Goal: Task Accomplishment & Management: Manage account settings

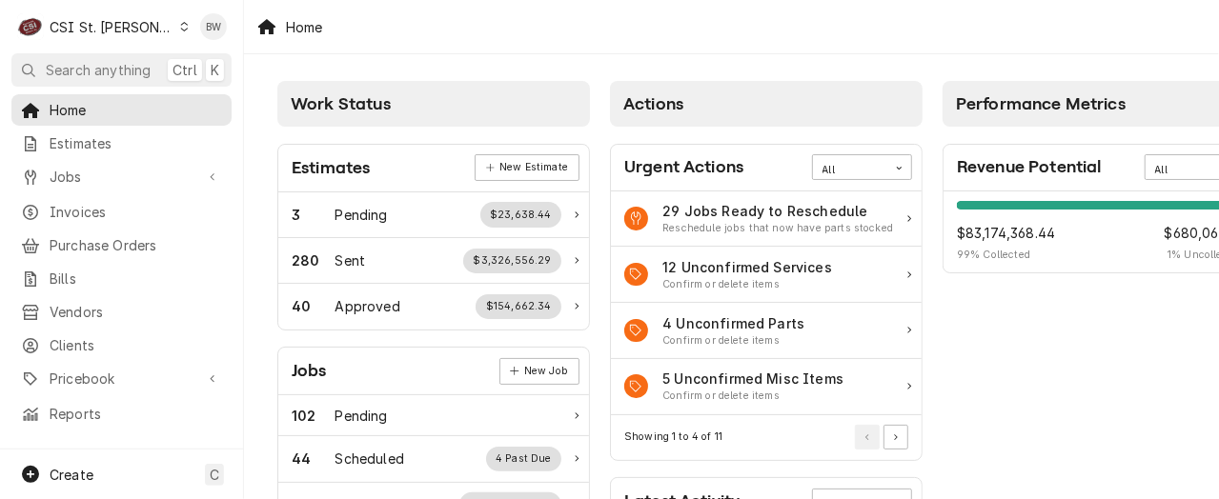
click at [724, 40] on div "Home" at bounding box center [731, 26] width 975 height 53
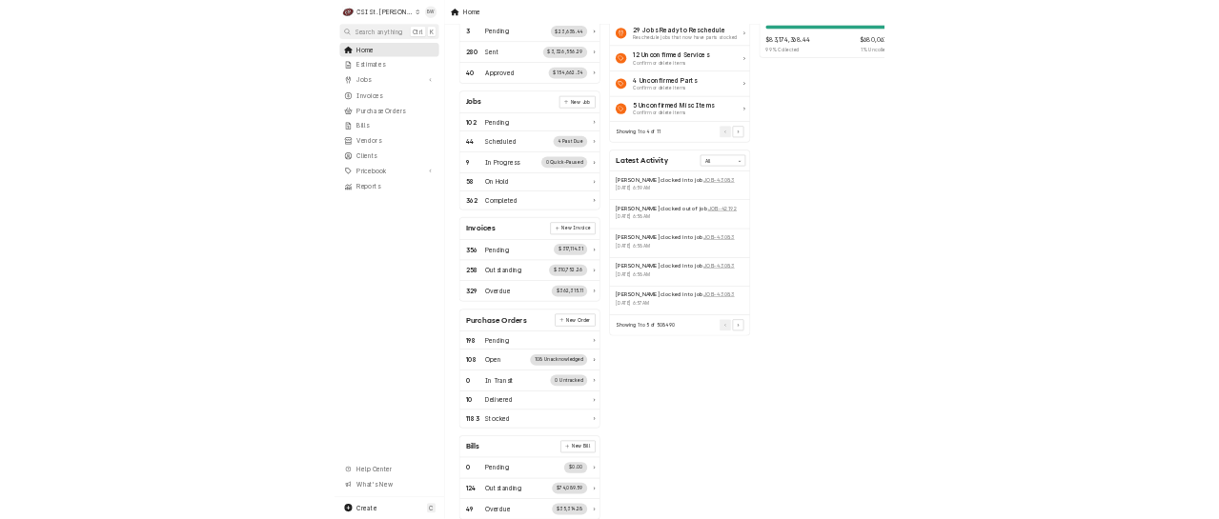
scroll to position [185, 0]
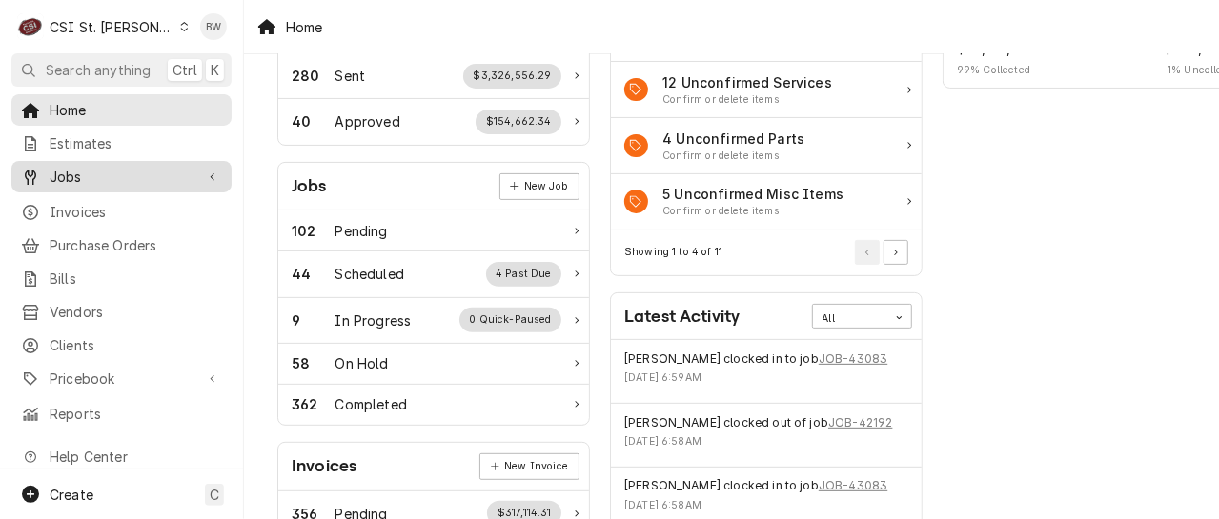
click at [135, 173] on span "Jobs" at bounding box center [122, 177] width 144 height 20
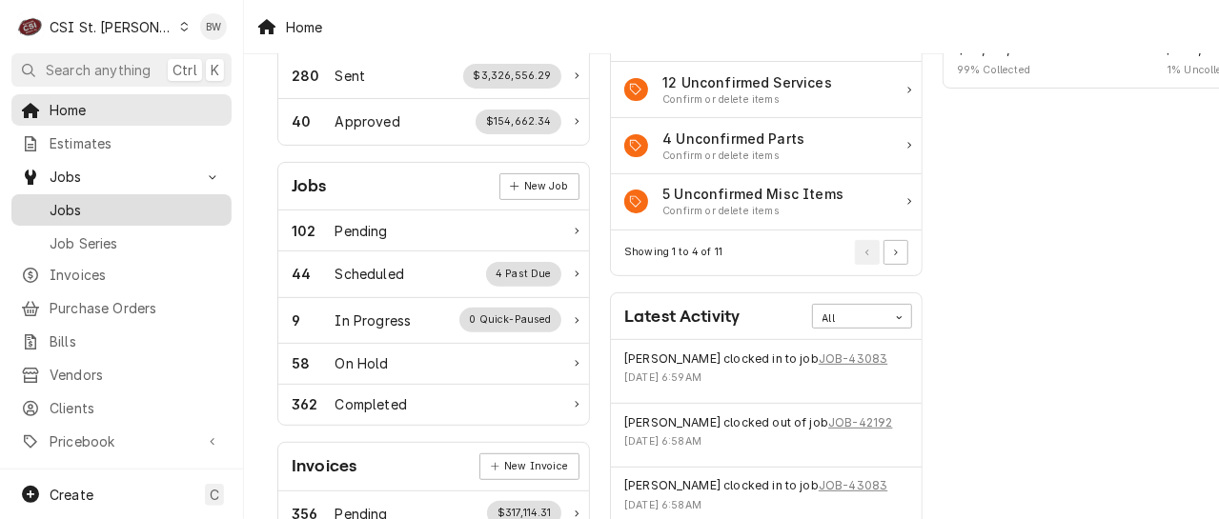
click at [126, 203] on span "Jobs" at bounding box center [136, 210] width 172 height 20
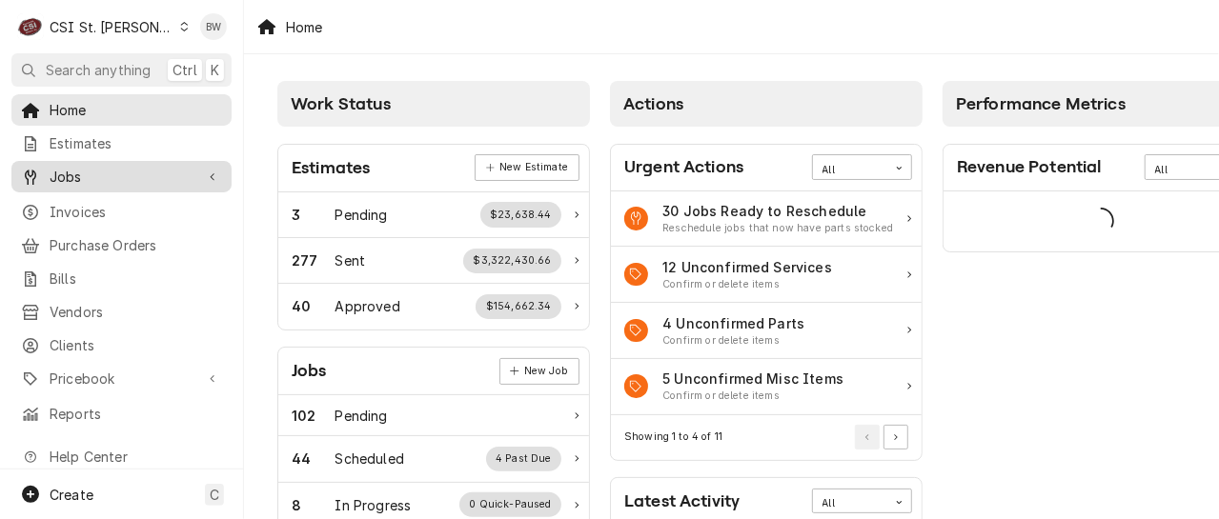
click at [128, 183] on link "Jobs" at bounding box center [121, 176] width 220 height 31
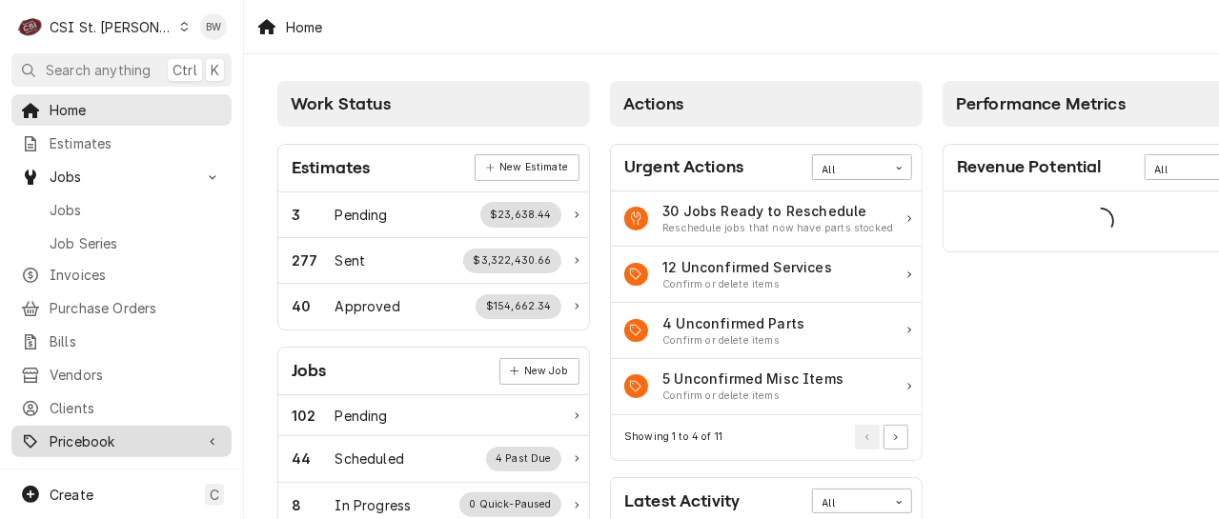
click at [114, 432] on span "Pricebook" at bounding box center [122, 442] width 144 height 20
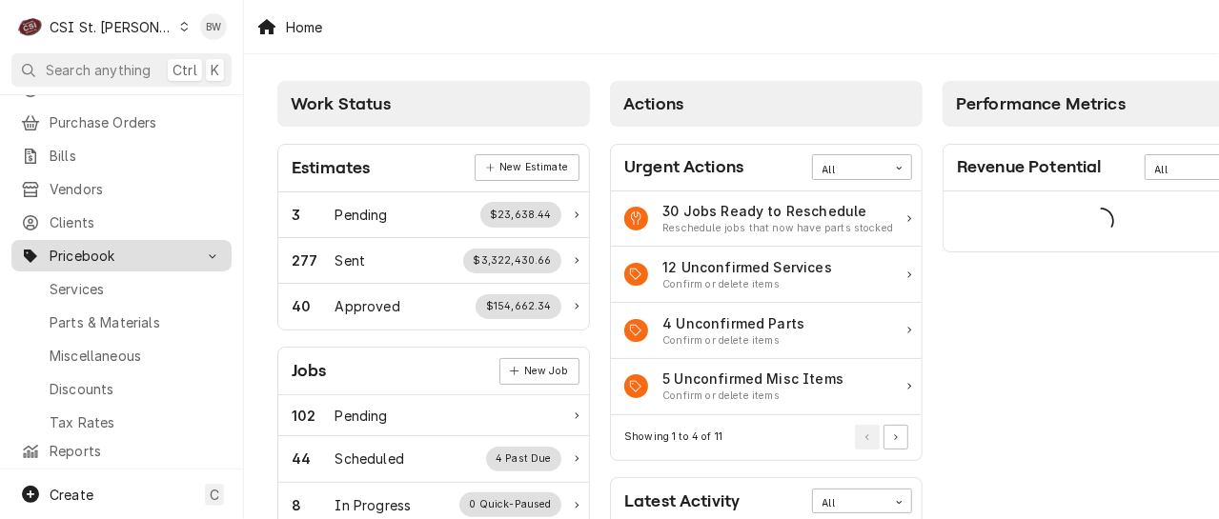
scroll to position [191, 0]
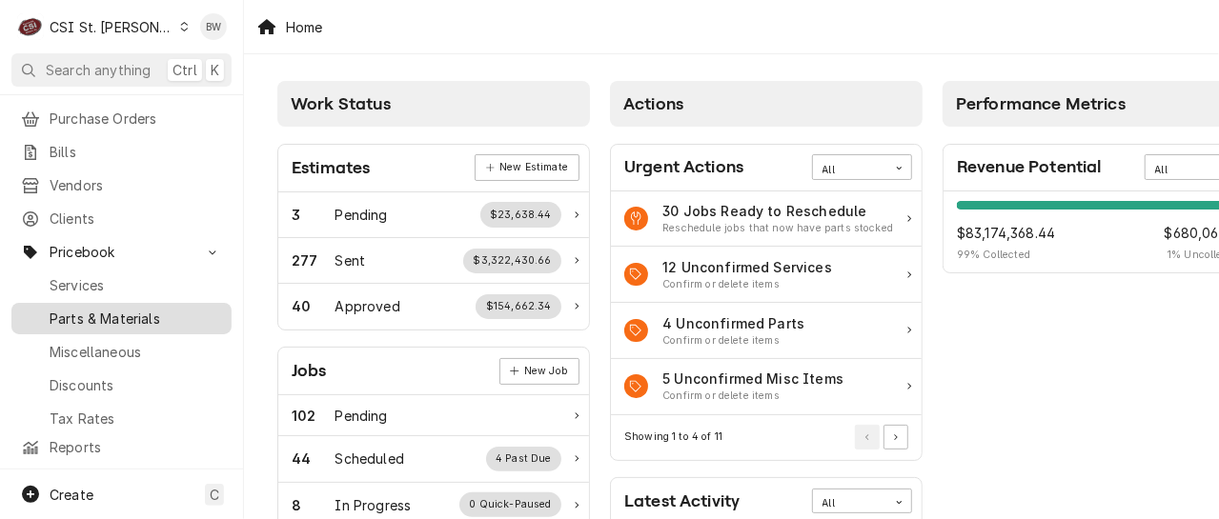
click at [134, 307] on div "Parts & Materials" at bounding box center [121, 319] width 212 height 24
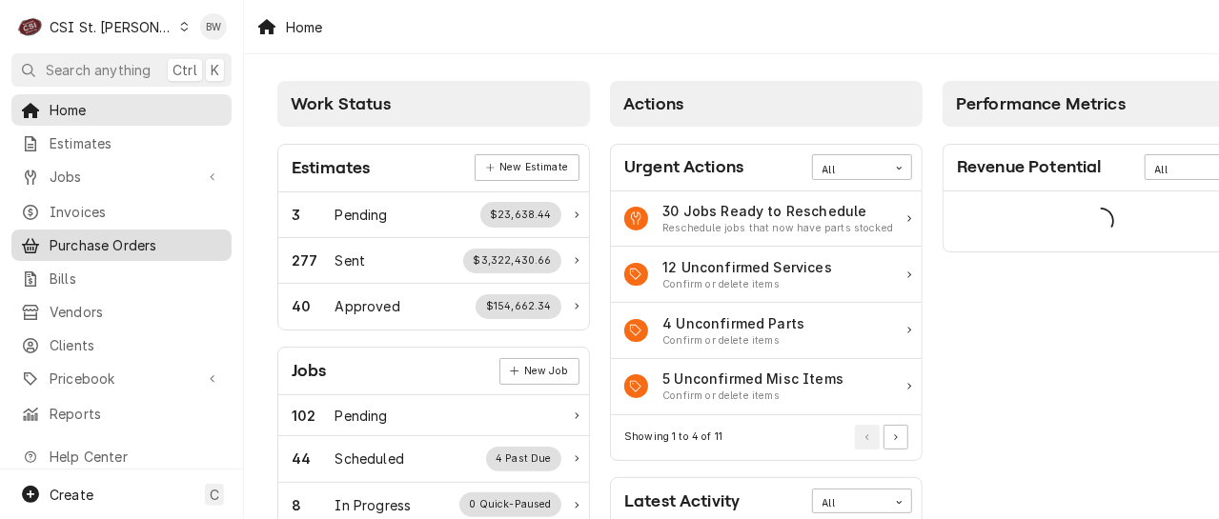
click at [120, 240] on span "Purchase Orders" at bounding box center [136, 245] width 172 height 20
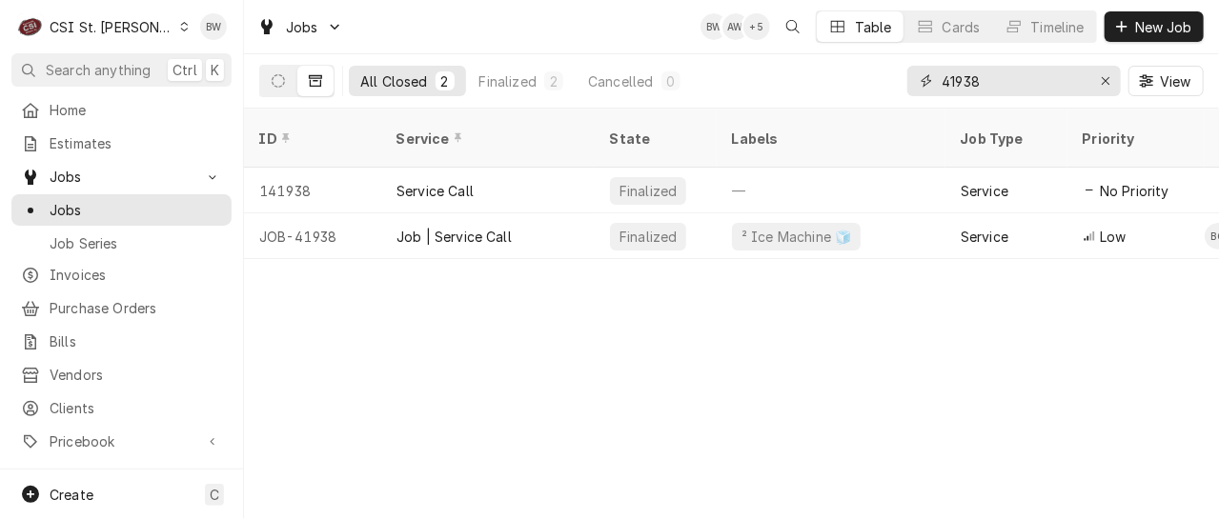
drag, startPoint x: 1013, startPoint y: 91, endPoint x: 897, endPoint y: 82, distance: 116.6
click at [903, 82] on div "All Closed 2 Finalized 2 Cancelled 0 41938 View" at bounding box center [731, 80] width 944 height 53
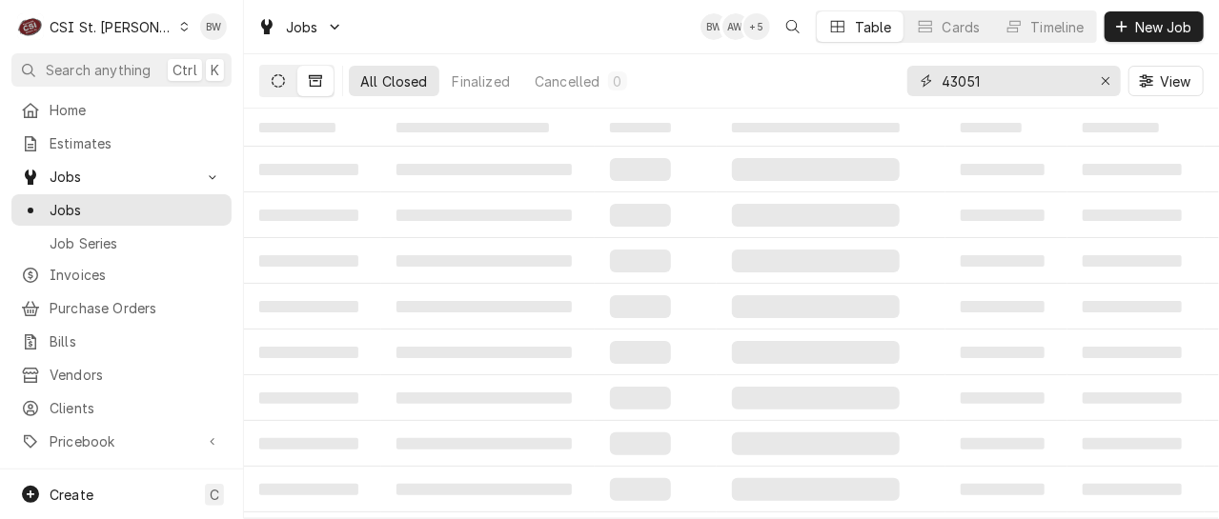
type input "43051"
click at [280, 76] on icon "Dynamic Content Wrapper" at bounding box center [278, 80] width 13 height 13
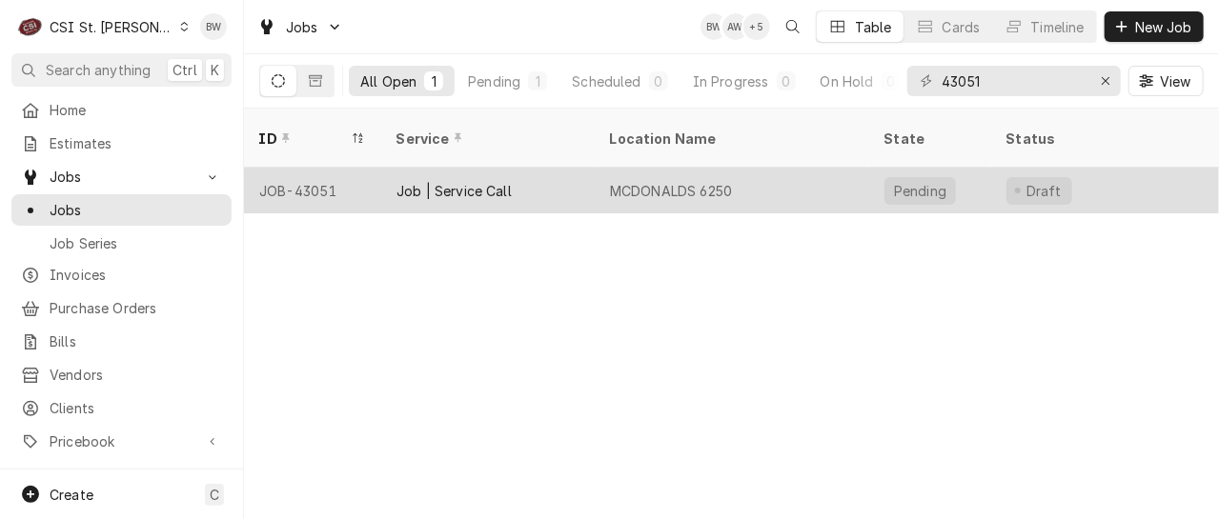
click at [332, 168] on div "JOB-43051" at bounding box center [312, 191] width 137 height 46
click at [330, 168] on div "JOB-43051" at bounding box center [312, 191] width 137 height 46
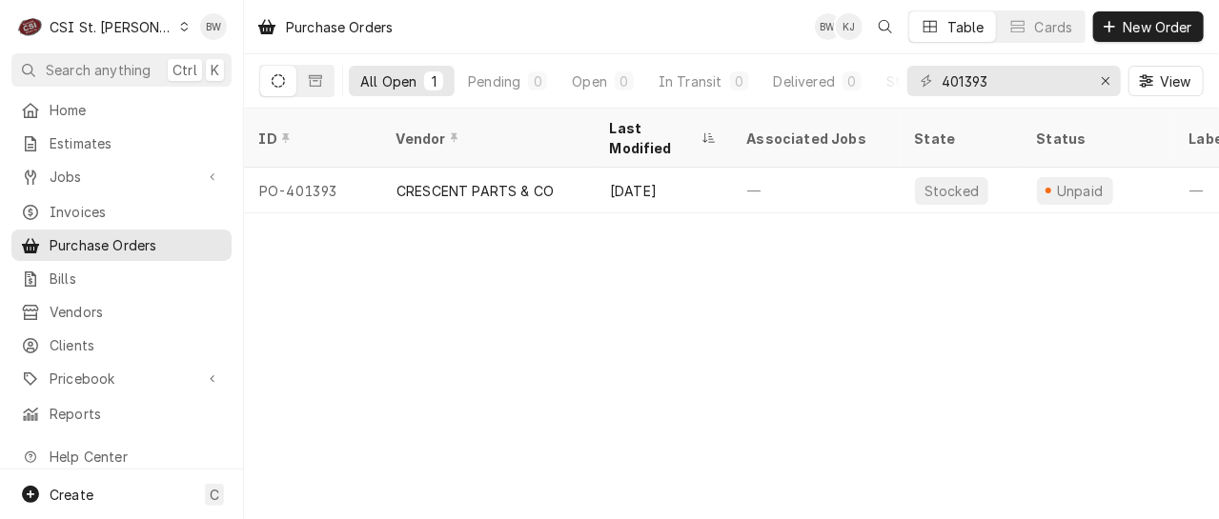
click at [181, 30] on icon "Dynamic Content Wrapper" at bounding box center [185, 27] width 8 height 10
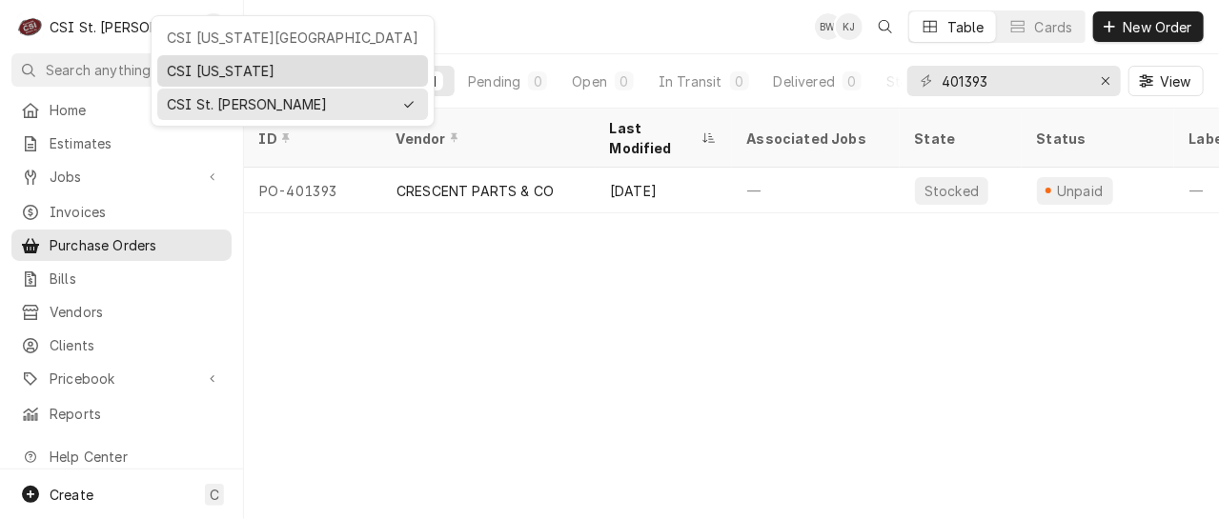
click at [203, 69] on div "CSI [US_STATE]" at bounding box center [293, 71] width 252 height 20
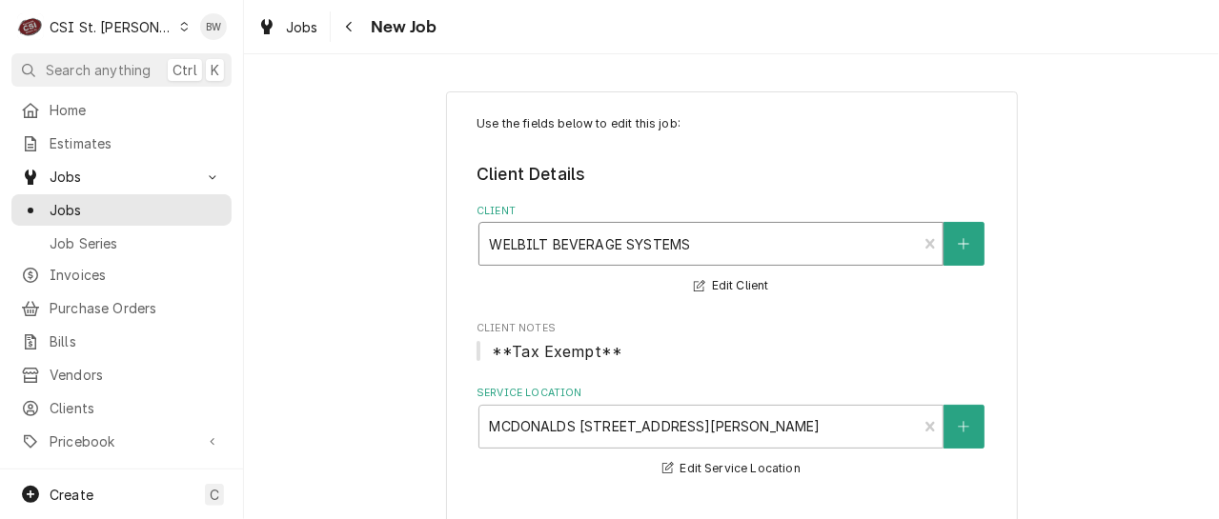
type textarea "x"
click at [357, 31] on div "Navigate back" at bounding box center [349, 26] width 19 height 19
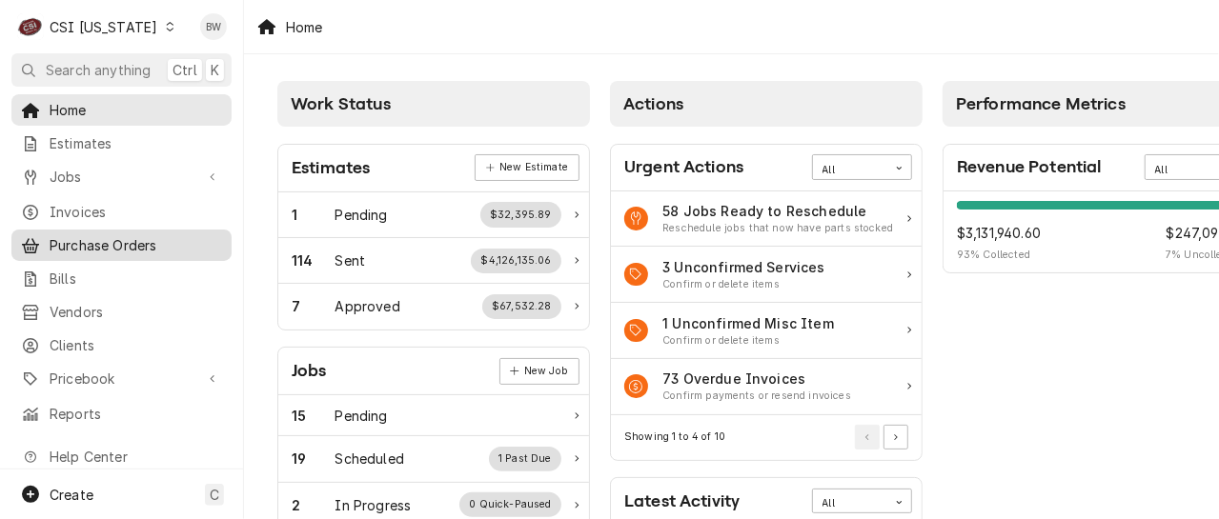
click at [103, 243] on span "Purchase Orders" at bounding box center [136, 245] width 172 height 20
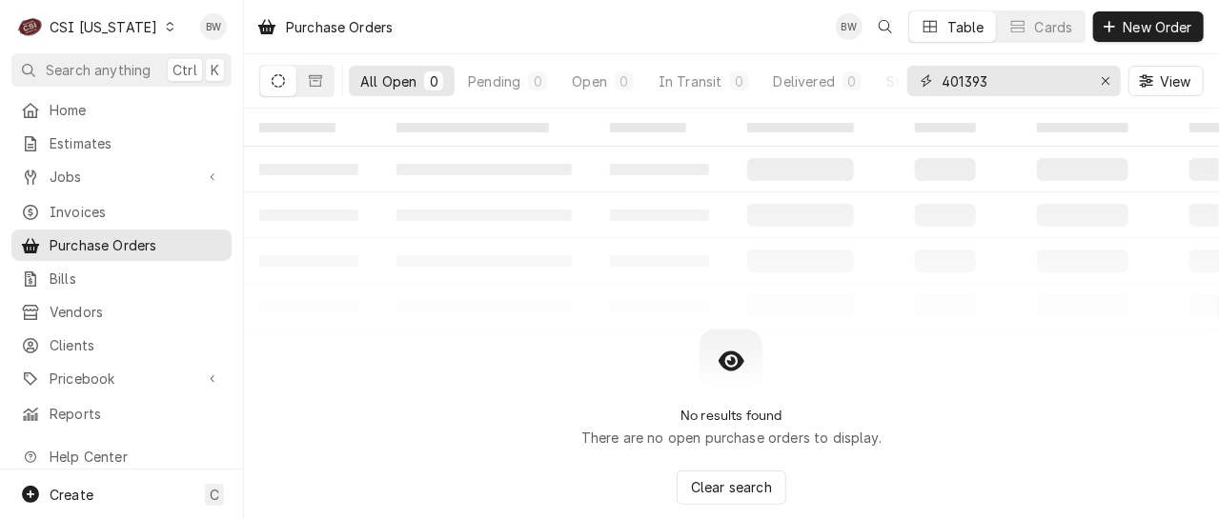
drag, startPoint x: 1005, startPoint y: 86, endPoint x: 909, endPoint y: 88, distance: 96.3
click at [911, 88] on div "401393" at bounding box center [1013, 81] width 213 height 30
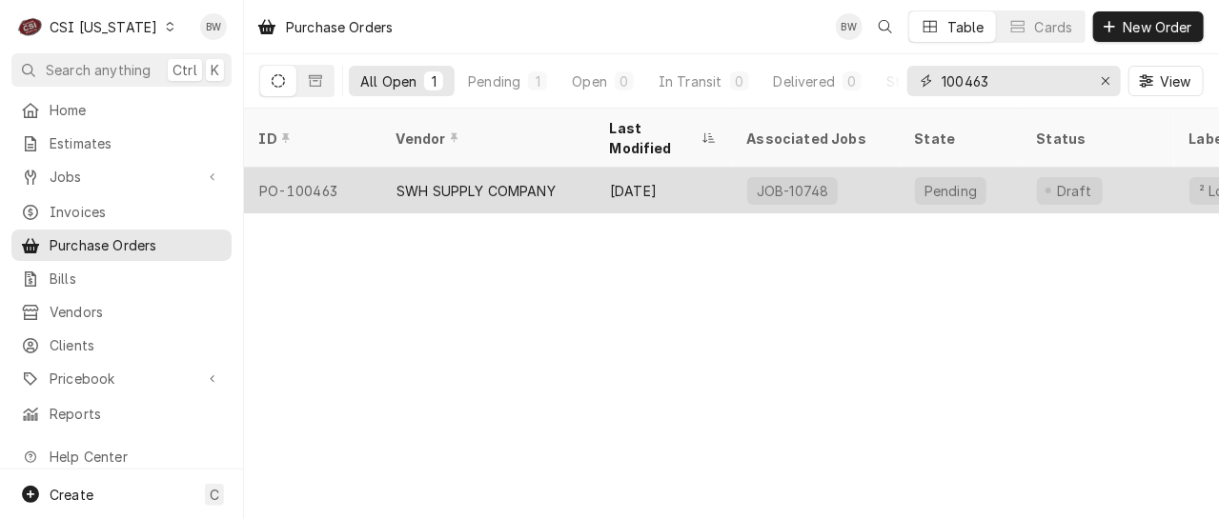
type input "100463"
click at [343, 172] on div "PO-100463" at bounding box center [312, 191] width 137 height 46
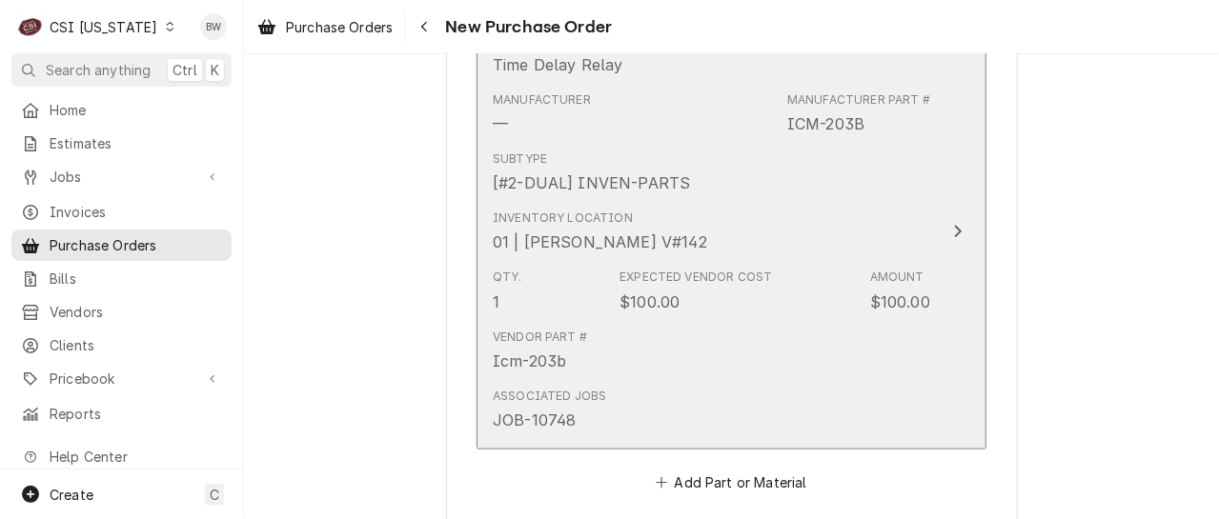
scroll to position [858, 0]
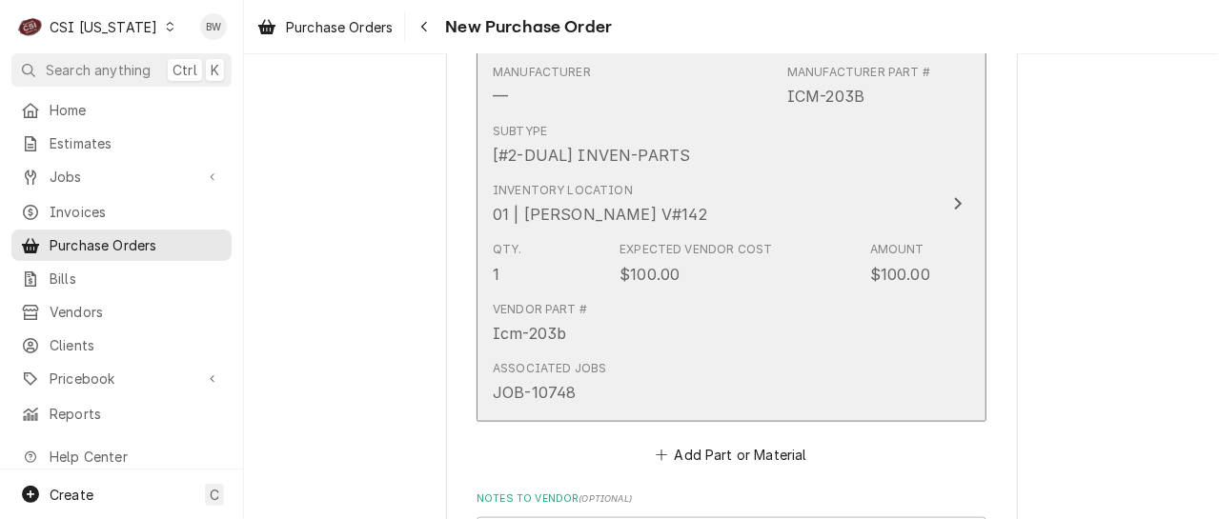
drag, startPoint x: 864, startPoint y: 93, endPoint x: 787, endPoint y: 92, distance: 77.2
click at [787, 92] on div "Manufacturer Part # ICM-203B" at bounding box center [858, 86] width 143 height 44
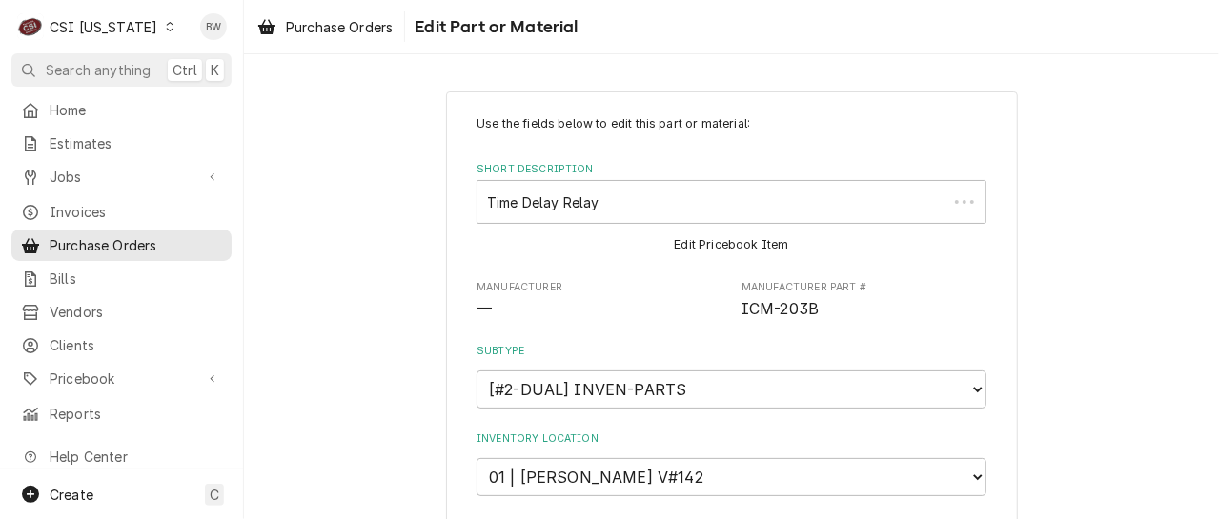
type textarea "x"
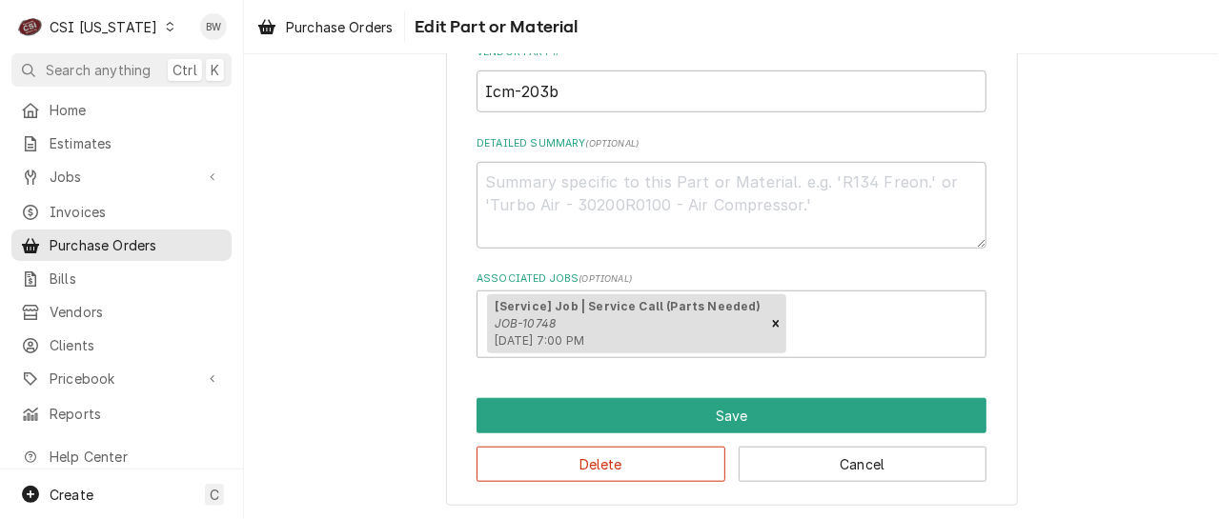
scroll to position [567, 0]
drag, startPoint x: 556, startPoint y: 94, endPoint x: 456, endPoint y: 95, distance: 99.1
click at [460, 95] on div "Use the fields below to edit this part or material: Short Description Time Dela…" at bounding box center [732, 14] width 572 height 981
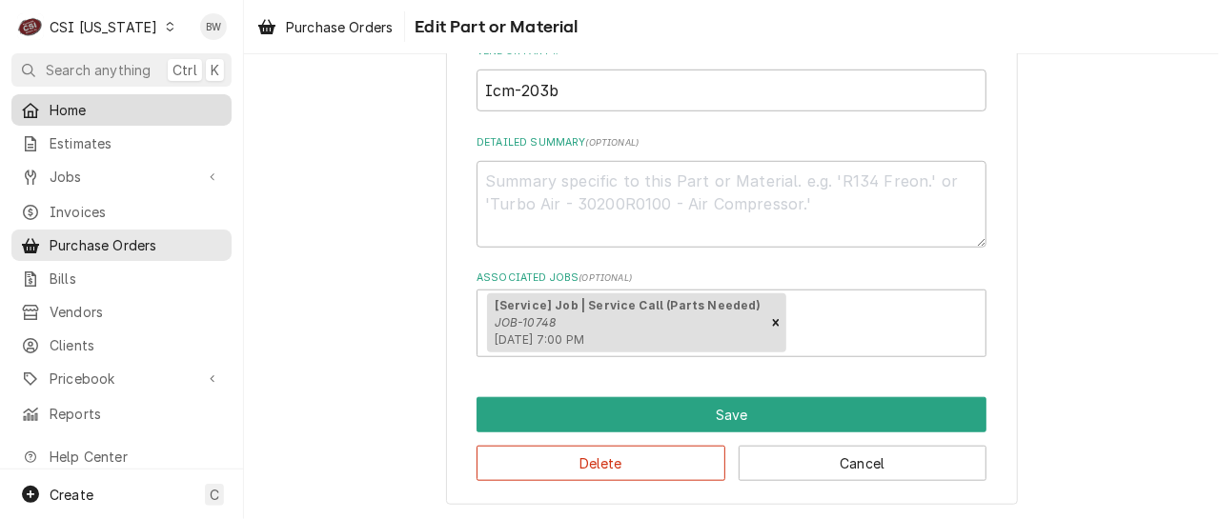
click at [70, 100] on span "Home" at bounding box center [136, 110] width 172 height 20
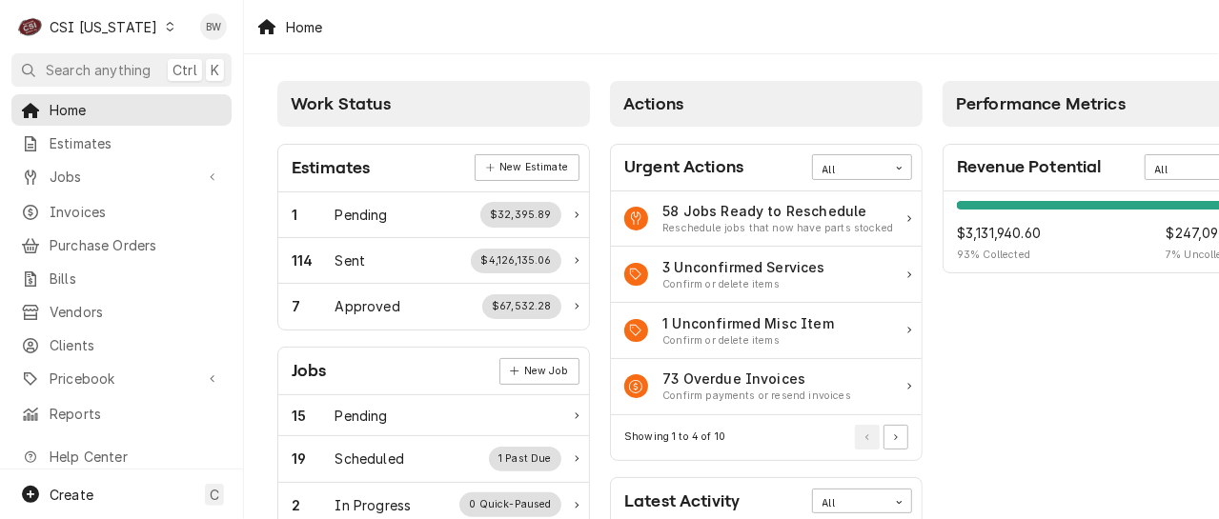
click at [163, 28] on div "Dynamic Content Wrapper" at bounding box center [169, 26] width 13 height 13
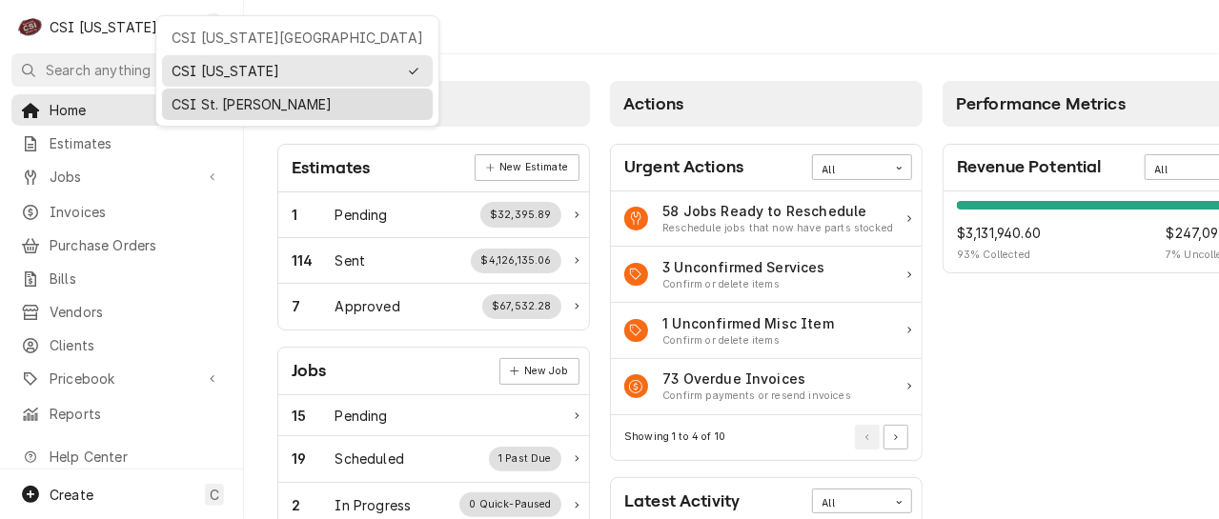
click at [214, 98] on div "CSI St. Louis" at bounding box center [298, 104] width 252 height 20
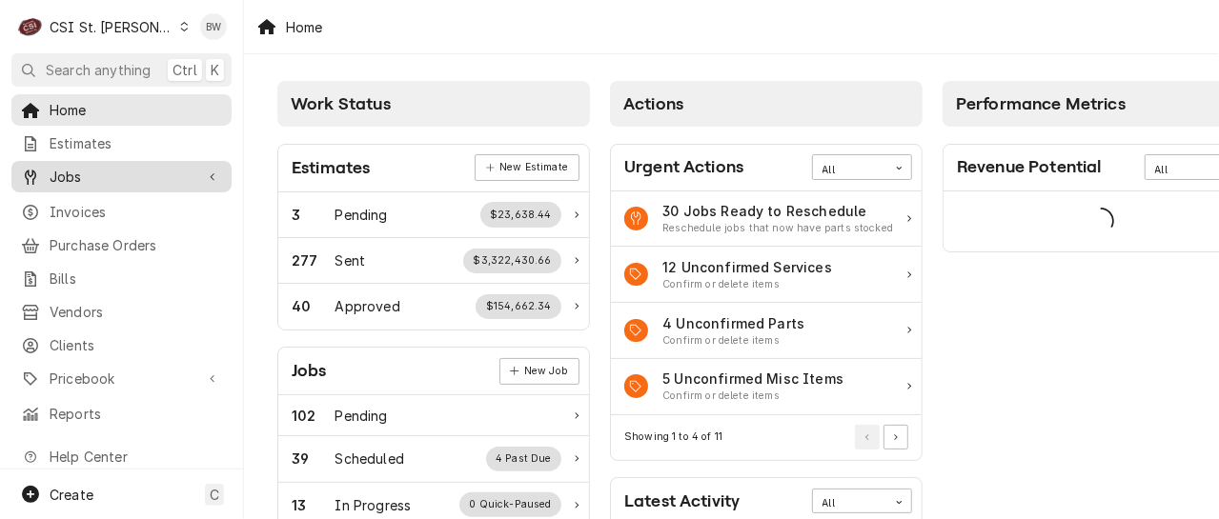
click at [127, 168] on span "Jobs" at bounding box center [122, 177] width 144 height 20
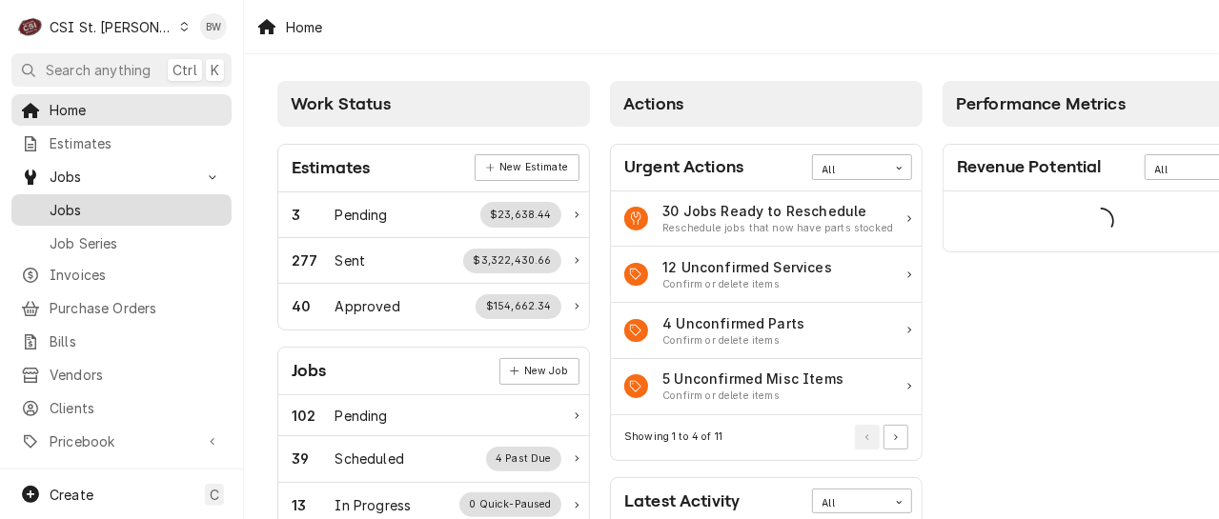
click at [108, 201] on span "Jobs" at bounding box center [136, 210] width 172 height 20
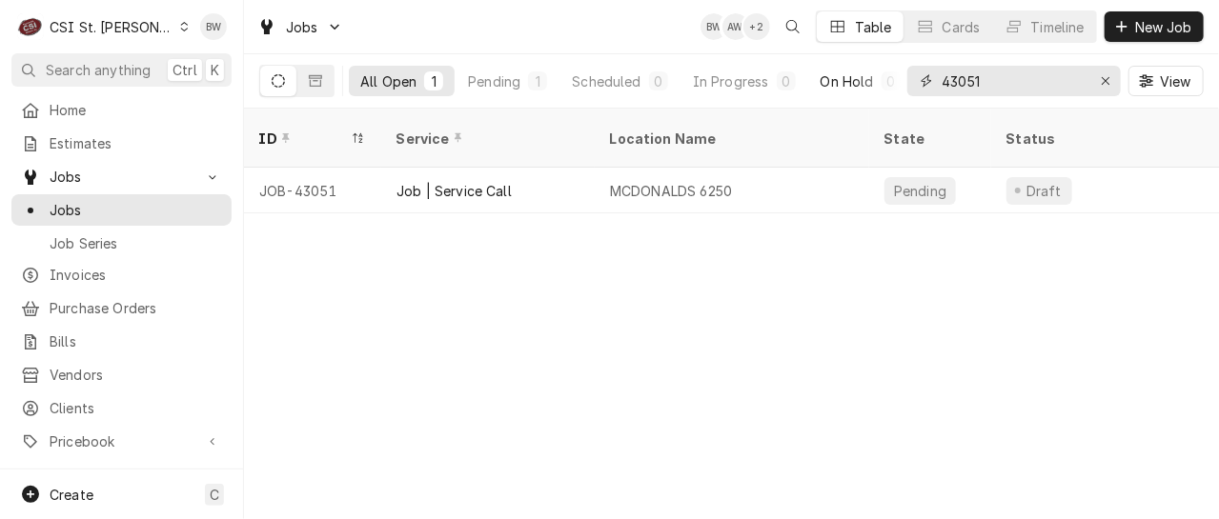
drag, startPoint x: 995, startPoint y: 79, endPoint x: 896, endPoint y: 73, distance: 99.3
click at [897, 74] on div "All Open 1 Pending 1 Scheduled 0 In Progress 0 On Hold 0 Completed 0 43051 View" at bounding box center [731, 80] width 944 height 53
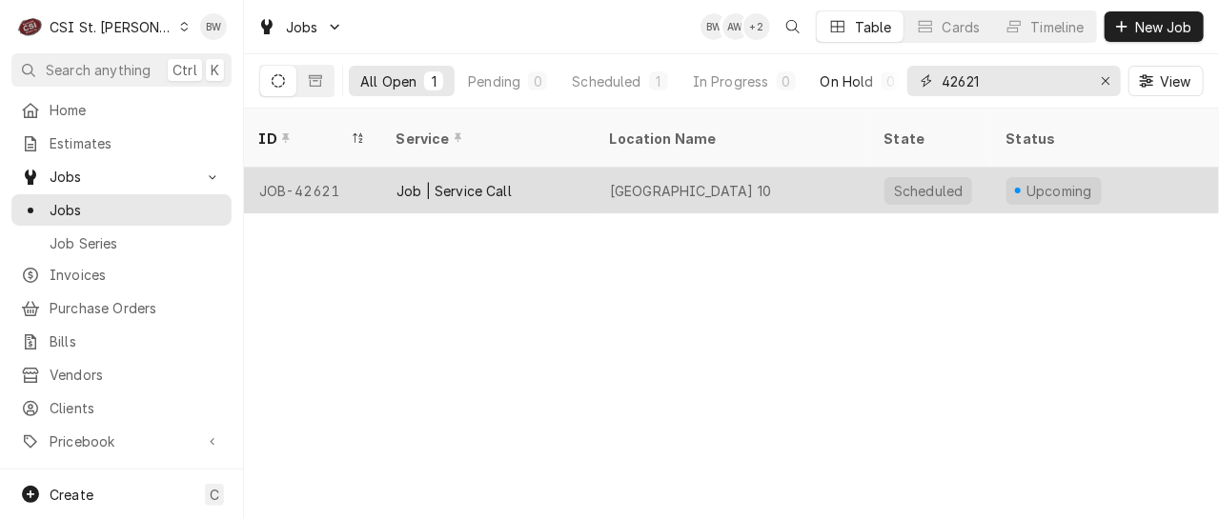
type input "42621"
click at [319, 168] on div "JOB-42621" at bounding box center [312, 191] width 137 height 46
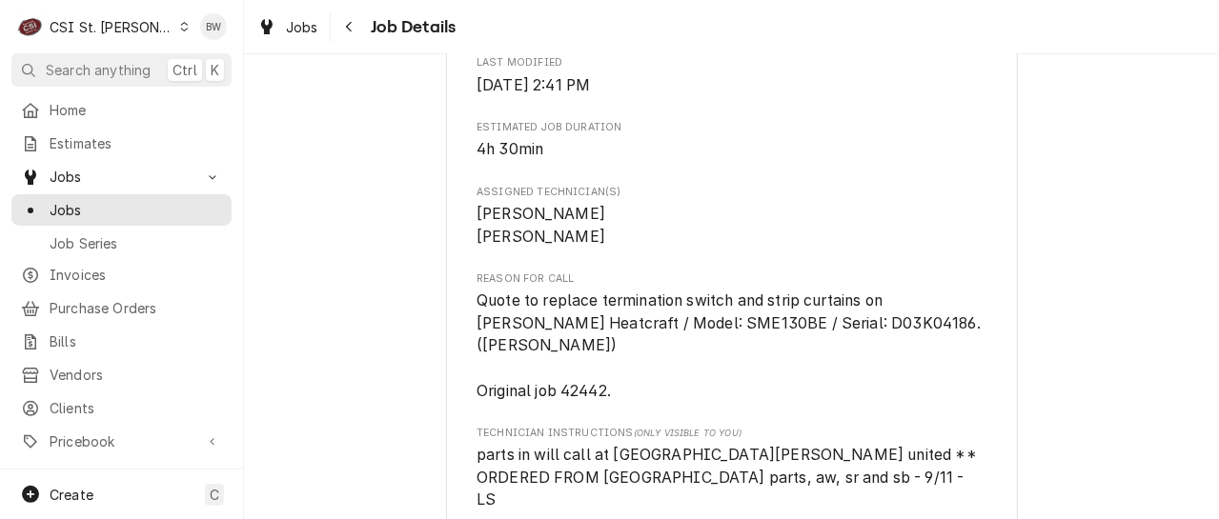
scroll to position [1048, 0]
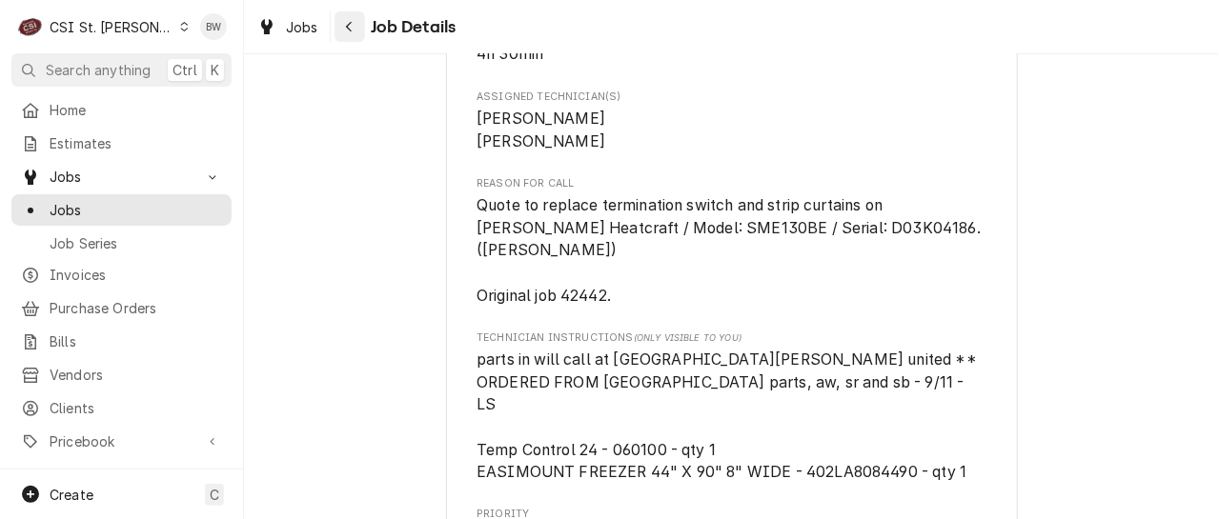
click at [354, 32] on div "Navigate back" at bounding box center [349, 26] width 19 height 19
click at [351, 32] on icon "Navigate back" at bounding box center [349, 26] width 9 height 13
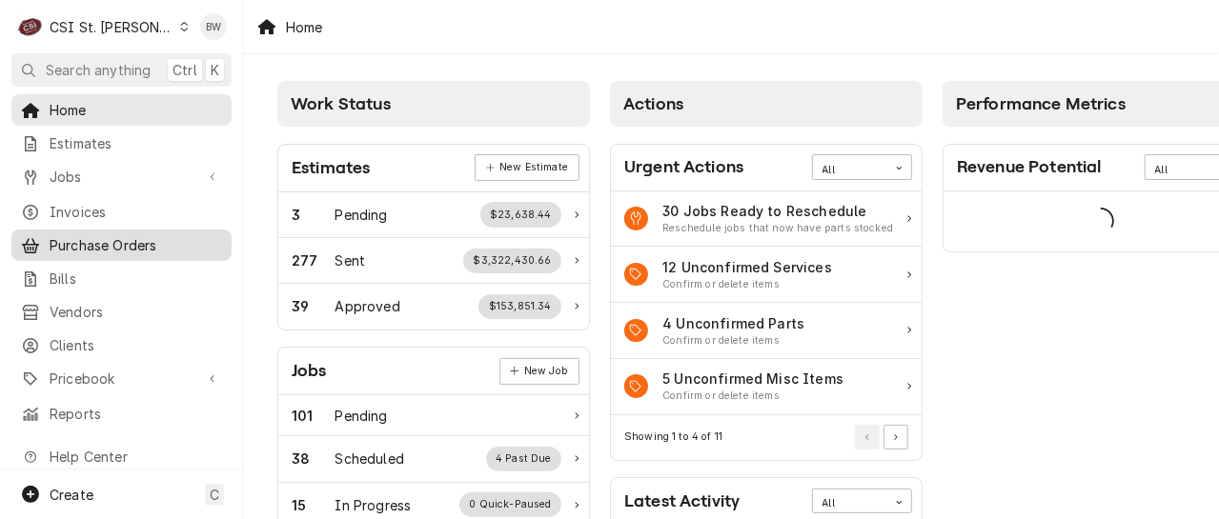
click at [111, 244] on span "Purchase Orders" at bounding box center [136, 245] width 172 height 20
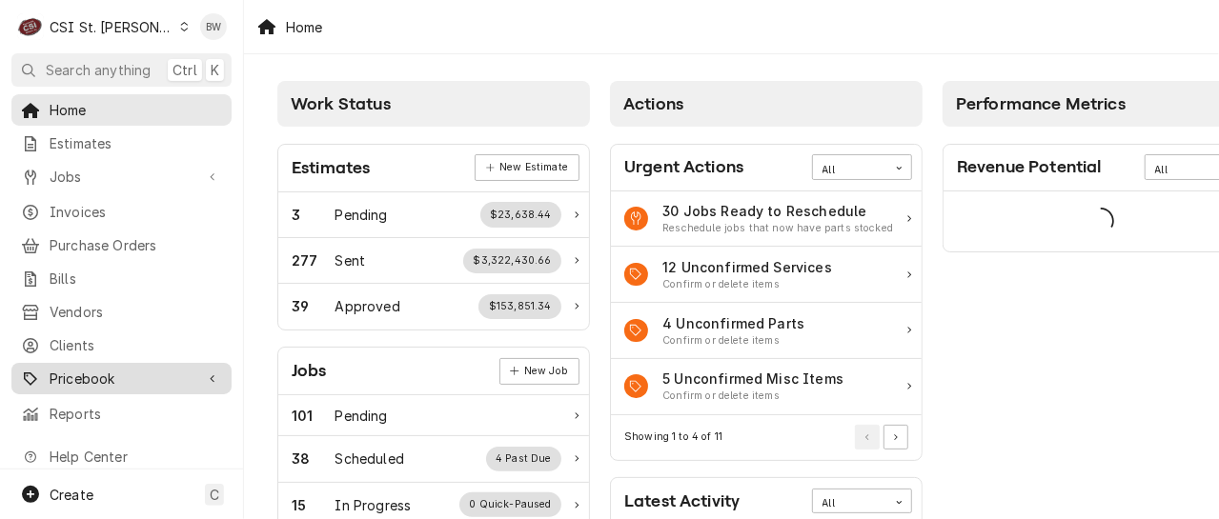
click at [103, 369] on span "Pricebook" at bounding box center [122, 379] width 144 height 20
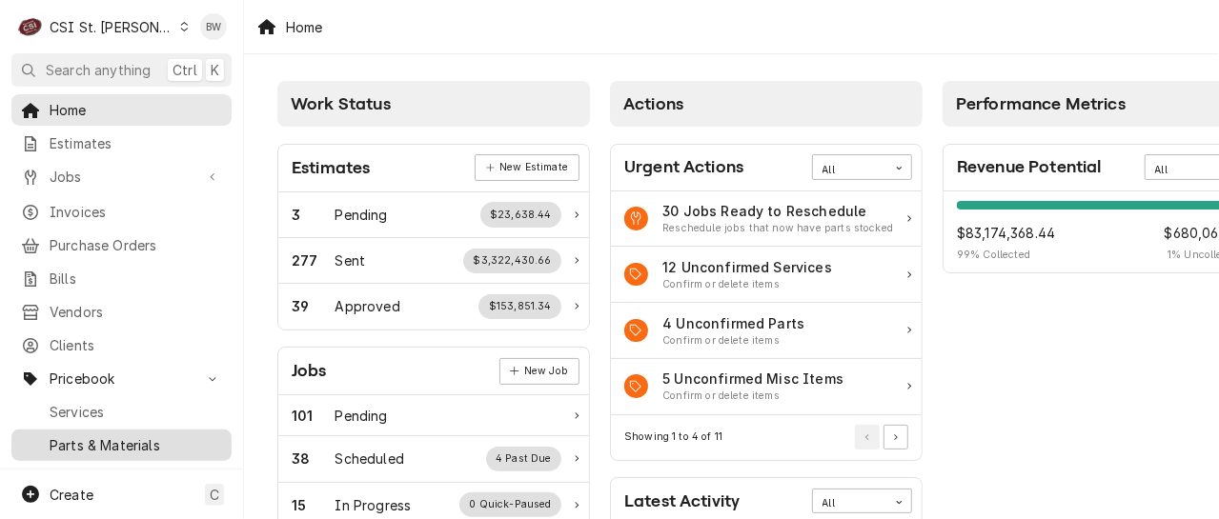
click at [106, 435] on span "Parts & Materials" at bounding box center [136, 445] width 172 height 20
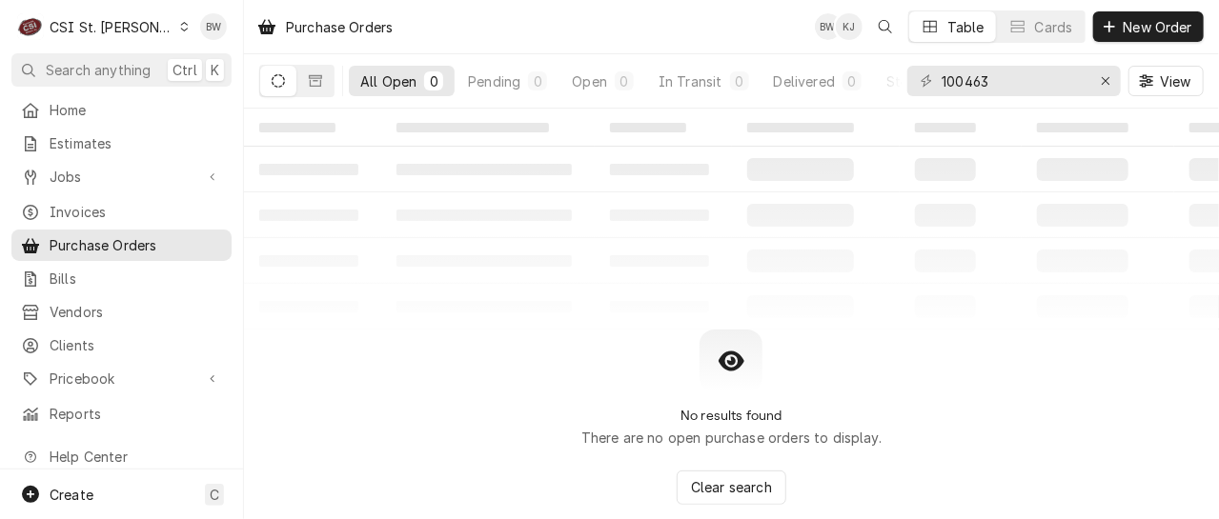
click at [180, 28] on icon "Dynamic Content Wrapper" at bounding box center [184, 27] width 9 height 10
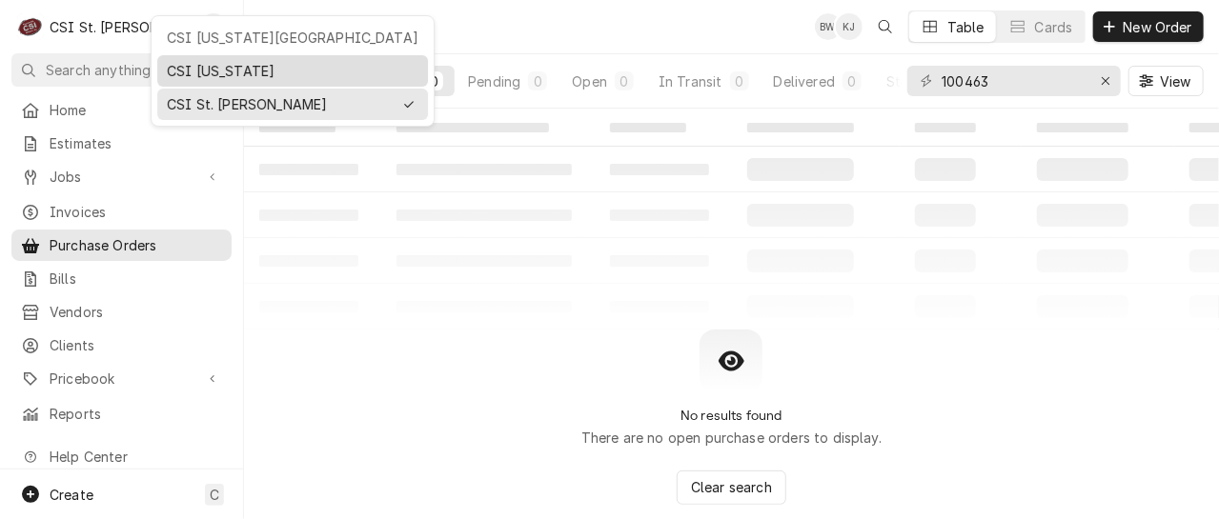
click at [180, 71] on div "CSI [US_STATE]" at bounding box center [293, 71] width 252 height 20
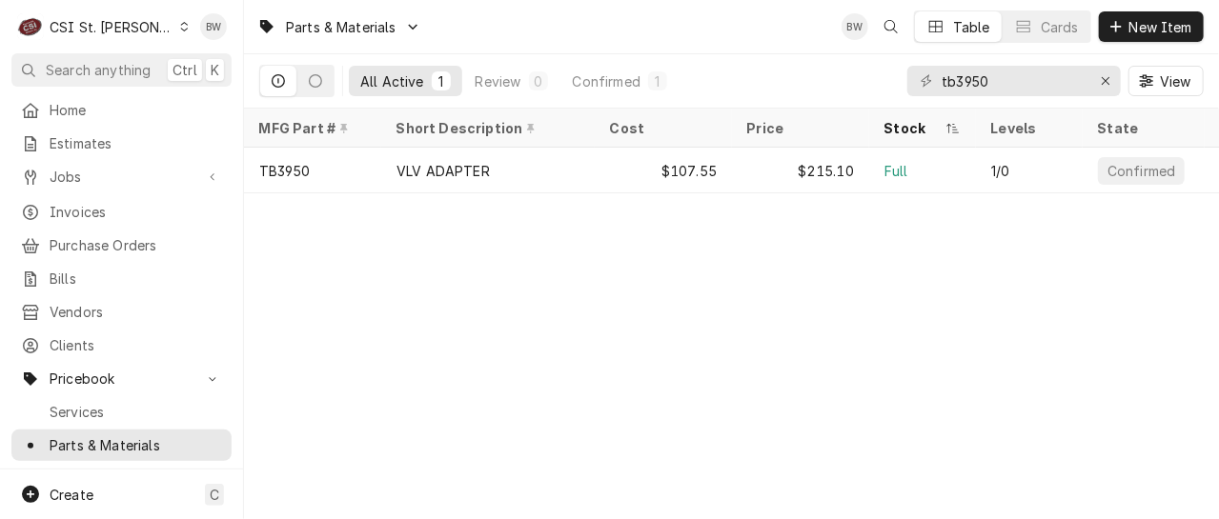
click at [180, 29] on icon "Dynamic Content Wrapper" at bounding box center [184, 27] width 9 height 10
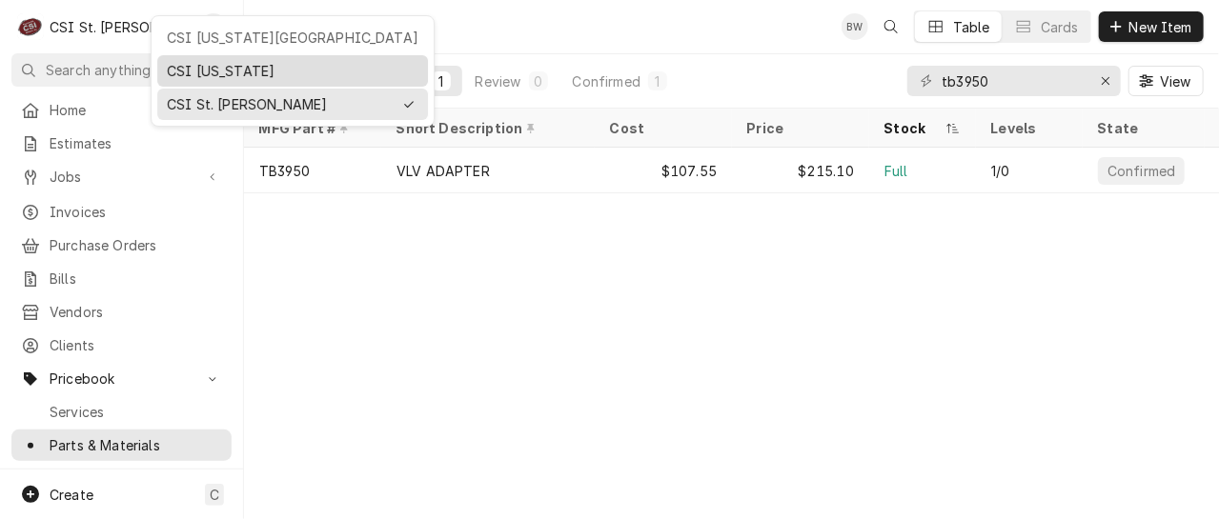
click at [174, 64] on div "CSI [US_STATE]" at bounding box center [293, 71] width 252 height 20
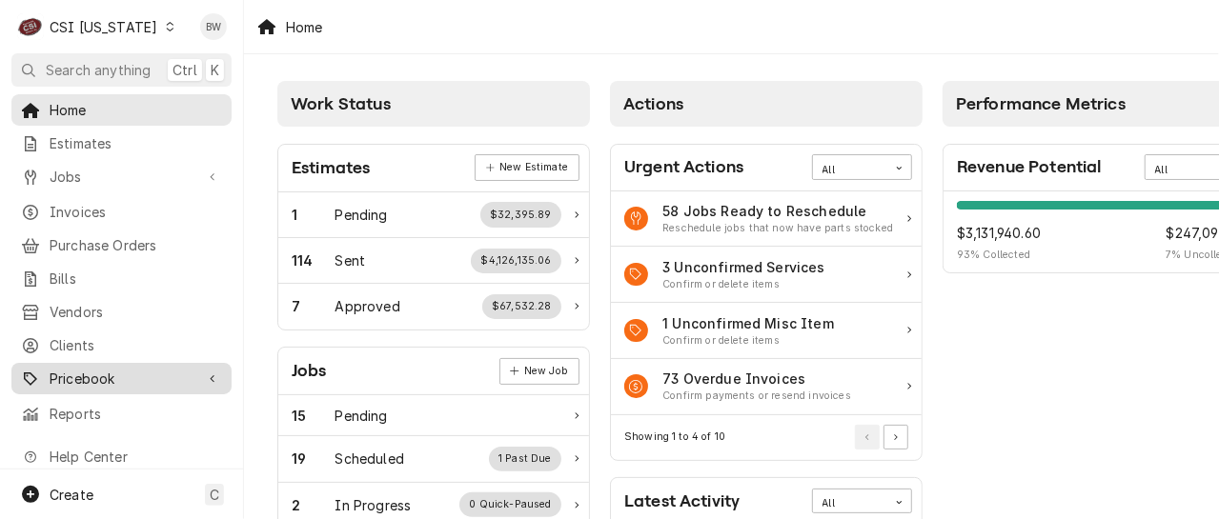
click at [113, 369] on span "Pricebook" at bounding box center [122, 379] width 144 height 20
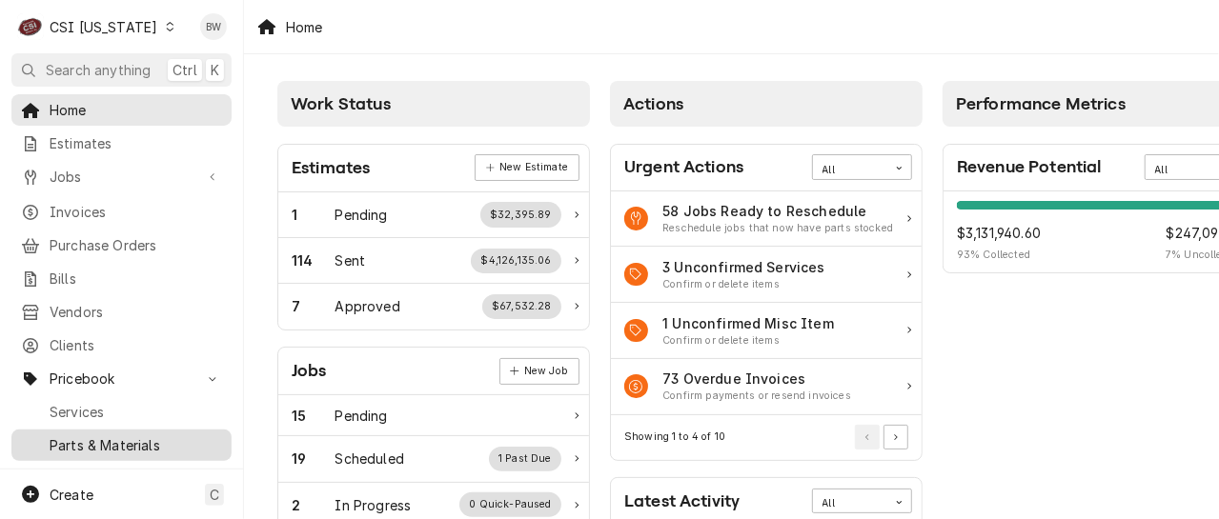
click at [102, 435] on span "Parts & Materials" at bounding box center [136, 445] width 172 height 20
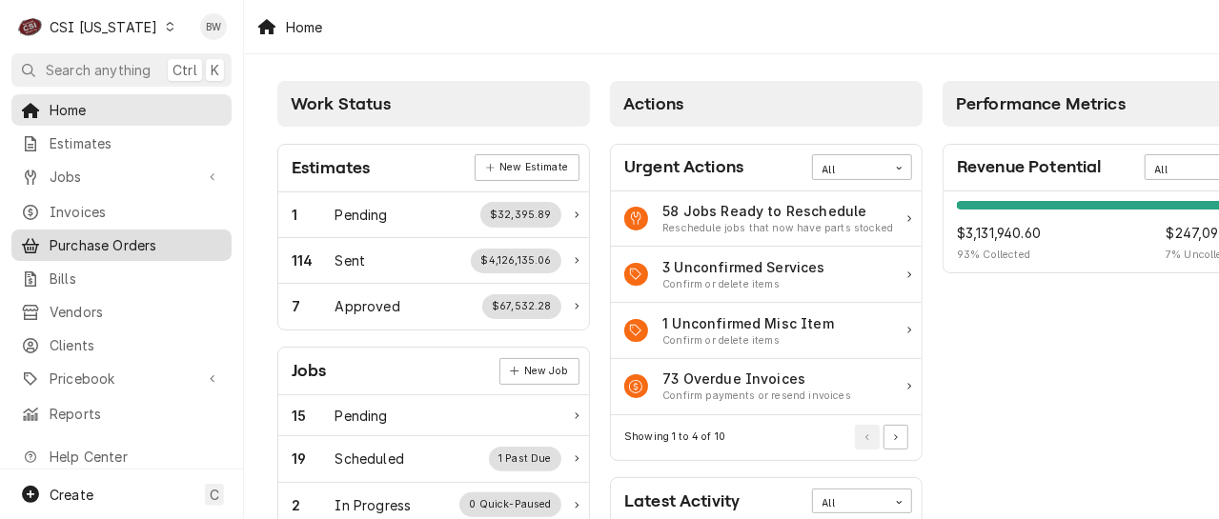
click at [114, 246] on span "Purchase Orders" at bounding box center [136, 245] width 172 height 20
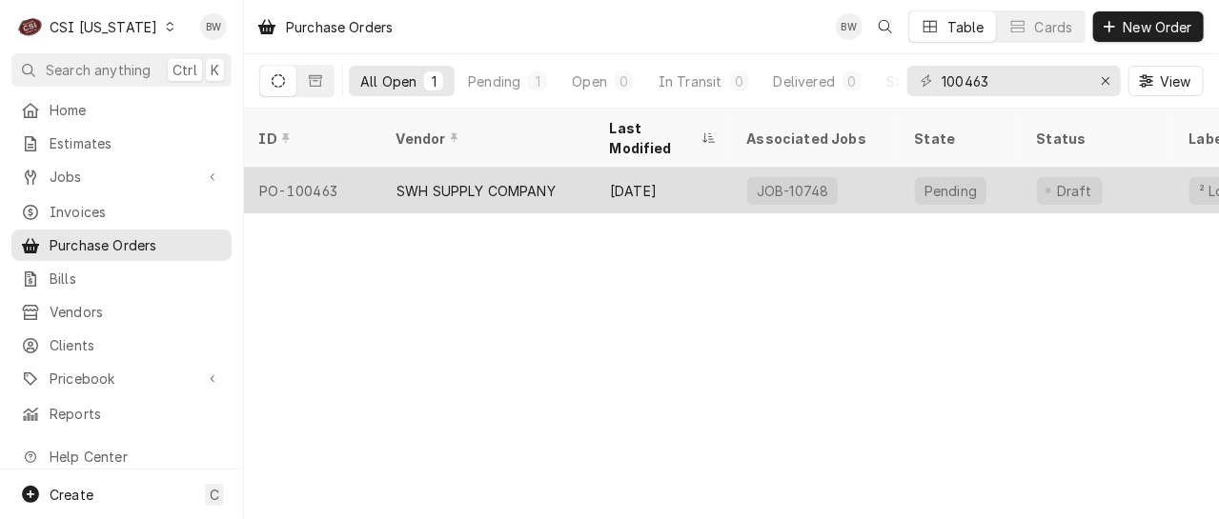
click at [342, 168] on div "PO-100463" at bounding box center [312, 191] width 137 height 46
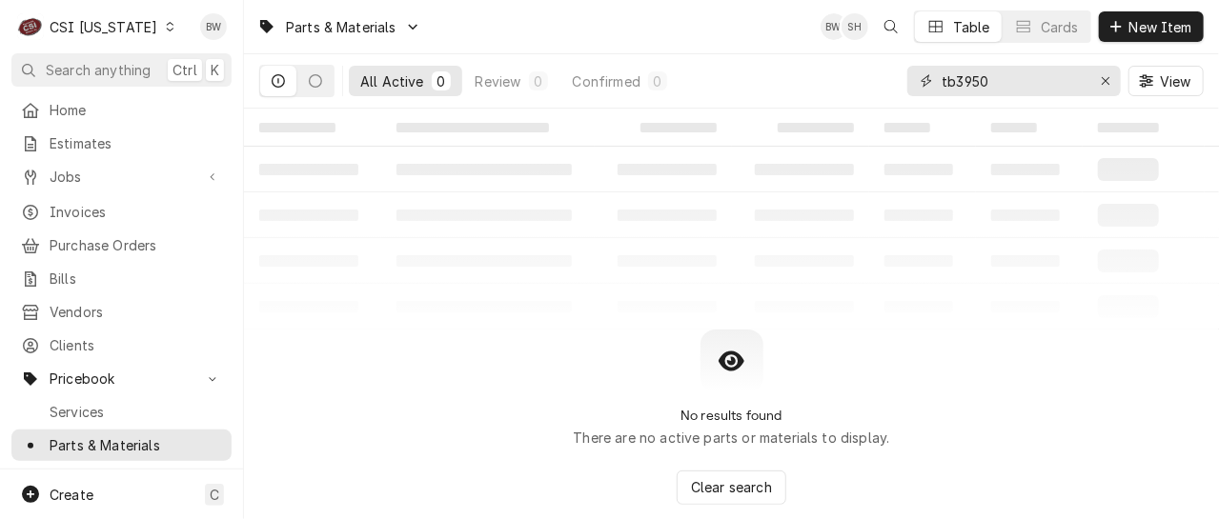
drag, startPoint x: 1005, startPoint y: 83, endPoint x: 886, endPoint y: 85, distance: 119.1
click at [886, 85] on div "All Active 0 Review 0 Confirmed 0 tb3950 View" at bounding box center [731, 80] width 944 height 53
paste input "Icm-203b"
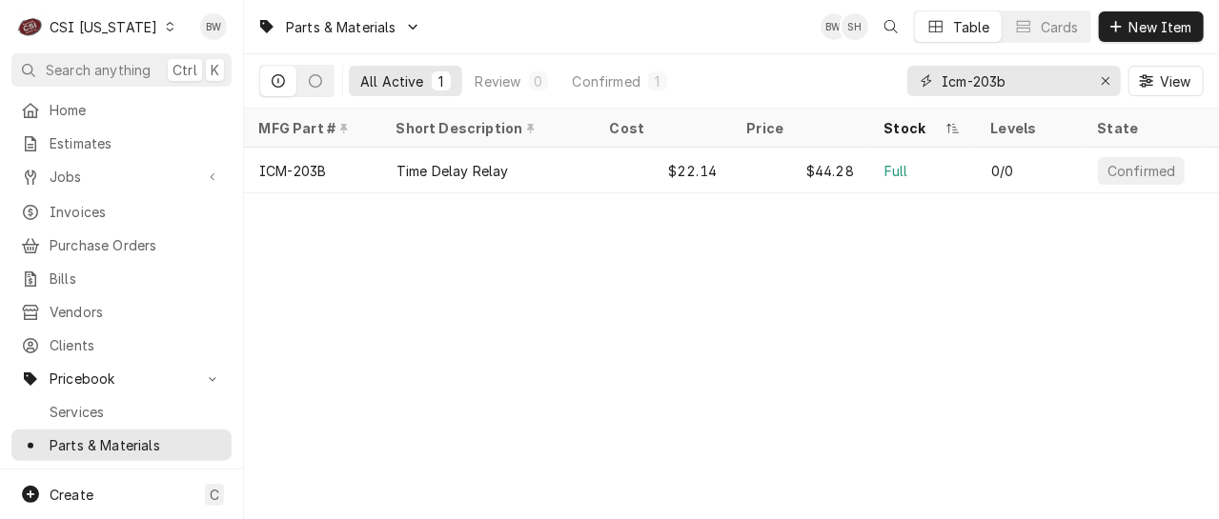
type input "Icm-203b"
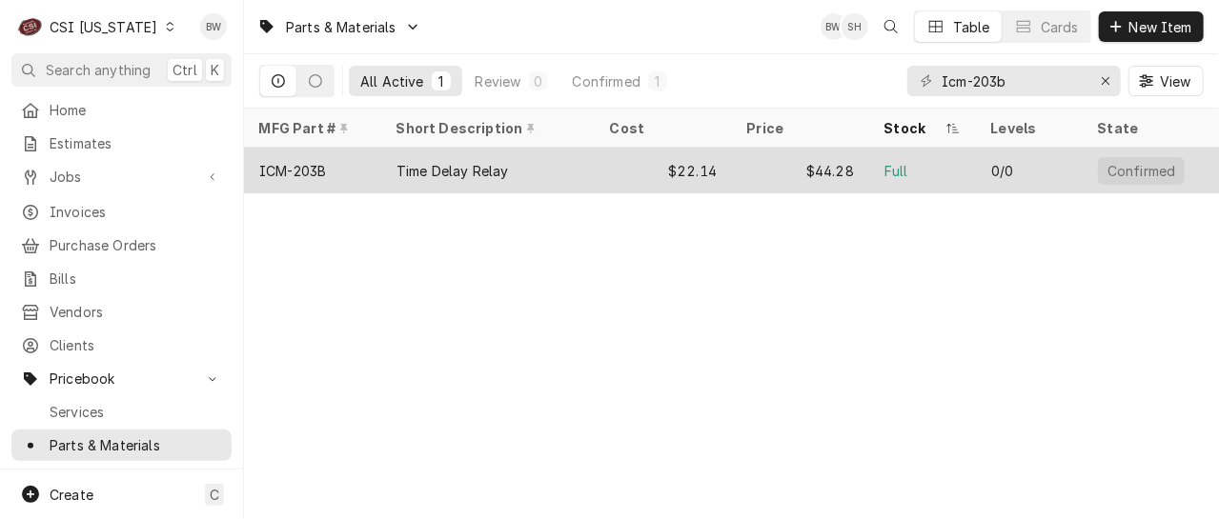
click at [346, 177] on div "ICM-203B" at bounding box center [312, 171] width 137 height 46
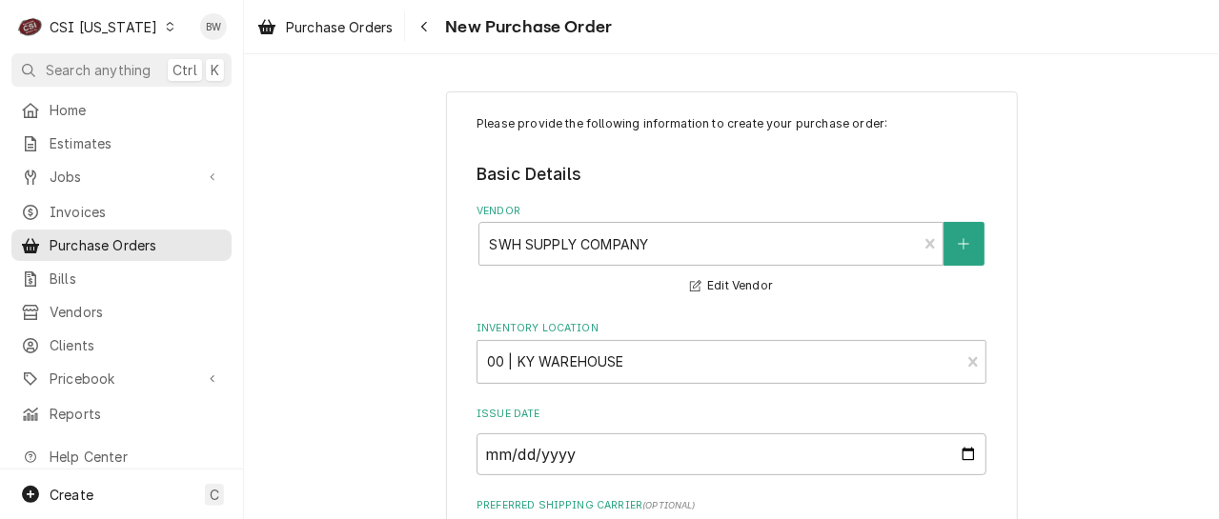
scroll to position [95, 0]
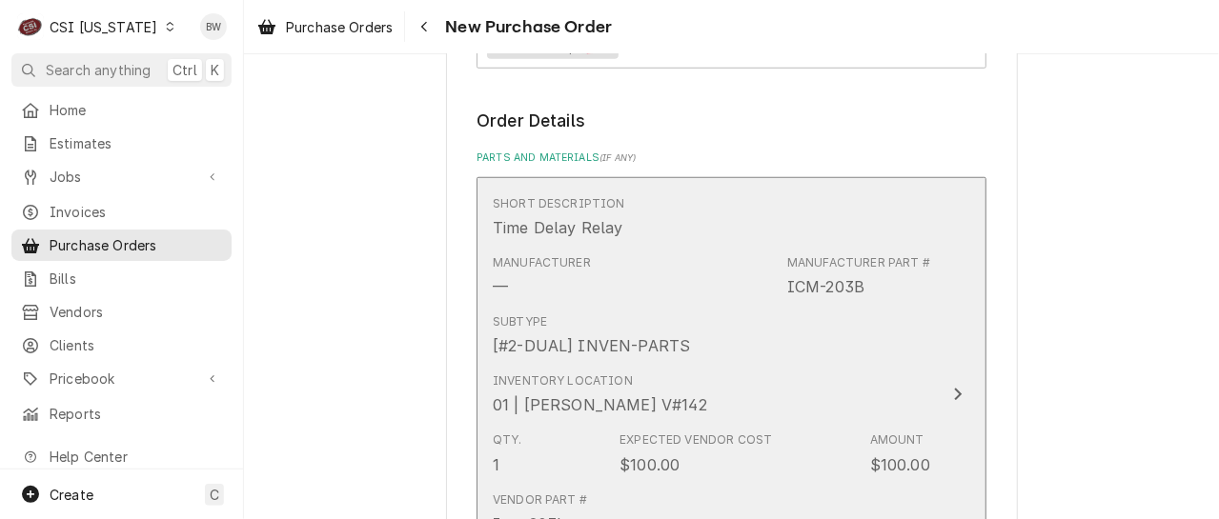
click at [706, 349] on div "Subtype [#2-DUAL] INVEN-PARTS" at bounding box center [711, 335] width 437 height 59
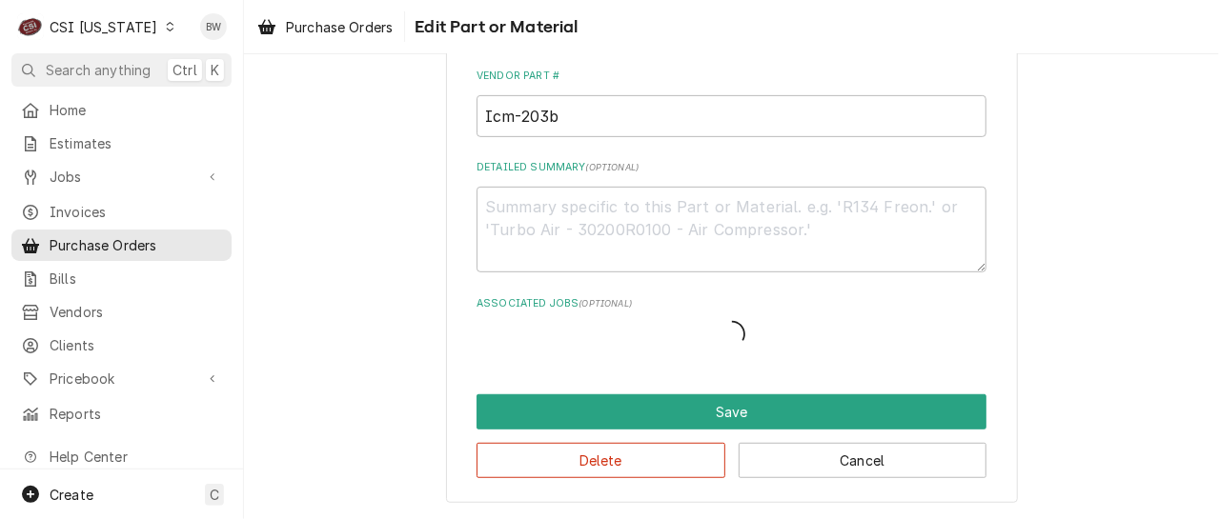
scroll to position [416, 0]
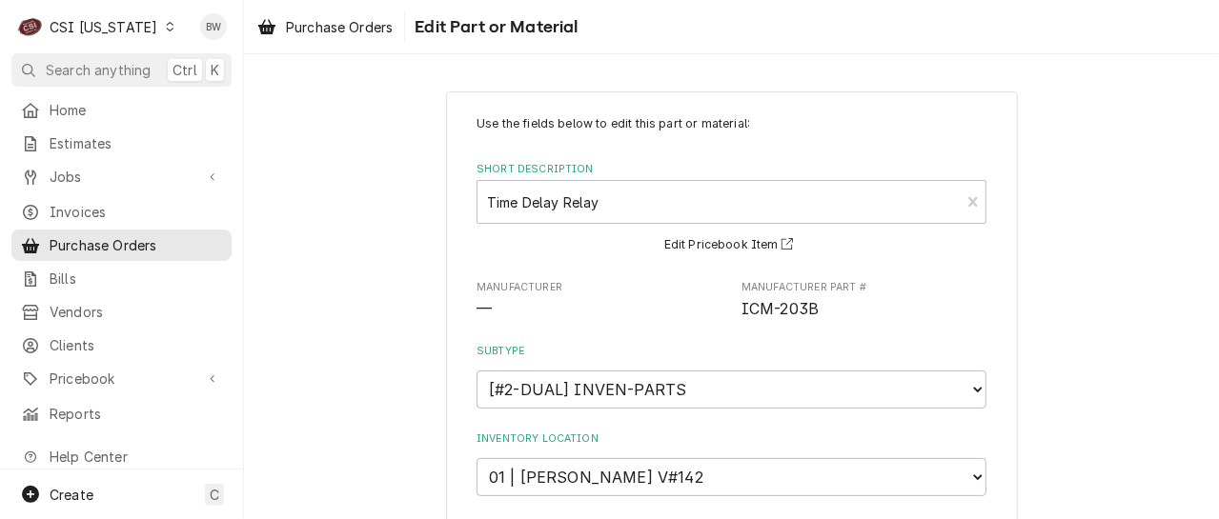
type textarea "x"
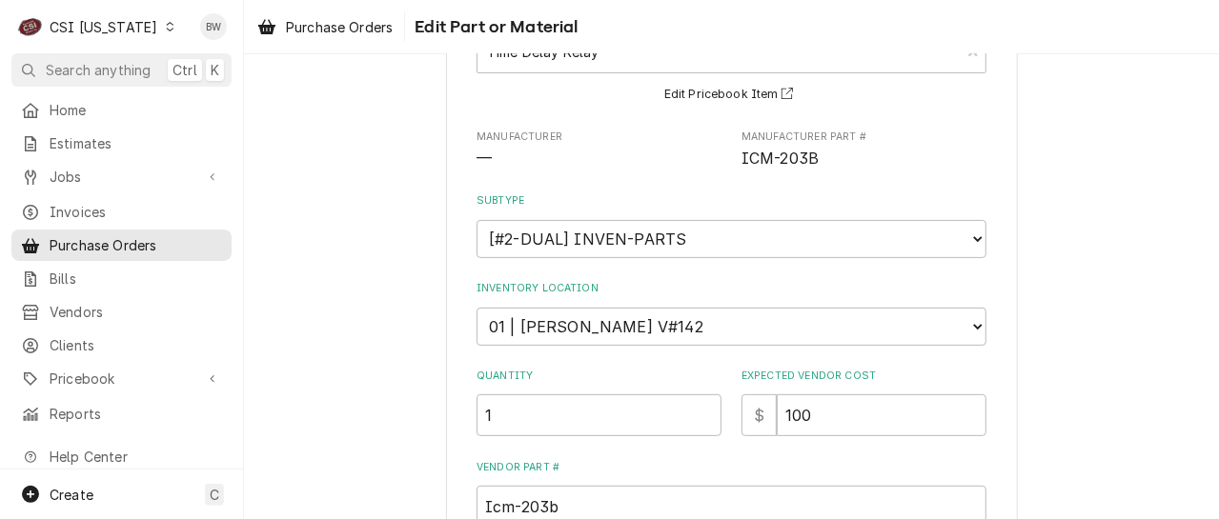
scroll to position [91, 0]
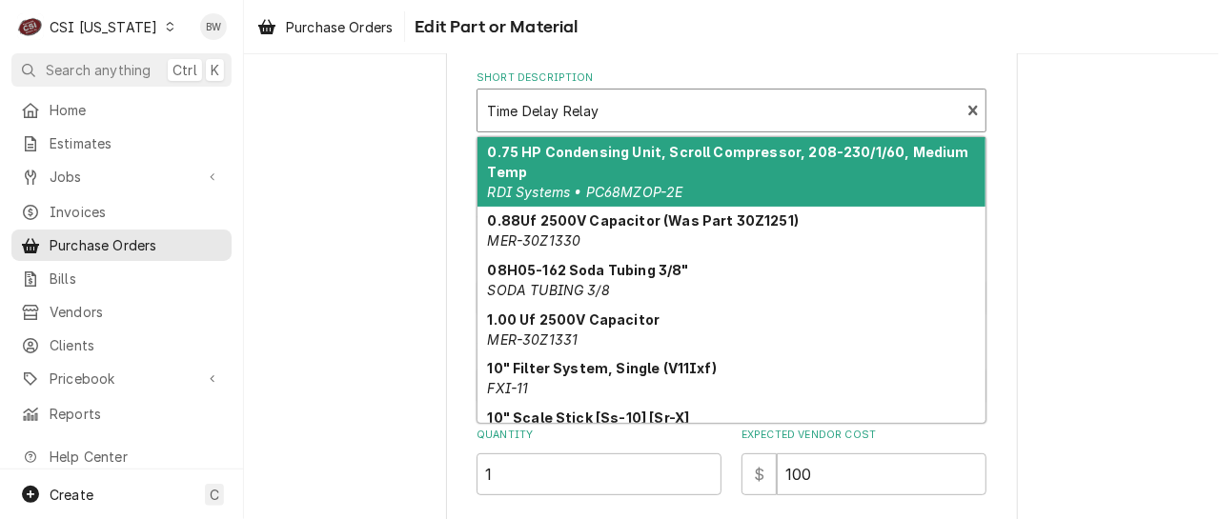
click at [577, 123] on div "Short Description" at bounding box center [718, 110] width 463 height 34
paste input "ICM-203B"
type input "ICM-203B"
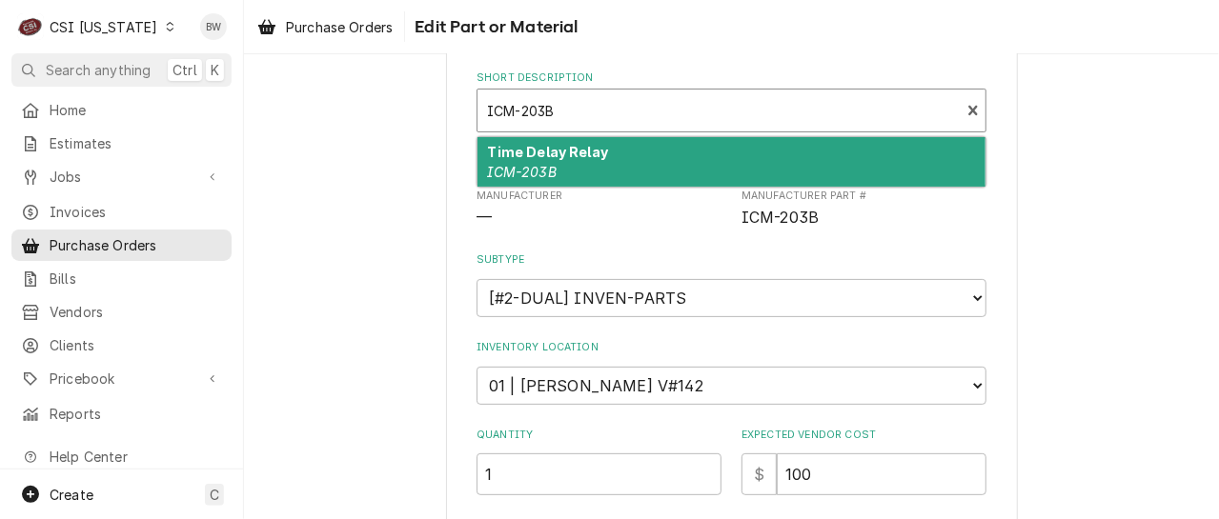
click at [550, 163] on div "Time Delay Relay ICM-203B" at bounding box center [731, 162] width 508 height 50
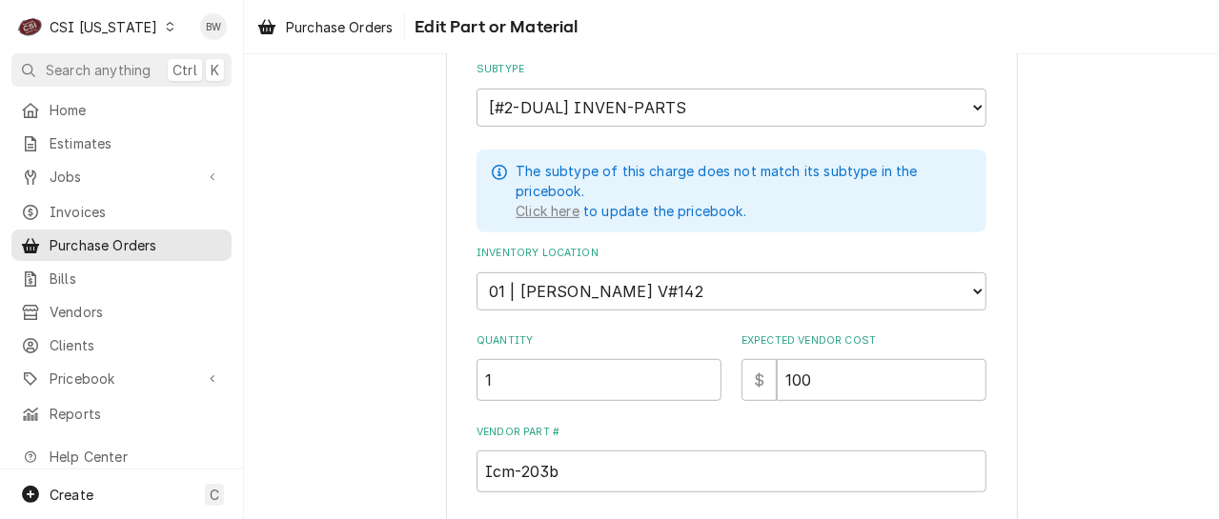
scroll to position [376, 0]
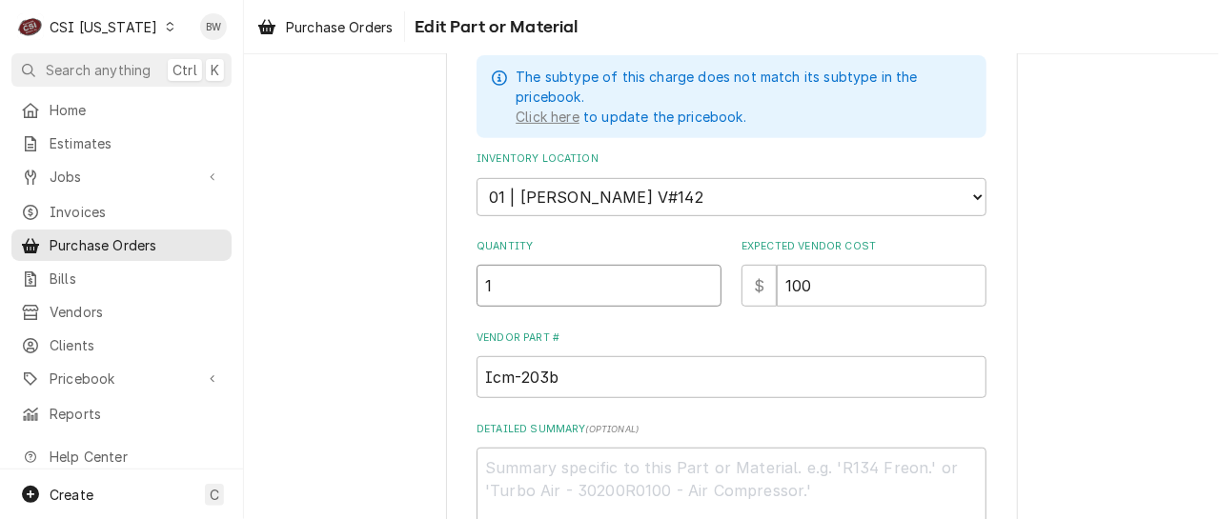
click at [588, 287] on input "1" at bounding box center [598, 286] width 245 height 42
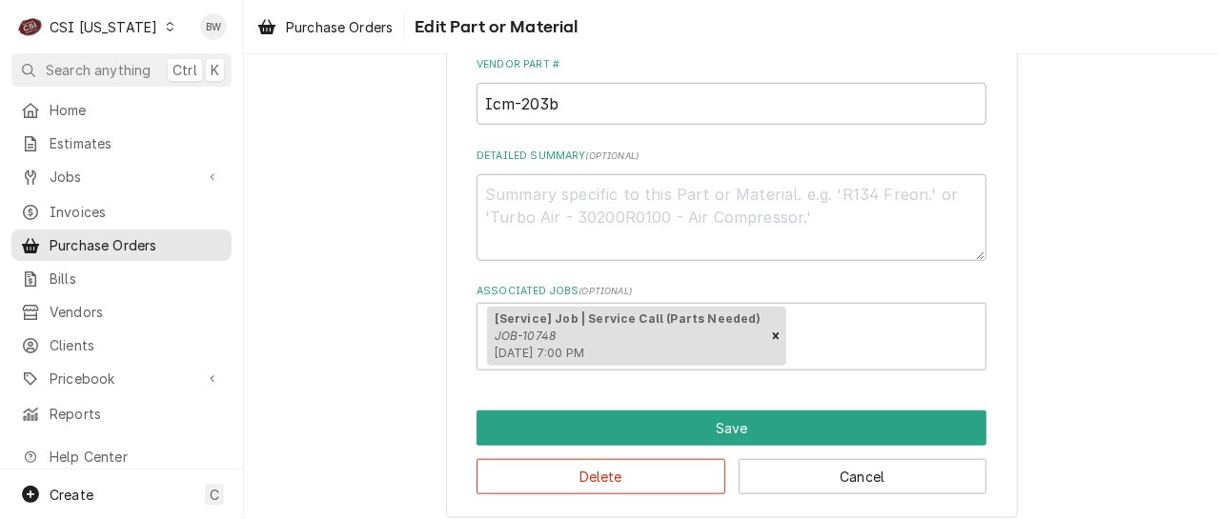
scroll to position [660, 0]
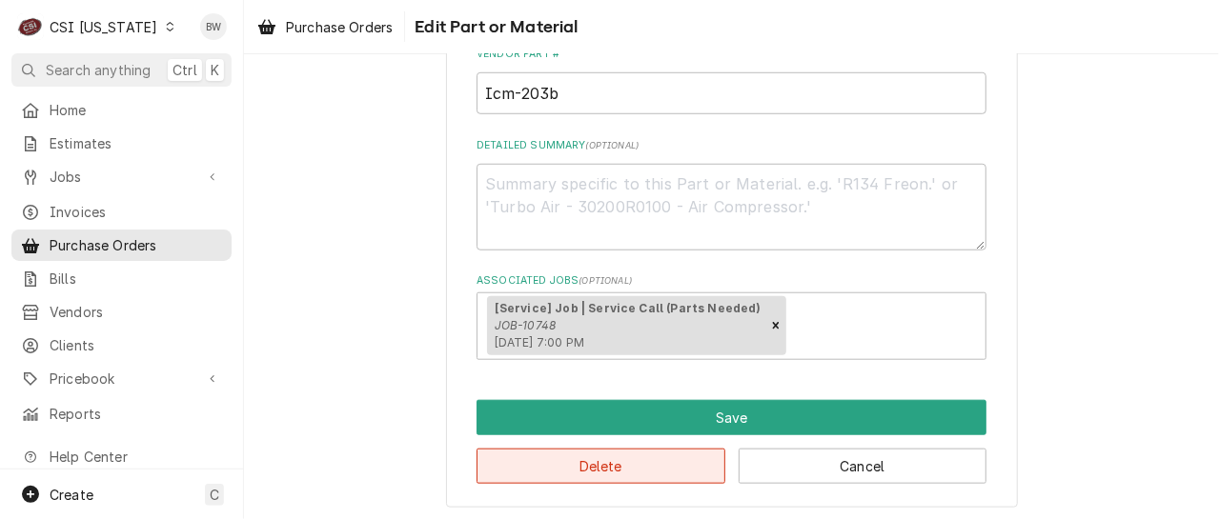
click at [693, 455] on button "Delete" at bounding box center [600, 466] width 249 height 35
type textarea "x"
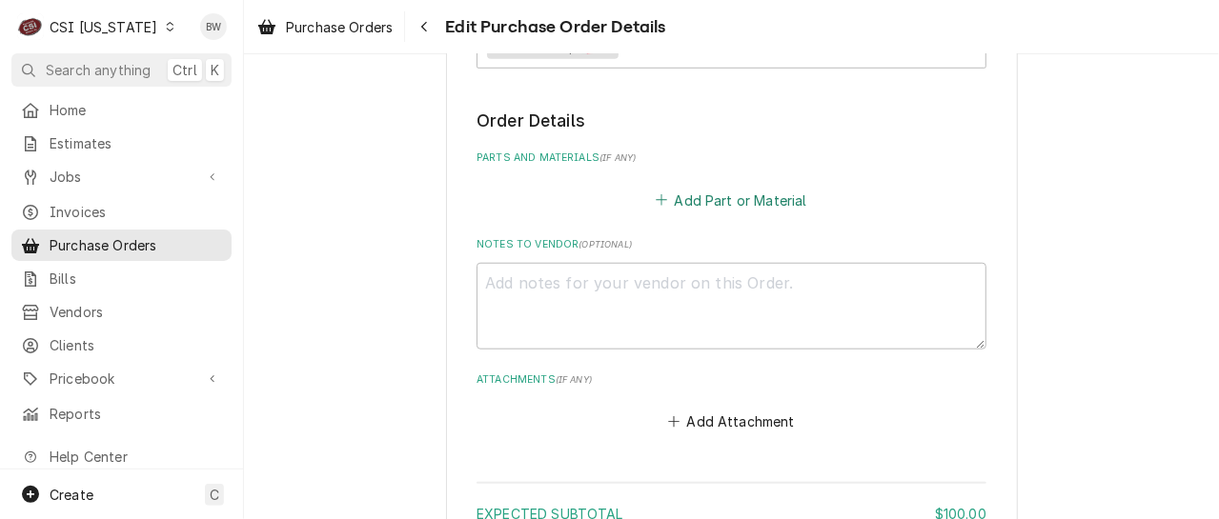
click at [709, 198] on button "Add Part or Material" at bounding box center [731, 200] width 157 height 27
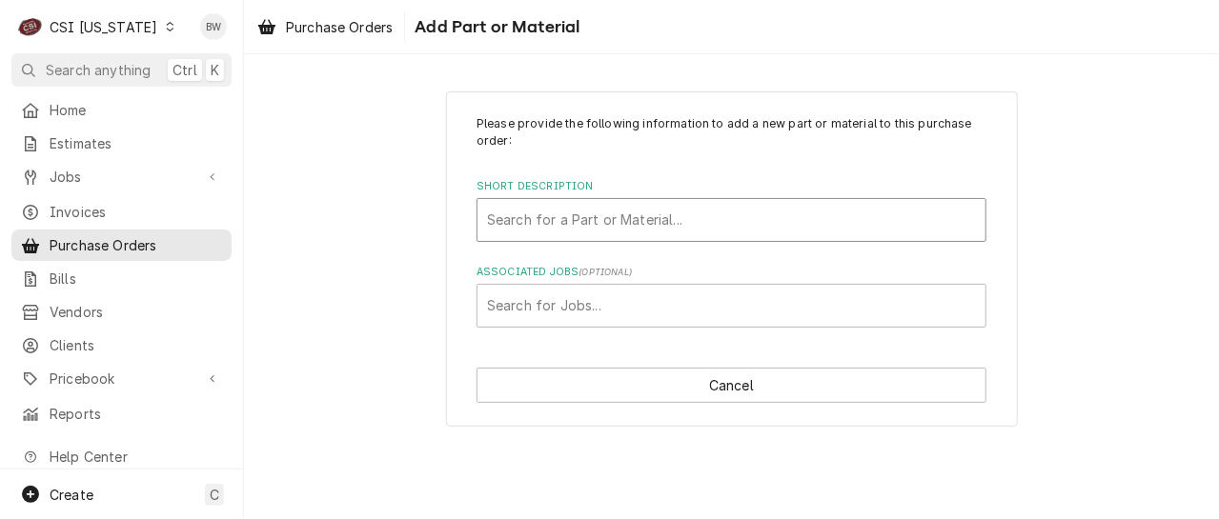
click at [548, 211] on div "Short Description" at bounding box center [731, 220] width 489 height 34
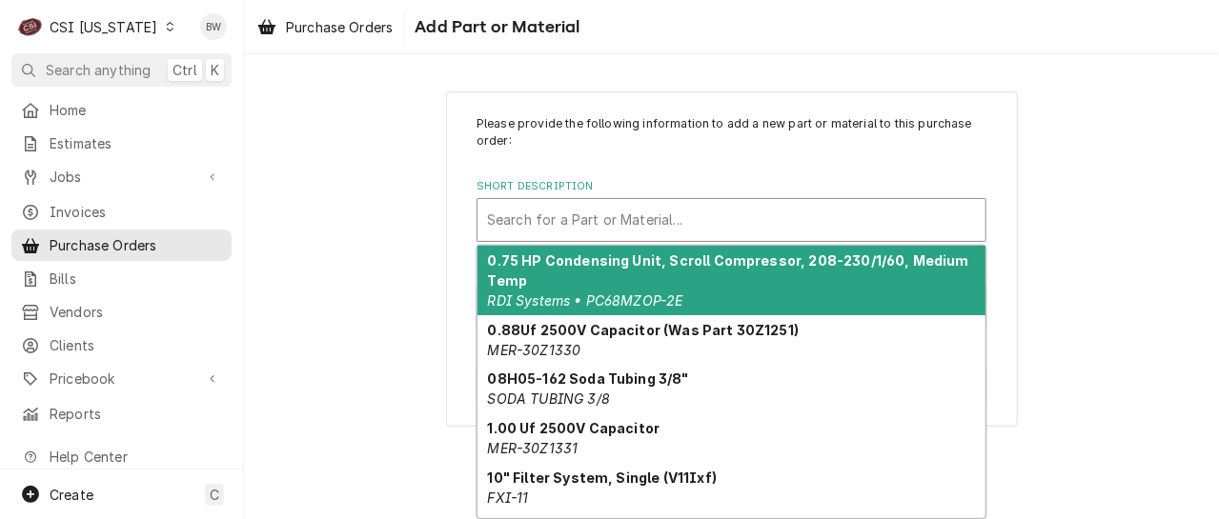
paste input "ICM-203B"
type input "ICM-203B"
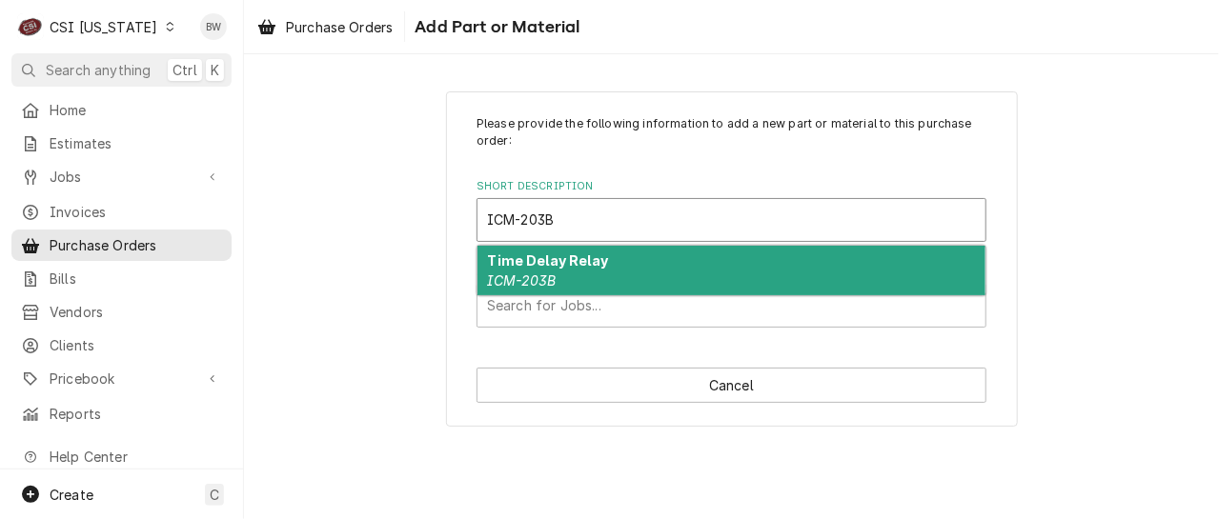
click at [561, 267] on strong "Time Delay Relay" at bounding box center [548, 261] width 121 height 16
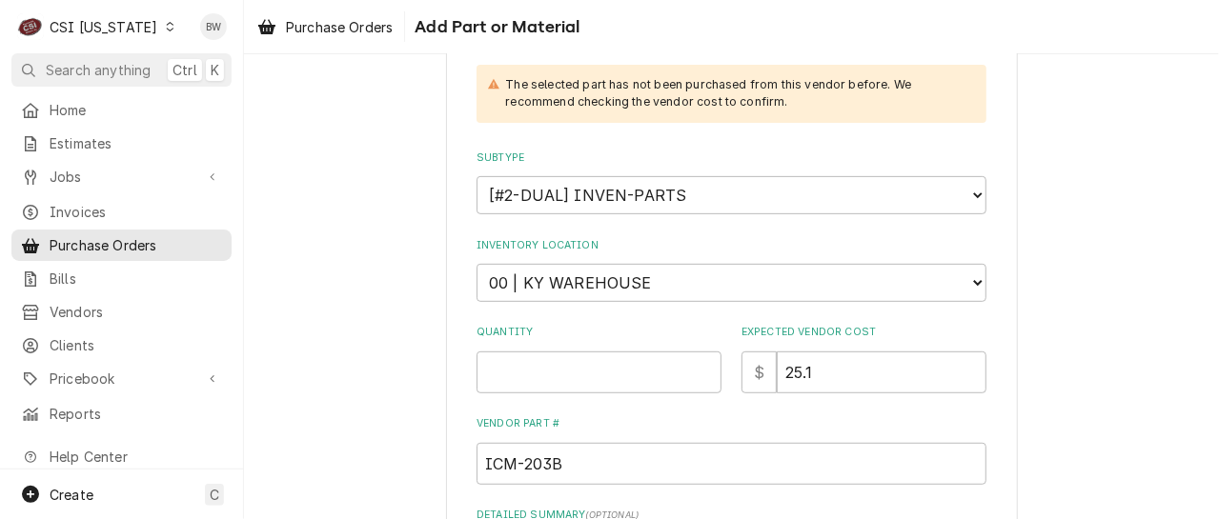
scroll to position [381, 0]
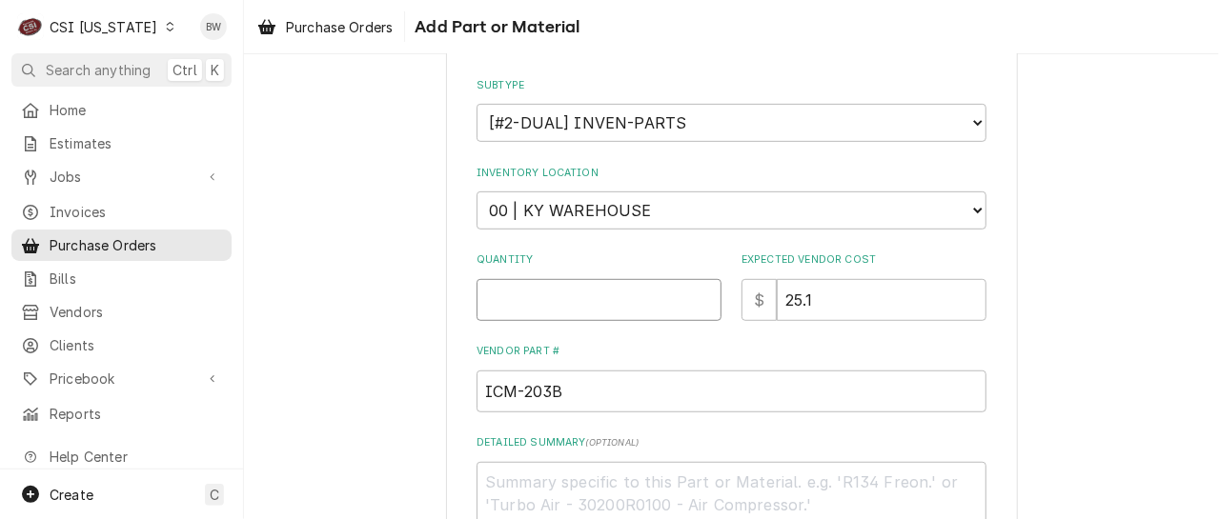
click at [530, 295] on input "Quantity" at bounding box center [598, 300] width 245 height 42
type textarea "x"
type input "1"
click at [698, 335] on div "Please provide the following information to add a new part or material to this …" at bounding box center [731, 184] width 510 height 900
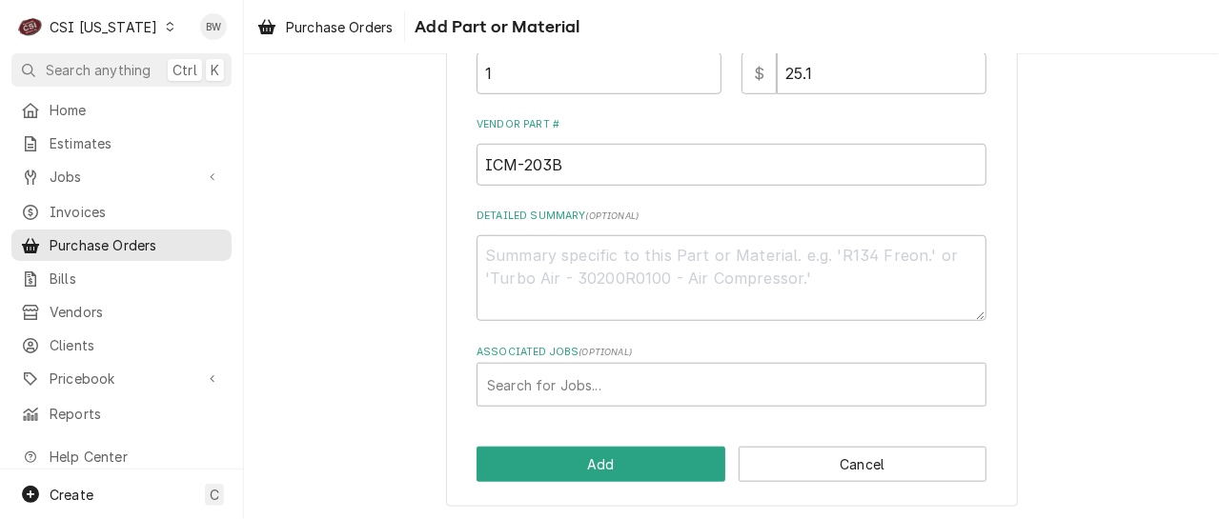
scroll to position [609, 0]
click at [533, 381] on div "Associated Jobs" at bounding box center [731, 384] width 489 height 34
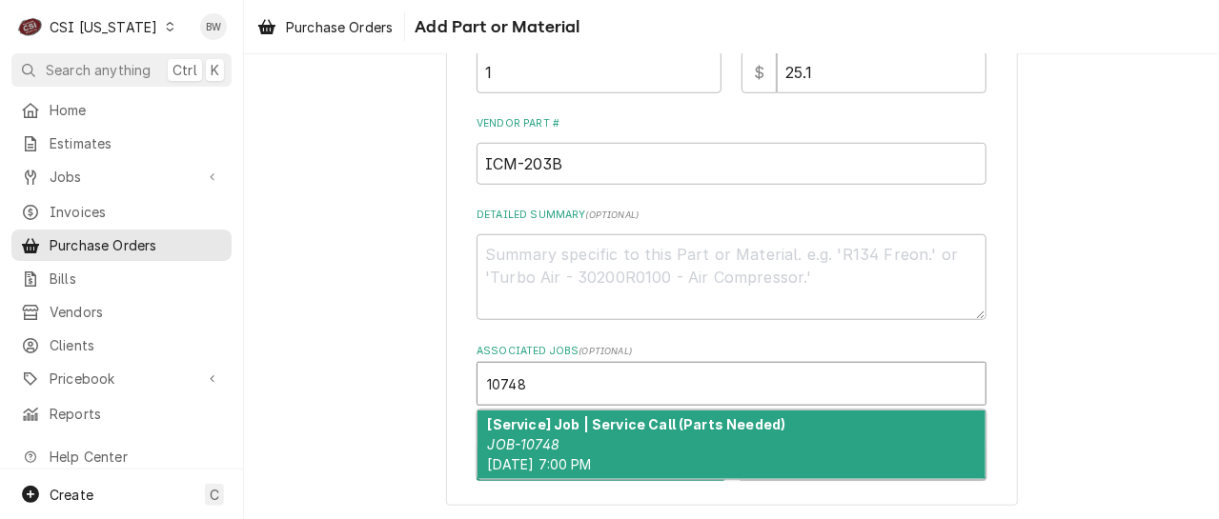
type input "10748"
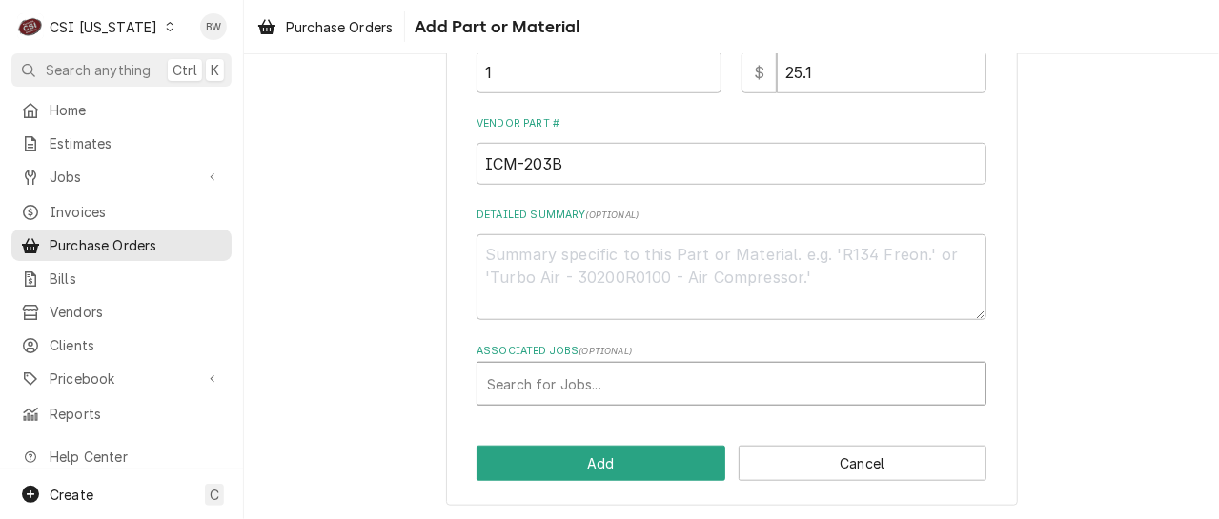
click at [529, 371] on div "Associated Jobs" at bounding box center [731, 384] width 489 height 34
type input "10748"
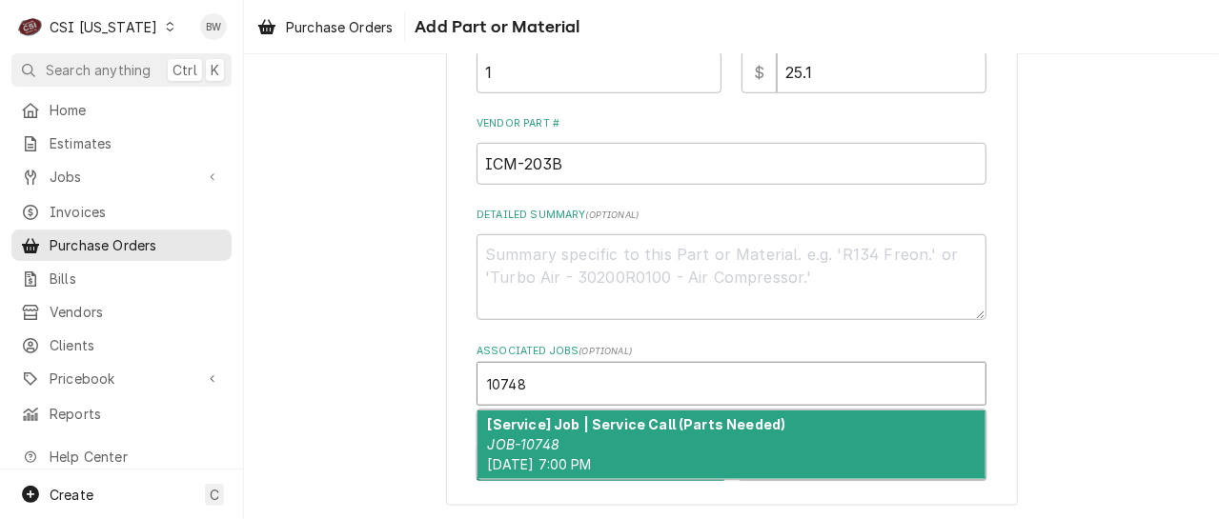
click at [548, 425] on strong "[Service] Job | Service Call (Parts Needed)" at bounding box center [637, 424] width 298 height 16
type textarea "x"
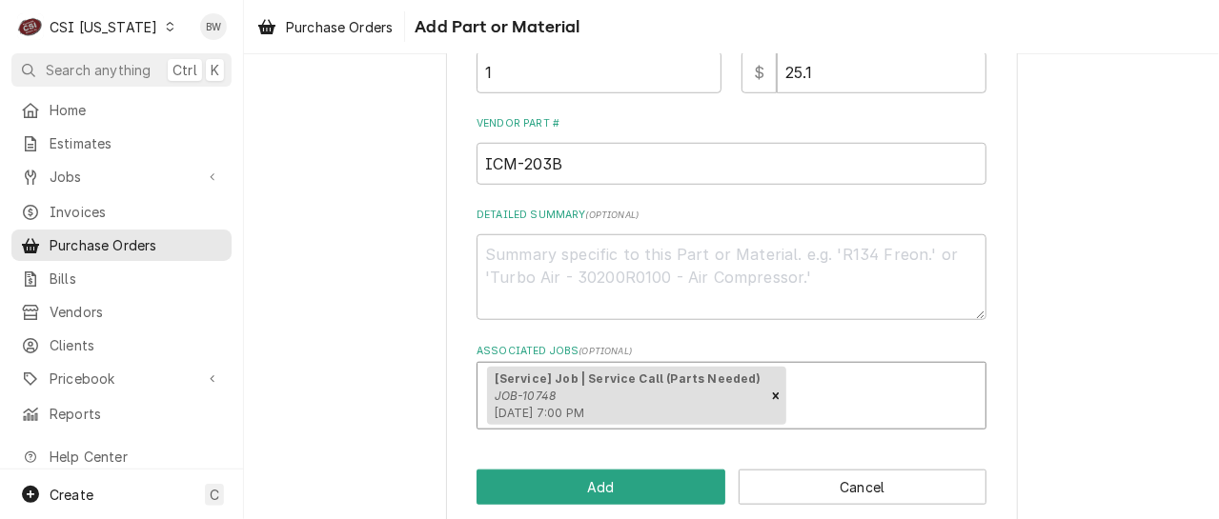
scroll to position [633, 0]
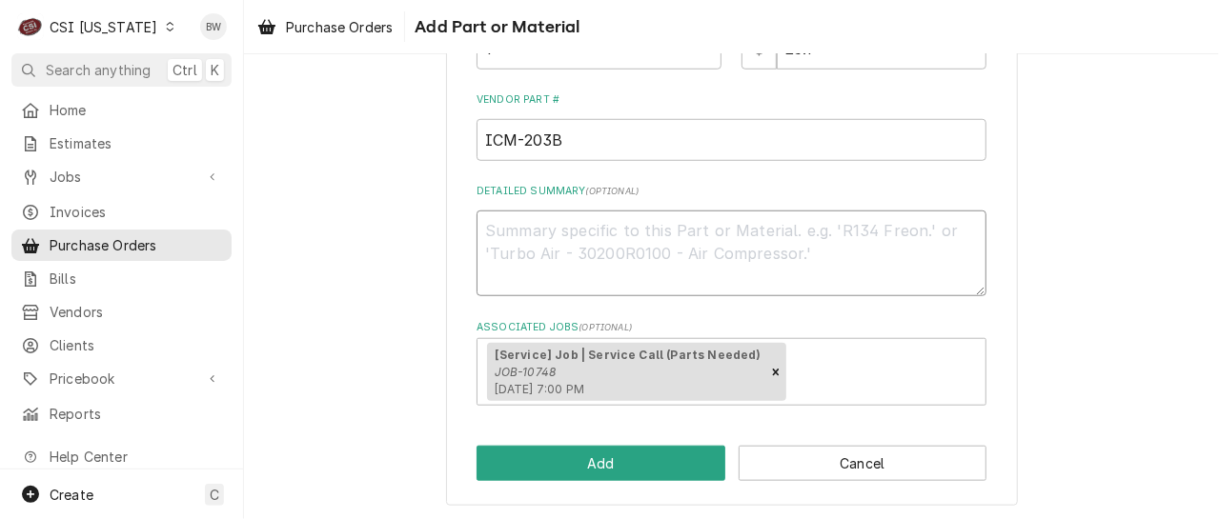
click at [512, 244] on textarea "Detailed Summary ( optional )" at bounding box center [731, 254] width 510 height 86
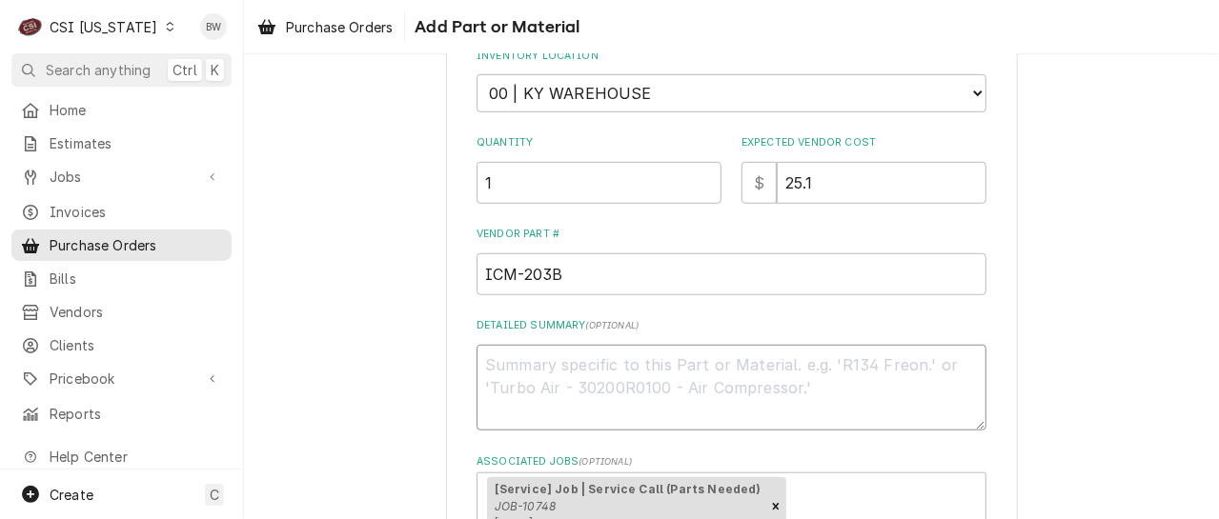
scroll to position [347, 0]
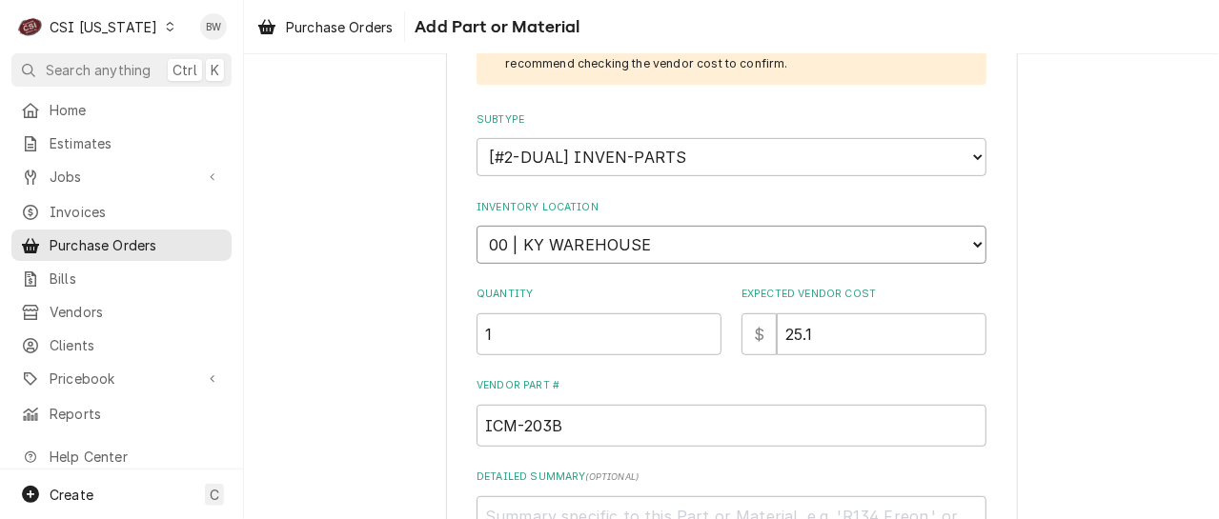
click at [604, 238] on select "Choose a location... 00 | KY WAREHOUSE 01 | [PERSON_NAME] V#142 01 | [PERSON_NA…" at bounding box center [731, 245] width 510 height 38
select select "632"
click at [476, 226] on select "Choose a location... 00 | KY WAREHOUSE 01 | [PERSON_NAME] V#142 01 | [PERSON_NA…" at bounding box center [731, 245] width 510 height 38
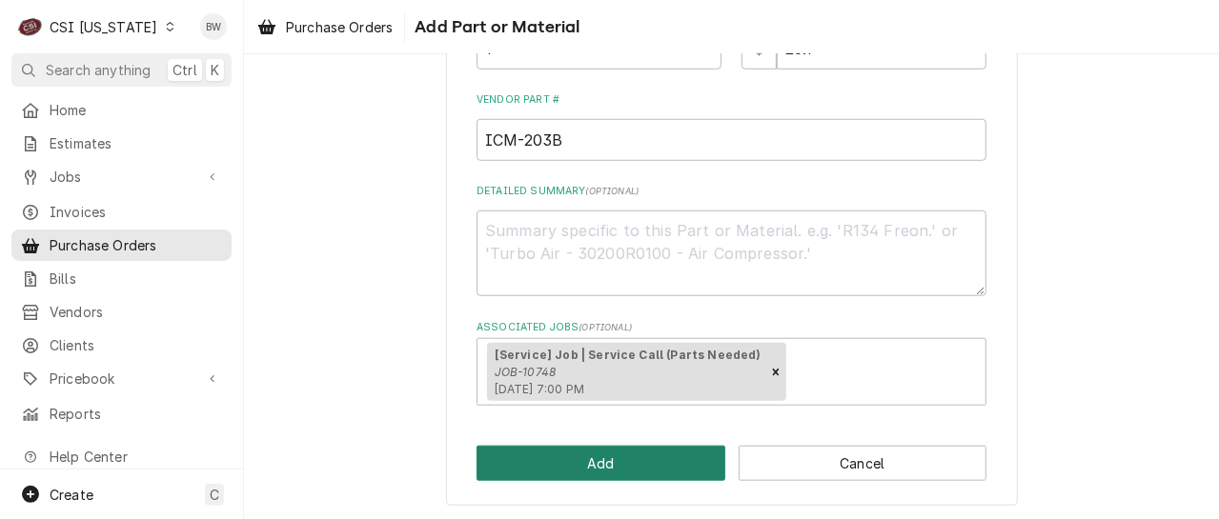
click at [611, 459] on button "Add" at bounding box center [600, 463] width 249 height 35
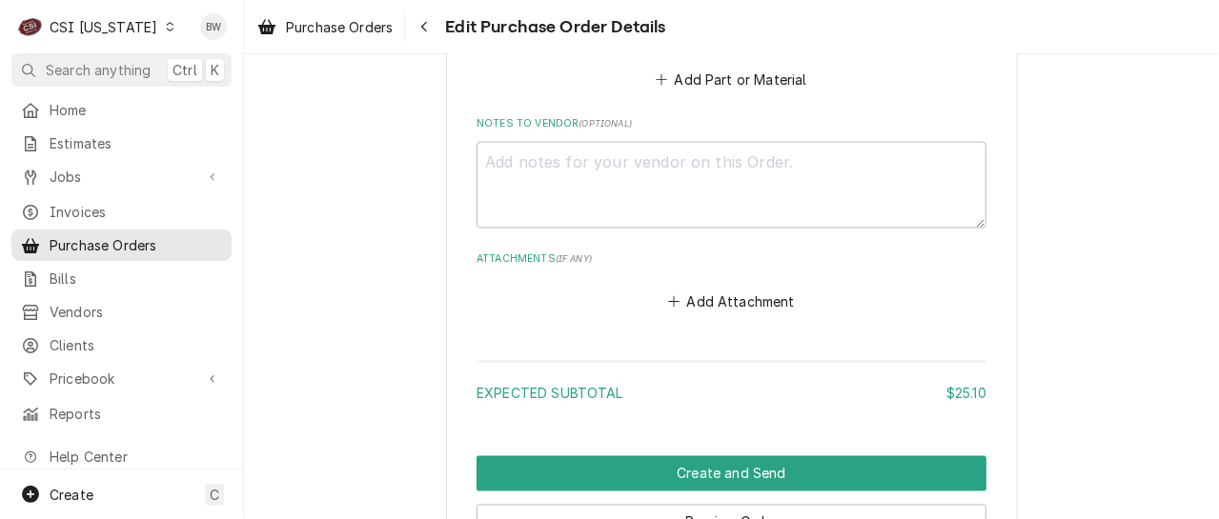
scroll to position [1429, 0]
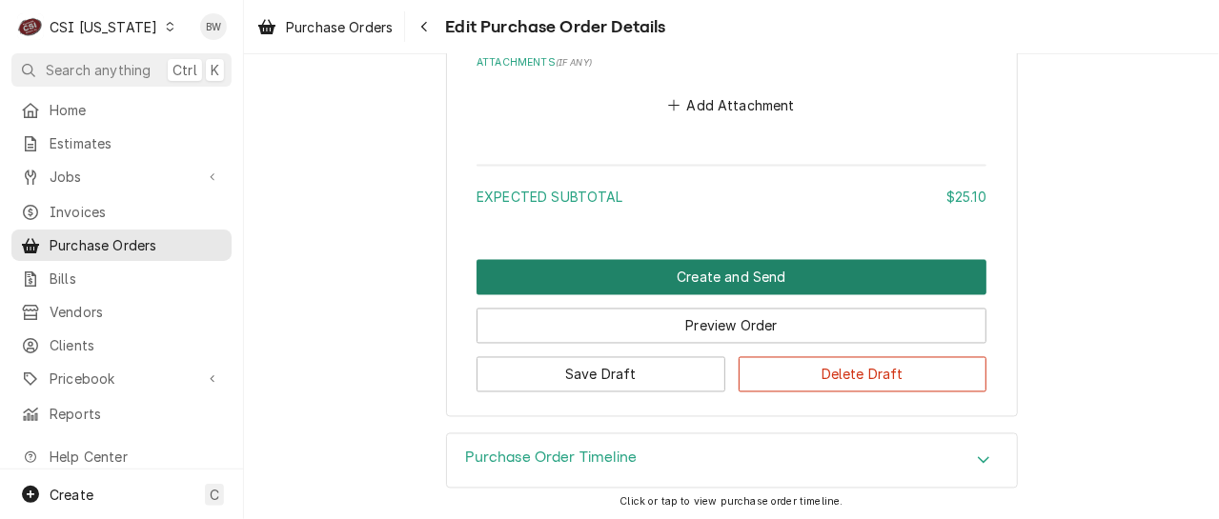
click at [645, 281] on button "Create and Send" at bounding box center [731, 277] width 510 height 35
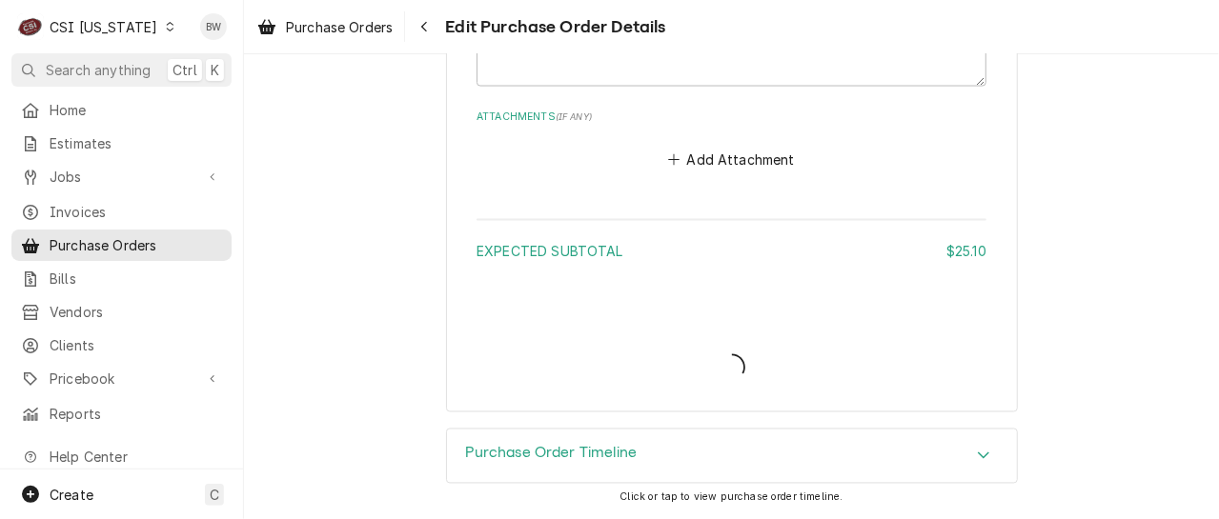
scroll to position [1372, 0]
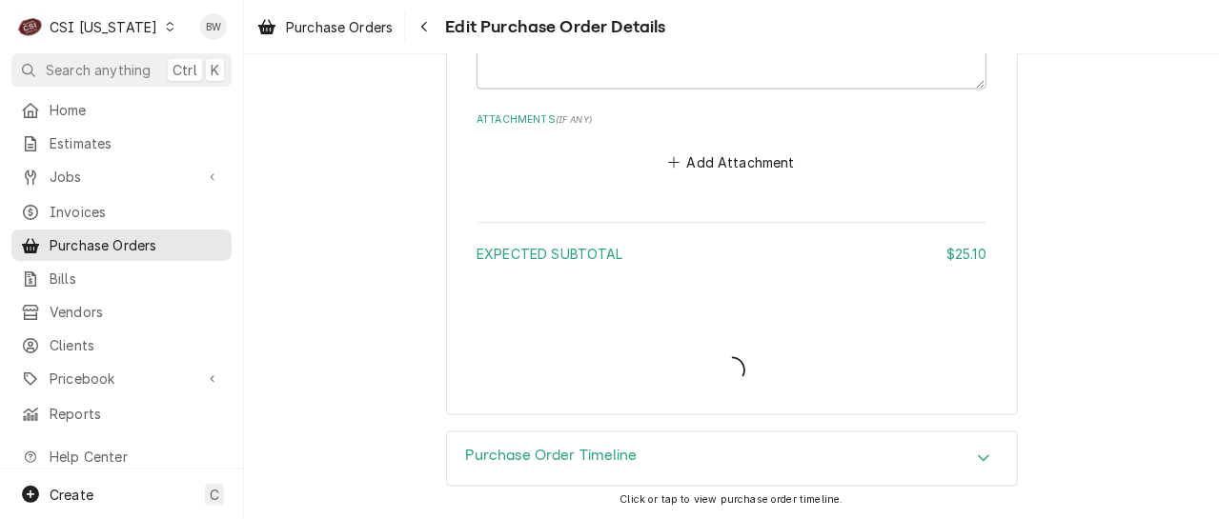
type textarea "x"
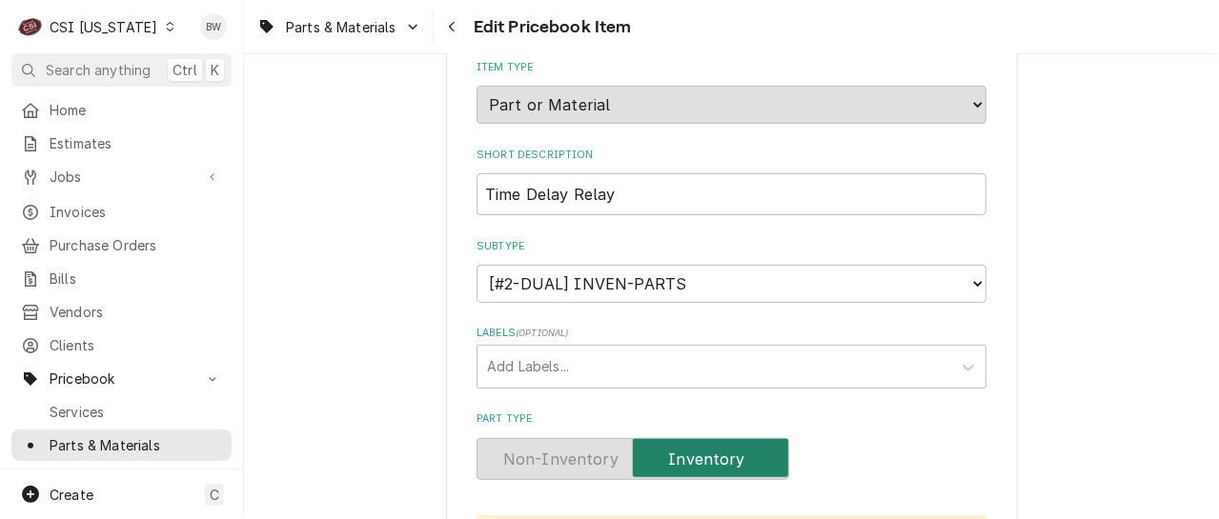
scroll to position [476, 0]
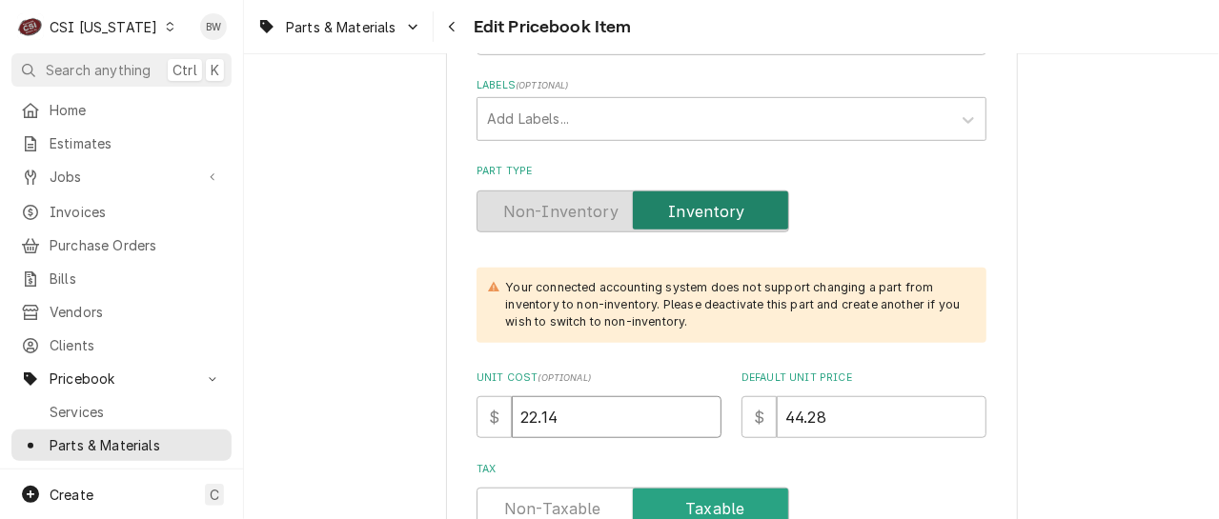
drag, startPoint x: 571, startPoint y: 419, endPoint x: 487, endPoint y: 421, distance: 83.9
click at [486, 421] on div "$ 22.14" at bounding box center [598, 417] width 245 height 42
type textarea "x"
type input "2"
type textarea "x"
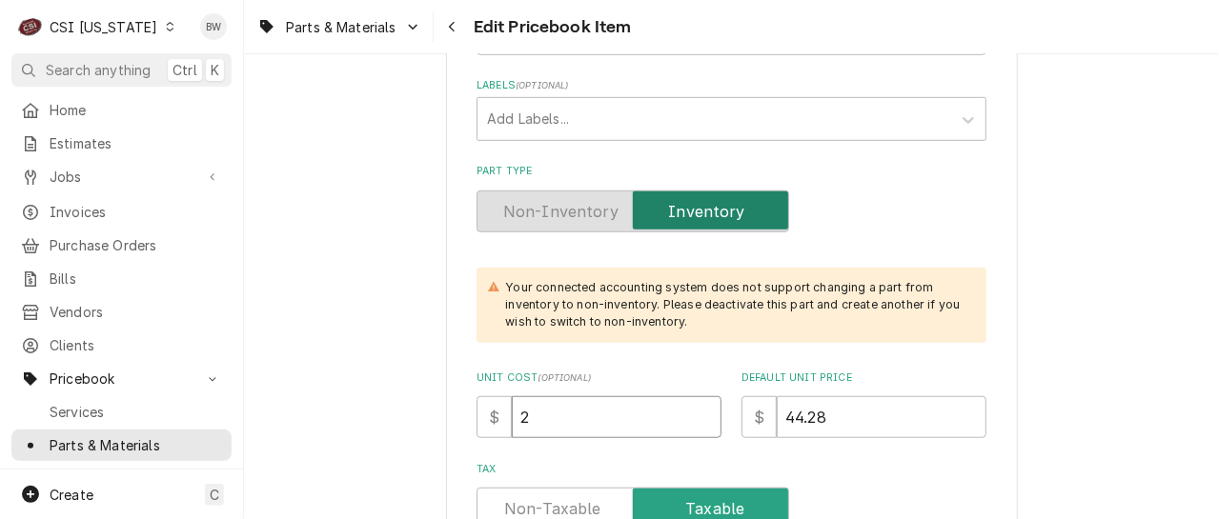
type input "25"
type textarea "x"
type input "25.1"
type textarea "x"
type input "25.10"
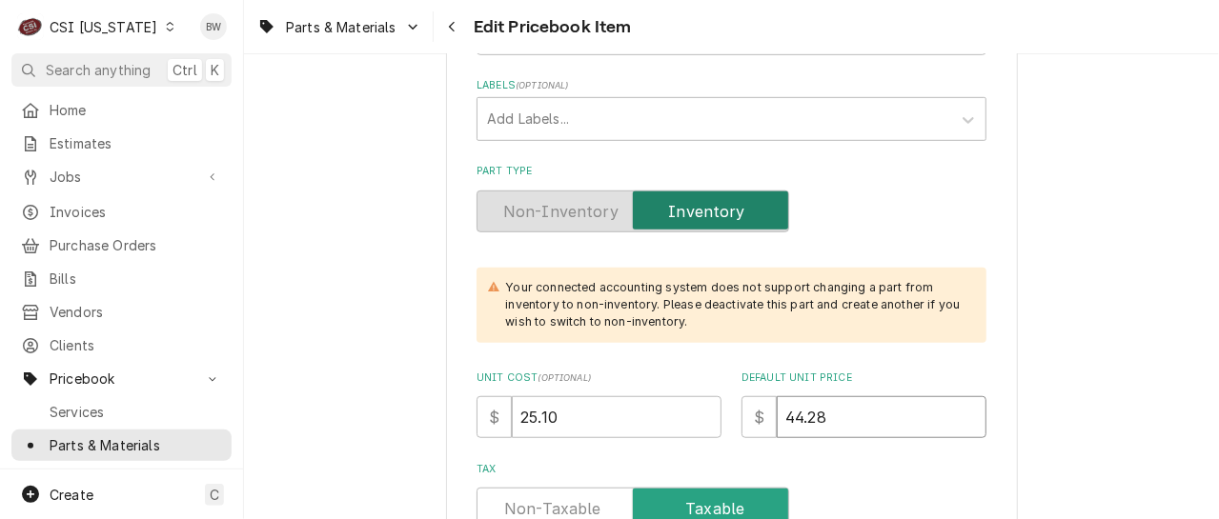
type textarea "x"
type input "5"
type textarea "x"
type input "50"
type textarea "x"
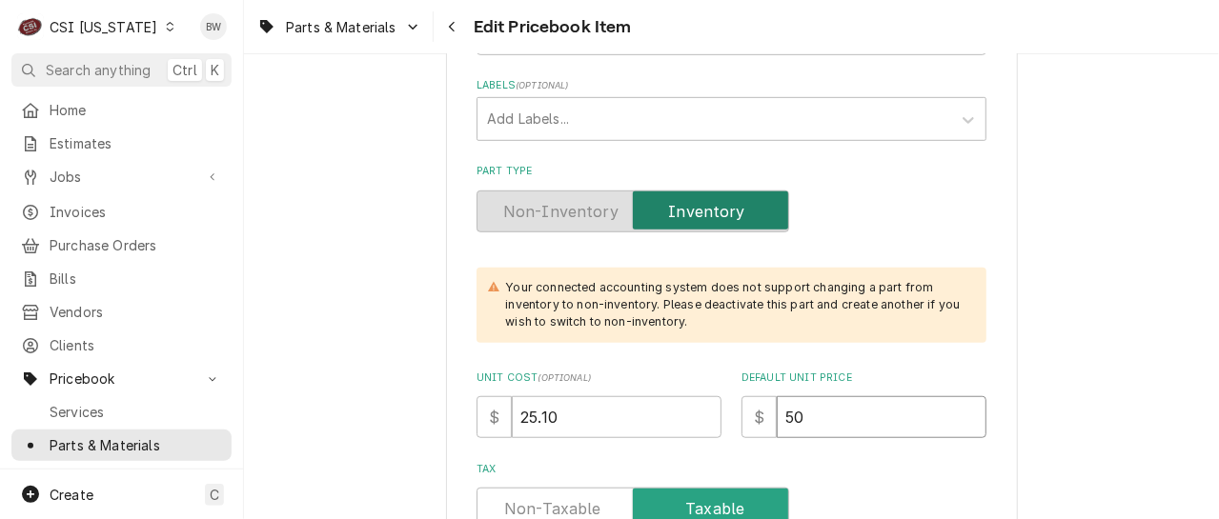
type input "50.2"
type textarea "x"
type input "50.20"
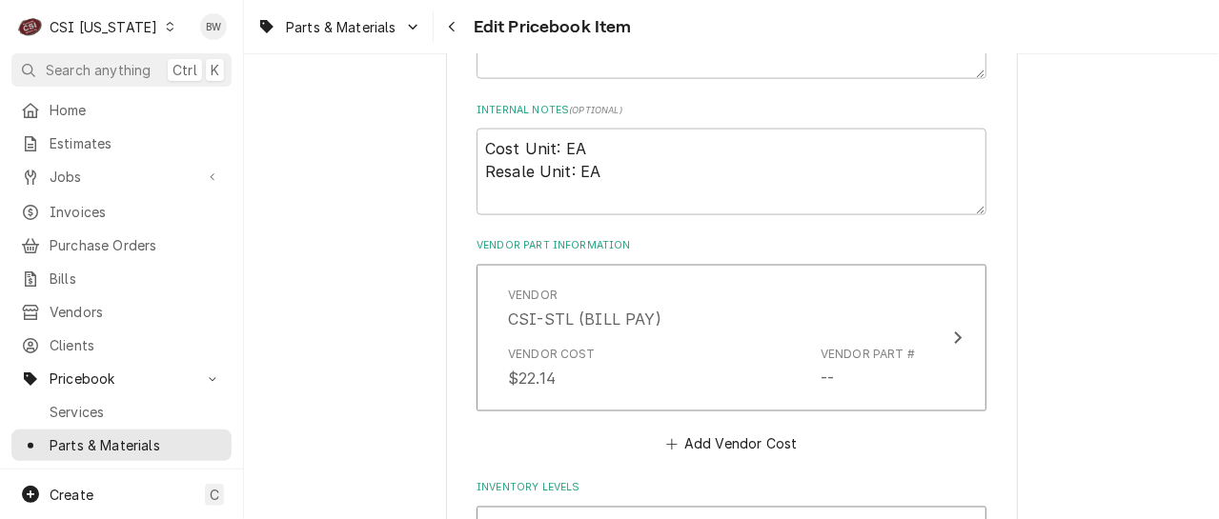
scroll to position [1246, 0]
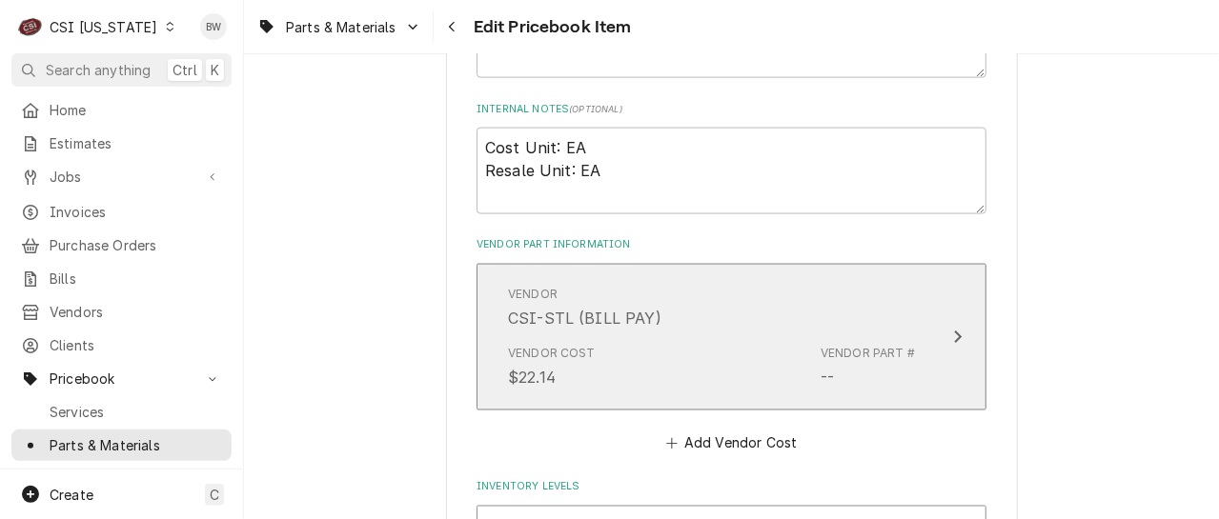
click at [637, 358] on div "Vendor Cost $22.14 Vendor Part # --" at bounding box center [711, 366] width 407 height 59
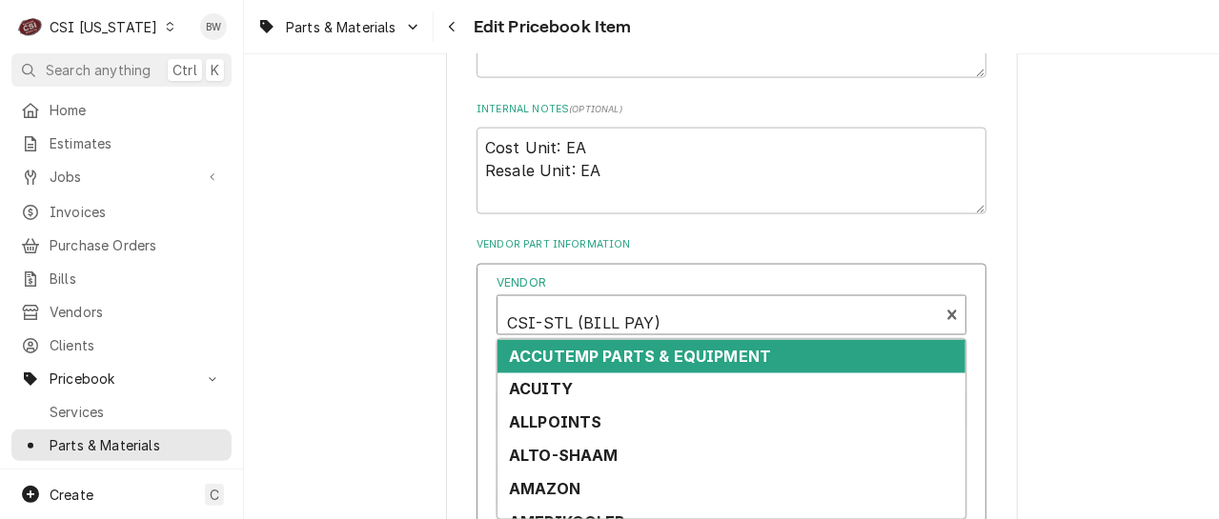
type textarea "x"
click at [583, 320] on div "Vendor" at bounding box center [718, 323] width 422 height 46
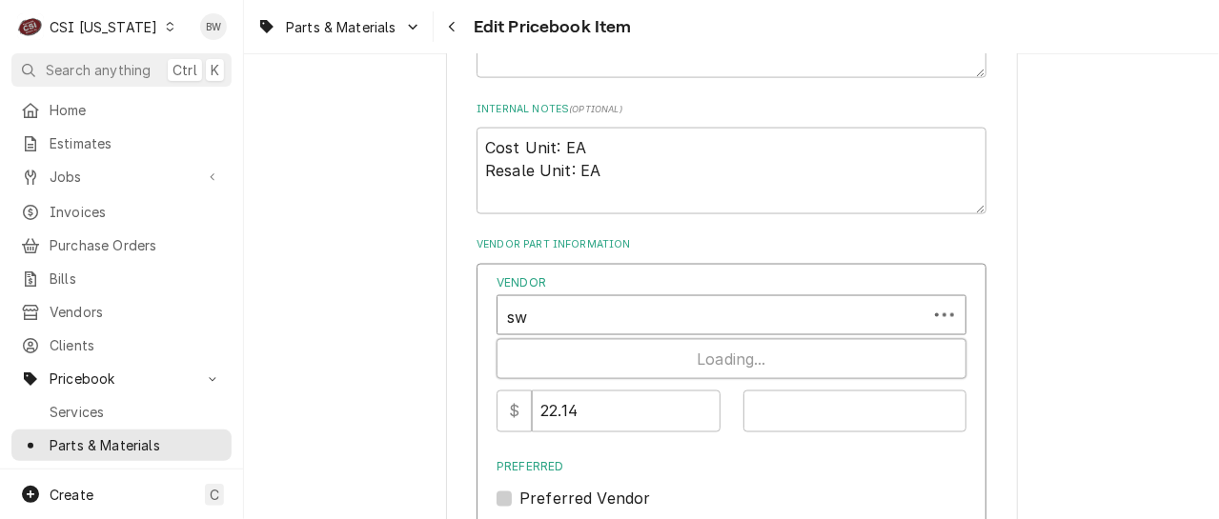
type input "swh"
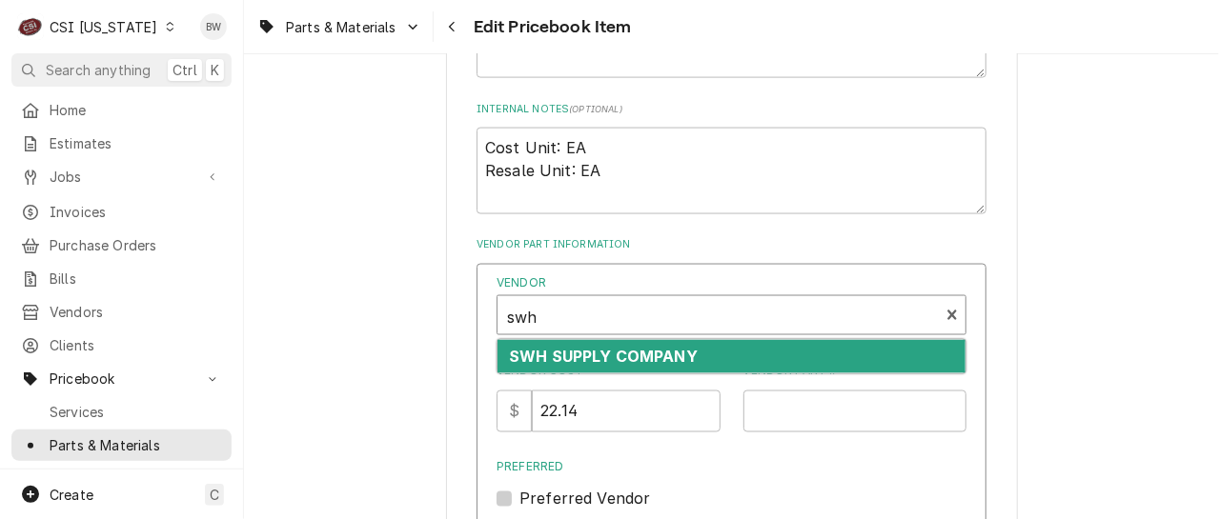
click at [597, 344] on div "SWH SUPPLY COMPANY" at bounding box center [731, 356] width 468 height 33
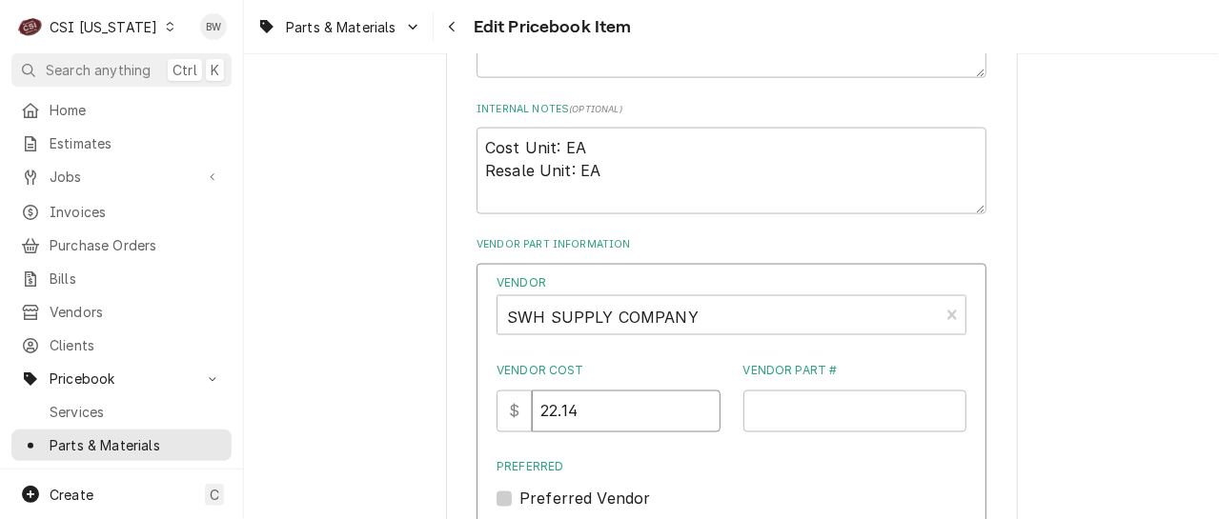
drag, startPoint x: 598, startPoint y: 415, endPoint x: 522, endPoint y: 414, distance: 76.2
click at [522, 414] on div "$ 22.14" at bounding box center [608, 412] width 224 height 42
type input "25.10"
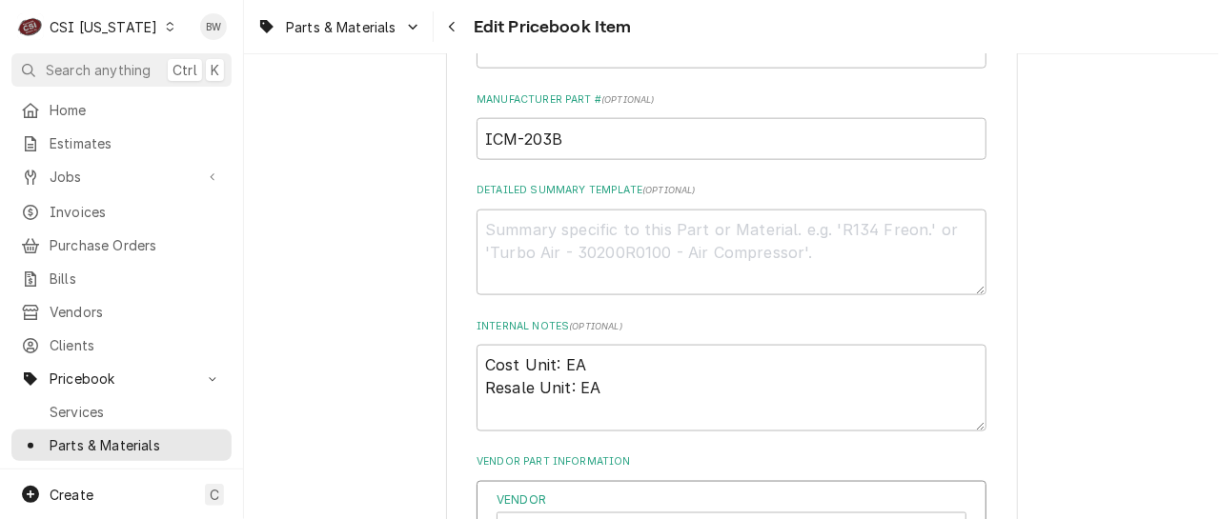
scroll to position [961, 0]
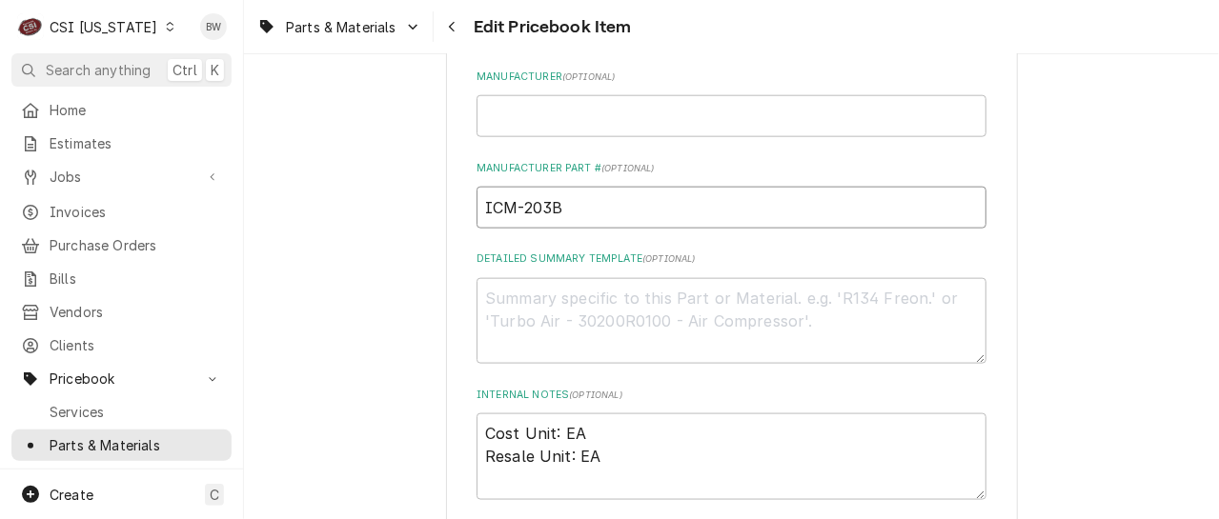
drag, startPoint x: 572, startPoint y: 215, endPoint x: 460, endPoint y: 220, distance: 111.6
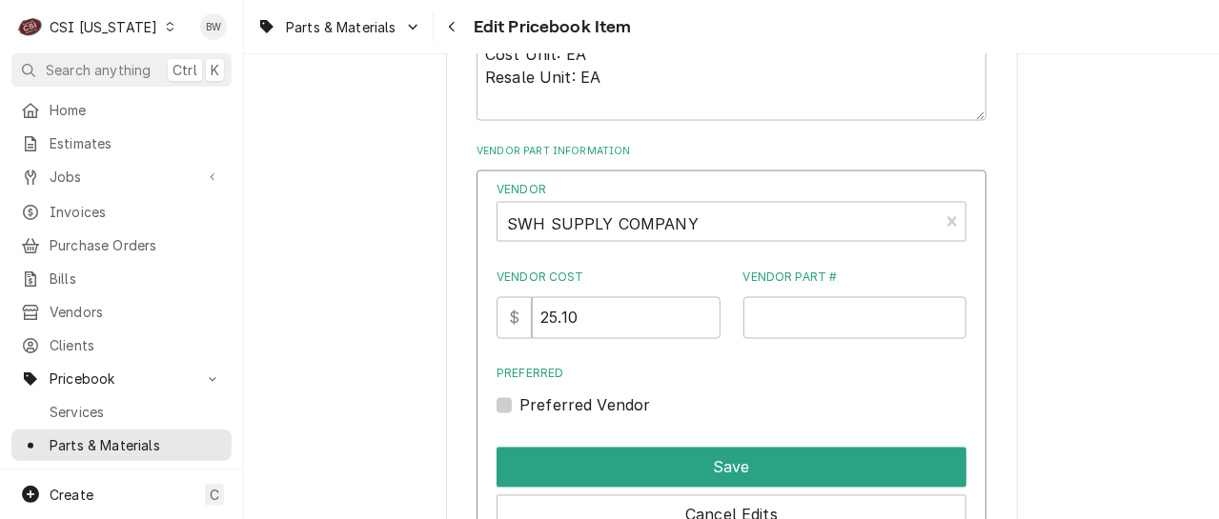
scroll to position [1342, 0]
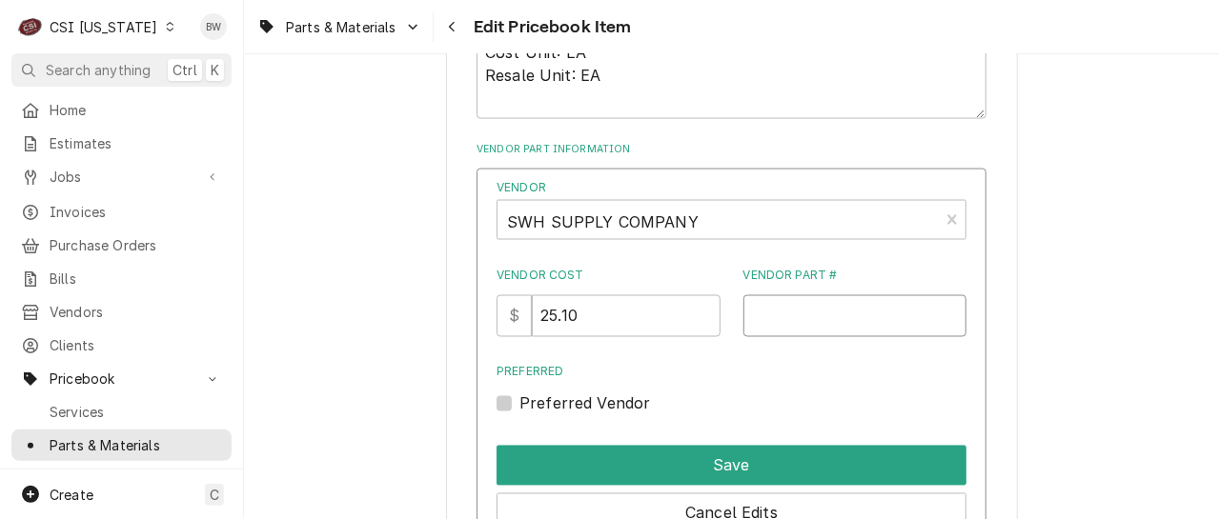
click at [766, 315] on input "Vendor Part #" at bounding box center [855, 316] width 224 height 42
paste input "ICM-203B"
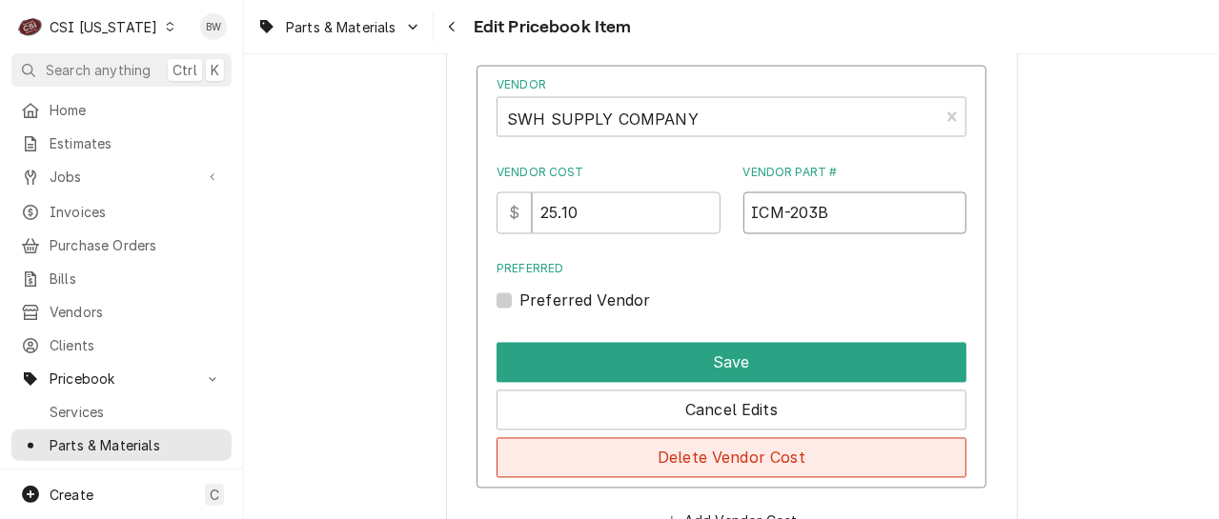
scroll to position [1532, 0]
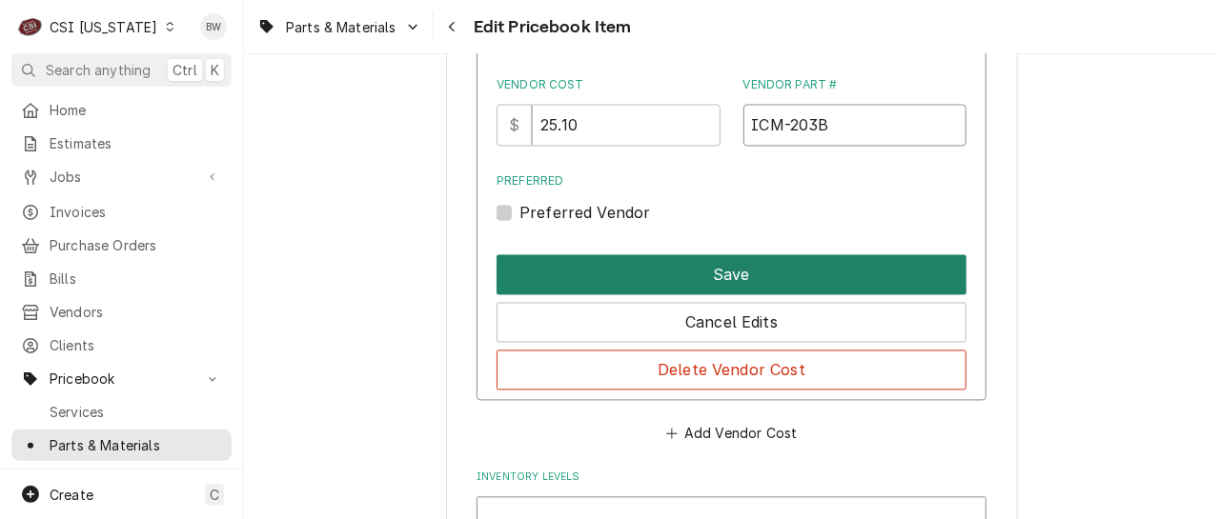
type input "ICM-203B"
click at [693, 273] on button "Save" at bounding box center [731, 275] width 470 height 40
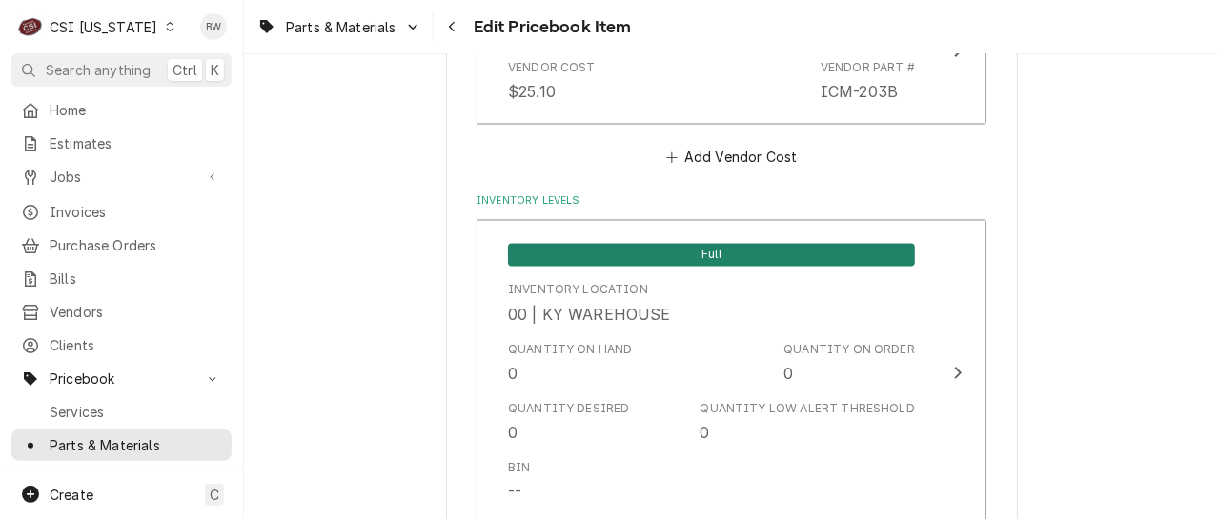
scroll to position [5741, 0]
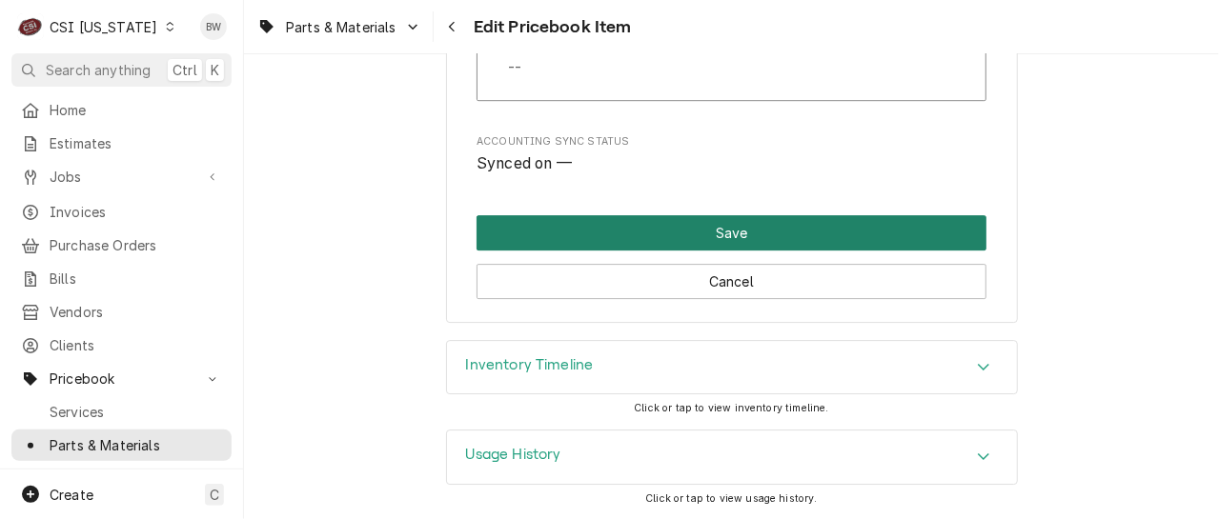
click at [683, 236] on button "Save" at bounding box center [731, 232] width 510 height 35
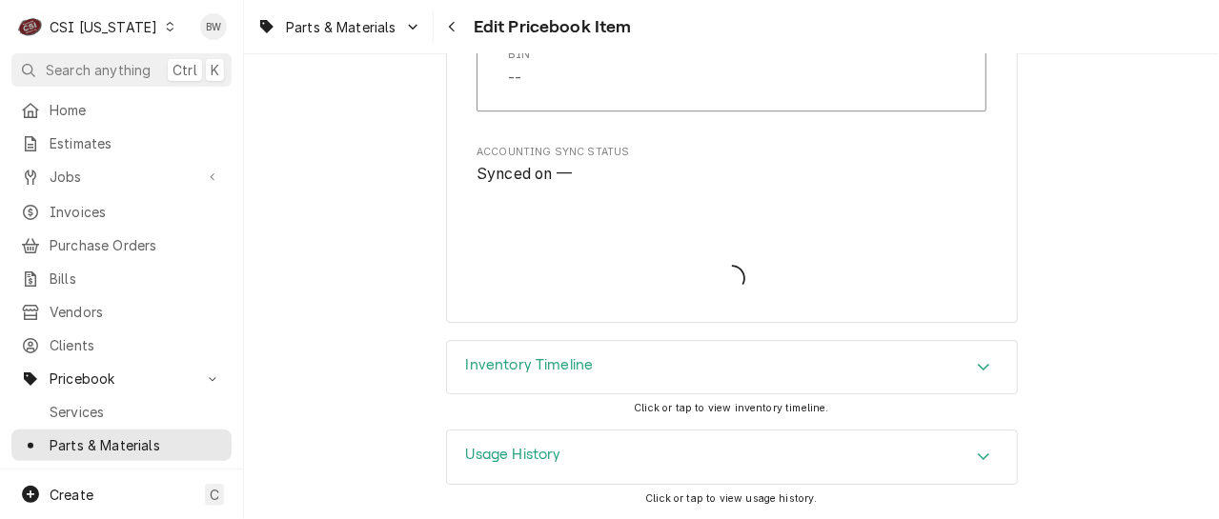
scroll to position [5730, 0]
type textarea "x"
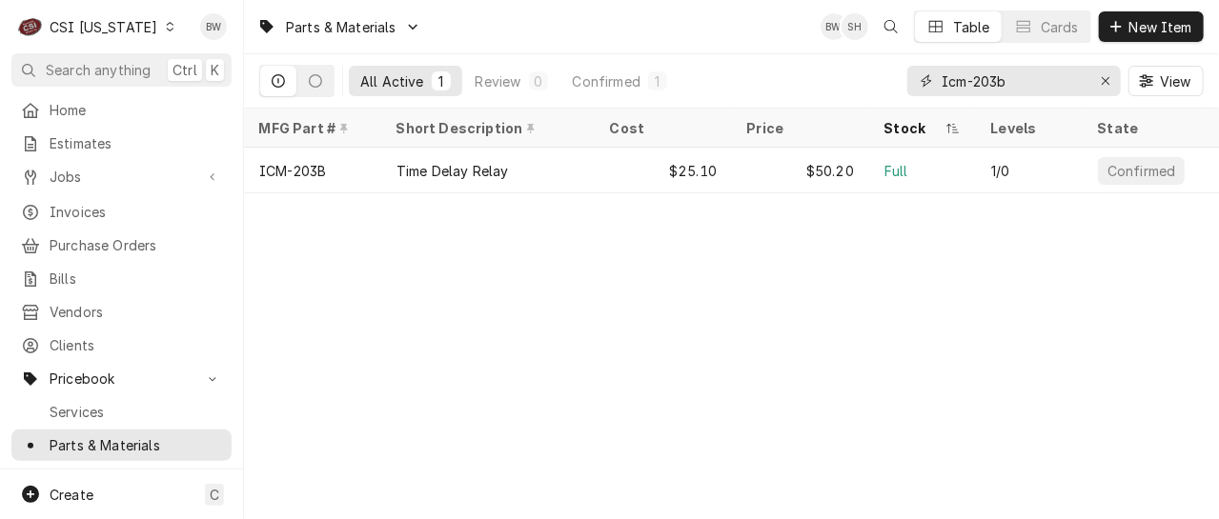
drag, startPoint x: 1034, startPoint y: 76, endPoint x: 917, endPoint y: 76, distance: 117.2
click at [917, 76] on div "Icm-203b" at bounding box center [1013, 81] width 213 height 30
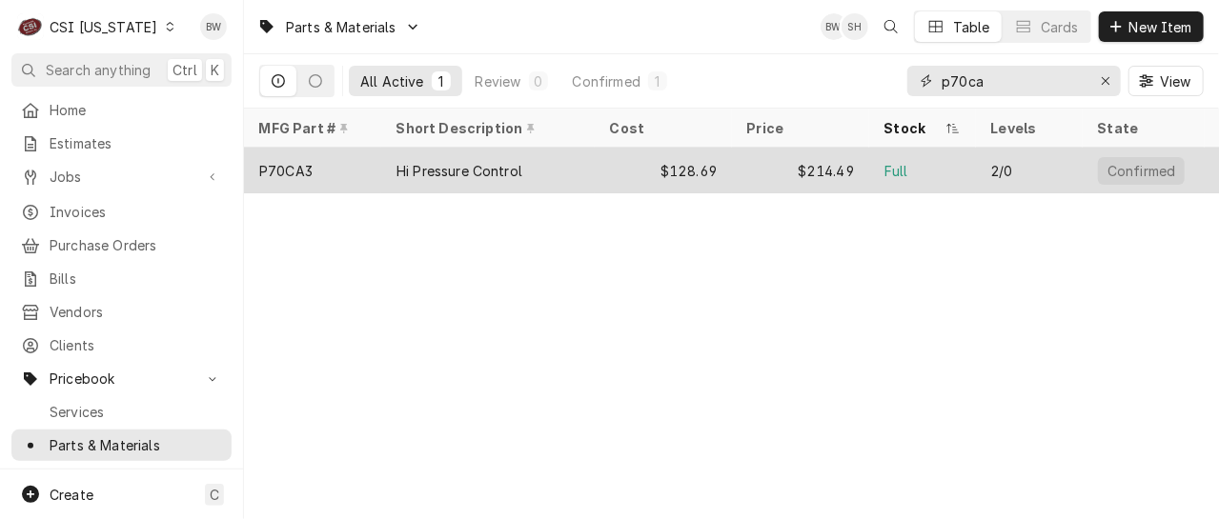
type input "p70ca"
click at [347, 171] on div "P70CA3" at bounding box center [312, 171] width 137 height 46
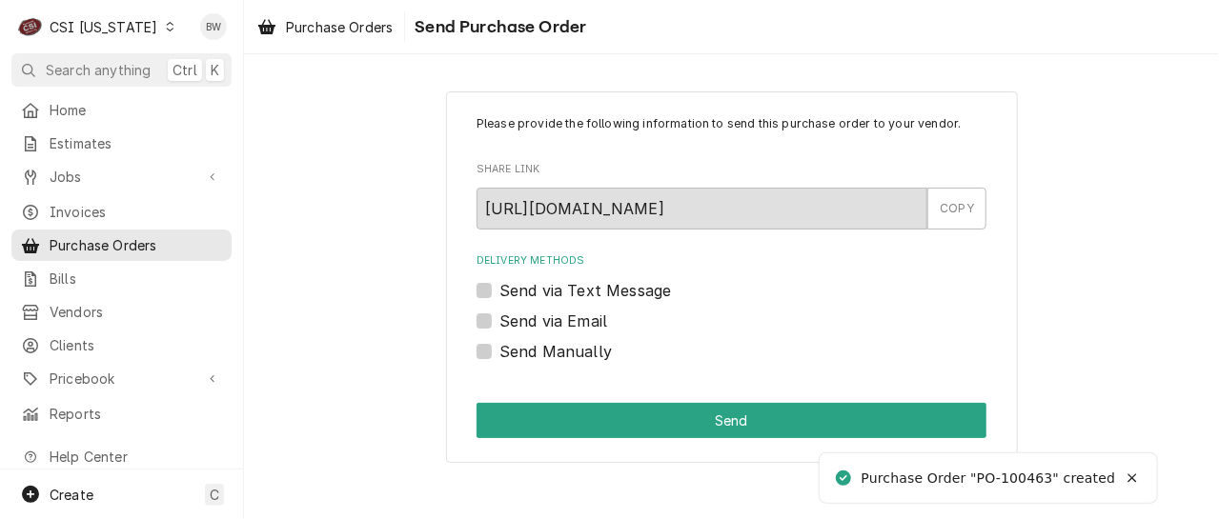
click at [550, 352] on label "Send Manually" at bounding box center [555, 351] width 112 height 23
click at [550, 352] on input "Send Manually" at bounding box center [754, 361] width 510 height 42
checkbox input "true"
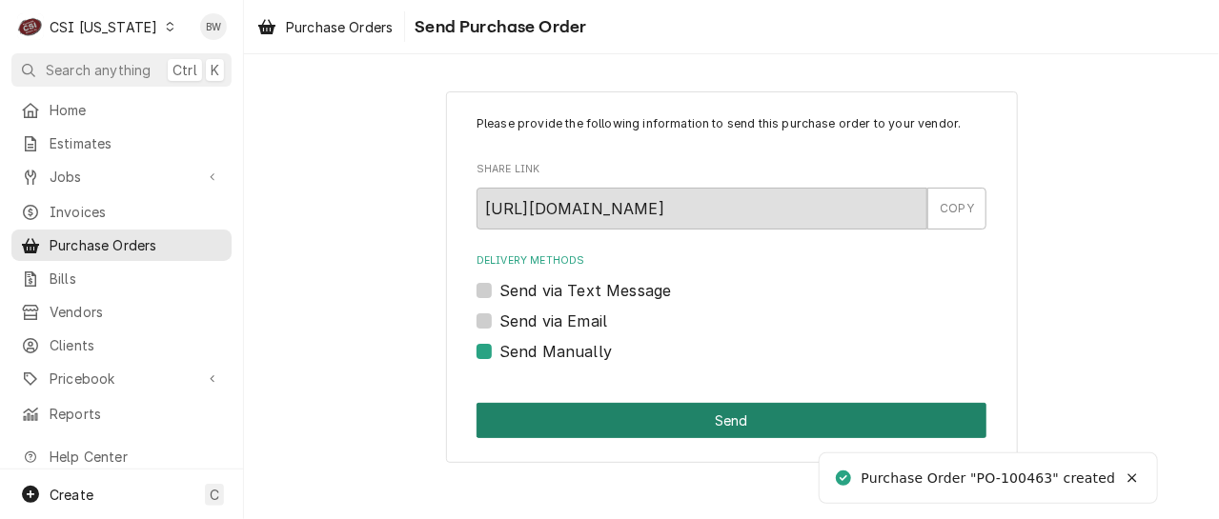
click at [673, 416] on button "Send" at bounding box center [731, 420] width 510 height 35
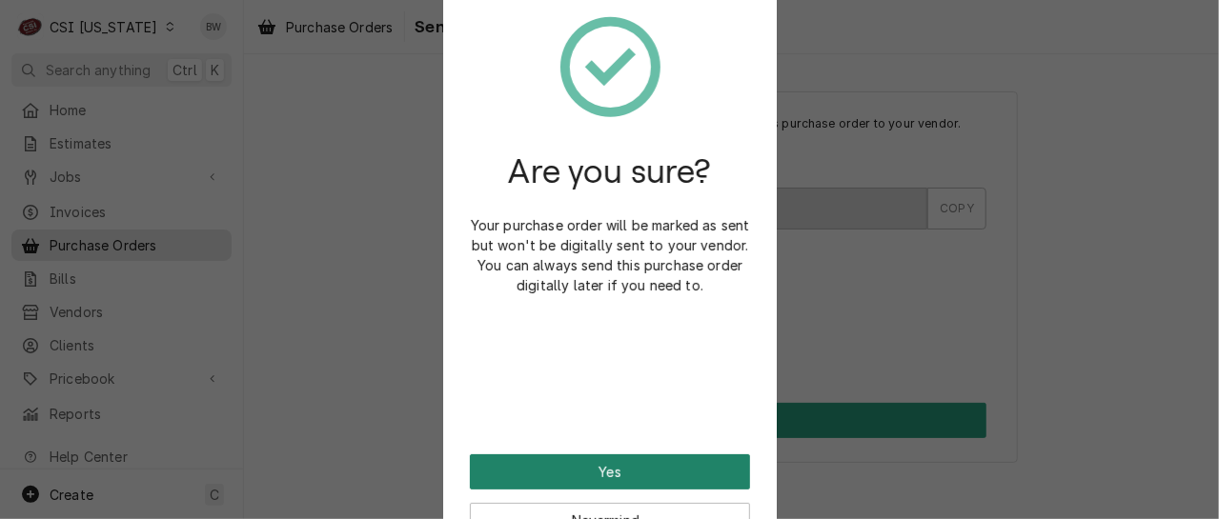
click at [656, 462] on button "Yes" at bounding box center [610, 472] width 280 height 35
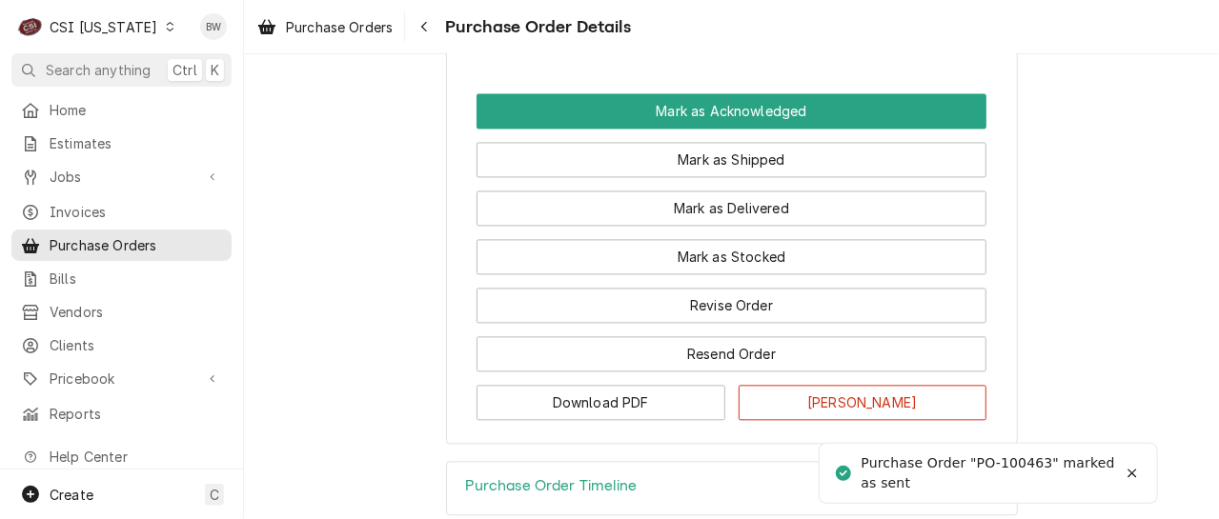
scroll to position [1808, 0]
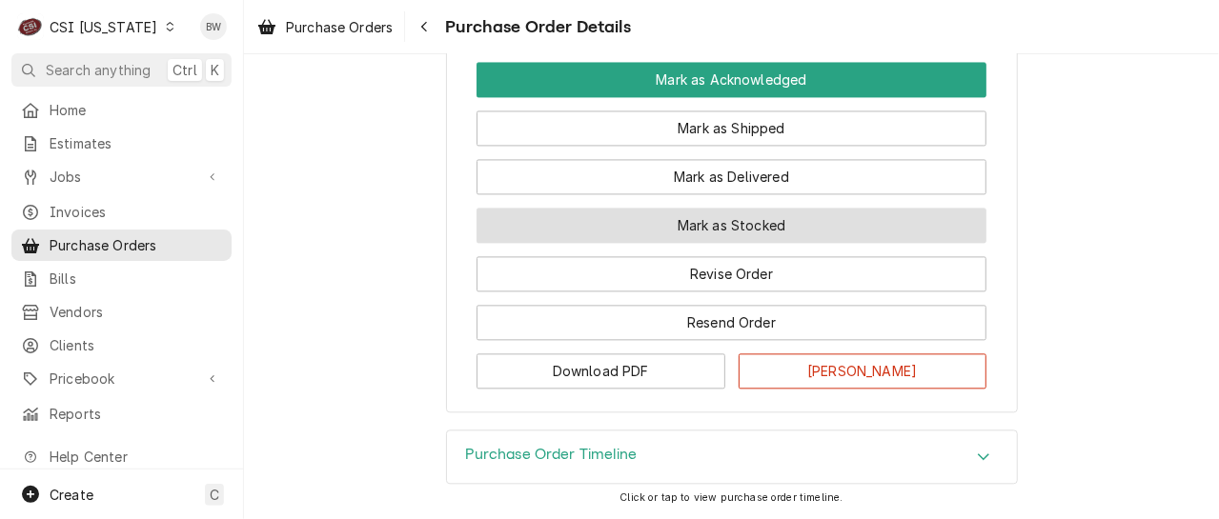
click at [656, 221] on button "Mark as Stocked" at bounding box center [731, 225] width 510 height 35
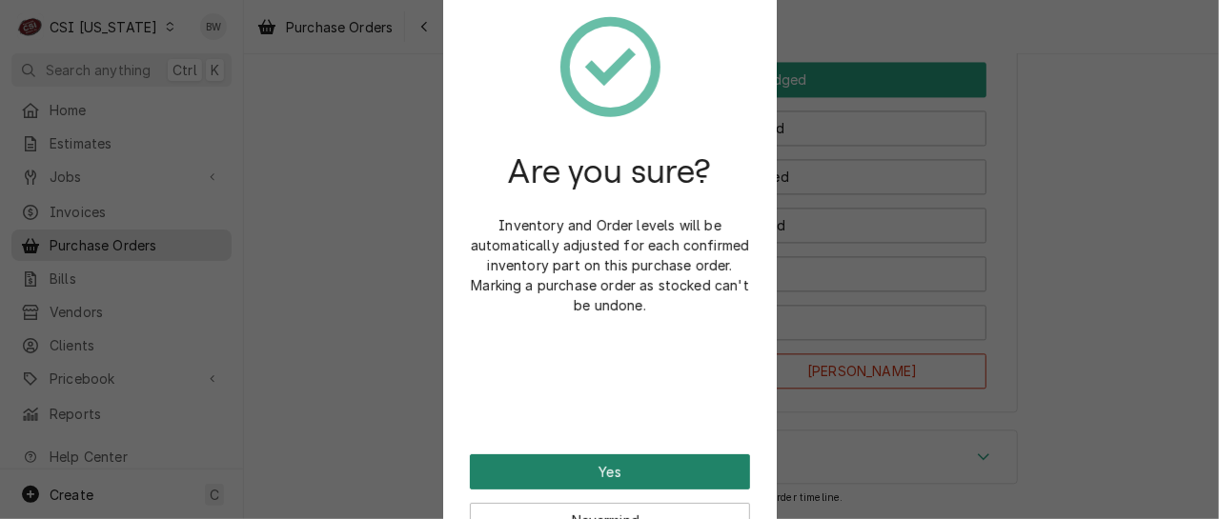
click at [594, 468] on button "Yes" at bounding box center [610, 472] width 280 height 35
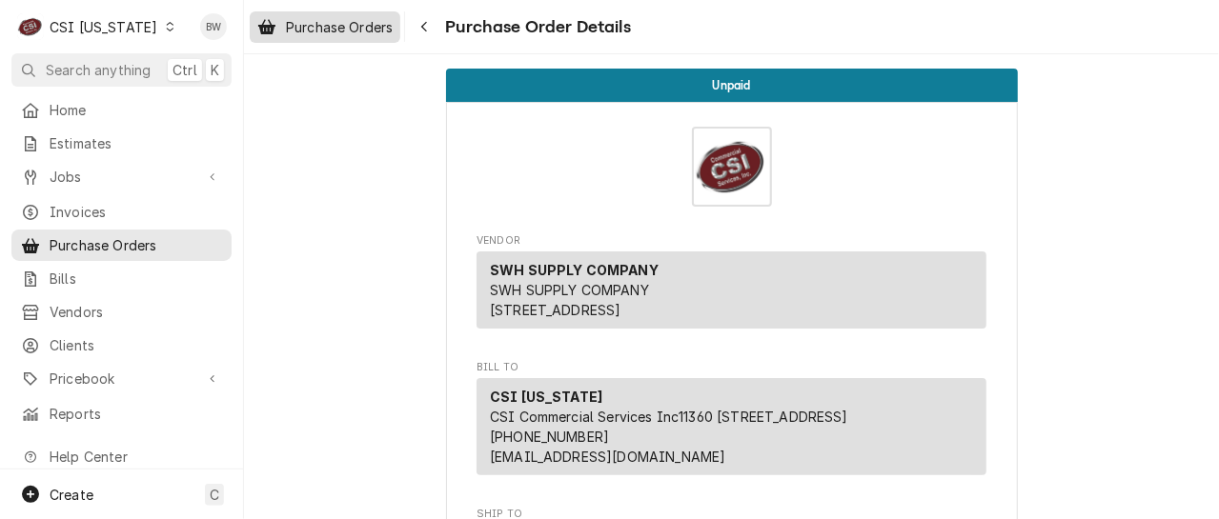
click at [375, 26] on span "Purchase Orders" at bounding box center [339, 27] width 107 height 20
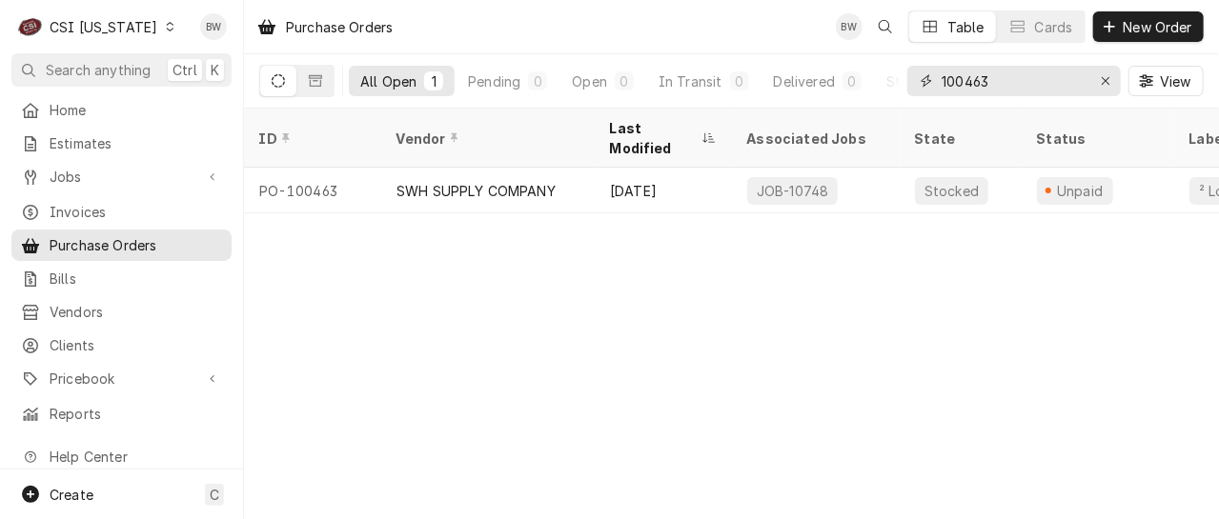
click at [1004, 79] on input "100463" at bounding box center [1012, 81] width 143 height 30
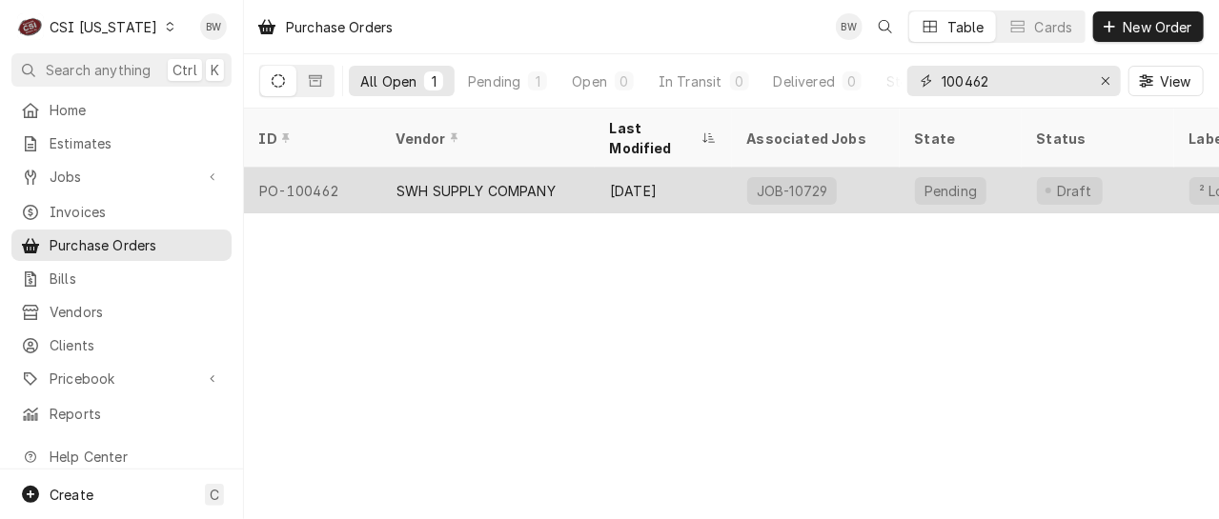
type input "100462"
click at [344, 170] on div "PO-100462" at bounding box center [312, 191] width 137 height 46
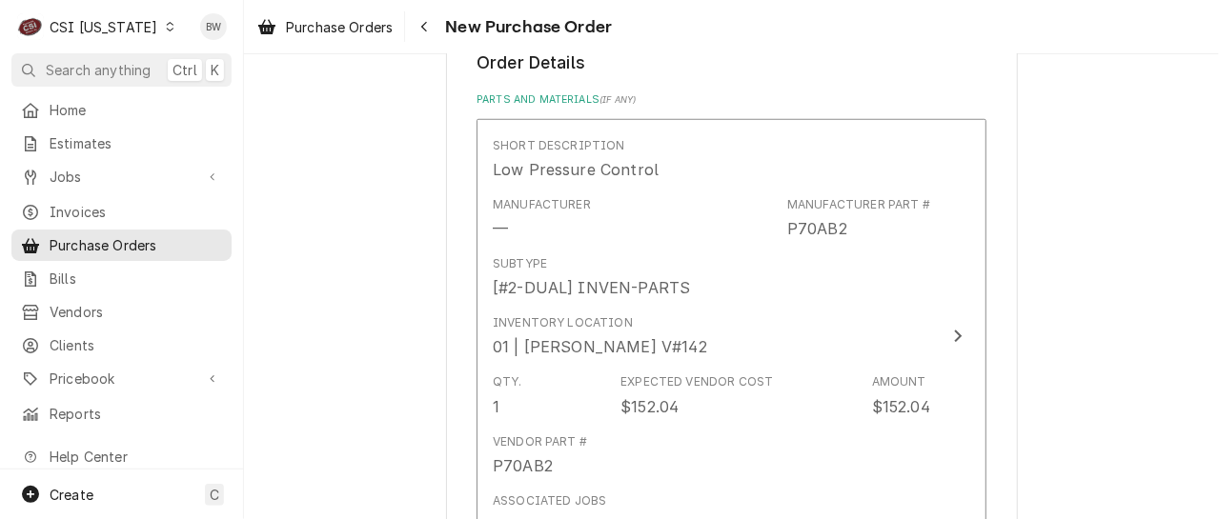
scroll to position [762, 0]
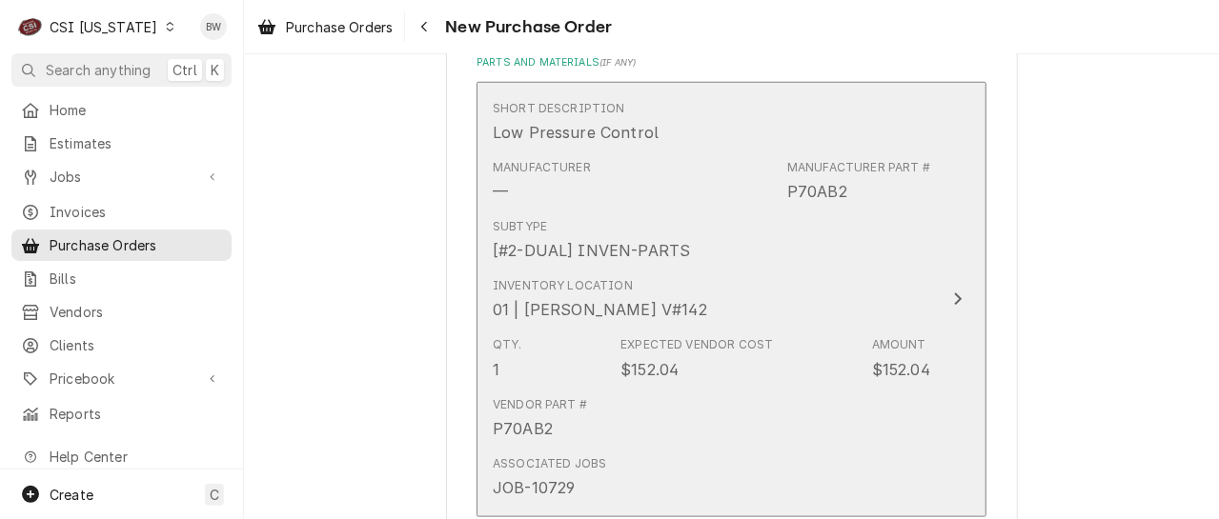
click at [749, 246] on div "Subtype [#2-DUAL] INVEN-PARTS" at bounding box center [711, 240] width 437 height 59
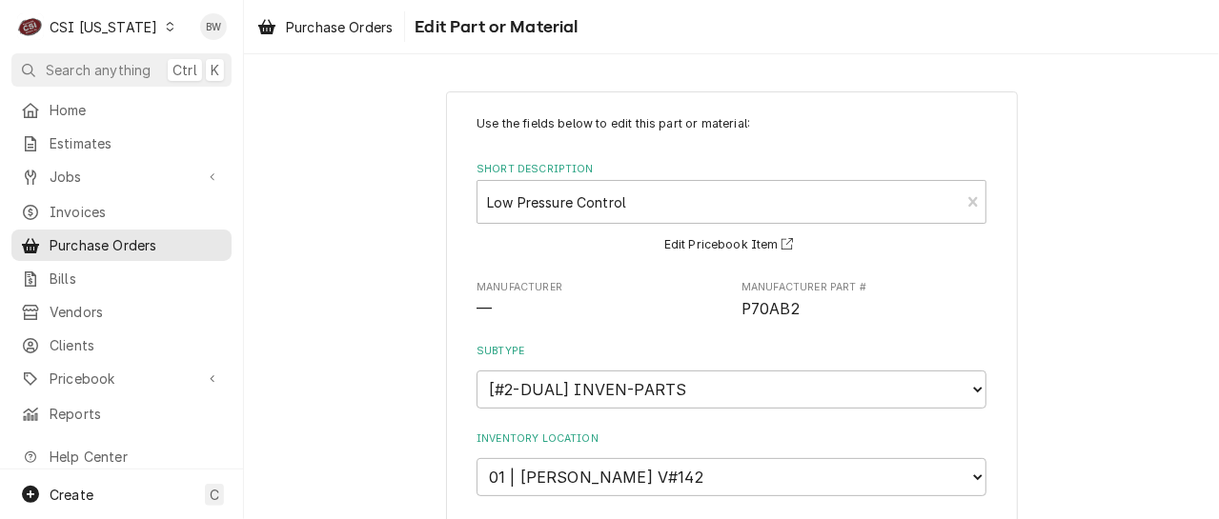
type textarea "x"
click at [494, 205] on div "Short Description" at bounding box center [718, 202] width 463 height 34
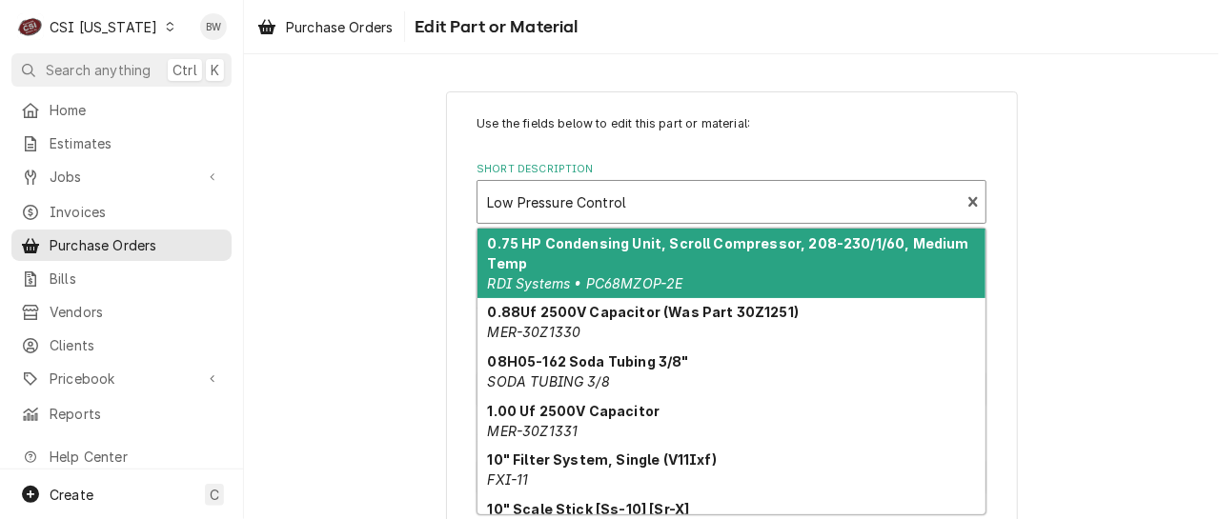
paste input "P70CA3"
type input "P70CA3"
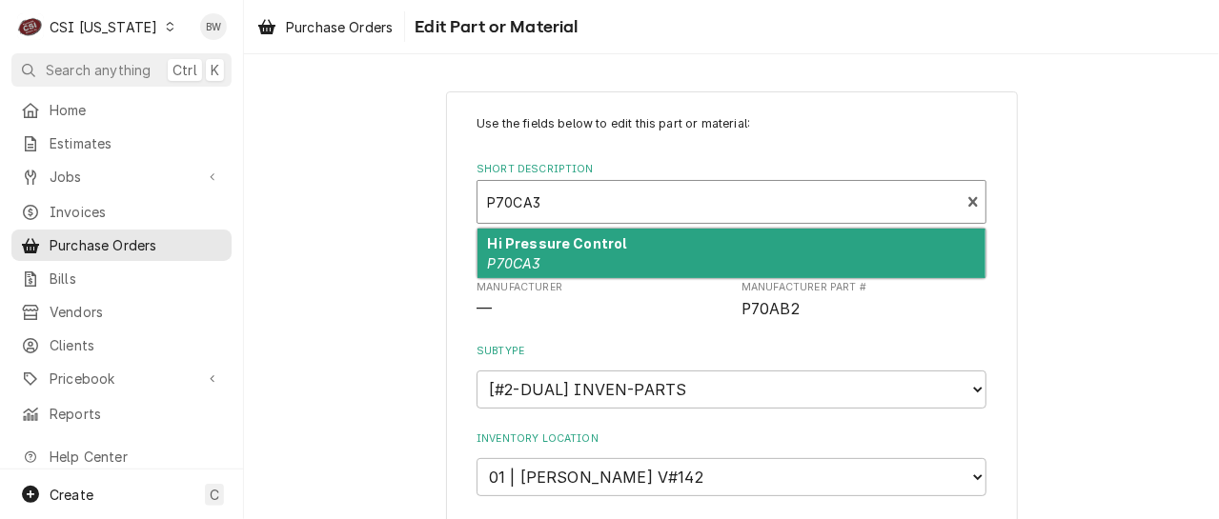
click at [522, 249] on strong "Hi Pressure Control" at bounding box center [557, 243] width 139 height 16
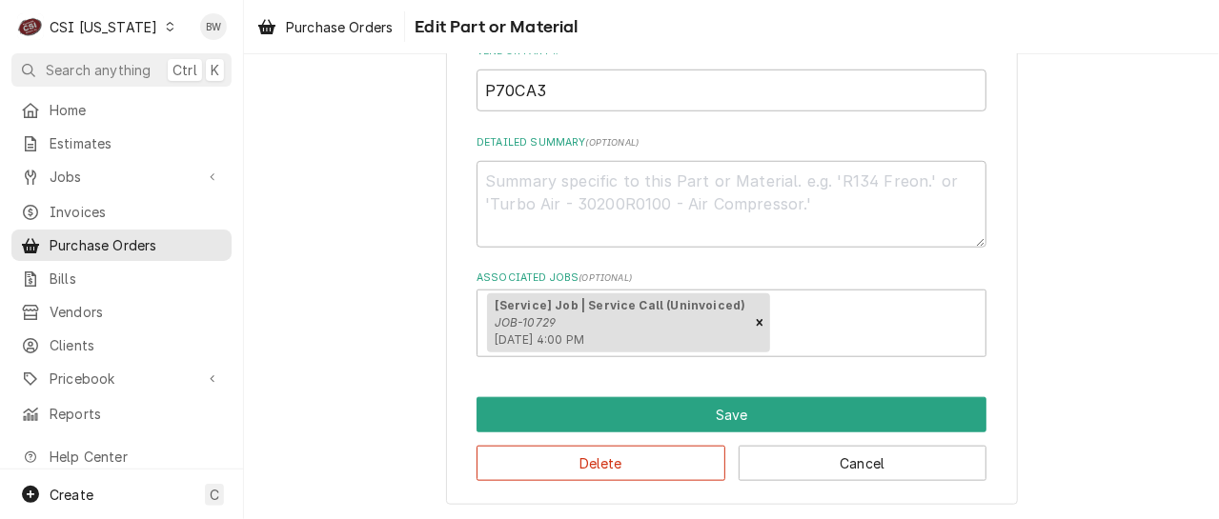
scroll to position [664, 0]
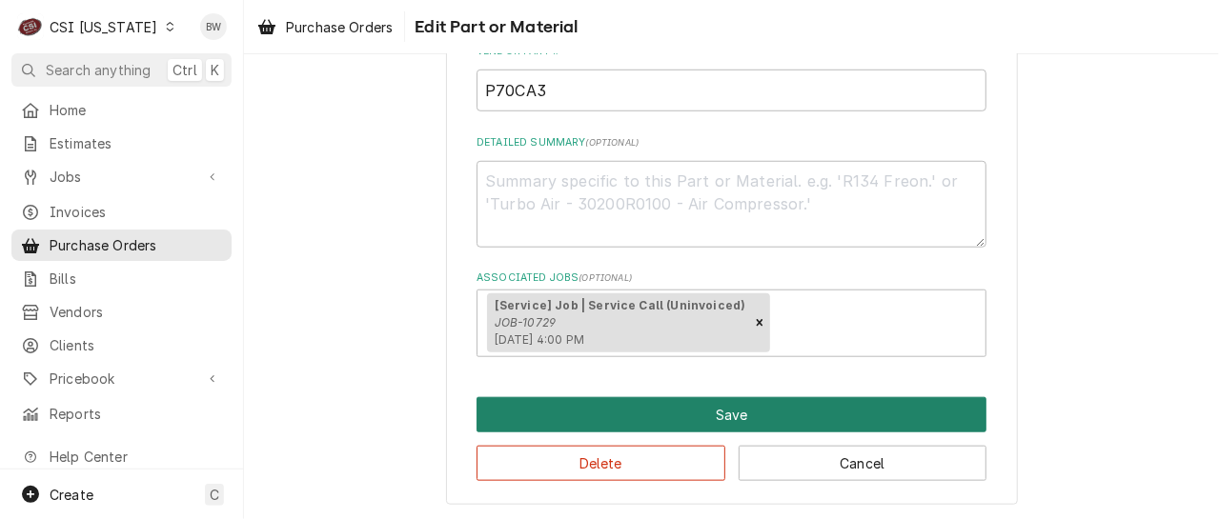
click at [695, 401] on button "Save" at bounding box center [731, 414] width 510 height 35
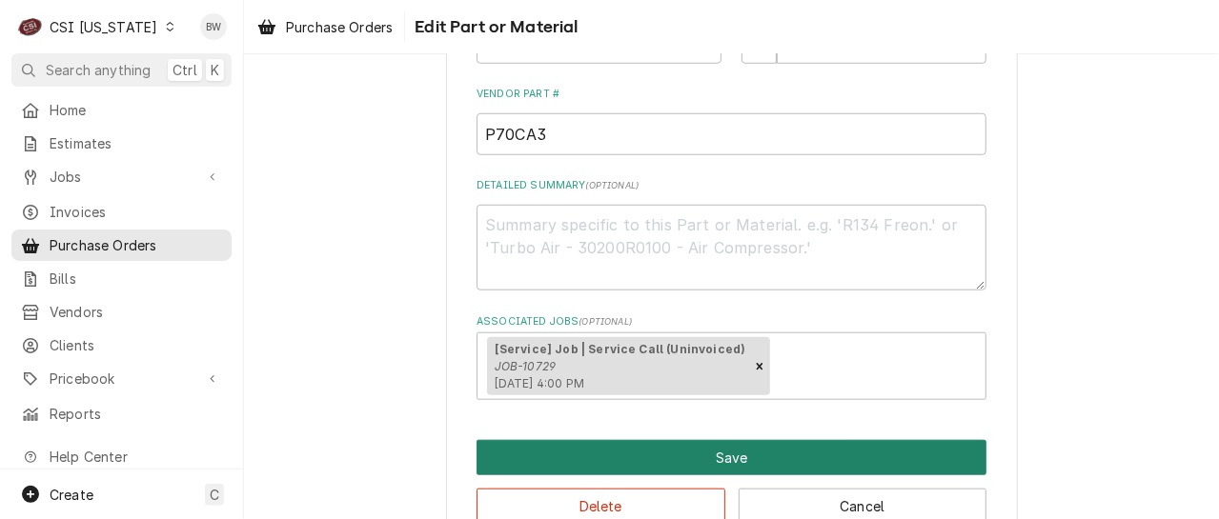
scroll to position [708, 0]
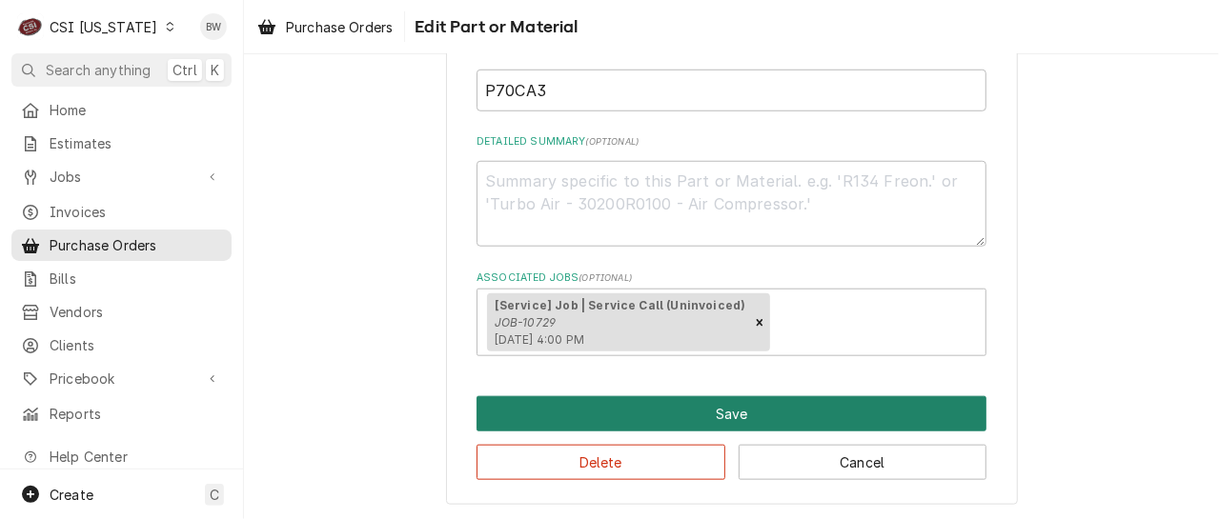
click at [708, 414] on button "Save" at bounding box center [731, 413] width 510 height 35
type textarea "x"
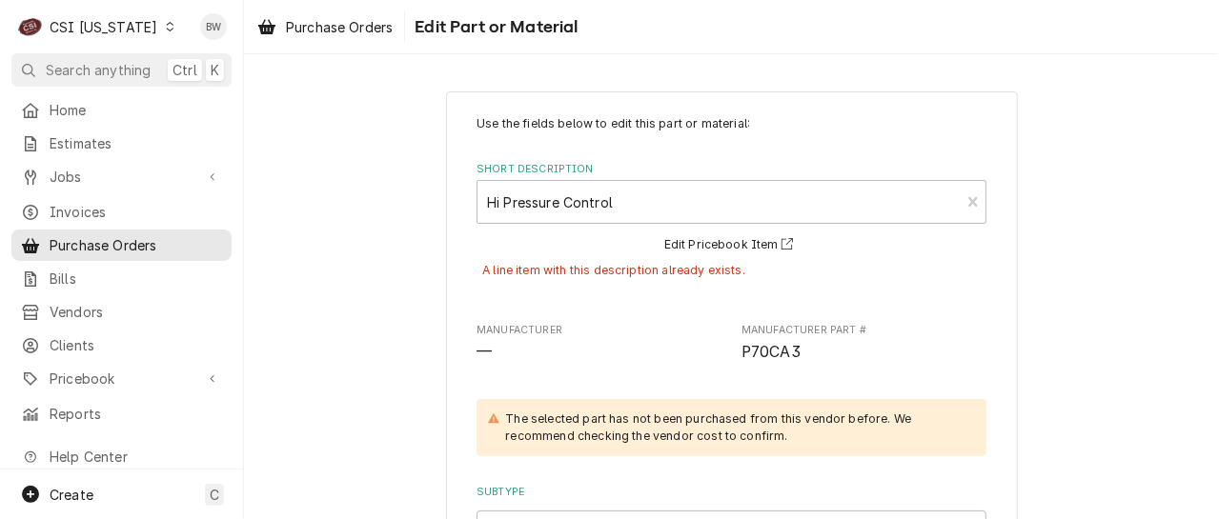
scroll to position [0, 0]
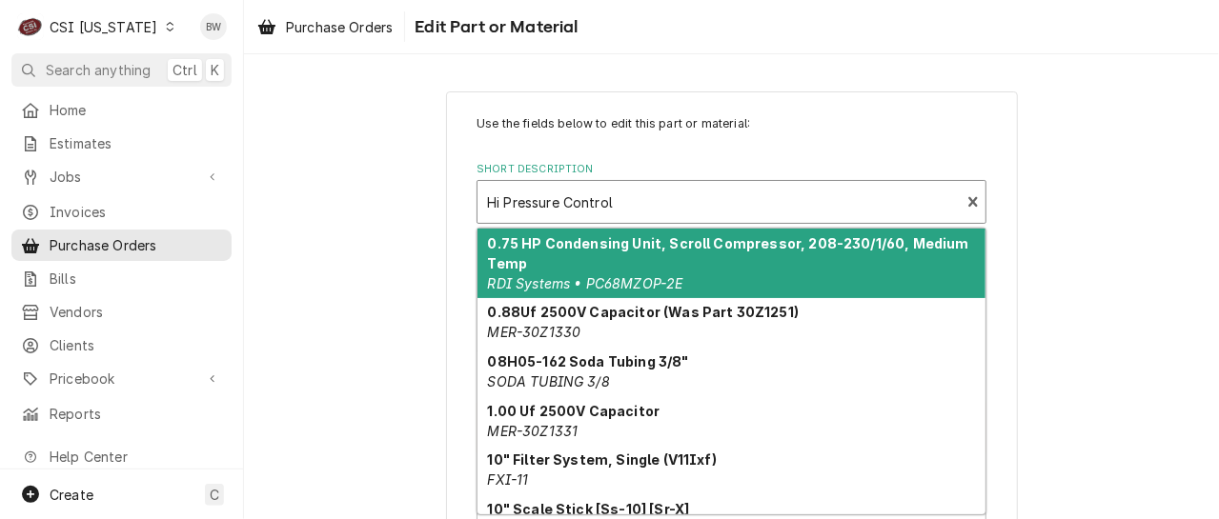
click at [633, 201] on div "Short Description" at bounding box center [718, 202] width 463 height 34
paste input "P70CA3"
type input "P70CA3"
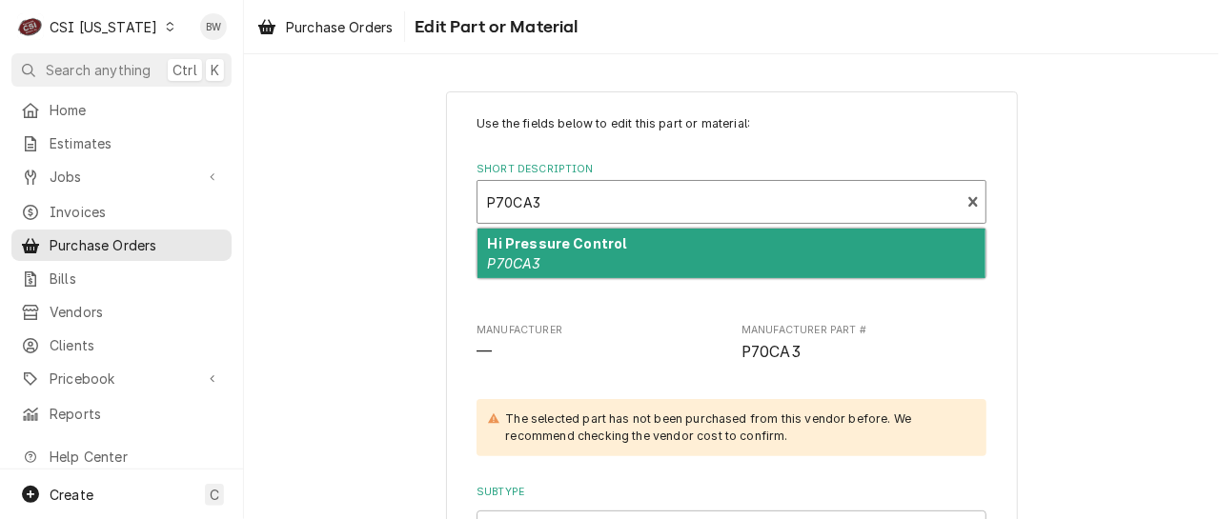
click at [536, 239] on strong "Hi Pressure Control" at bounding box center [557, 243] width 139 height 16
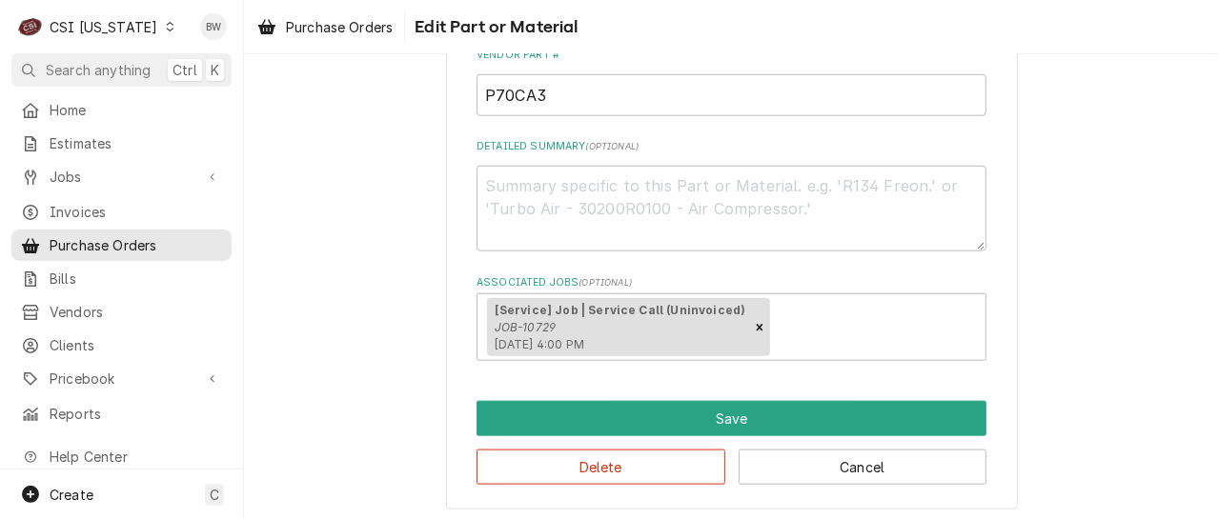
scroll to position [801, 0]
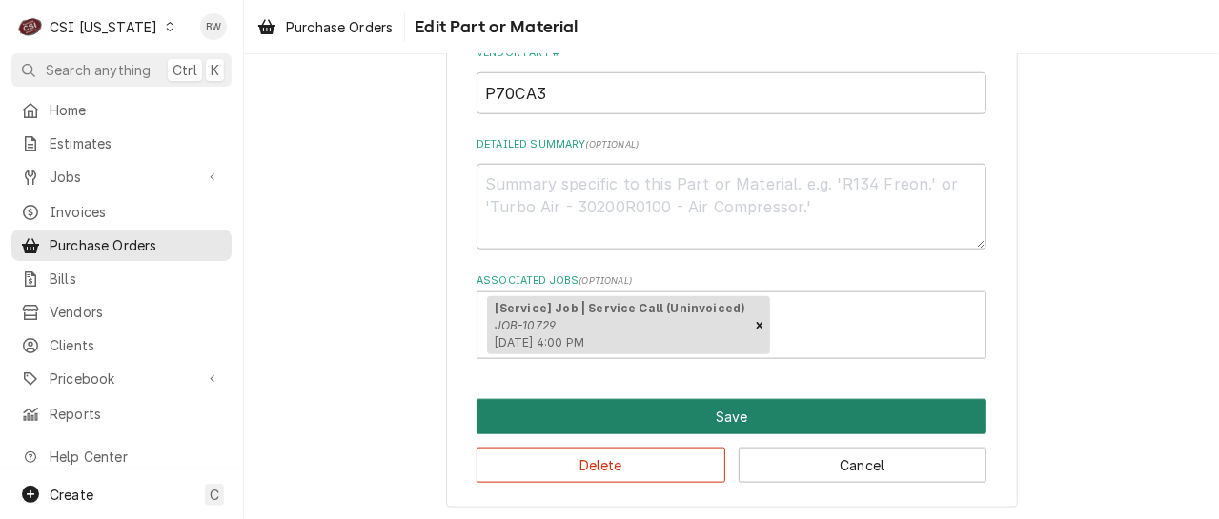
click at [674, 409] on button "Save" at bounding box center [731, 416] width 510 height 35
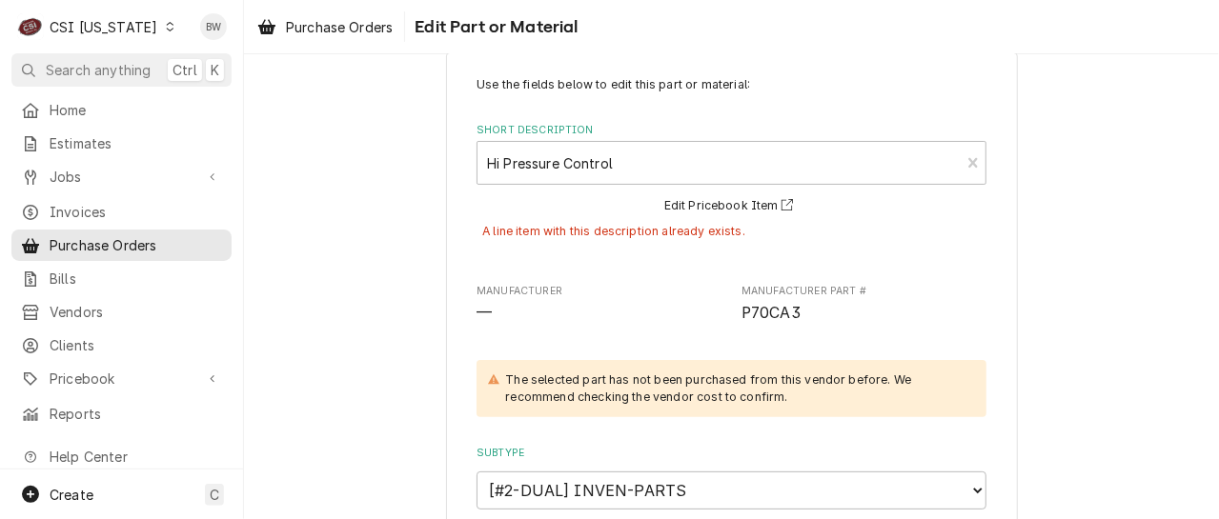
scroll to position [0, 0]
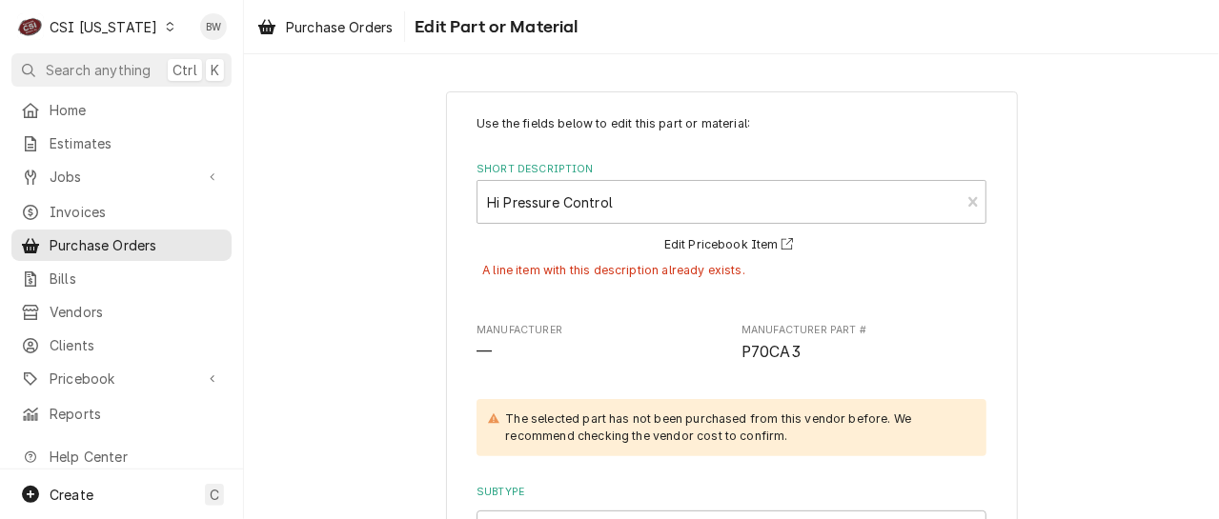
type textarea "x"
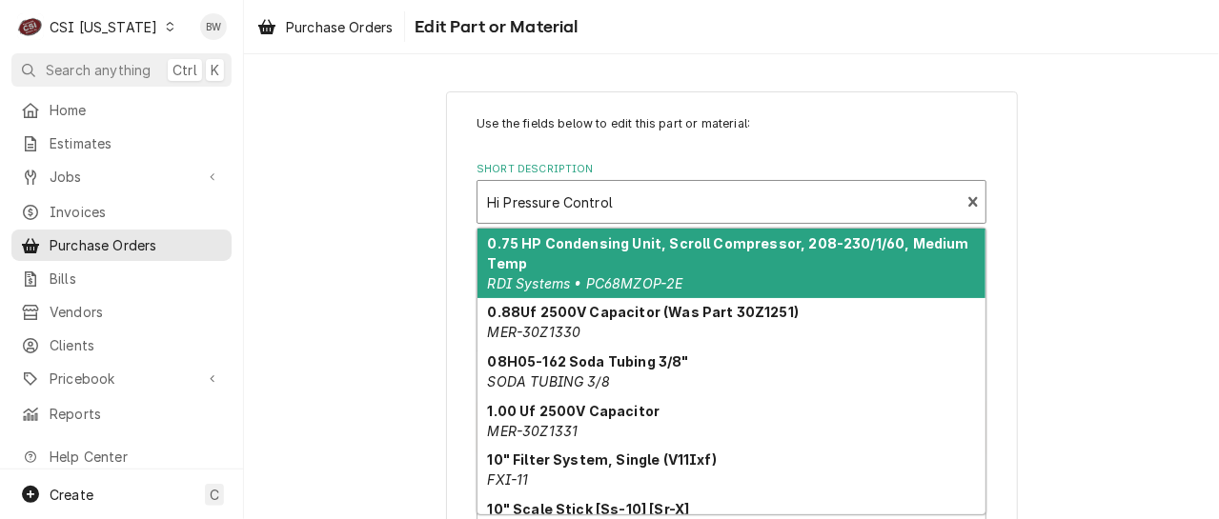
click at [493, 205] on div "Short Description" at bounding box center [718, 202] width 463 height 34
paste input "P70CA3"
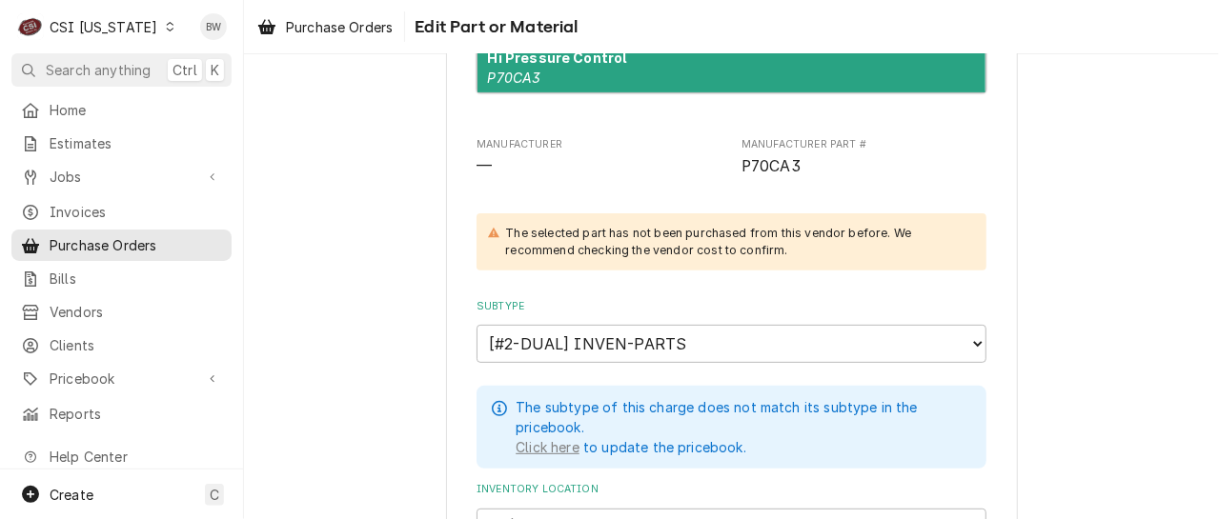
scroll to position [191, 0]
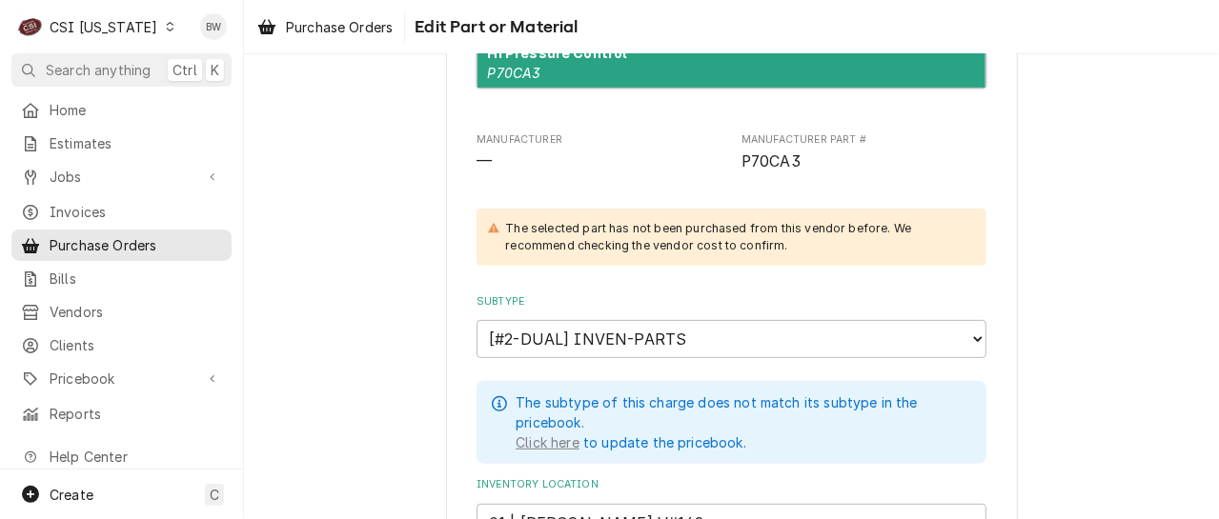
type input "P70CA3"
click at [652, 310] on div "Subtype Choose a subtype... [#2-DUAL] AFTERHRS-WH-CHG-2 [#2-DUAL] BEV-EQUIP [#2…" at bounding box center [731, 326] width 510 height 64
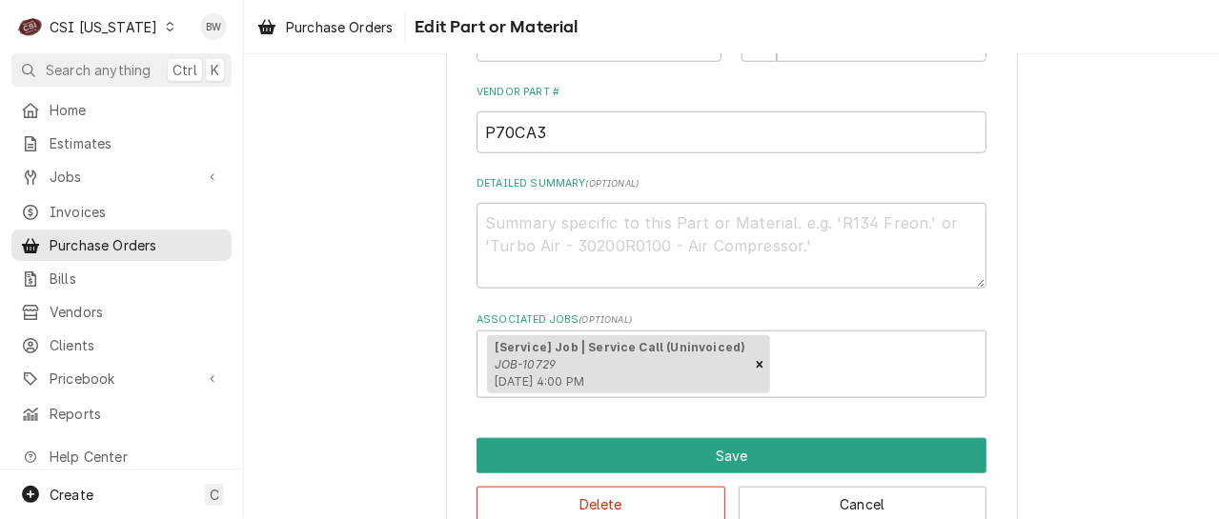
scroll to position [801, 0]
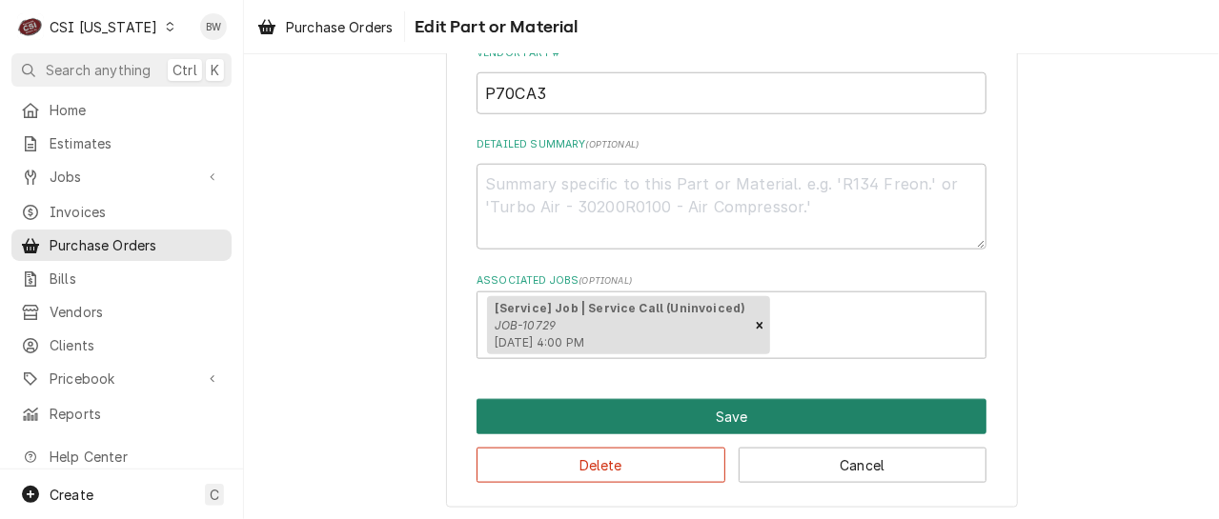
click at [651, 412] on button "Save" at bounding box center [731, 416] width 510 height 35
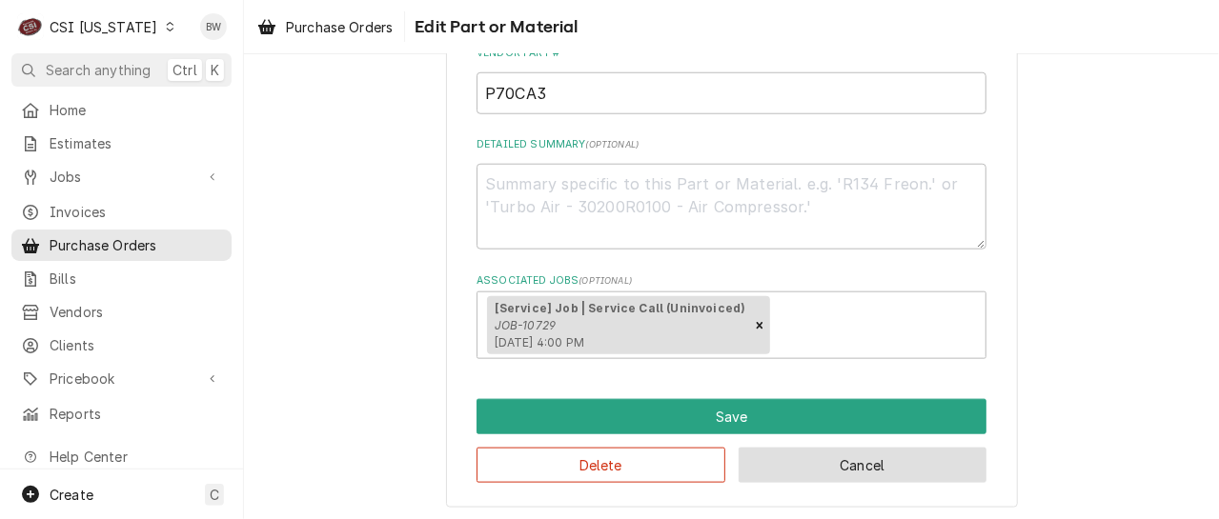
click at [789, 455] on button "Cancel" at bounding box center [863, 465] width 249 height 35
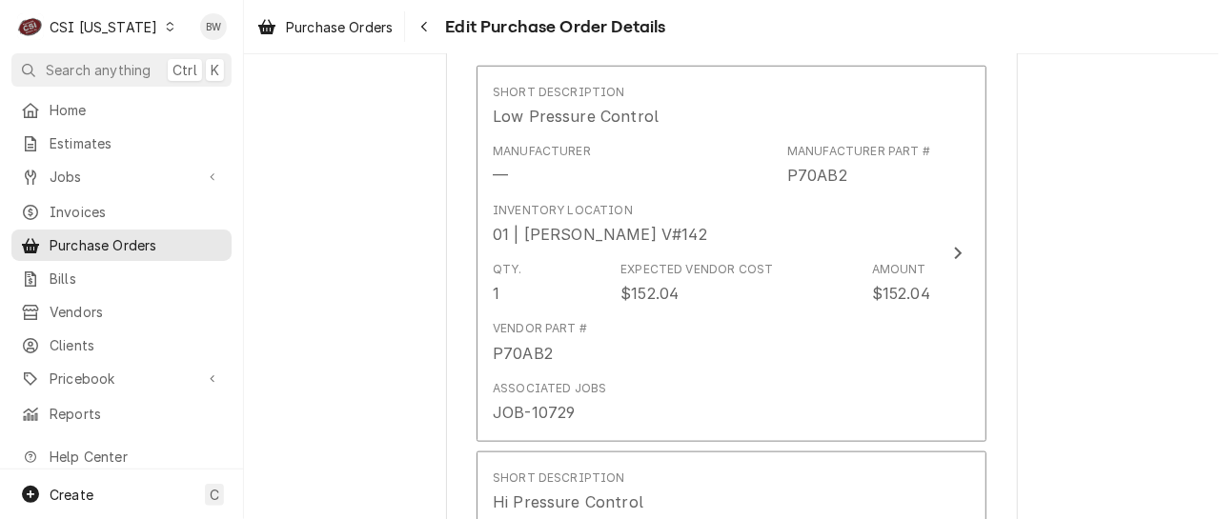
scroll to position [739, 0]
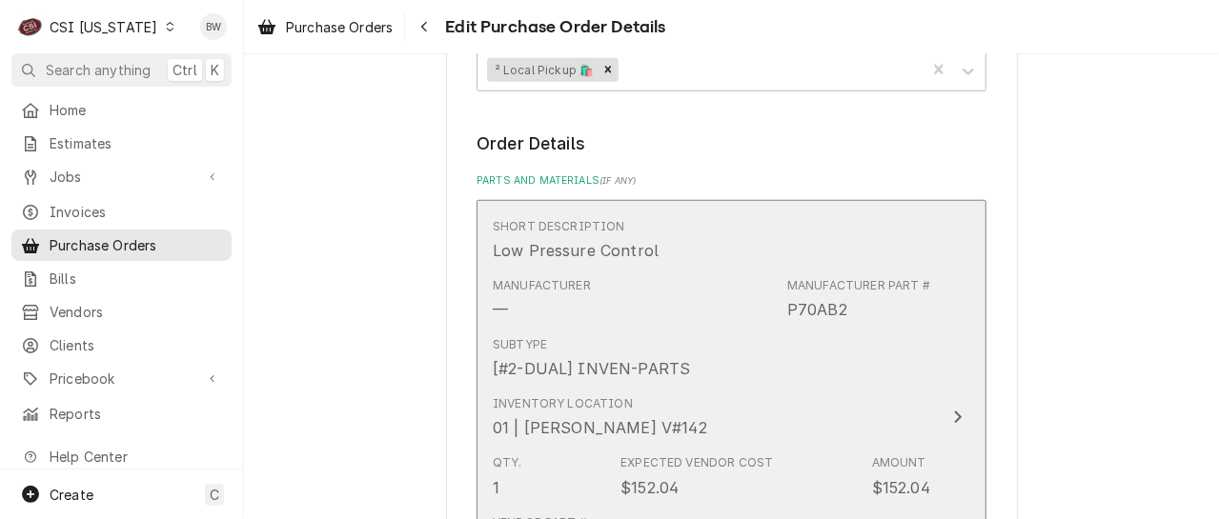
click at [851, 439] on div "Inventory Location 01 | BRYANT JOLLEY V#142" at bounding box center [711, 417] width 437 height 59
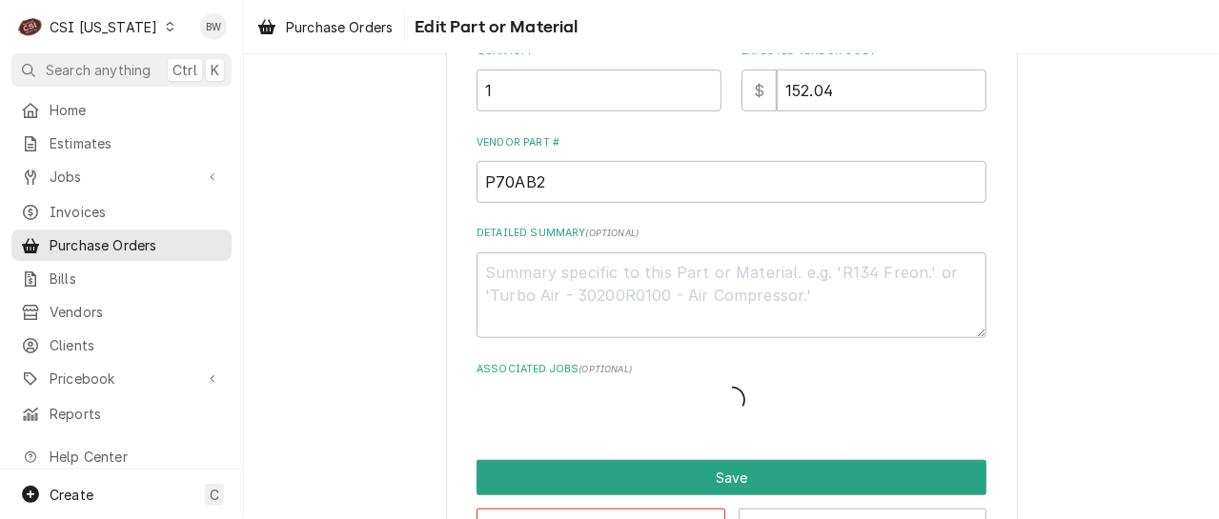
type textarea "x"
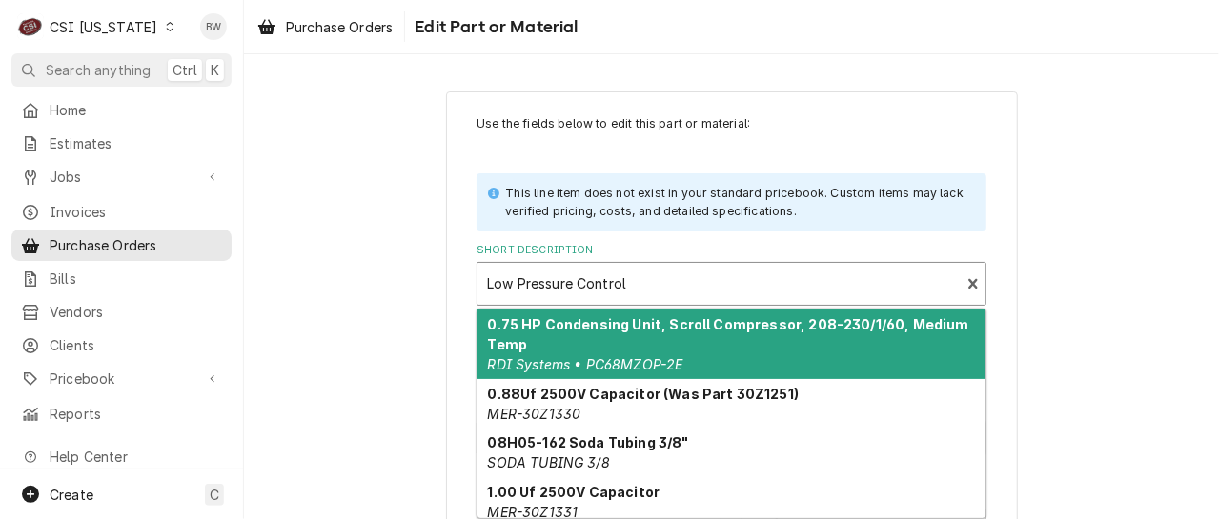
click at [493, 279] on div "Short Description" at bounding box center [718, 284] width 463 height 34
paste input "P70CA3"
type input "P70CA3"
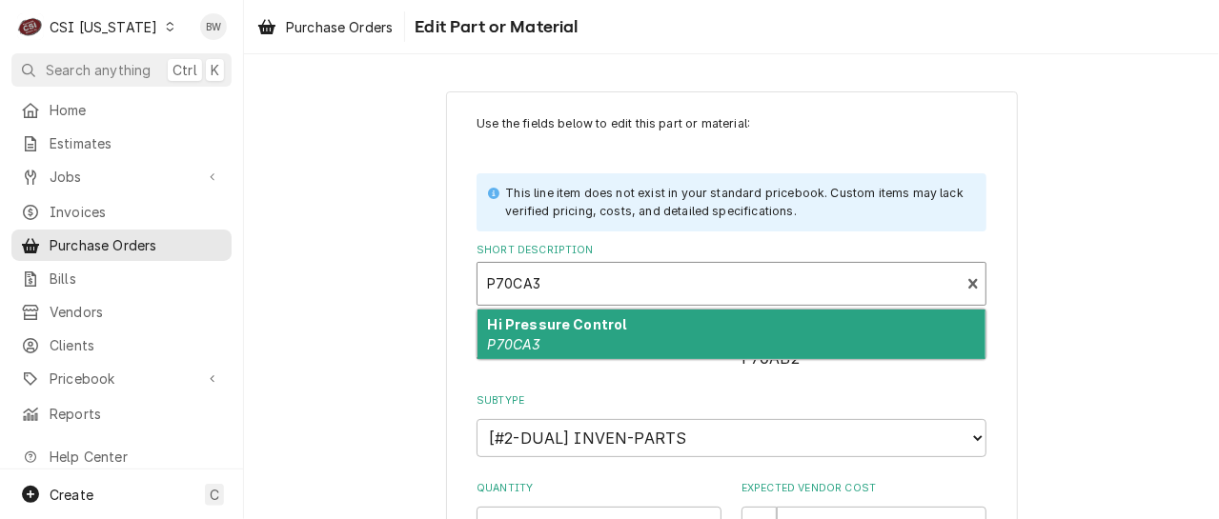
click at [610, 317] on div "Hi Pressure Control P70CA3" at bounding box center [731, 335] width 508 height 50
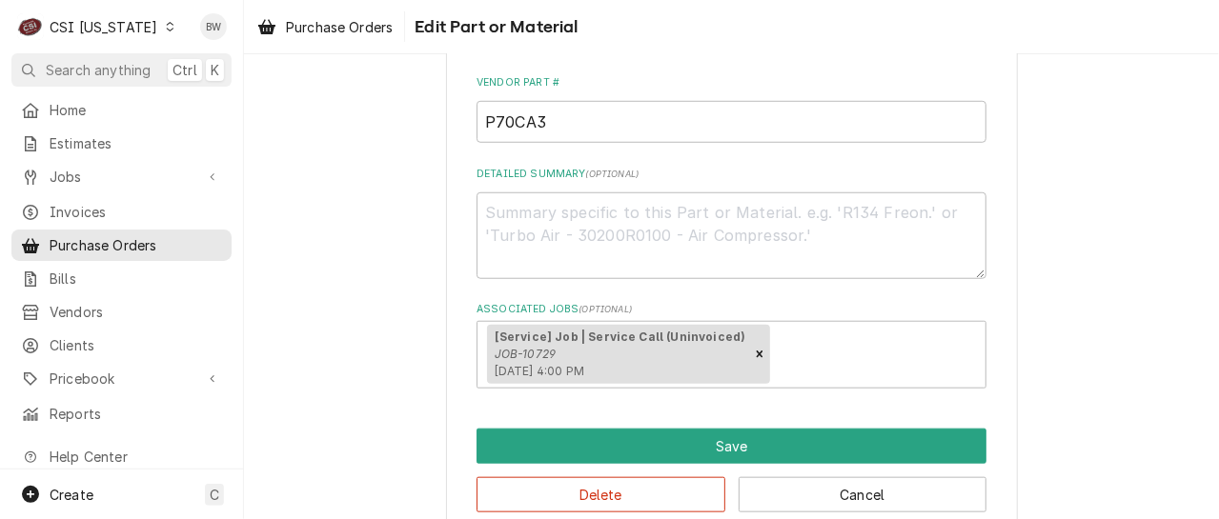
scroll to position [664, 0]
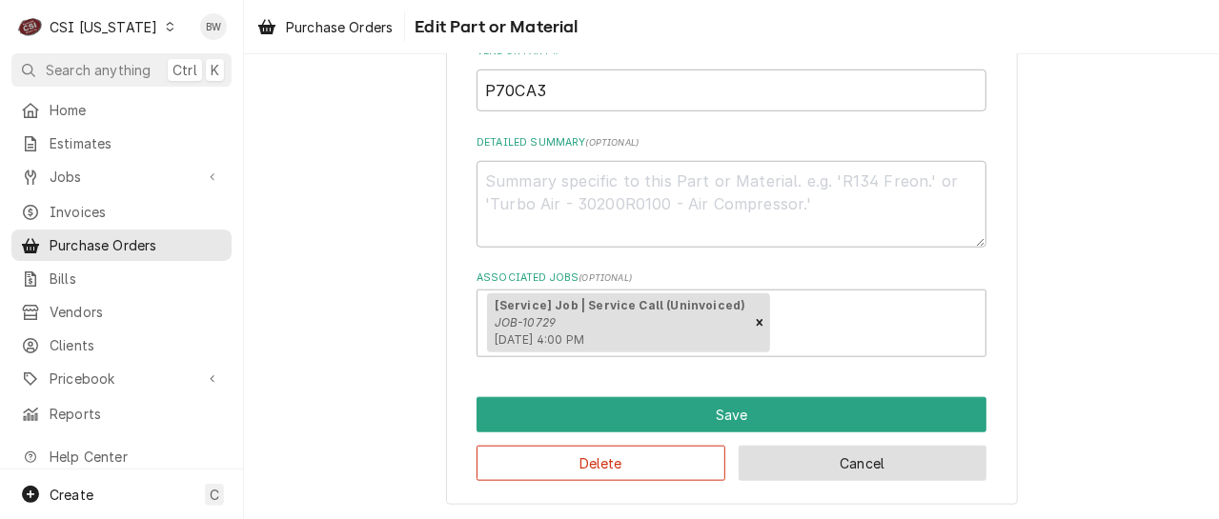
click at [826, 450] on button "Cancel" at bounding box center [863, 463] width 249 height 35
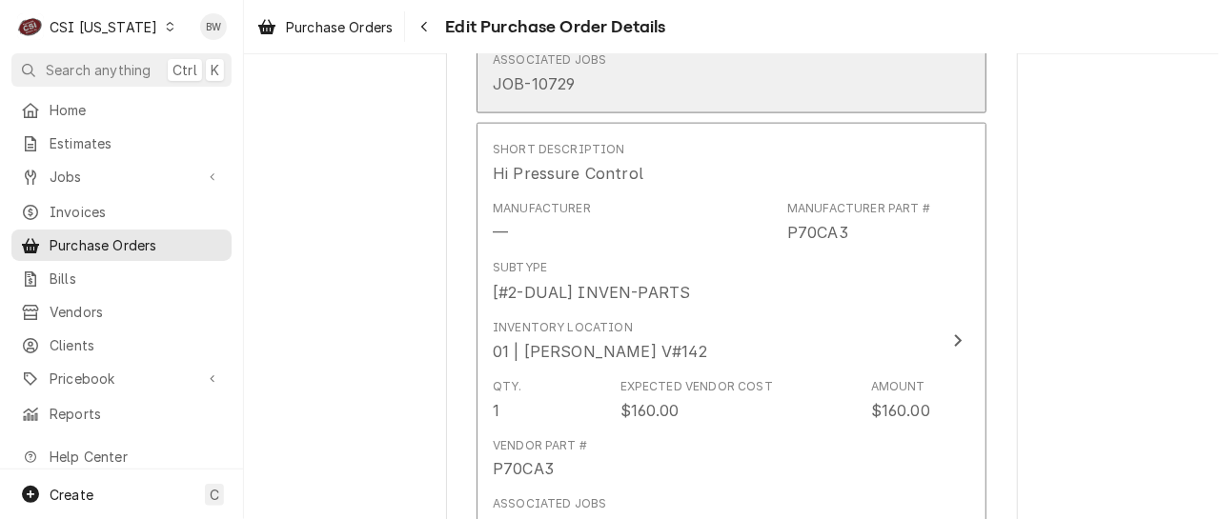
scroll to position [1216, 0]
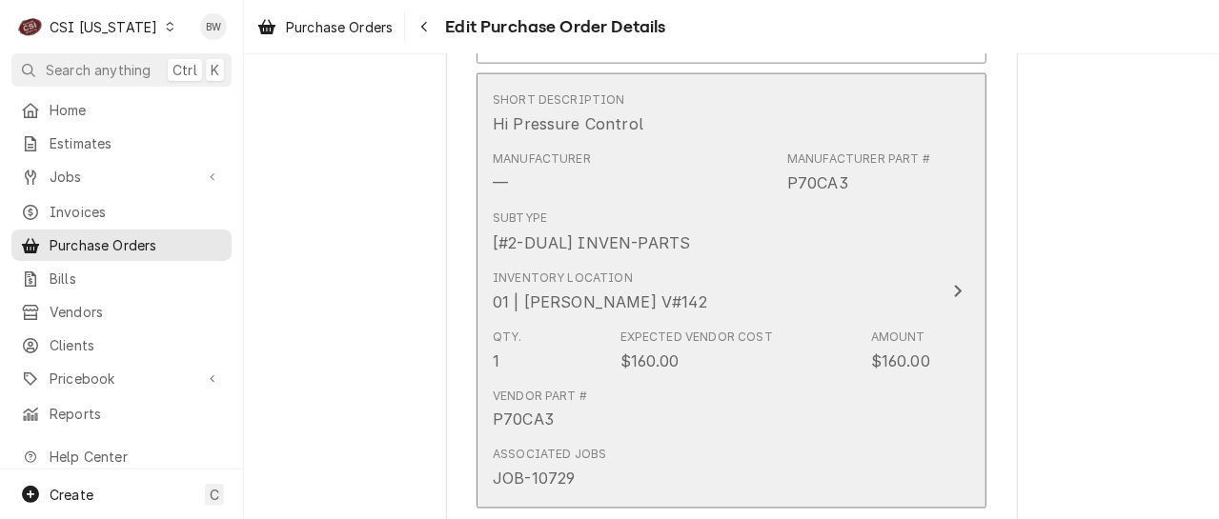
click at [779, 373] on div "Qty. 1 Expected Vendor Cost $160.00 Amount $160.00" at bounding box center [711, 350] width 437 height 59
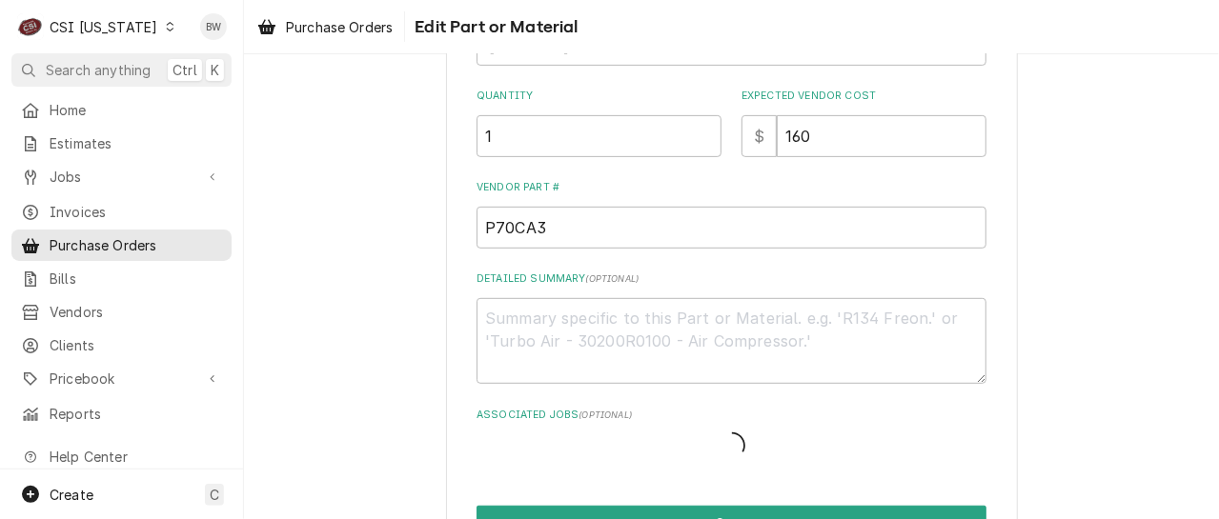
scroll to position [516, 0]
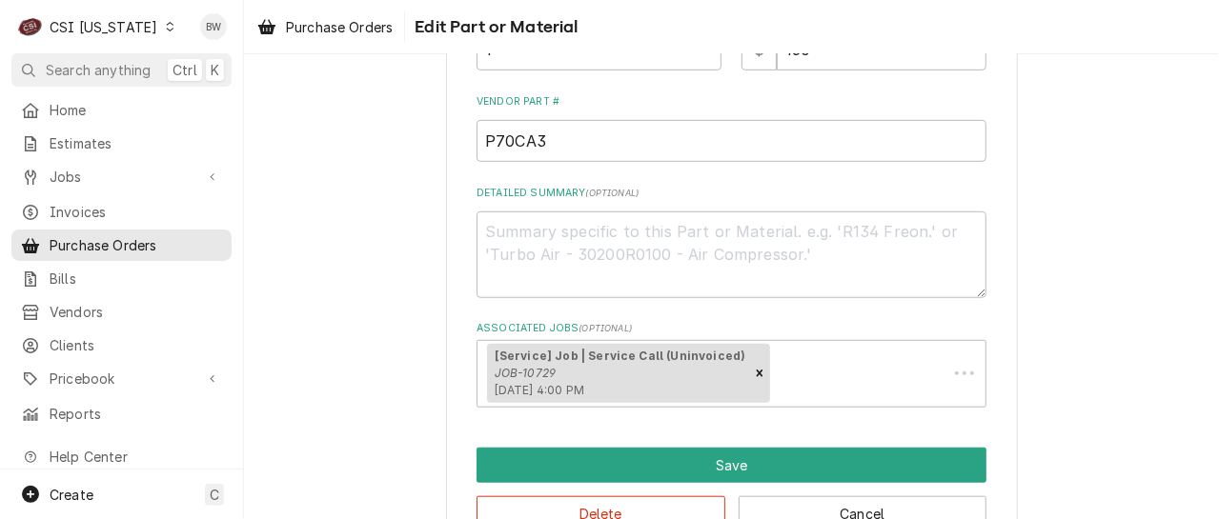
type textarea "x"
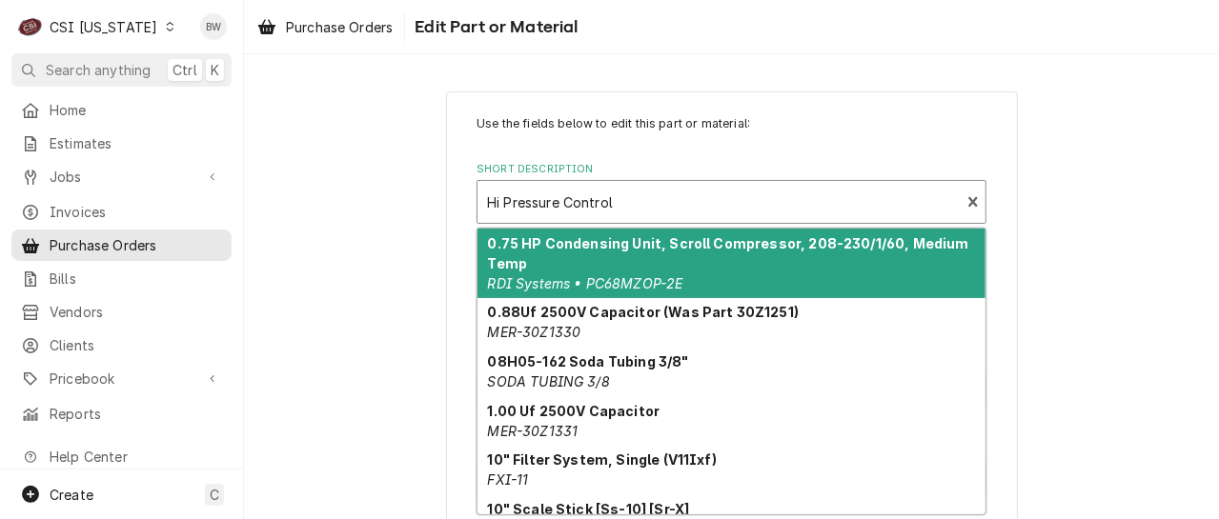
click at [605, 205] on div "Short Description" at bounding box center [718, 202] width 463 height 34
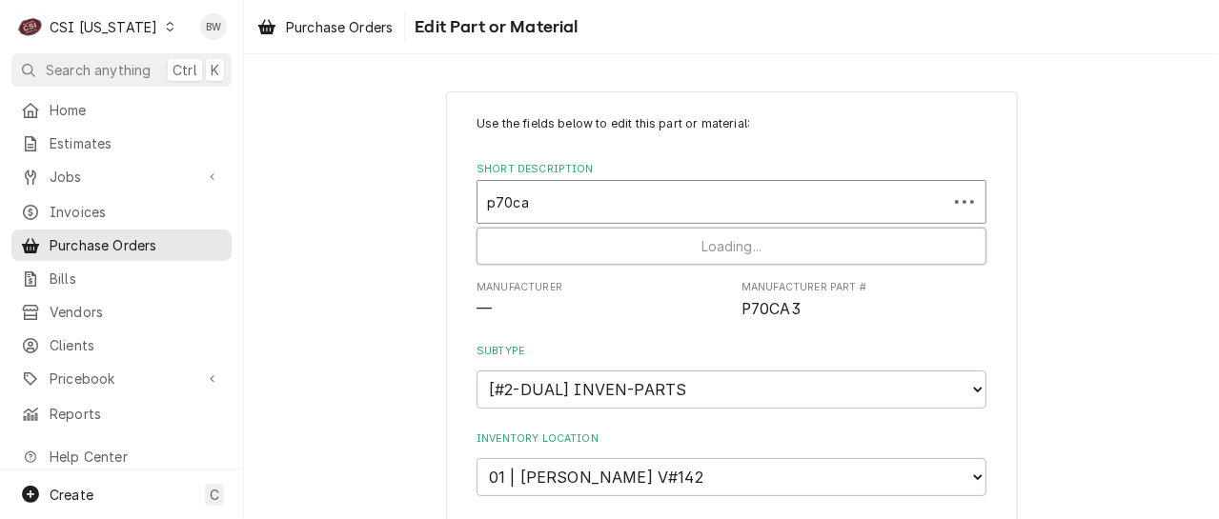
type input "p70ca3"
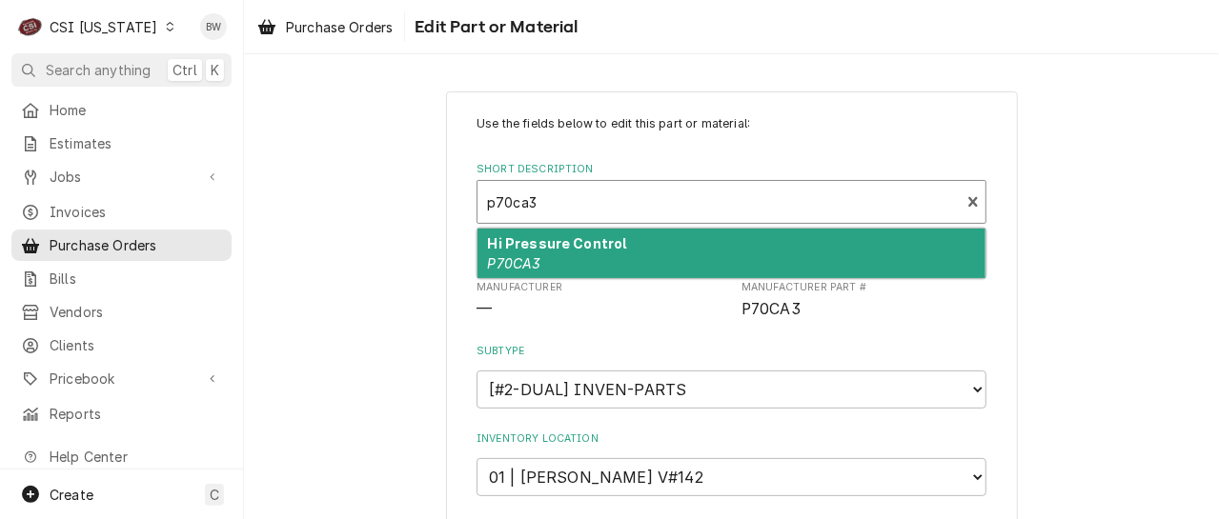
click at [574, 235] on strong "Hi Pressure Control" at bounding box center [557, 243] width 139 height 16
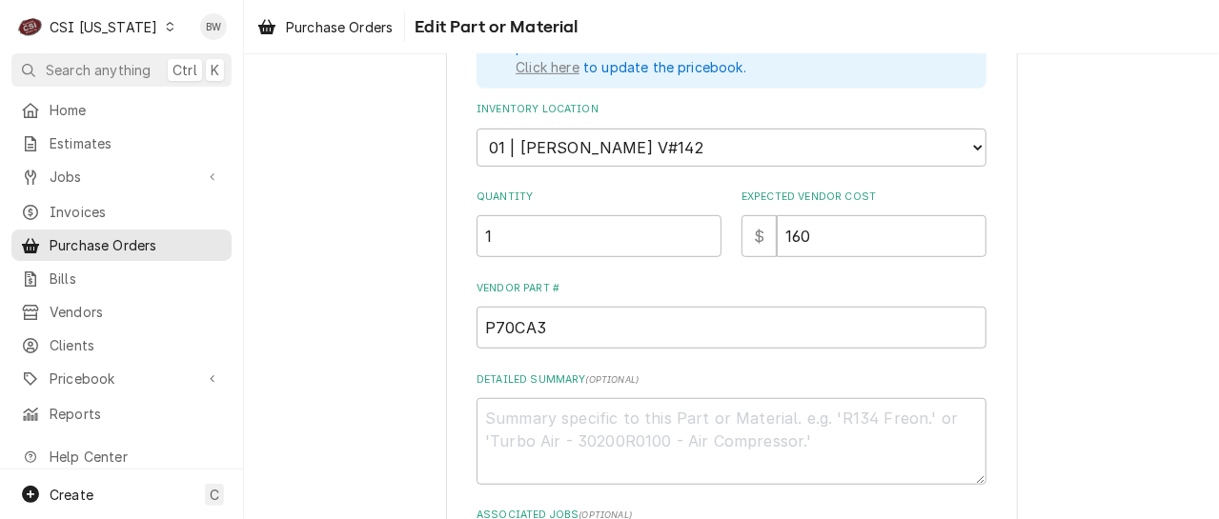
scroll to position [476, 0]
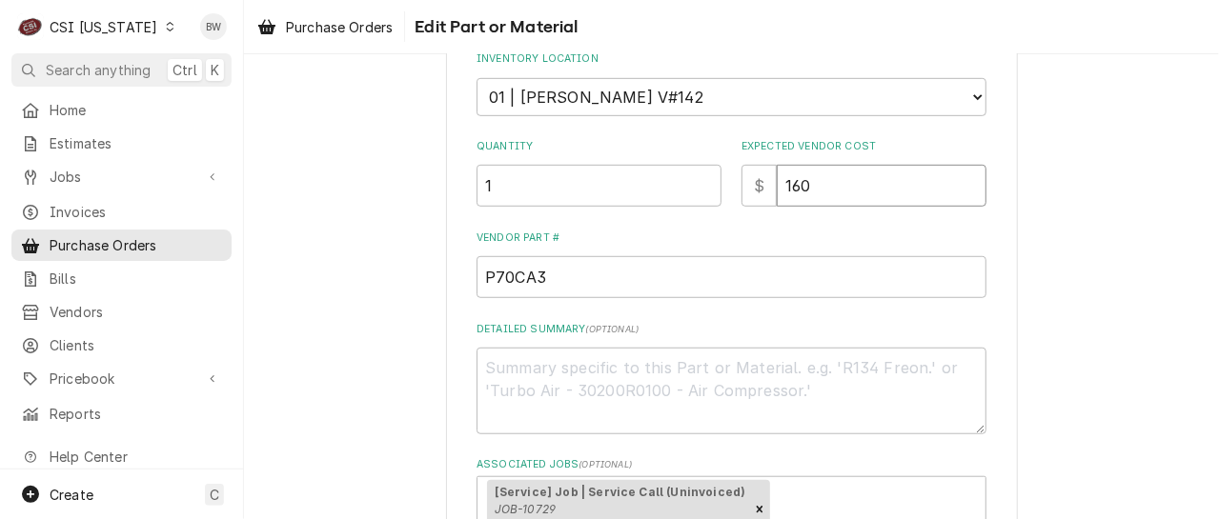
drag, startPoint x: 813, startPoint y: 174, endPoint x: 792, endPoint y: 180, distance: 21.7
click at [792, 180] on input "160" at bounding box center [882, 186] width 210 height 42
type textarea "x"
type input "168"
type textarea "x"
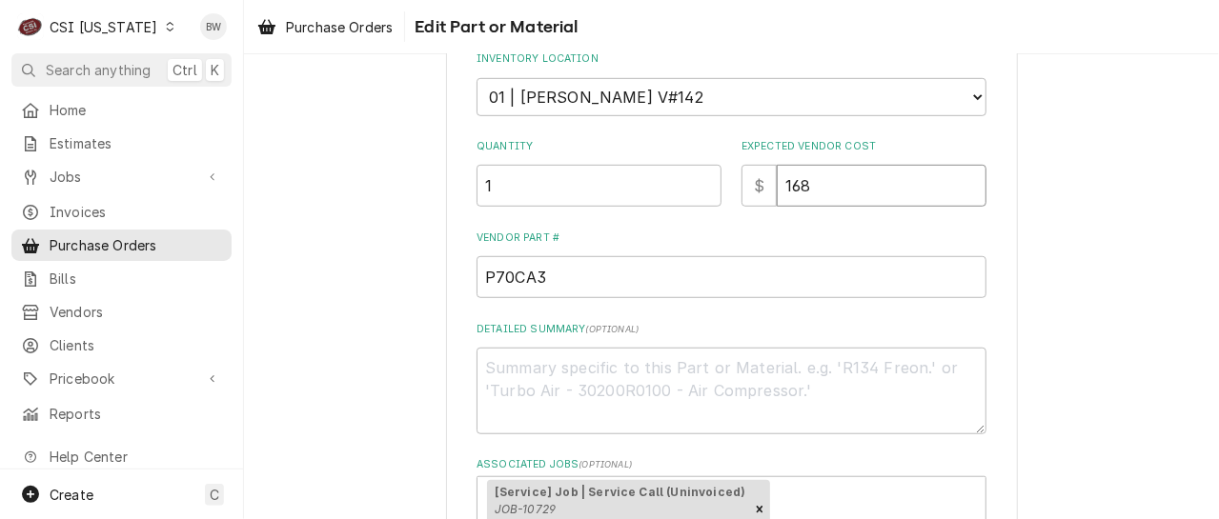
type input "168.2"
type textarea "x"
type input "168.27"
click at [662, 233] on label "Vendor Part #" at bounding box center [731, 238] width 510 height 15
click at [662, 256] on input "P70CA3" at bounding box center [731, 277] width 510 height 42
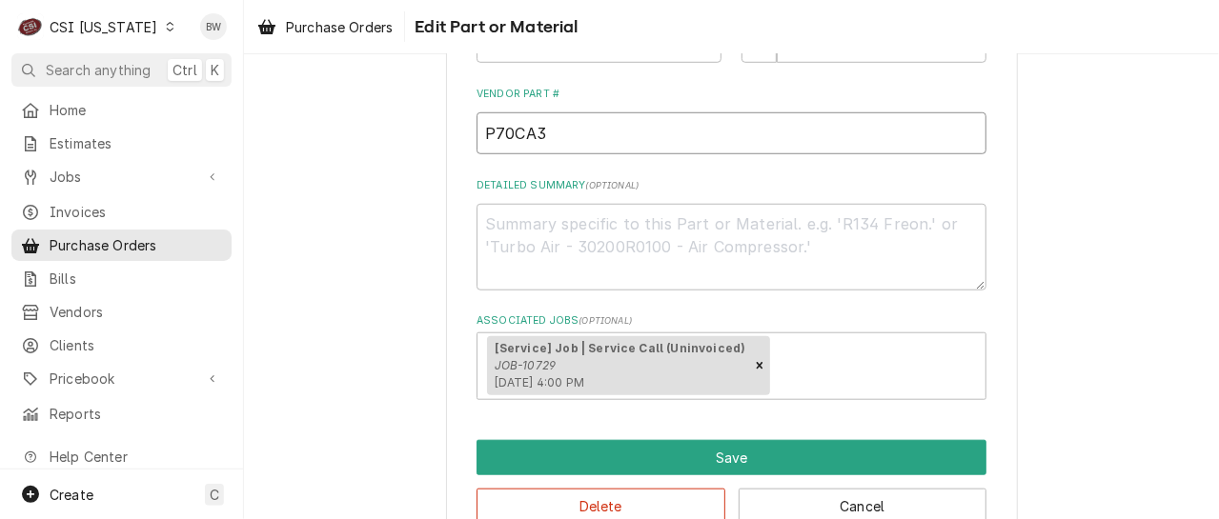
scroll to position [660, 0]
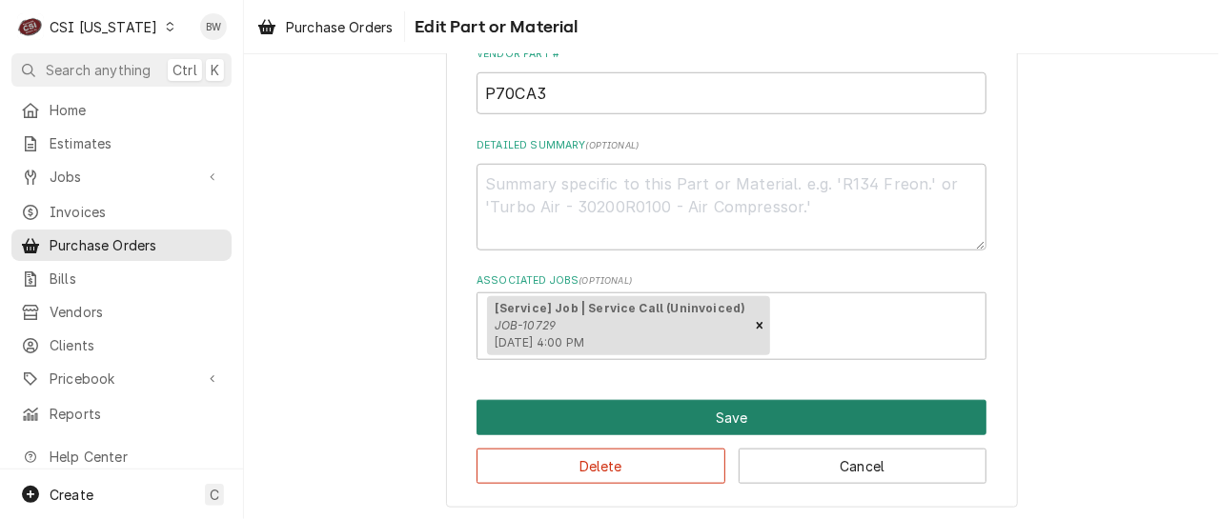
click at [629, 413] on button "Save" at bounding box center [731, 417] width 510 height 35
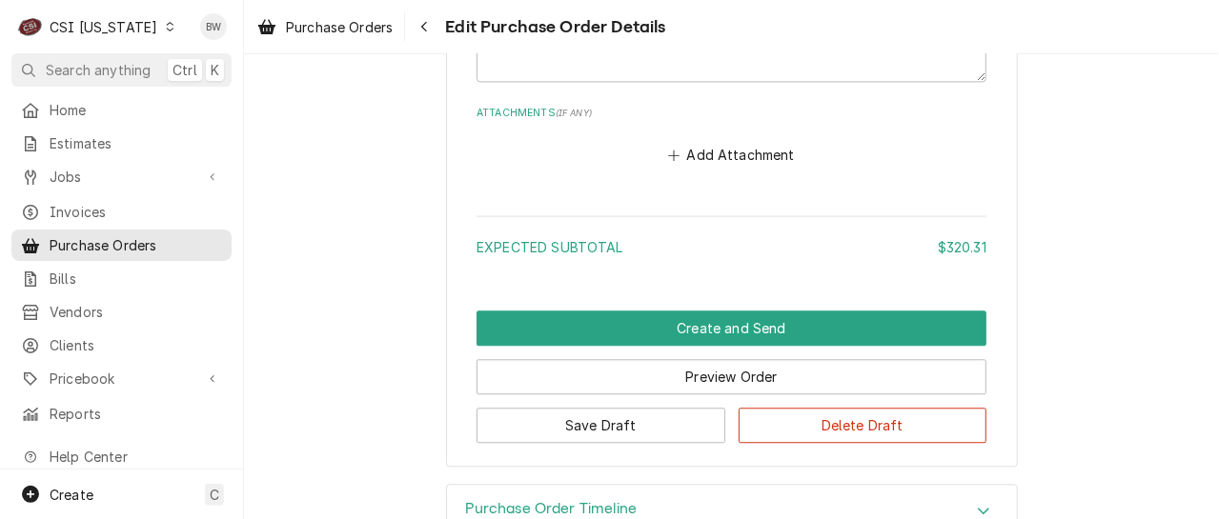
scroll to position [2003, 0]
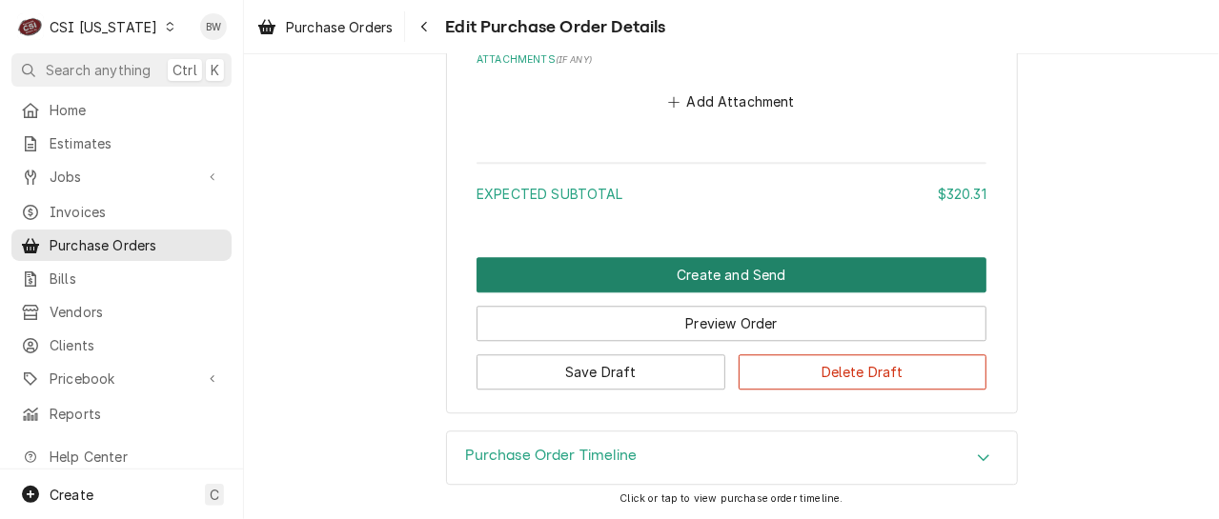
click at [652, 273] on button "Create and Send" at bounding box center [731, 274] width 510 height 35
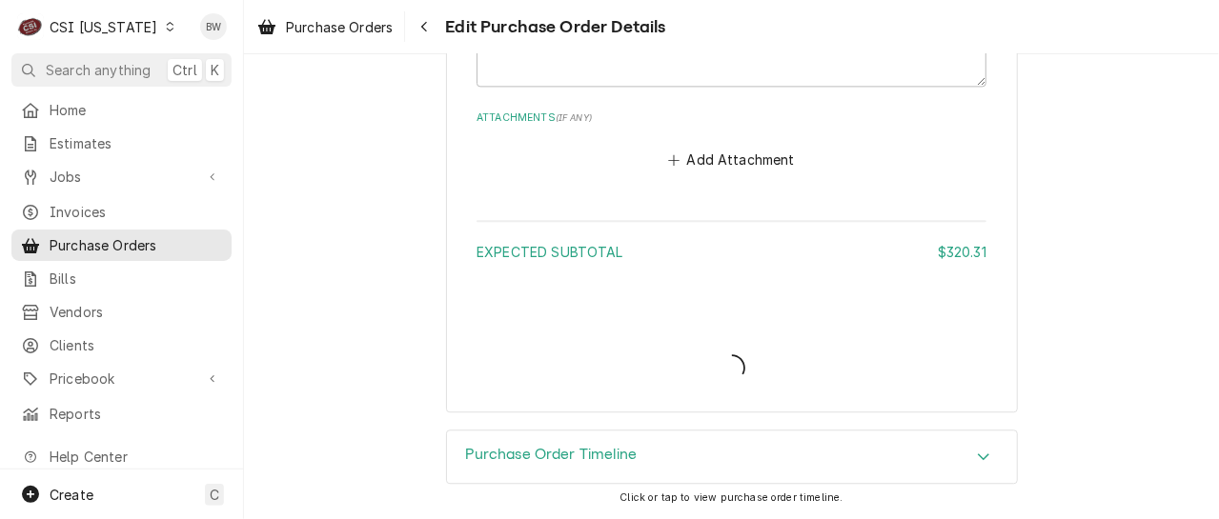
scroll to position [1942, 0]
type textarea "x"
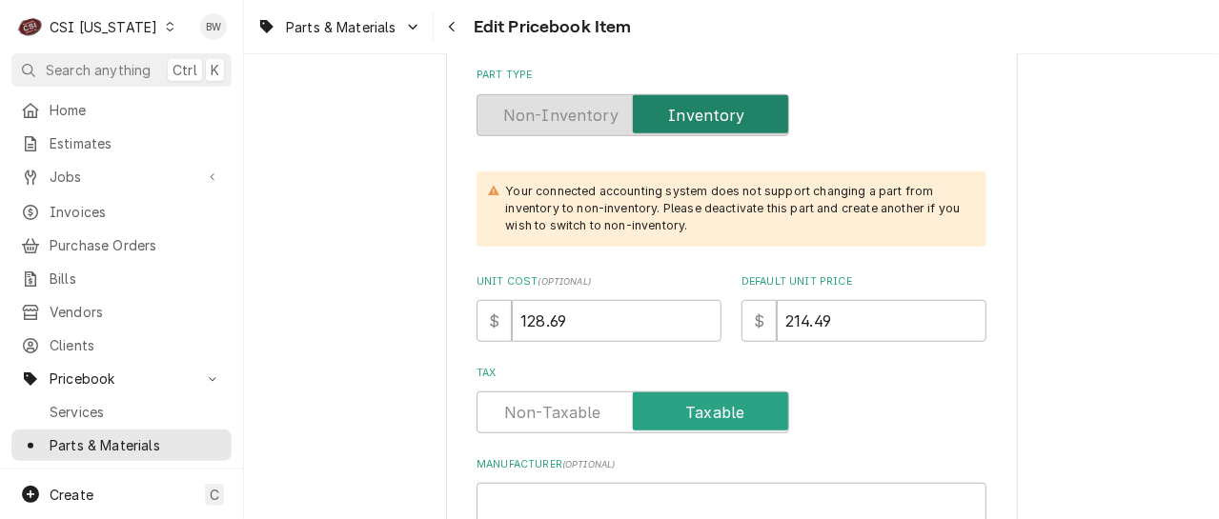
scroll to position [667, 0]
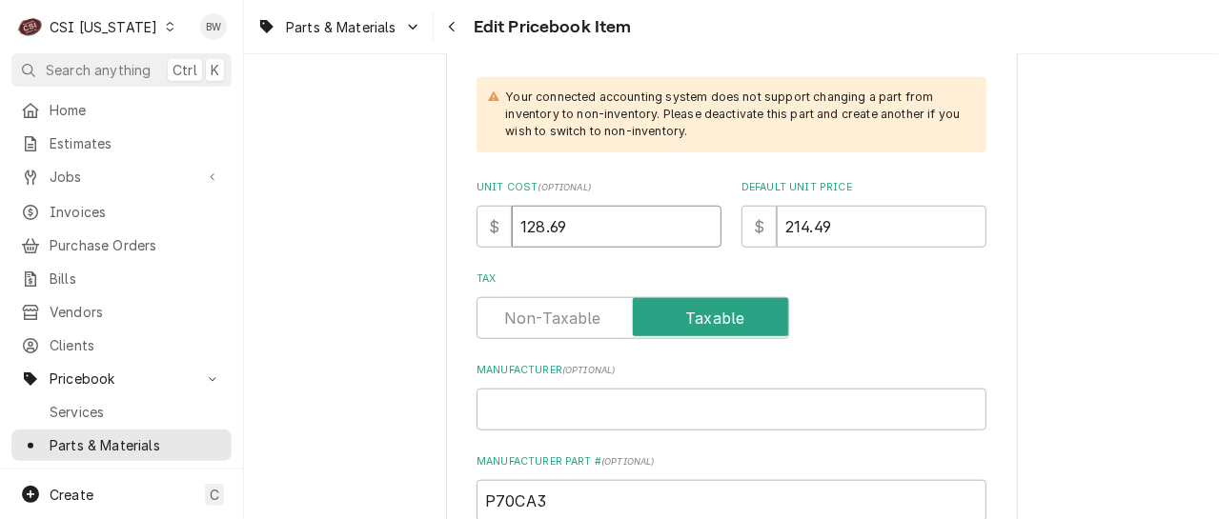
drag, startPoint x: 602, startPoint y: 231, endPoint x: 446, endPoint y: 236, distance: 156.4
type textarea "x"
type input "1"
type textarea "x"
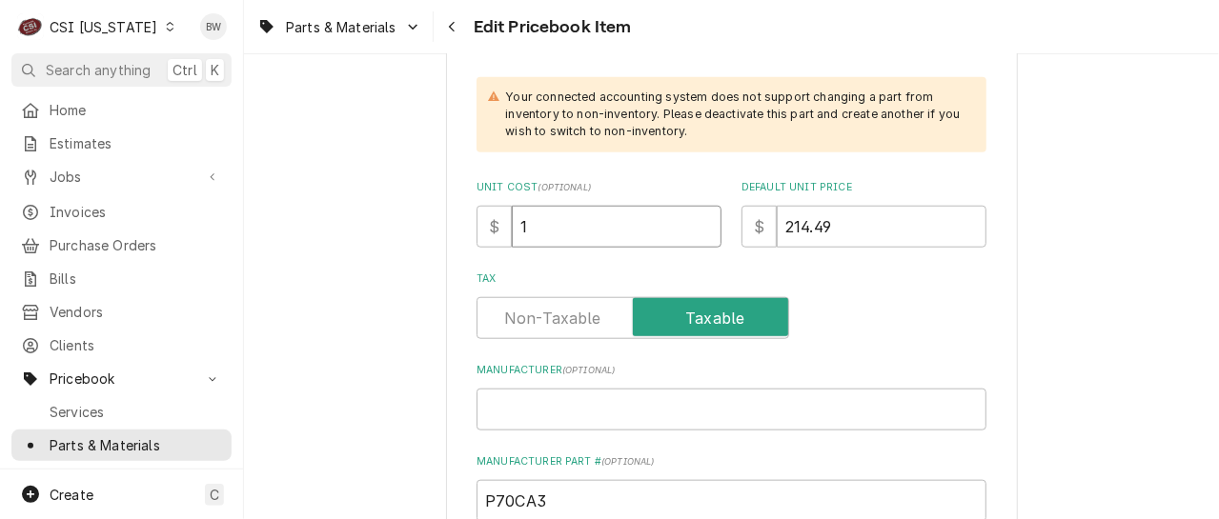
type input "16"
type textarea "x"
type input "168"
type textarea "x"
type input "168.2"
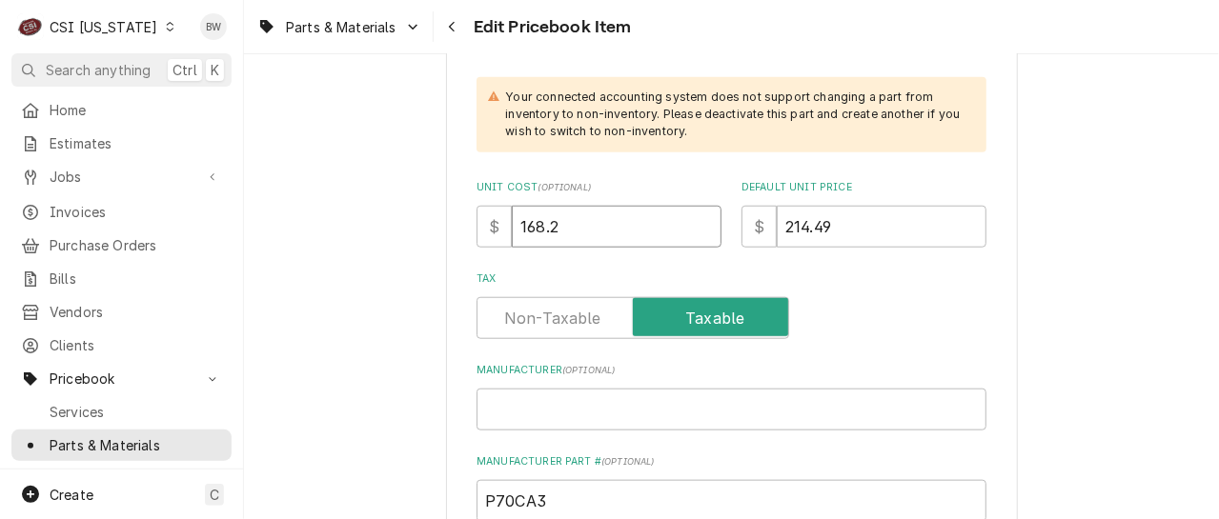
type textarea "x"
type input "168.28"
type textarea "x"
type input "168.2"
type textarea "x"
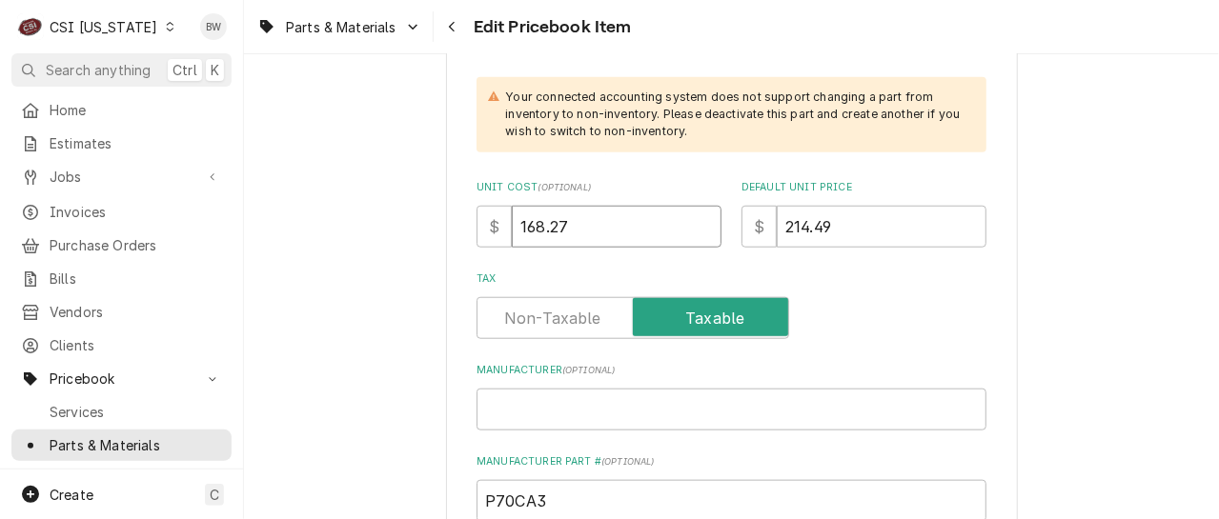
type input "168.27"
type textarea "x"
type input "3"
type textarea "x"
type input "33"
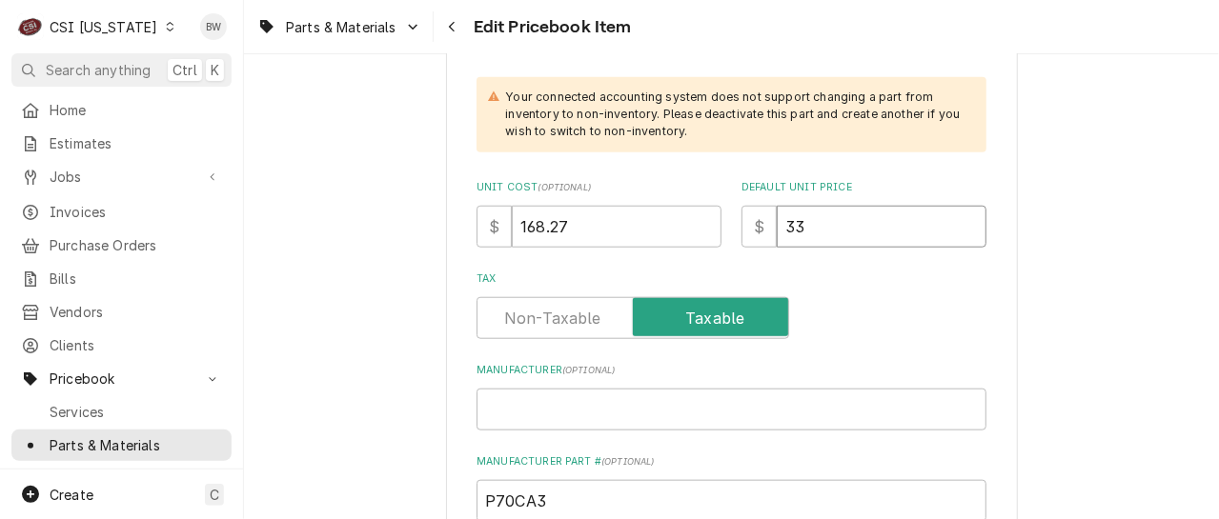
type textarea "x"
type input "336"
type textarea "x"
type input "336.5"
type textarea "x"
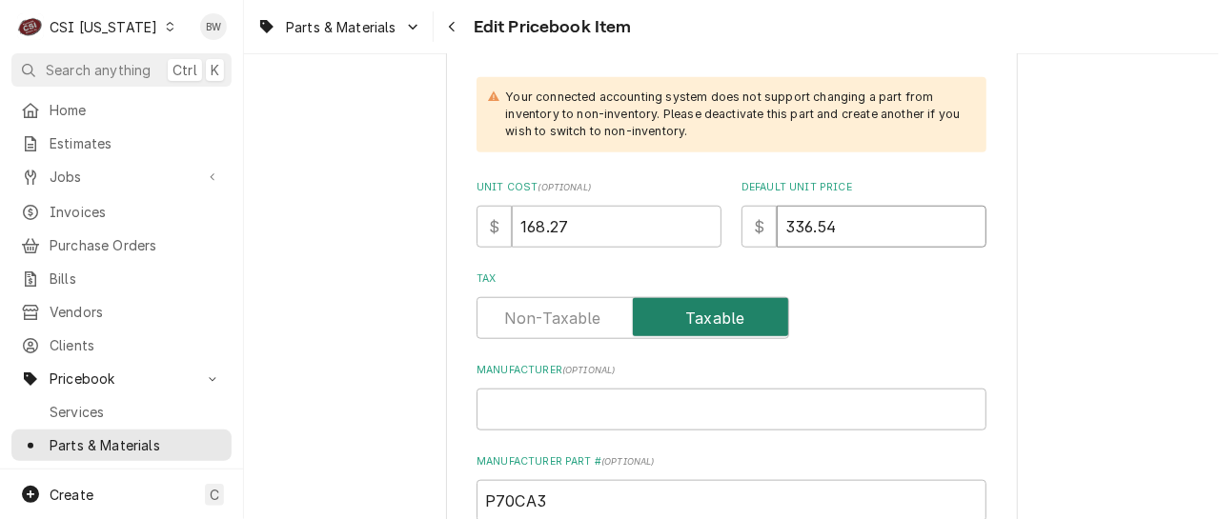
type input "336.54"
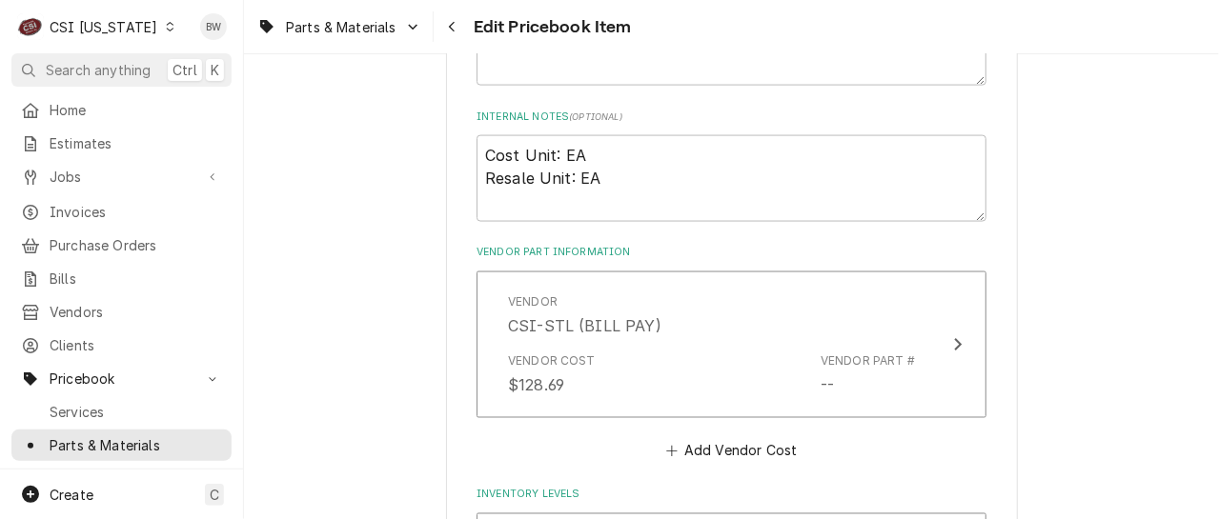
scroll to position [1334, 0]
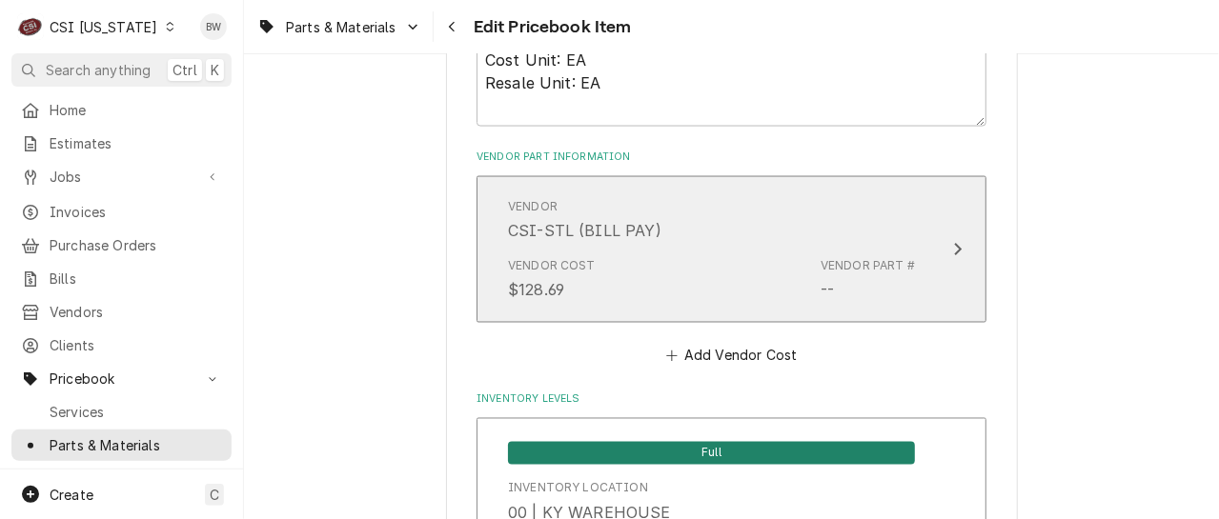
click at [773, 255] on div "Vendor Cost $128.69 Vendor Part # --" at bounding box center [711, 279] width 407 height 59
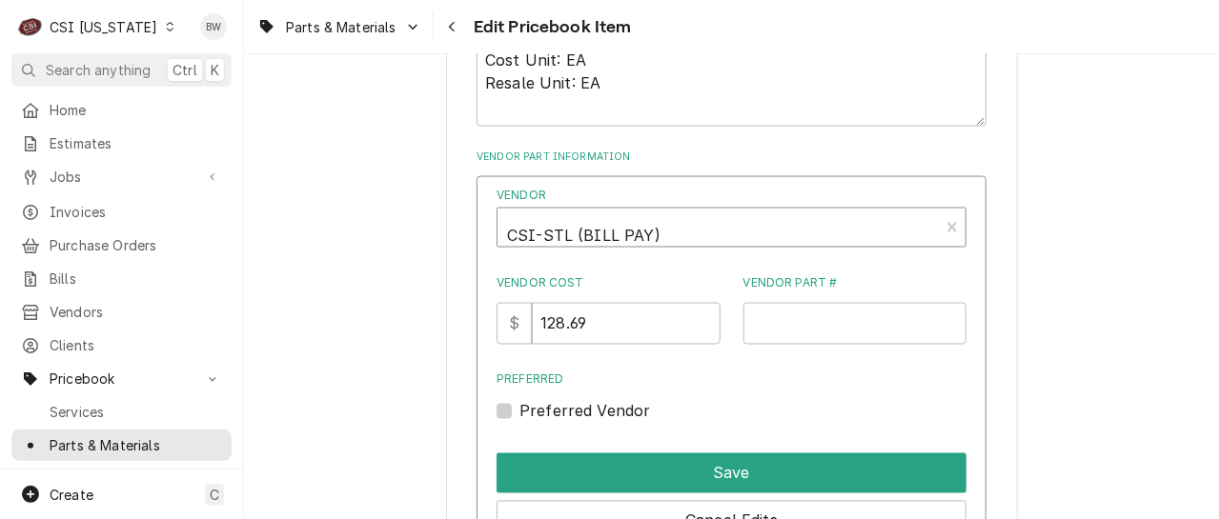
type textarea "x"
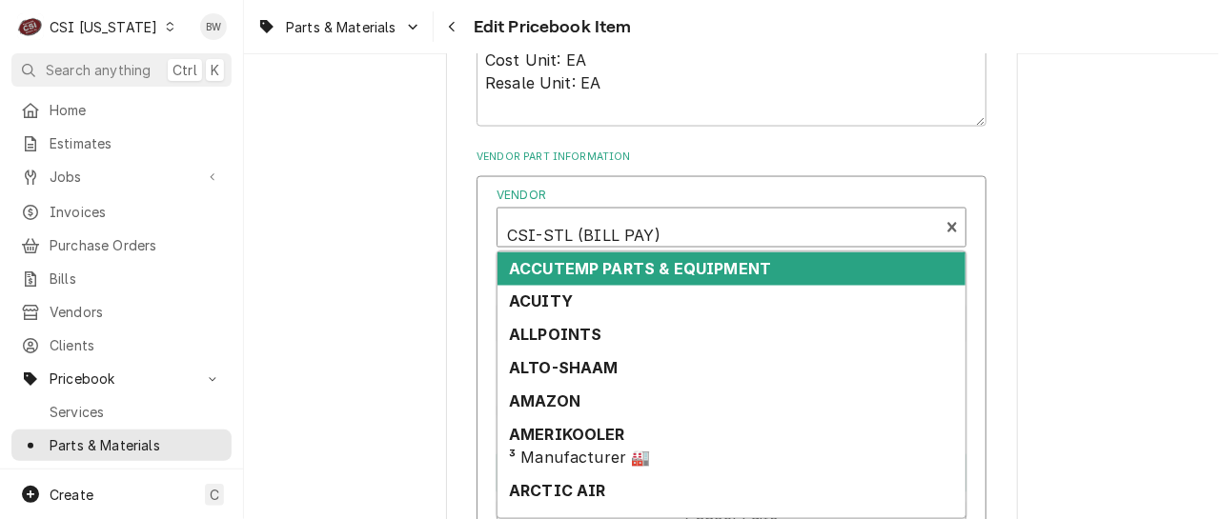
click at [593, 236] on div "Vendor" at bounding box center [718, 235] width 422 height 46
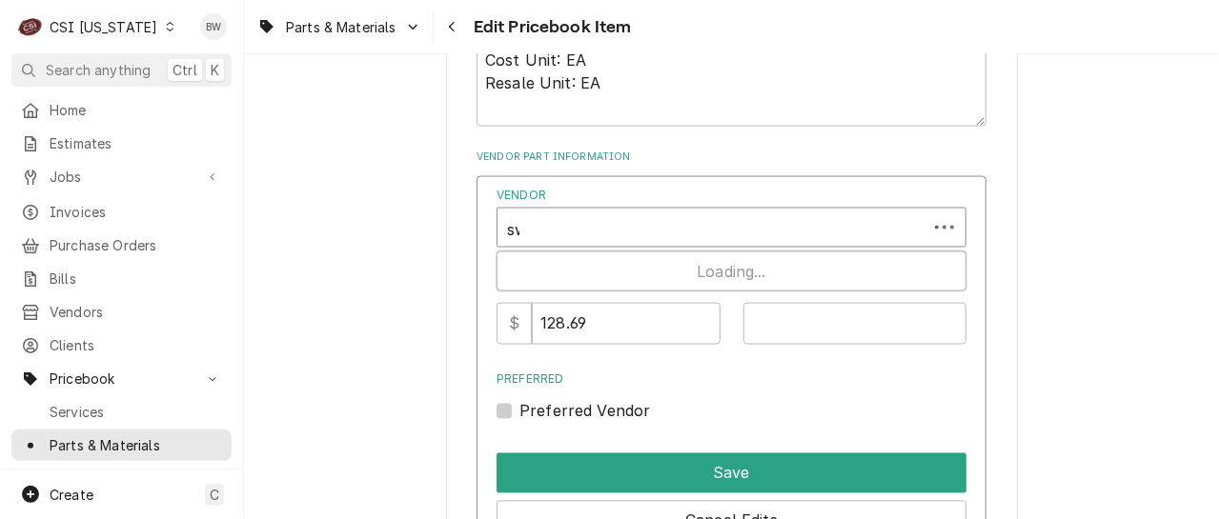
type input "swh"
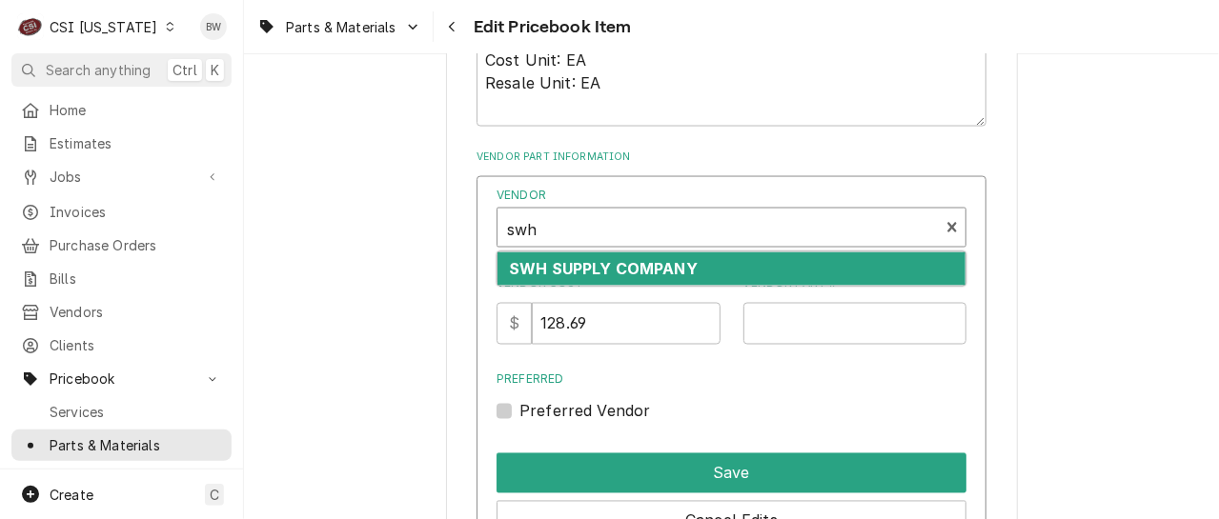
click at [594, 259] on strong "SWH SUPPLY COMPANY" at bounding box center [603, 268] width 189 height 19
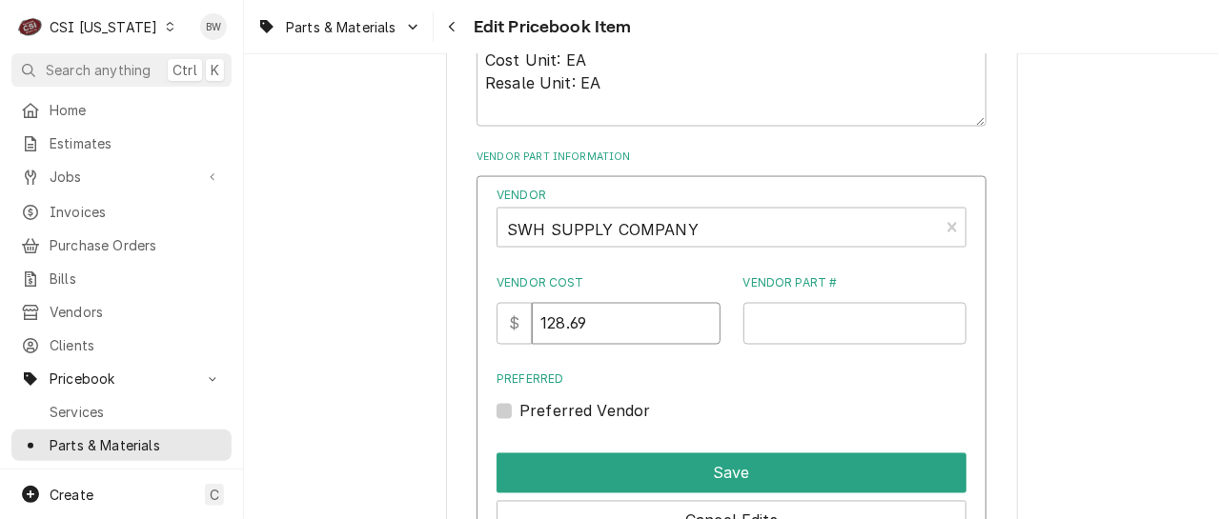
drag, startPoint x: 607, startPoint y: 322, endPoint x: 516, endPoint y: 315, distance: 90.8
click at [516, 315] on div "$ 128.69" at bounding box center [608, 324] width 224 height 42
type input "168.27"
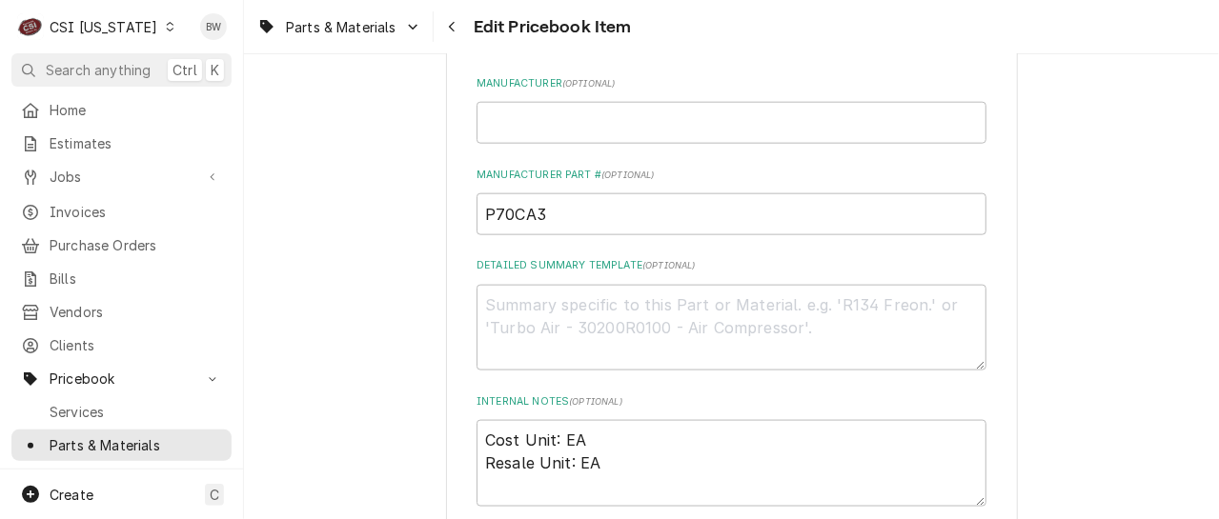
scroll to position [953, 0]
drag, startPoint x: 553, startPoint y: 206, endPoint x: 418, endPoint y: 211, distance: 134.4
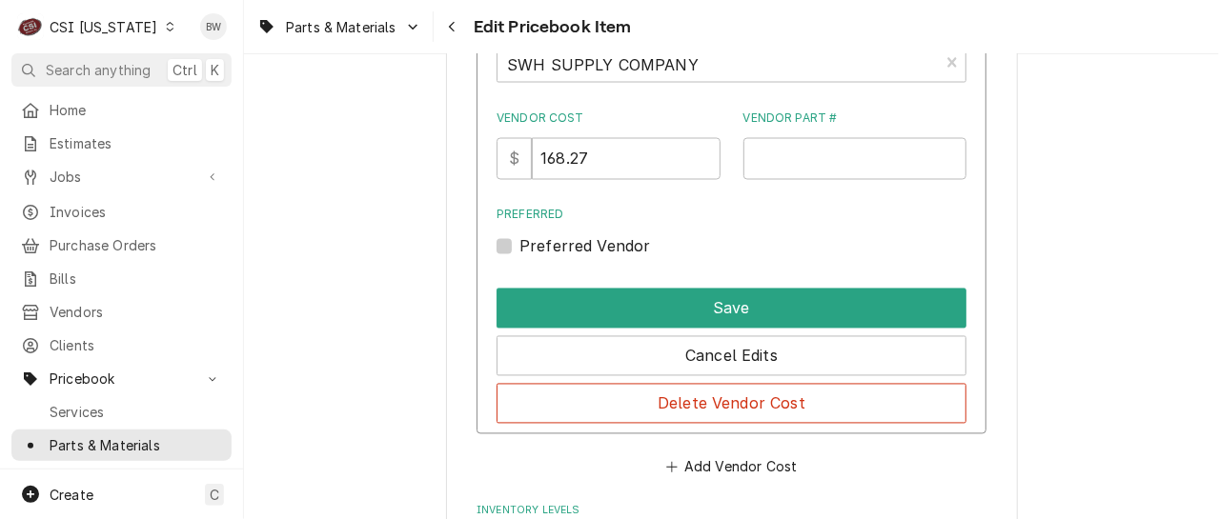
scroll to position [1429, 0]
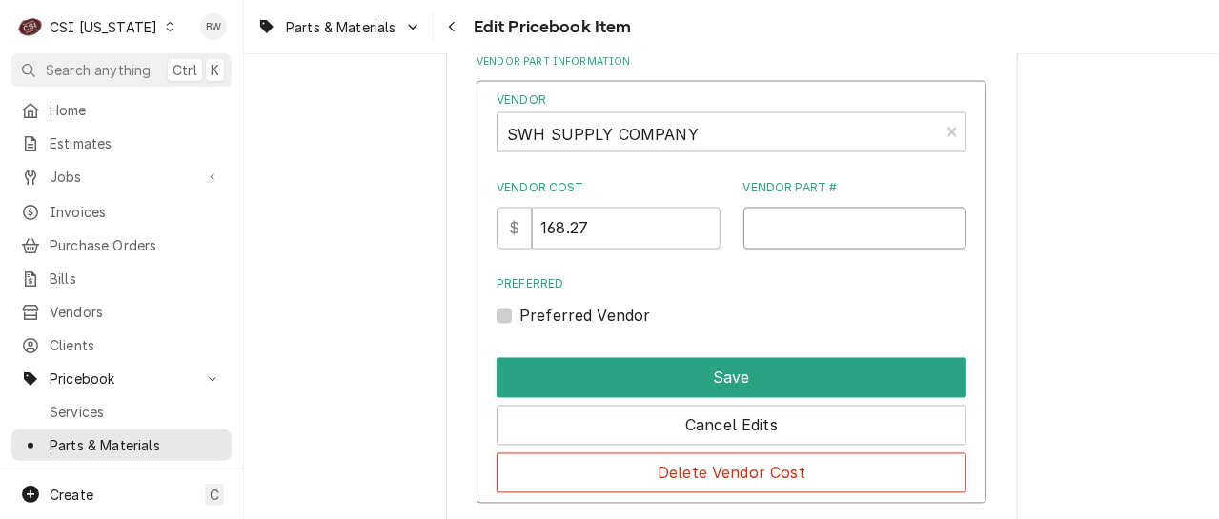
click at [750, 223] on input "Vendor Part #" at bounding box center [855, 229] width 224 height 42
paste input "P70CA3"
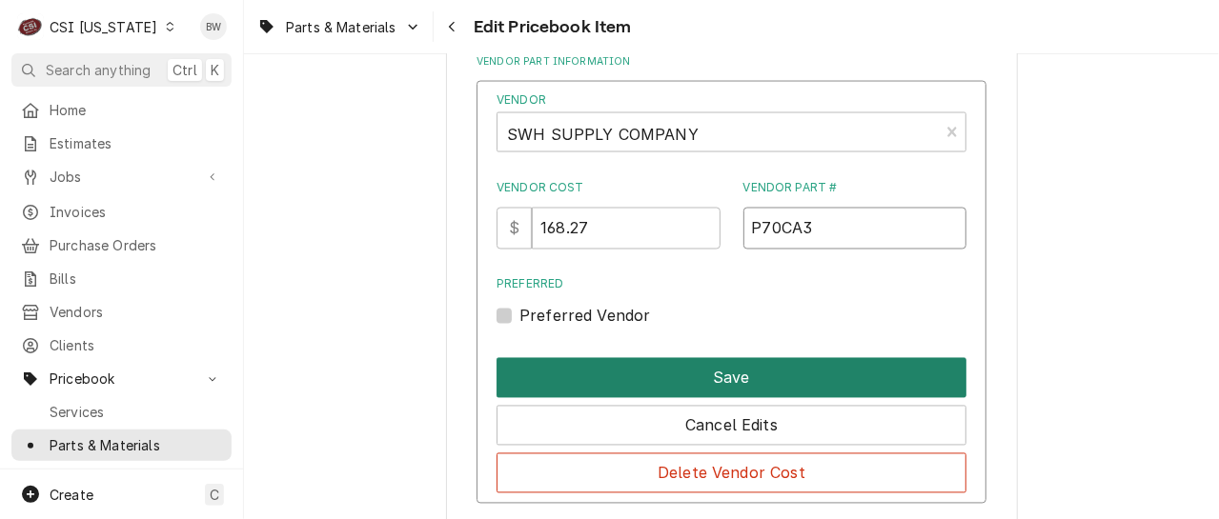
type input "P70CA3"
click at [714, 372] on button "Save" at bounding box center [731, 378] width 470 height 40
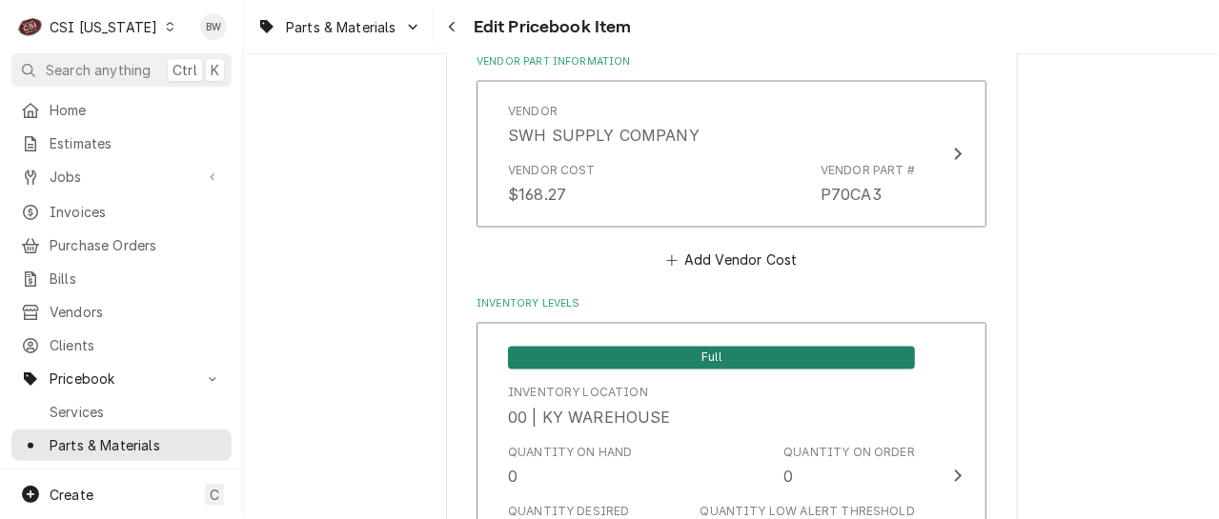
scroll to position [5741, 0]
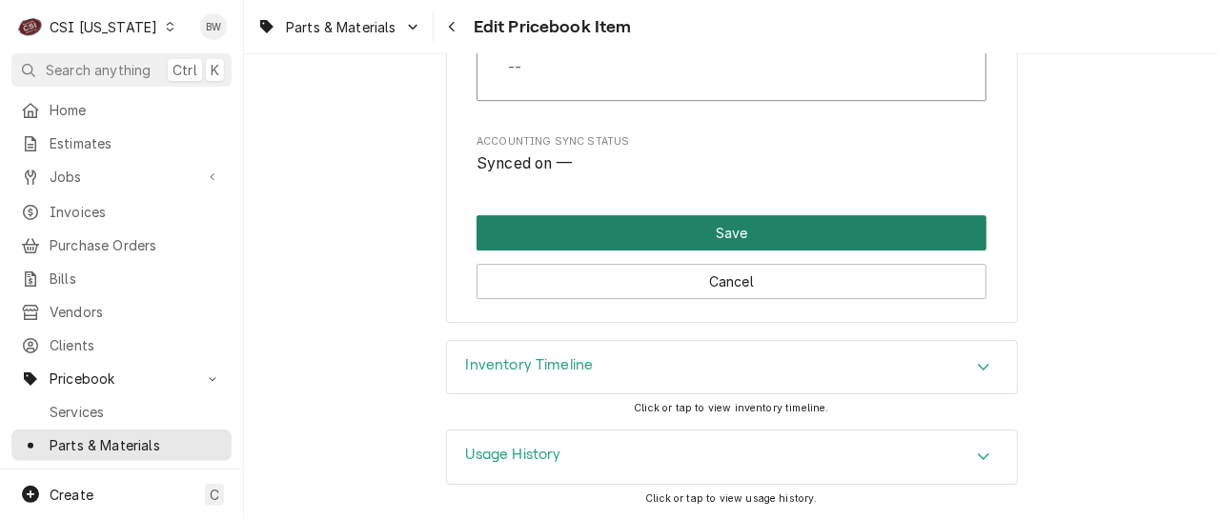
click at [737, 239] on button "Save" at bounding box center [731, 232] width 510 height 35
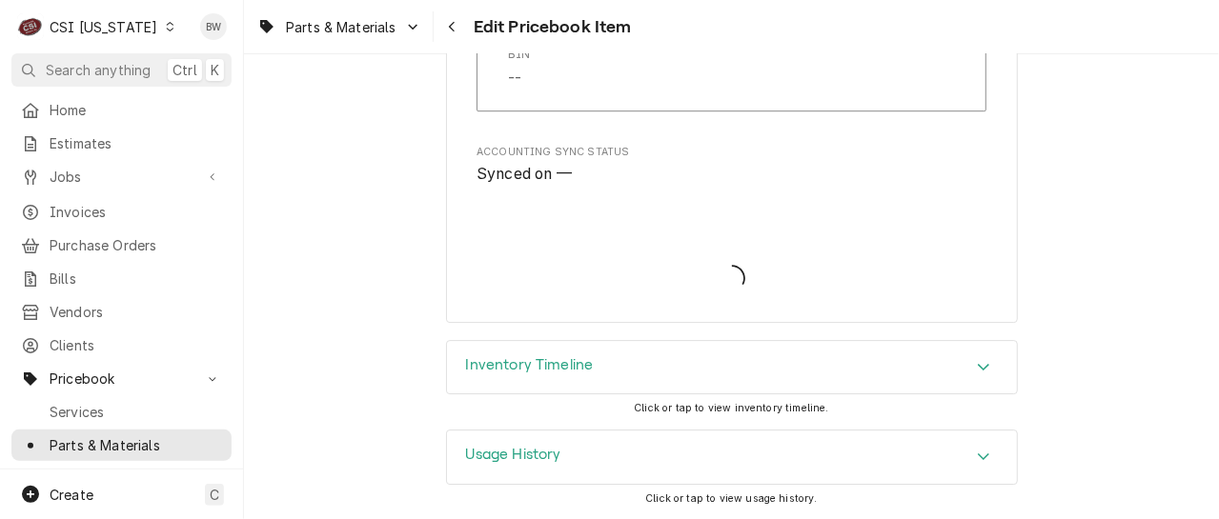
scroll to position [5730, 0]
type textarea "x"
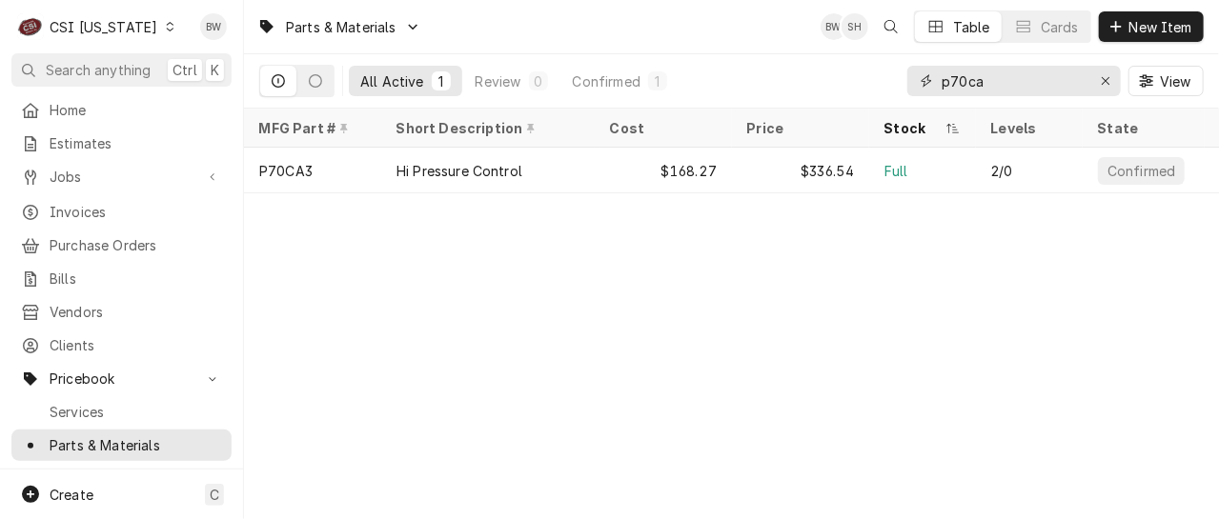
drag, startPoint x: 994, startPoint y: 77, endPoint x: 892, endPoint y: 80, distance: 102.0
click at [892, 80] on div "All Active 1 Review 0 Confirmed 1 p70ca View" at bounding box center [731, 80] width 944 height 53
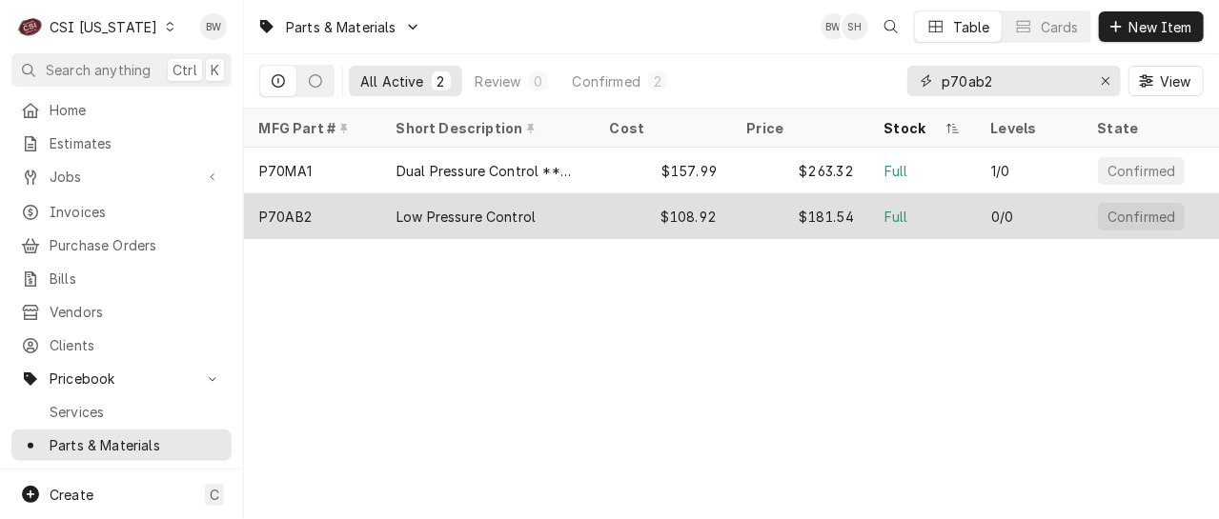
type input "p70ab2"
click at [343, 210] on div "P70AB2" at bounding box center [312, 216] width 137 height 46
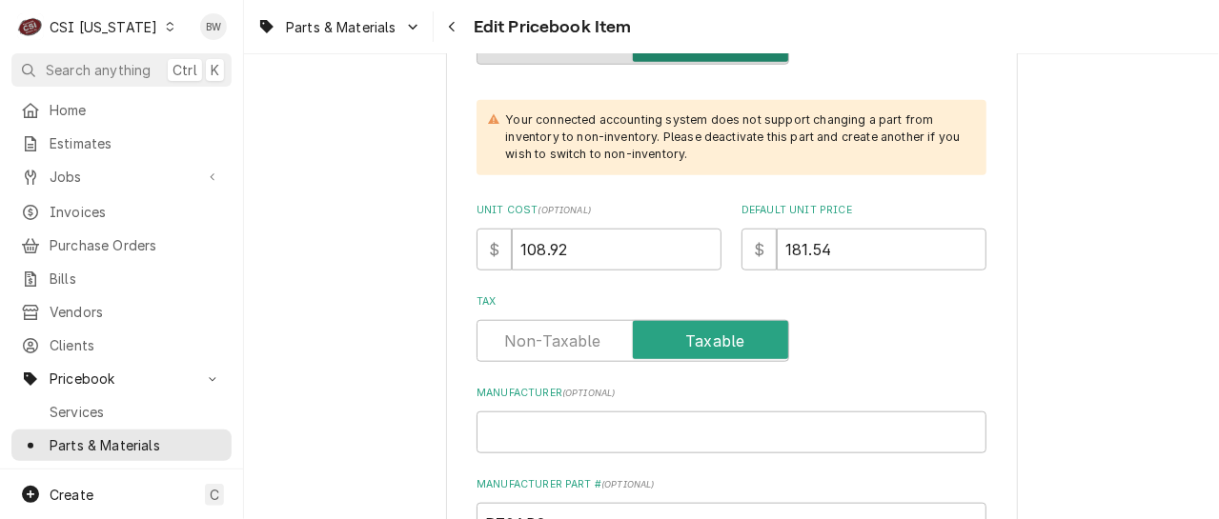
scroll to position [762, 0]
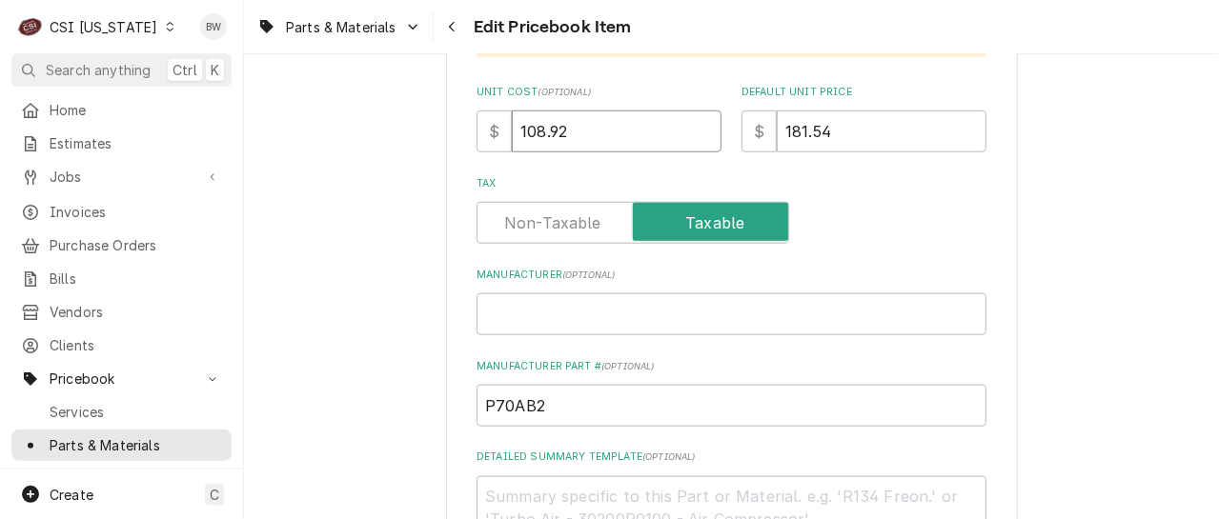
drag, startPoint x: 591, startPoint y: 134, endPoint x: 454, endPoint y: 138, distance: 137.3
type textarea "x"
type input "1"
type textarea "x"
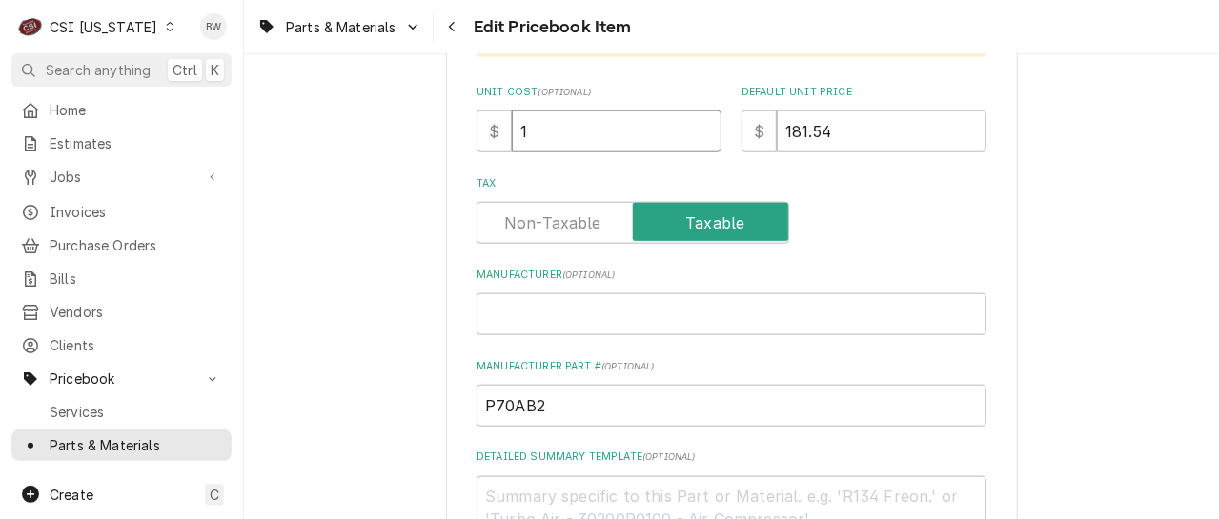
type input "15"
type textarea "x"
type input "152"
type textarea "x"
type input "152.0"
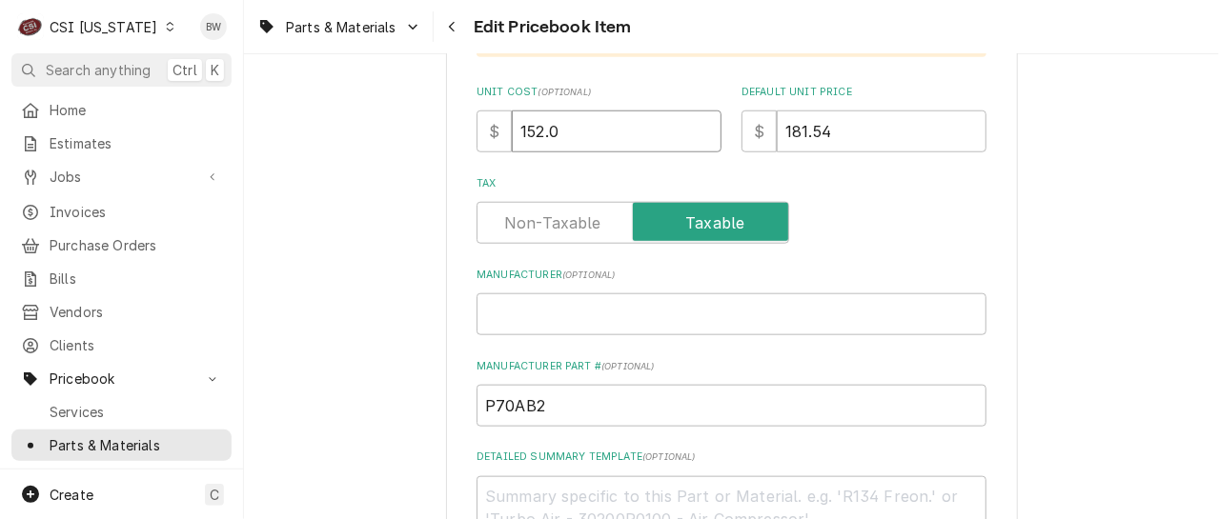
type textarea "x"
type input "152.04"
type textarea "x"
type input "3"
type textarea "x"
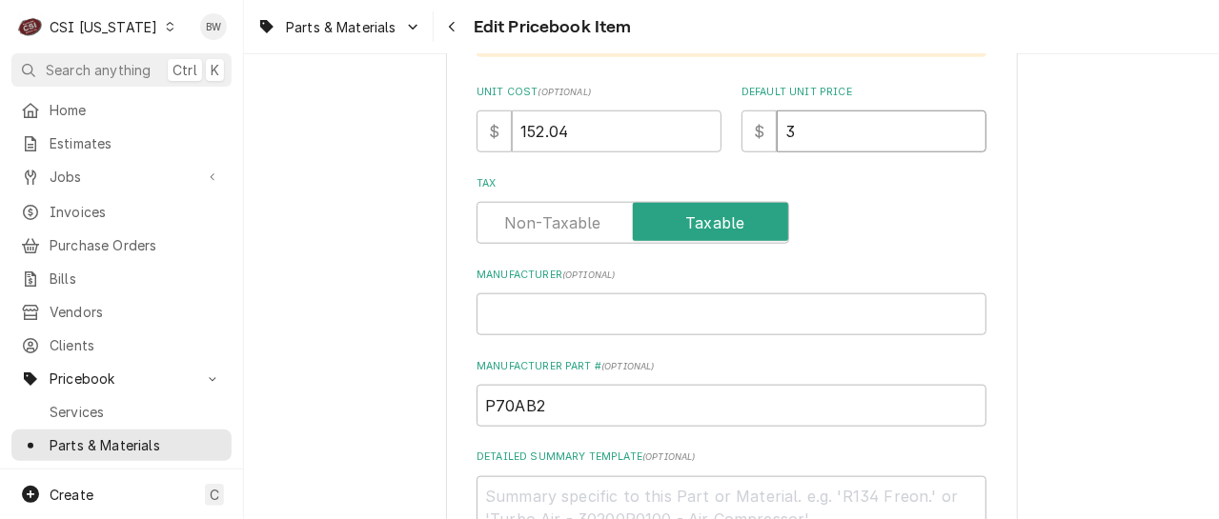
type input "30"
type textarea "x"
type input "304"
type textarea "x"
type input "304.0"
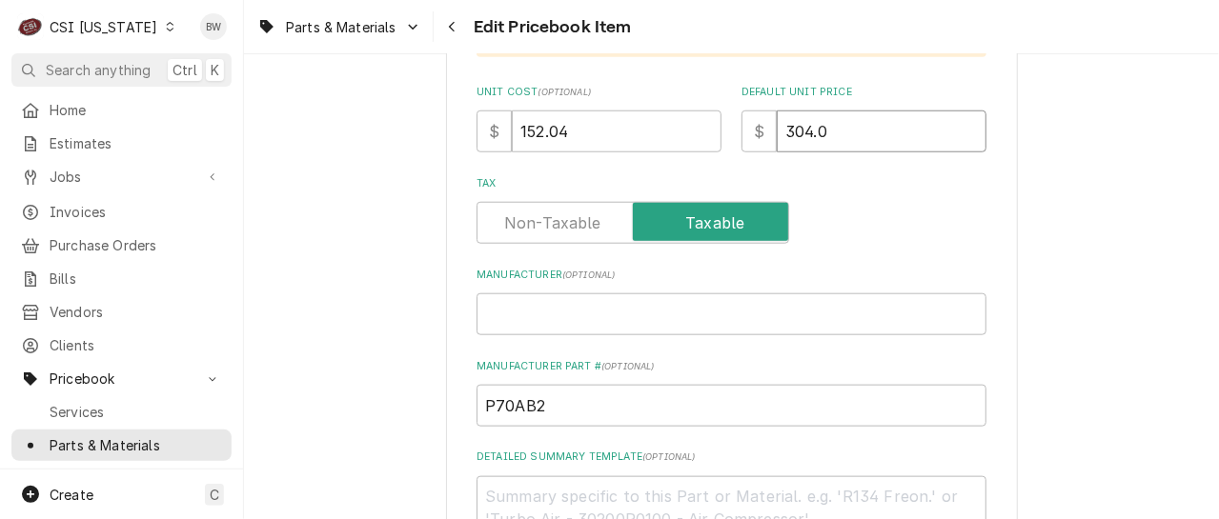
type textarea "x"
type input "304.08"
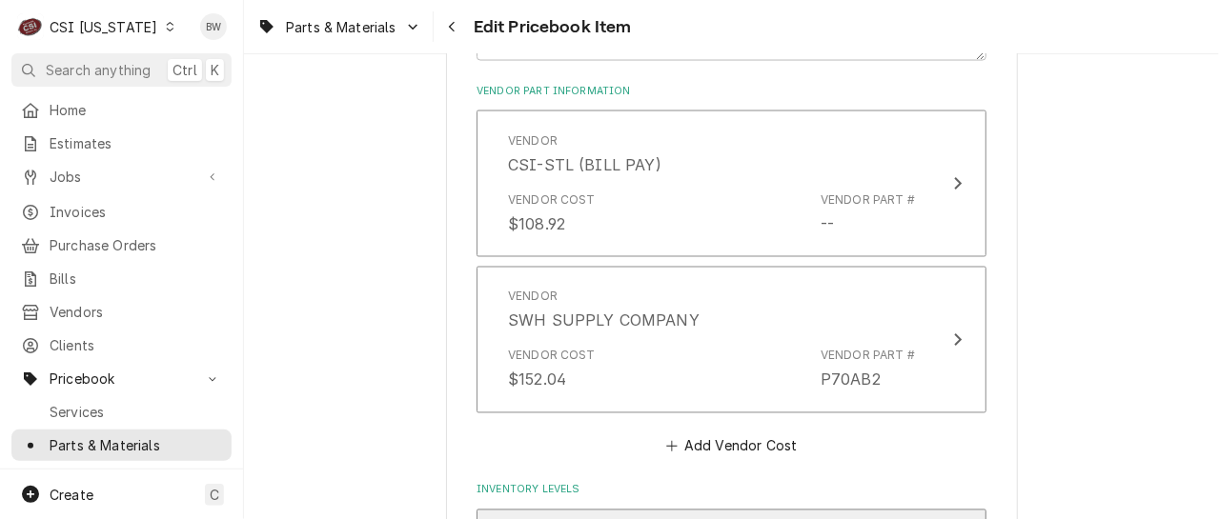
scroll to position [1239, 0]
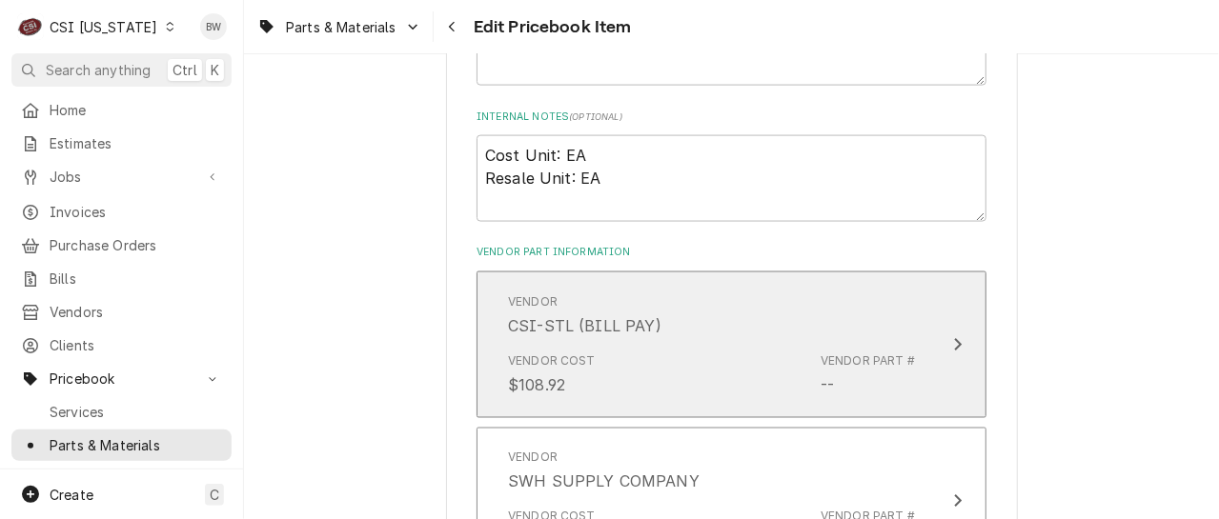
click at [762, 335] on div "Vendor CSI-STL (BILL PAY)" at bounding box center [711, 315] width 407 height 59
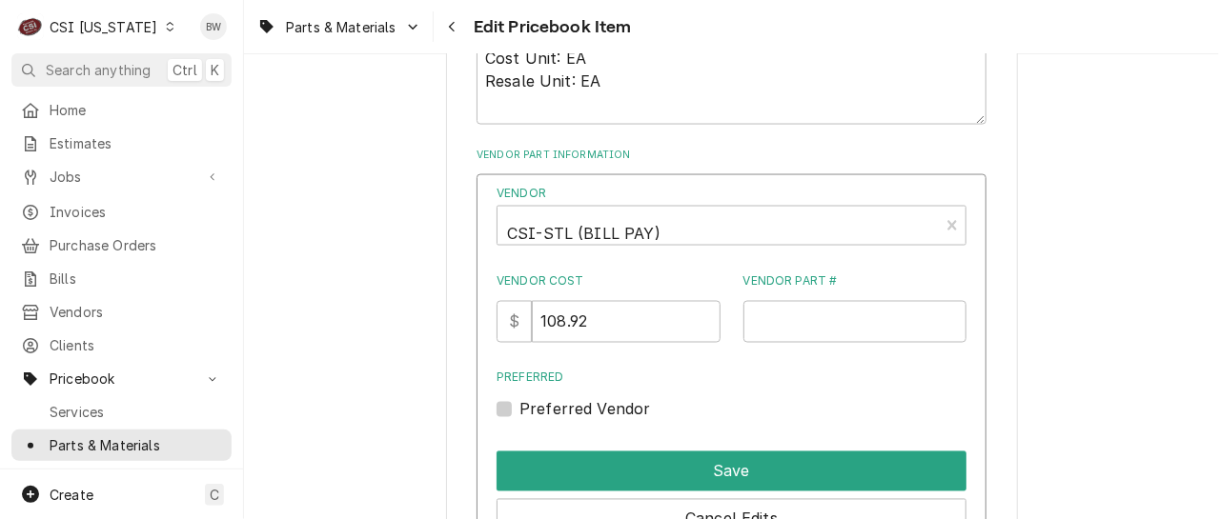
scroll to position [1525, 0]
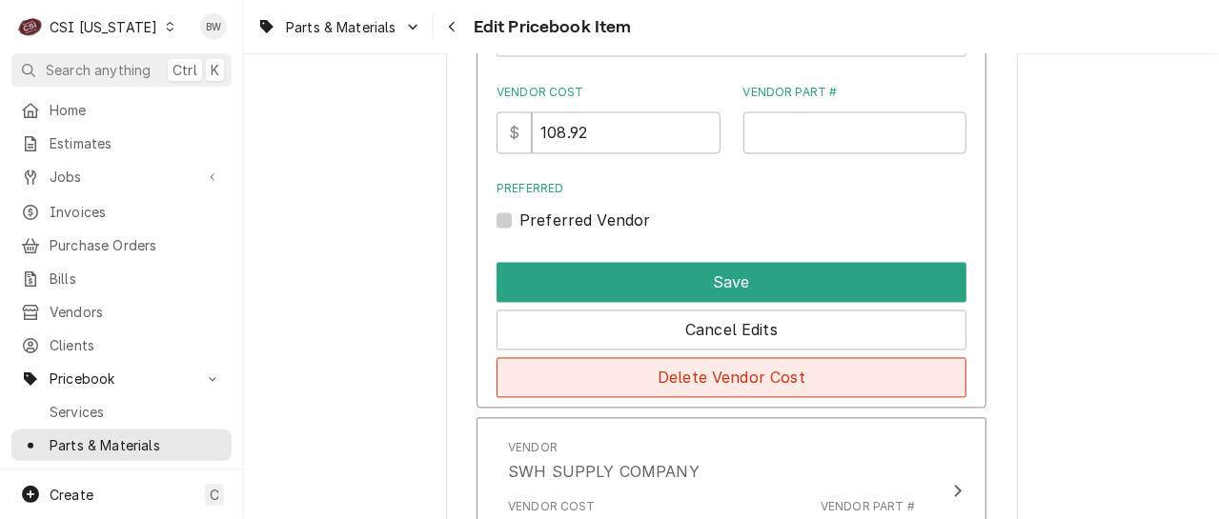
click at [698, 373] on button "Delete Vendor Cost" at bounding box center [731, 378] width 470 height 40
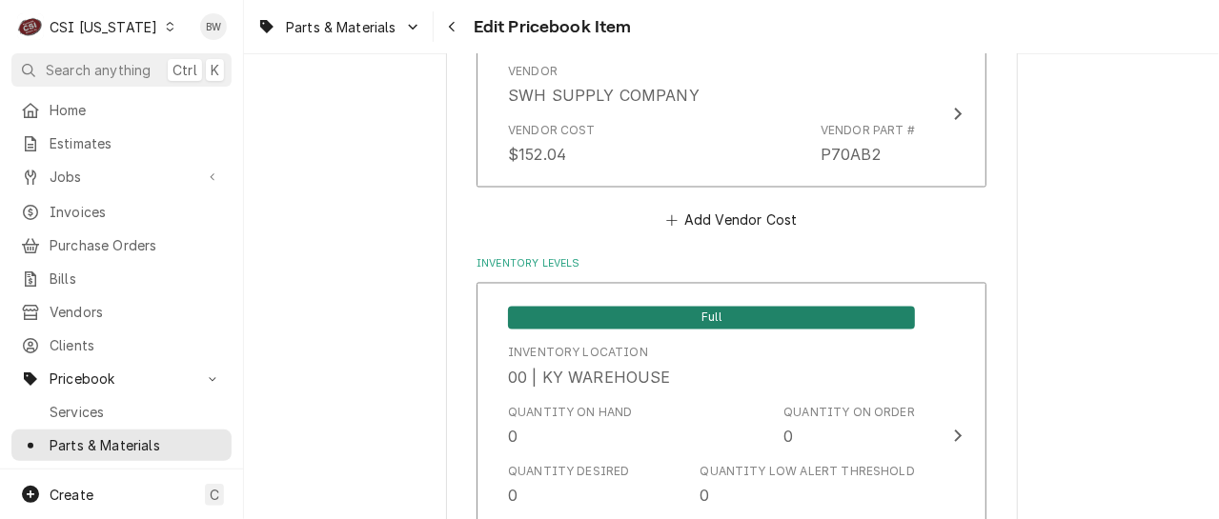
scroll to position [5741, 0]
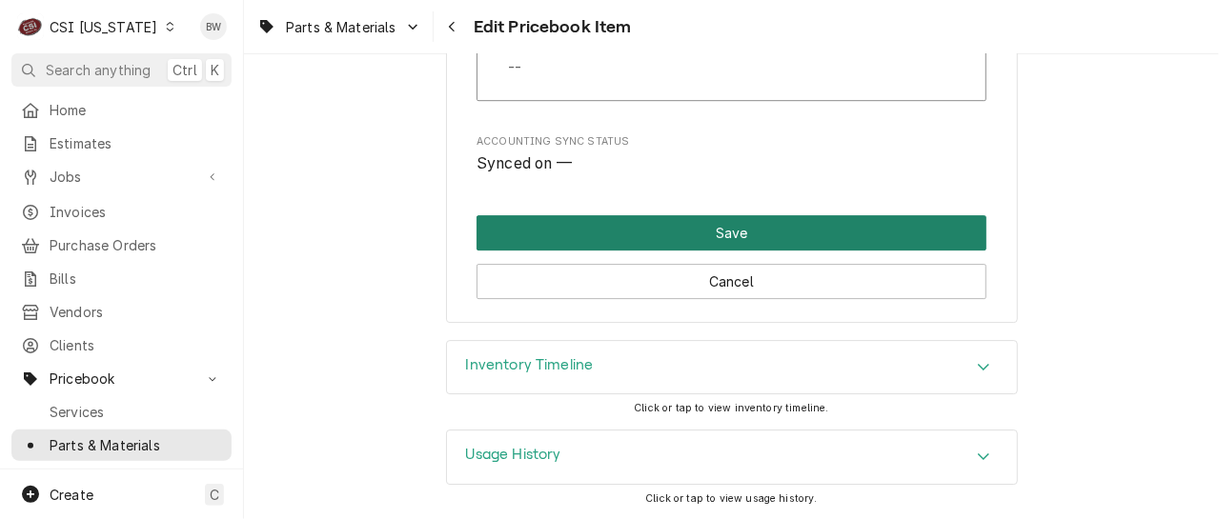
click at [640, 235] on button "Save" at bounding box center [731, 232] width 510 height 35
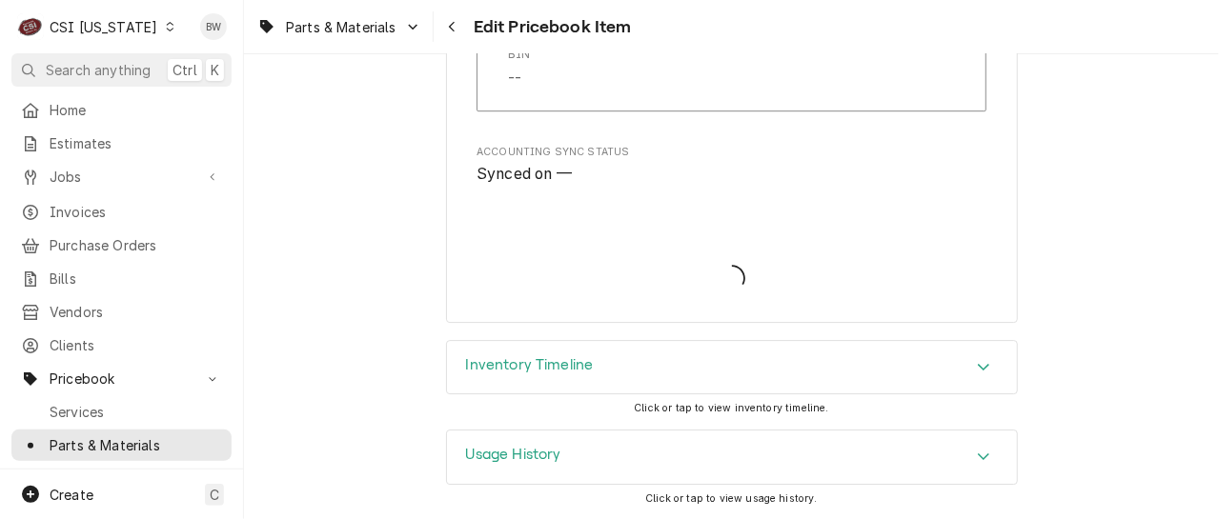
type textarea "x"
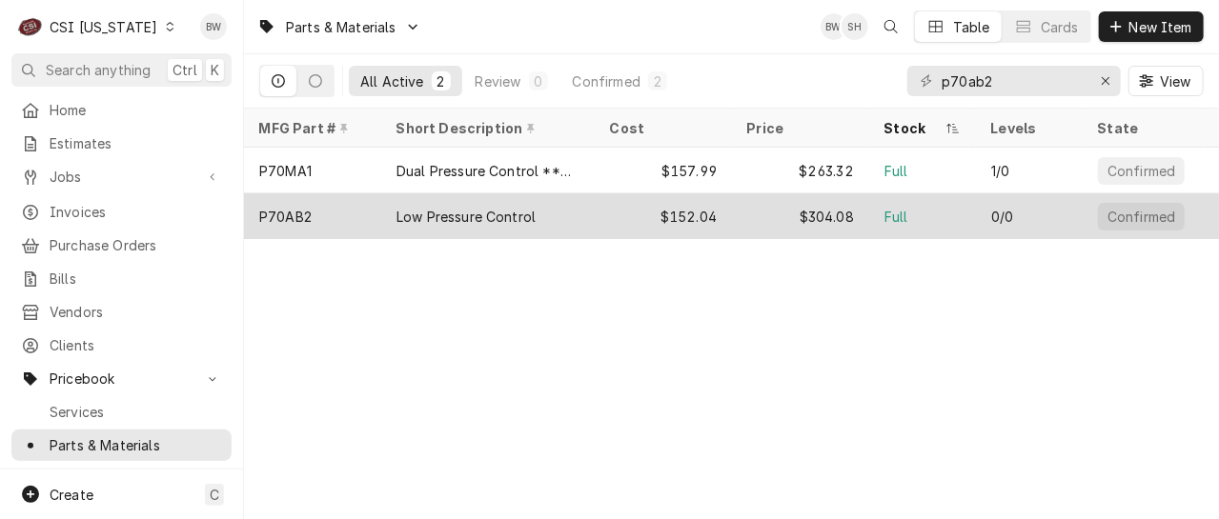
click at [324, 218] on div "P70AB2" at bounding box center [312, 216] width 137 height 46
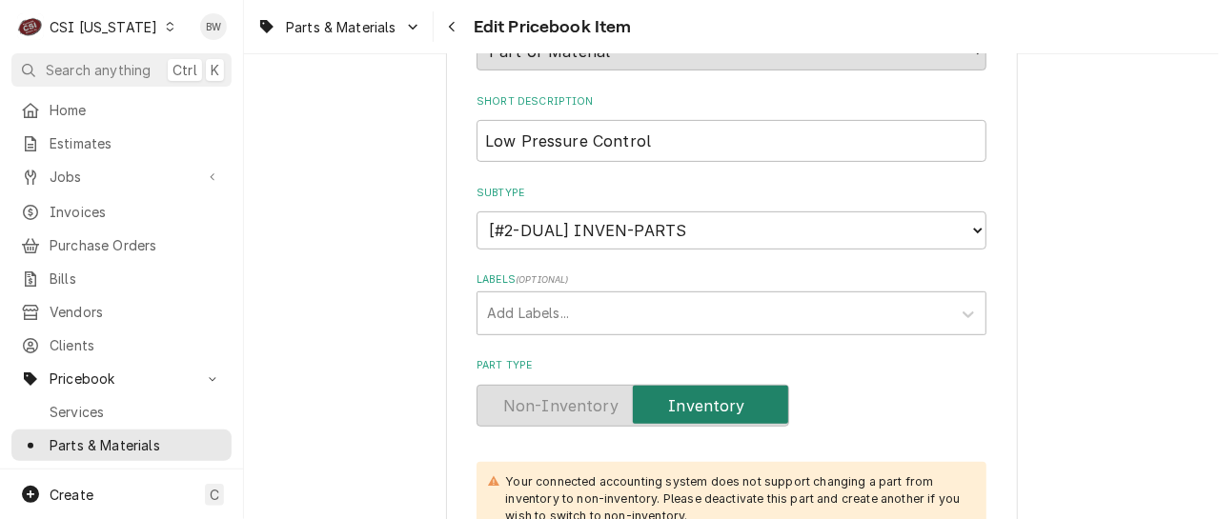
scroll to position [286, 0]
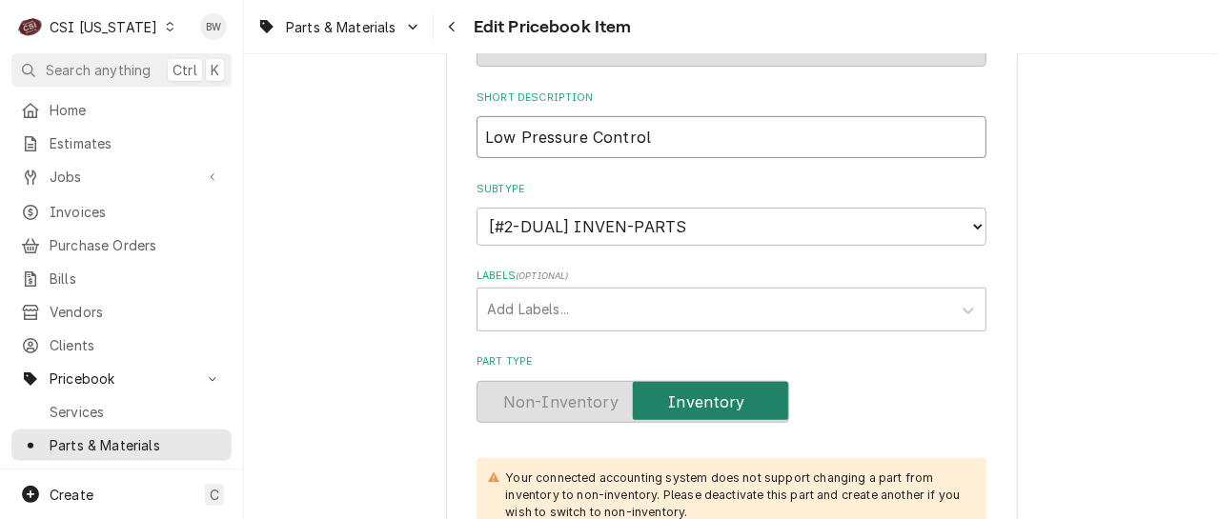
click at [652, 140] on input "Low Pressure Control" at bounding box center [731, 137] width 510 height 42
type textarea "x"
type input "Low Pressure Control"
type textarea "x"
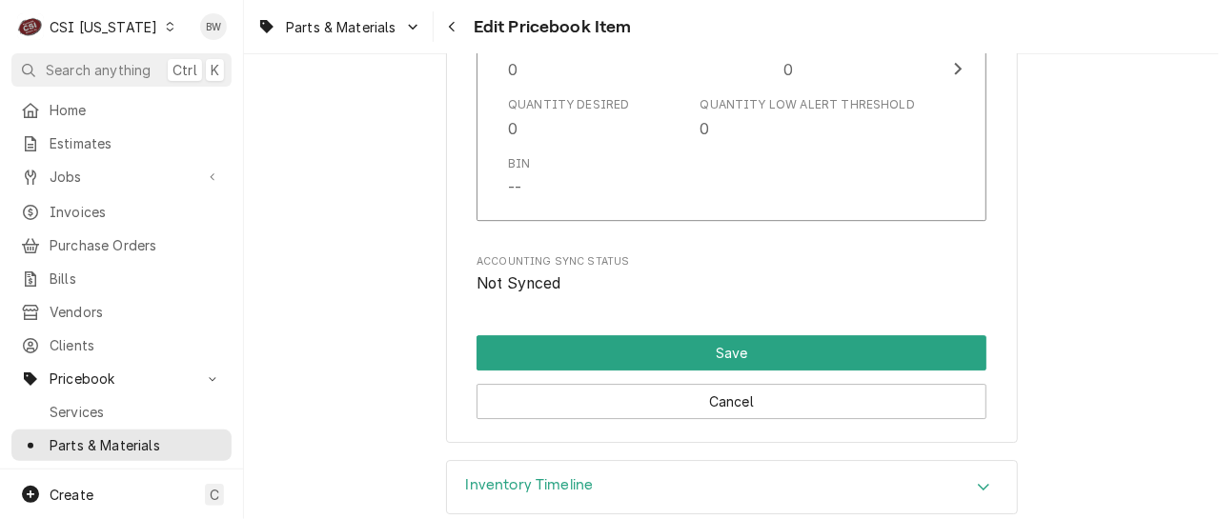
scroll to position [5781, 0]
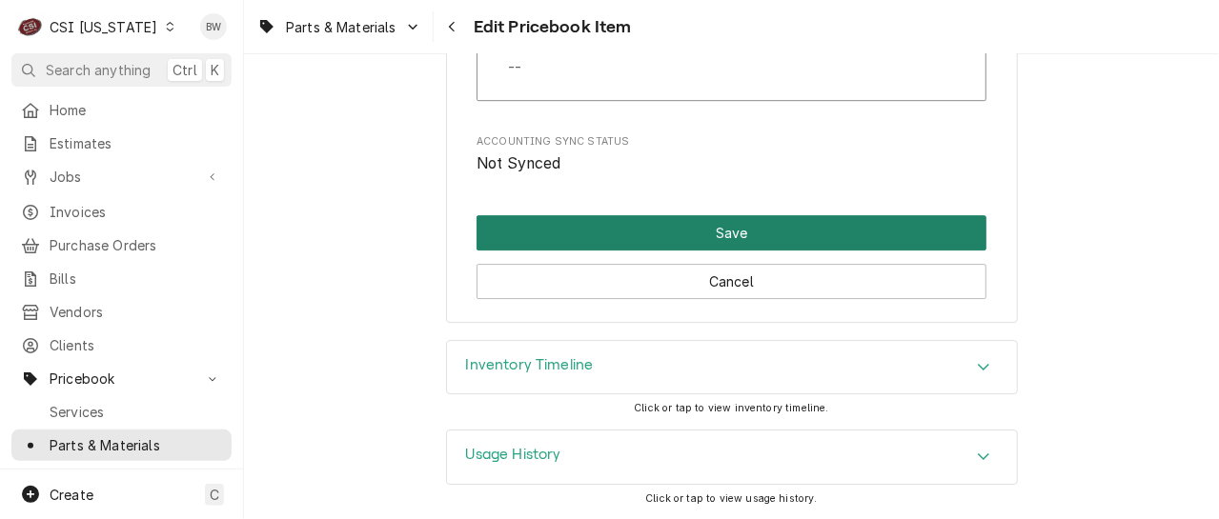
type input "Low Pressure Control 4"
click at [736, 225] on button "Save" at bounding box center [731, 232] width 510 height 35
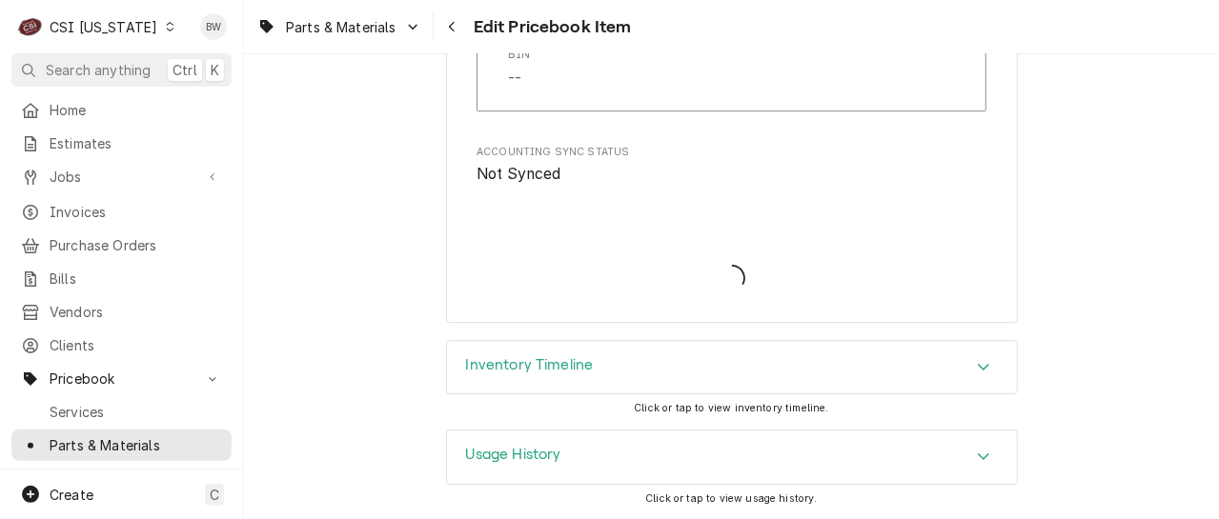
scroll to position [5770, 0]
type textarea "x"
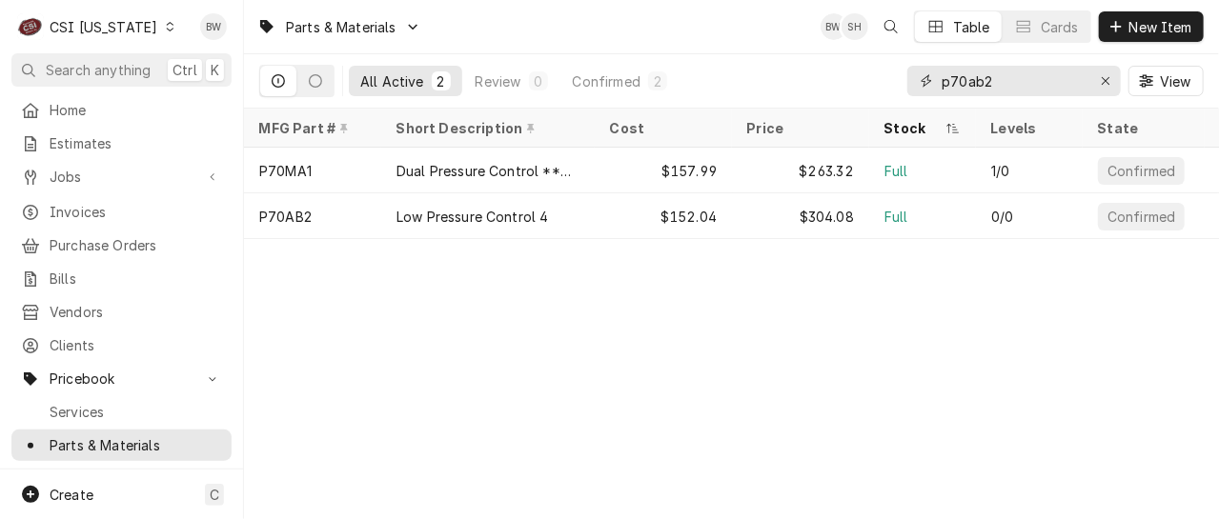
drag, startPoint x: 1008, startPoint y: 90, endPoint x: 966, endPoint y: 84, distance: 42.3
click at [966, 84] on input "p70ab2" at bounding box center [1012, 81] width 143 height 30
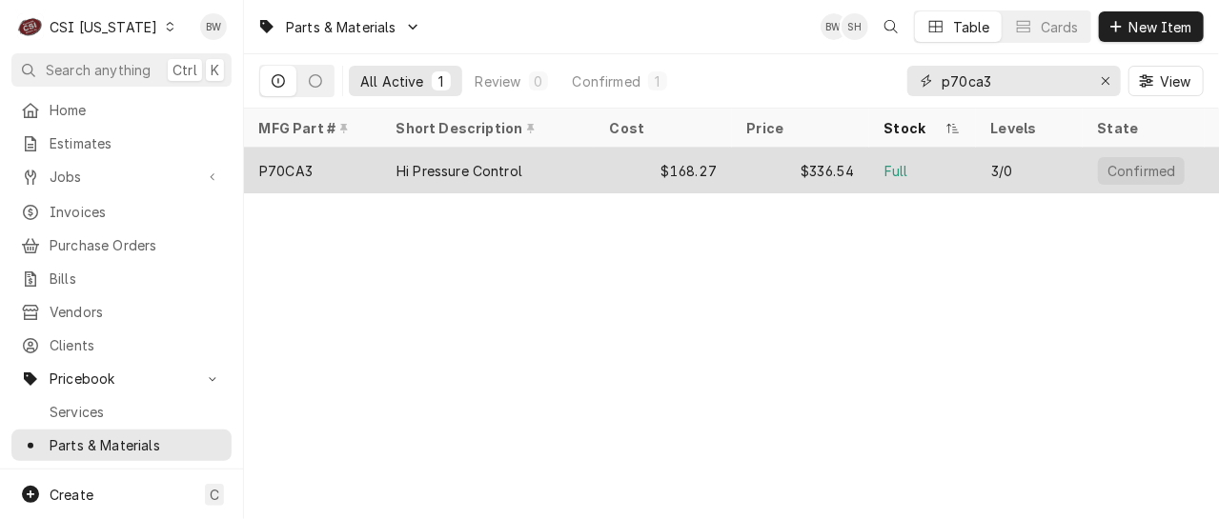
type input "p70ca3"
click at [317, 168] on div "P70CA3" at bounding box center [312, 171] width 137 height 46
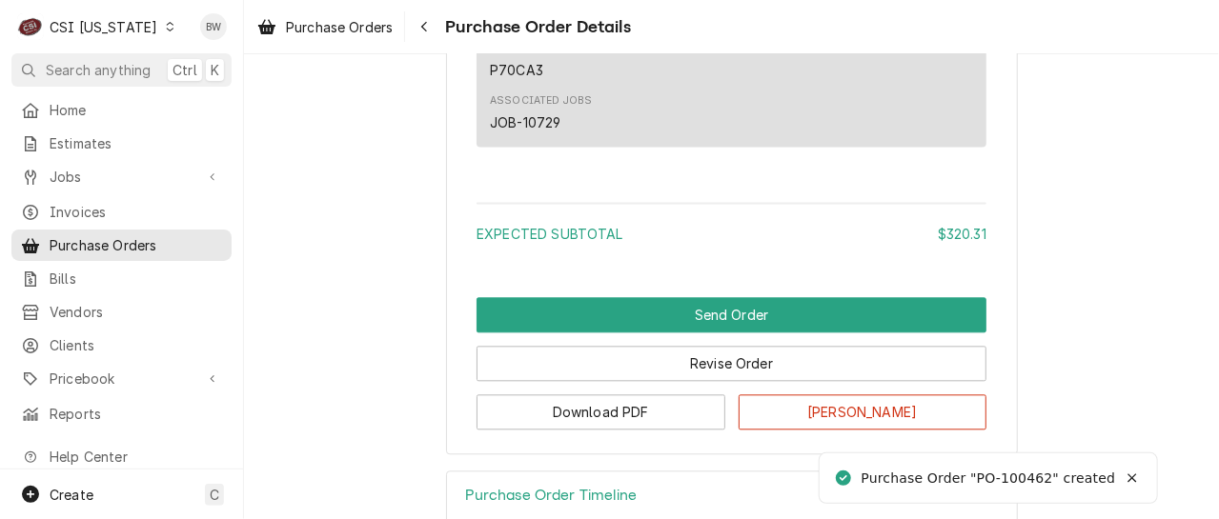
scroll to position [1911, 0]
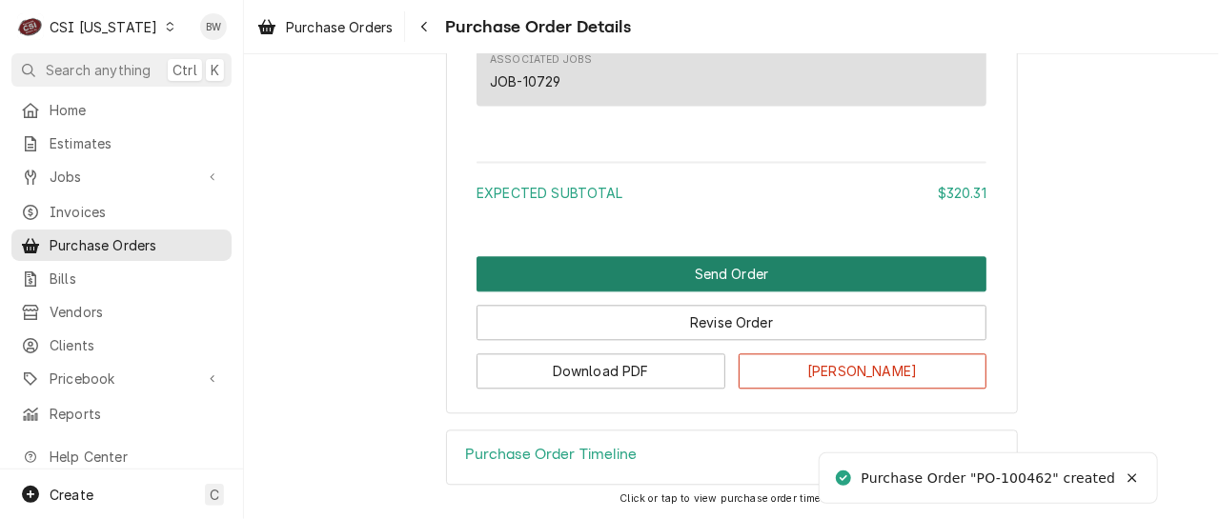
click at [668, 279] on button "Send Order" at bounding box center [731, 273] width 510 height 35
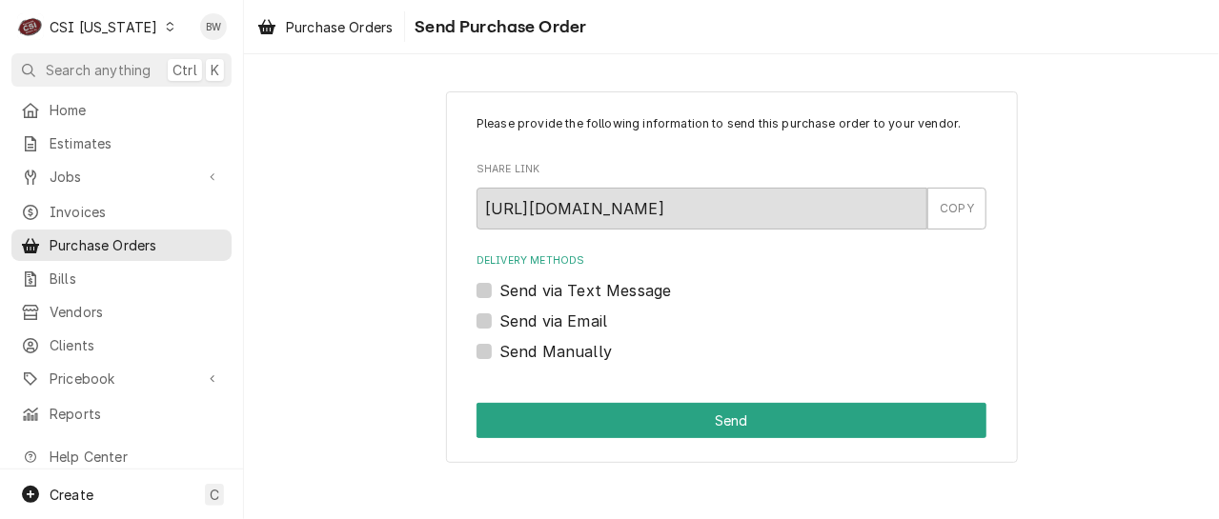
scroll to position [0, 0]
click at [579, 348] on label "Send Manually" at bounding box center [555, 351] width 112 height 23
click at [579, 348] on input "Send Manually" at bounding box center [754, 361] width 510 height 42
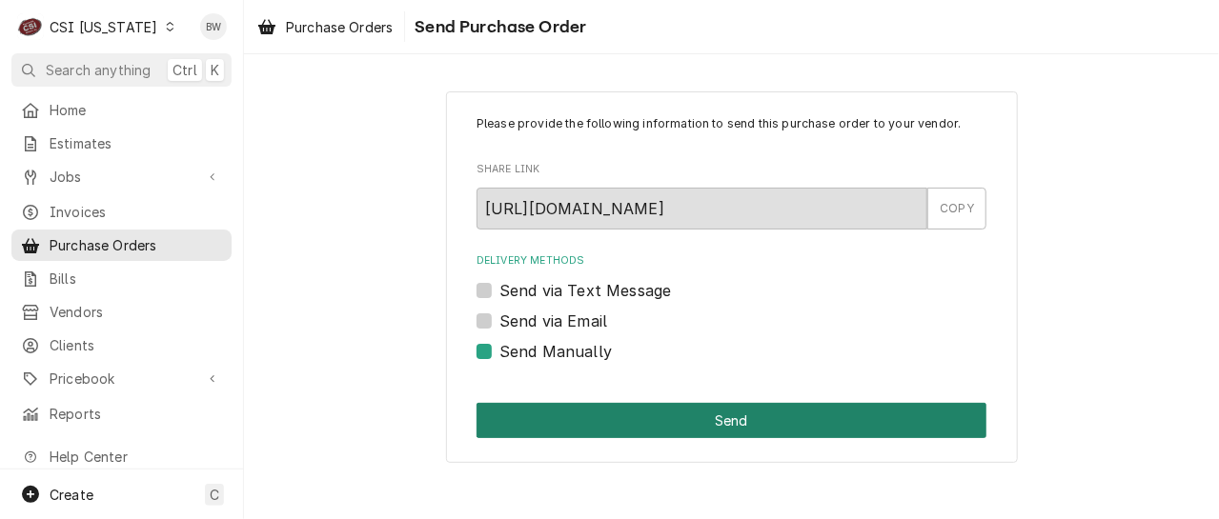
click at [640, 411] on button "Send" at bounding box center [731, 420] width 510 height 35
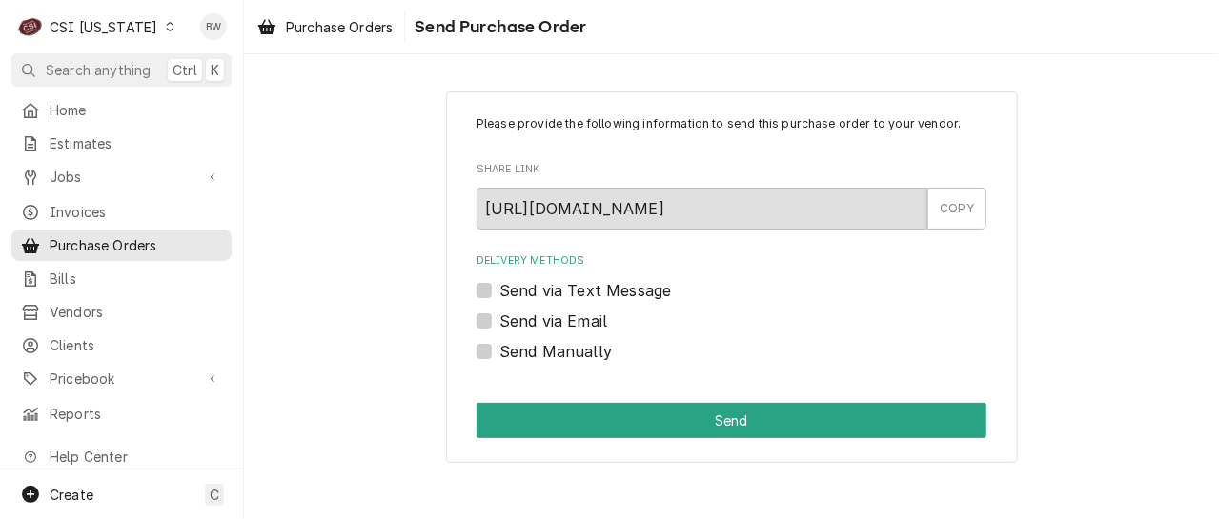
checkbox input "false"
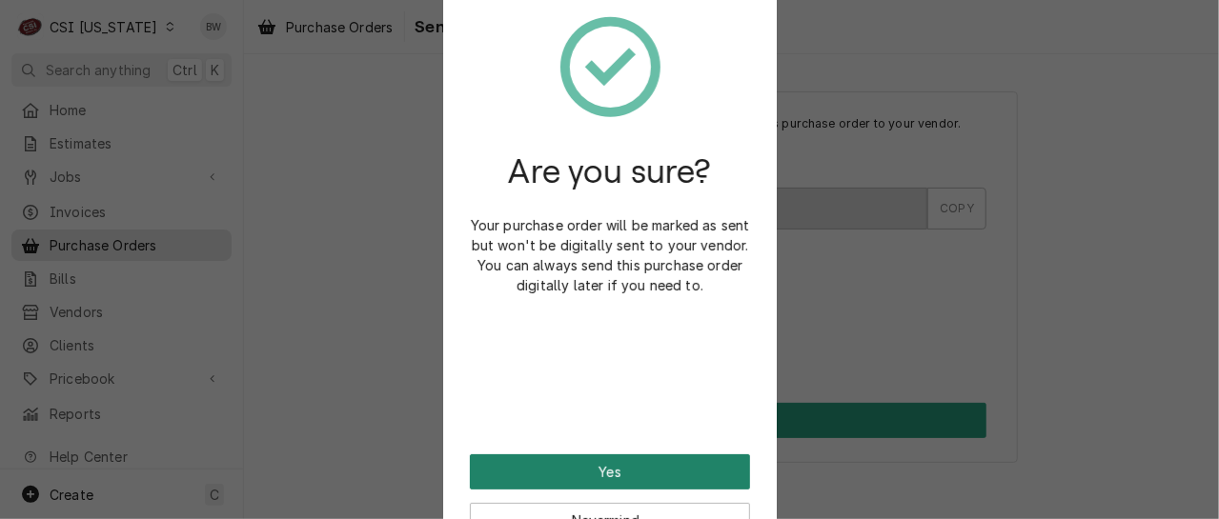
click at [606, 470] on button "Yes" at bounding box center [610, 472] width 280 height 35
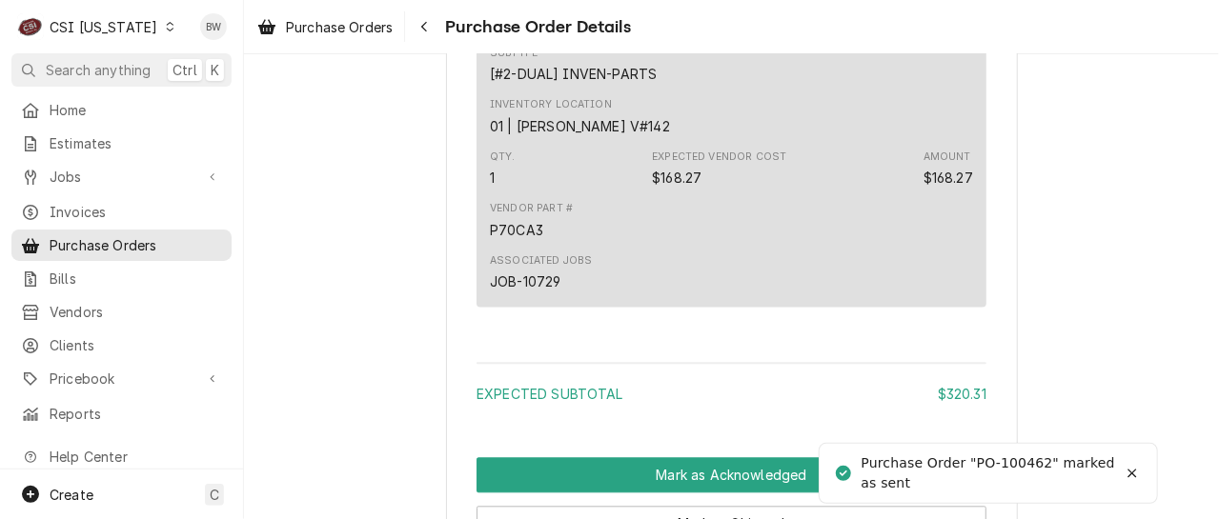
scroll to position [2171, 0]
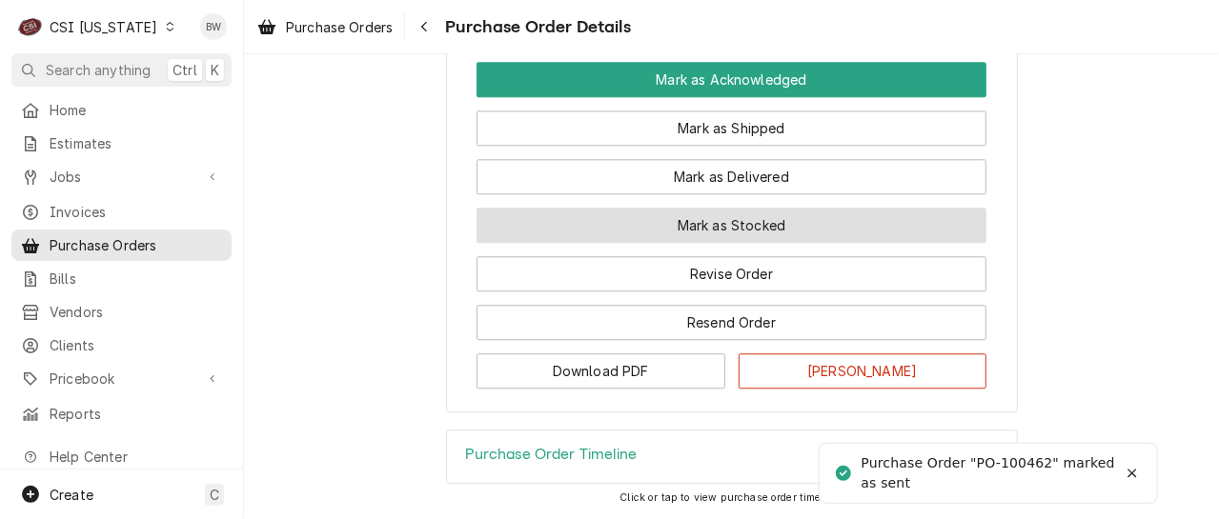
click at [686, 212] on button "Mark as Stocked" at bounding box center [731, 225] width 510 height 35
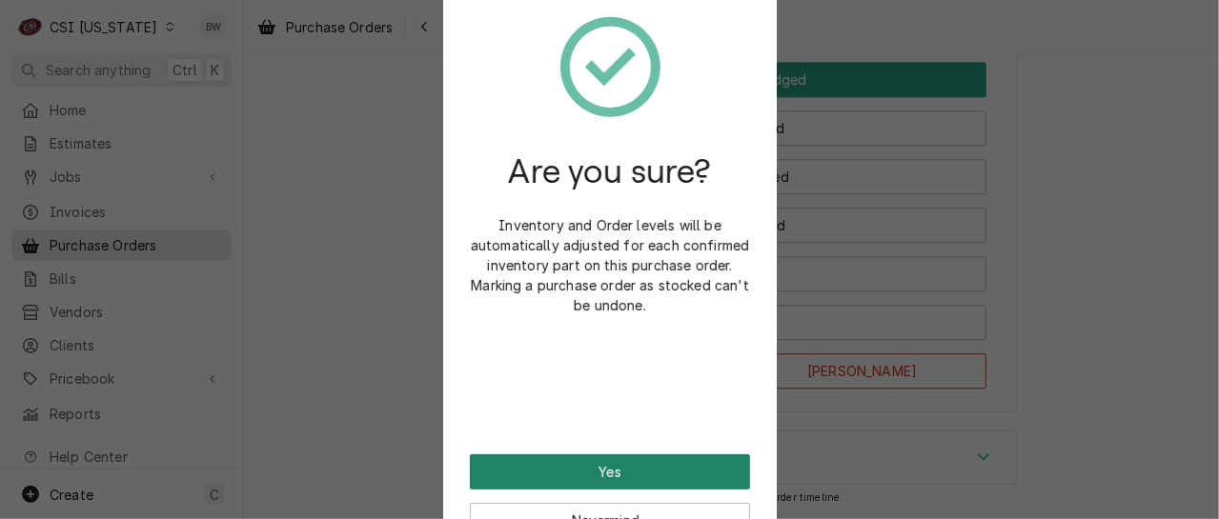
click at [610, 459] on button "Yes" at bounding box center [610, 472] width 280 height 35
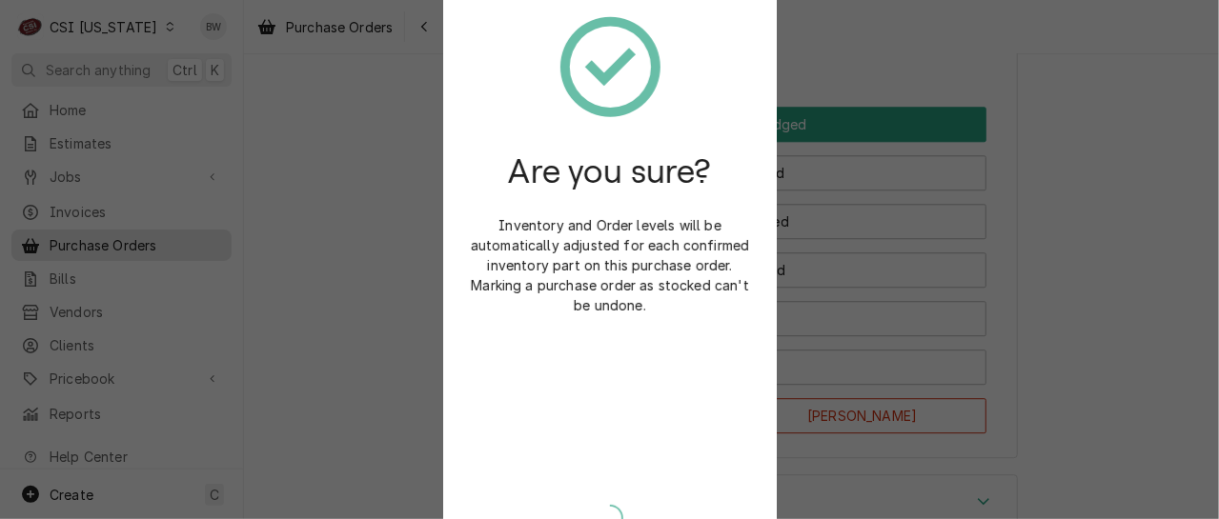
scroll to position [2277, 0]
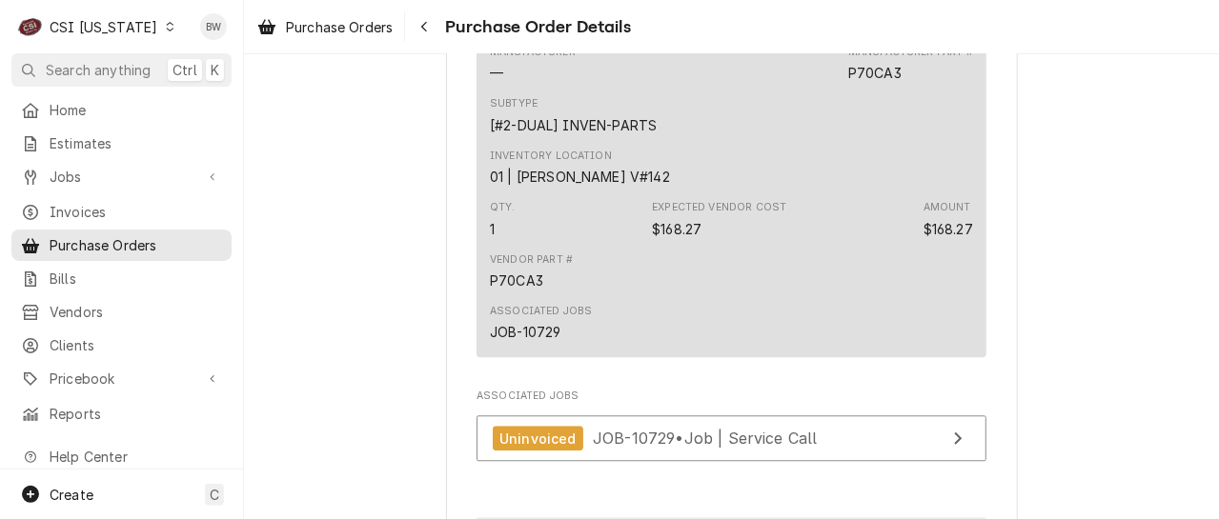
scroll to position [1811, 0]
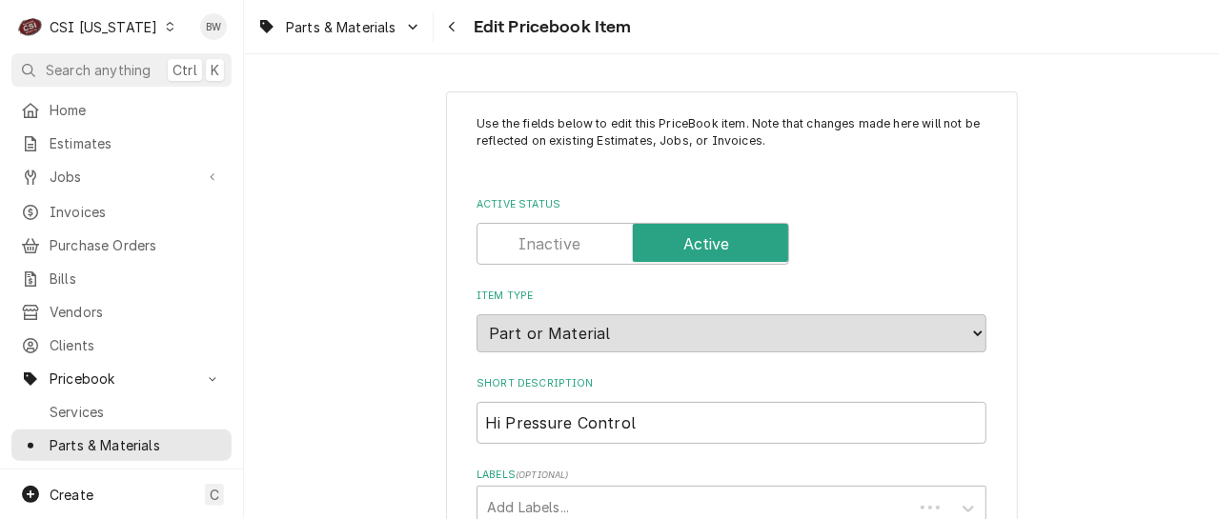
type textarea "x"
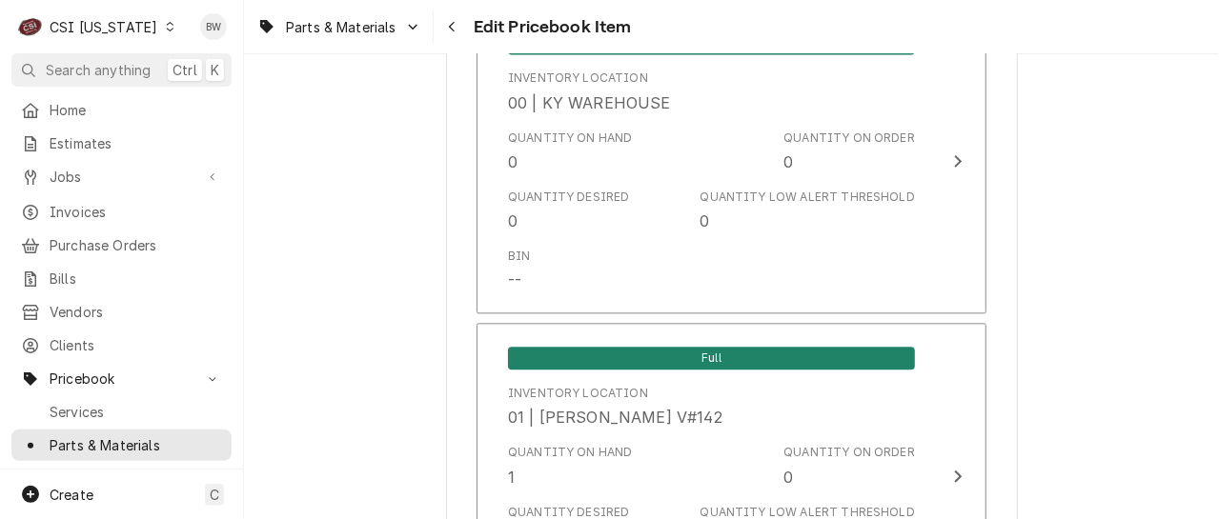
scroll to position [1811, 0]
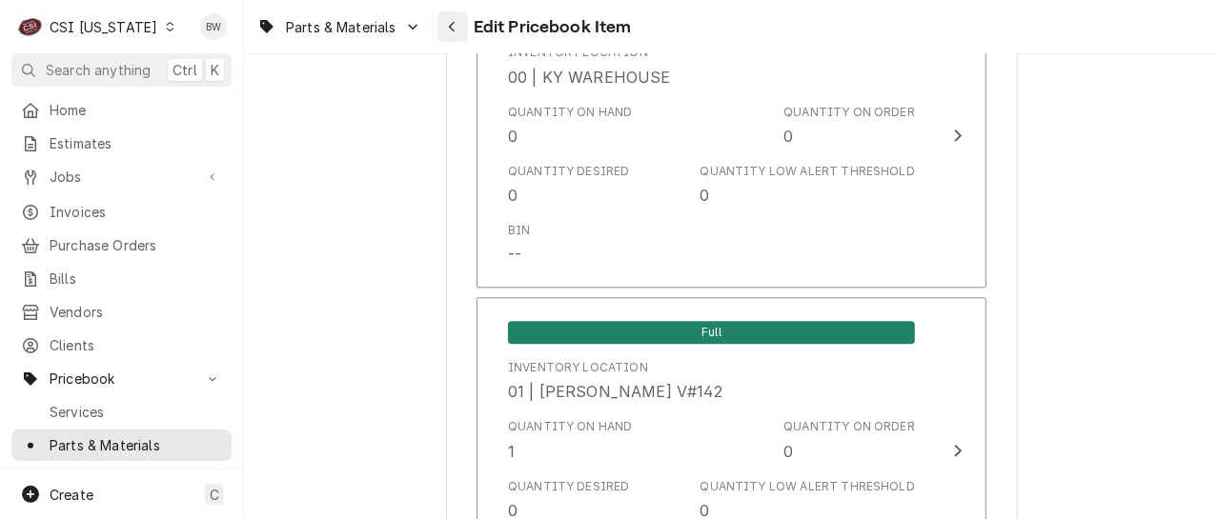
click at [449, 30] on icon "Navigate back" at bounding box center [452, 26] width 9 height 13
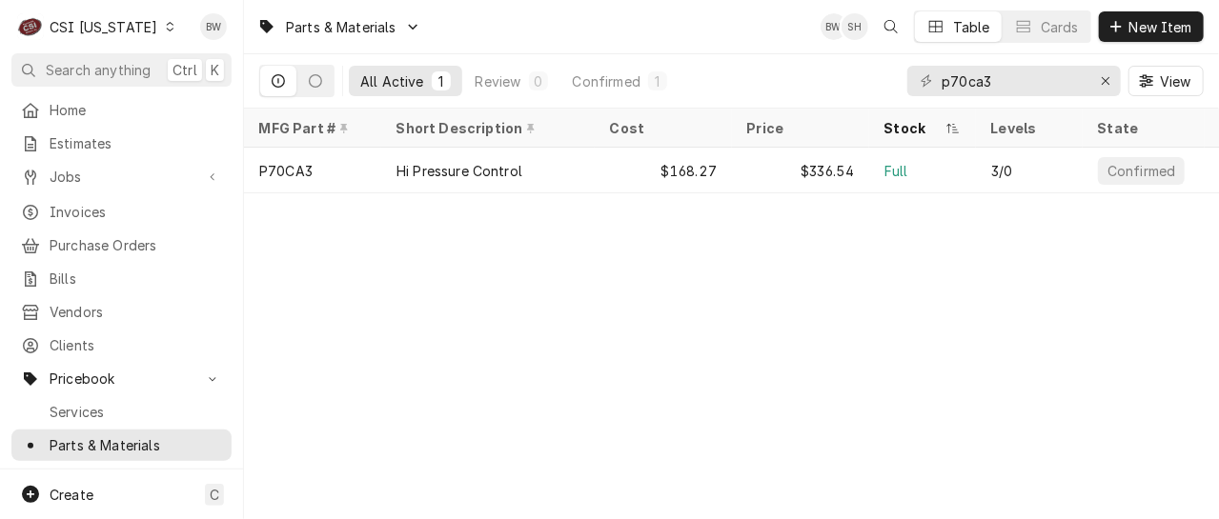
click at [759, 259] on div "Parts & Materials BW SH Table Cards New Item All Active 1 Review 0 Confirmed 1 …" at bounding box center [731, 259] width 975 height 519
drag, startPoint x: 760, startPoint y: 253, endPoint x: 762, endPoint y: 264, distance: 10.7
click at [761, 253] on div "Parts & Materials BW SH Table Cards New Item All Active 1 Review 0 Confirmed 1 …" at bounding box center [731, 259] width 975 height 519
click at [158, 29] on div "C CSI [US_STATE]" at bounding box center [96, 27] width 171 height 38
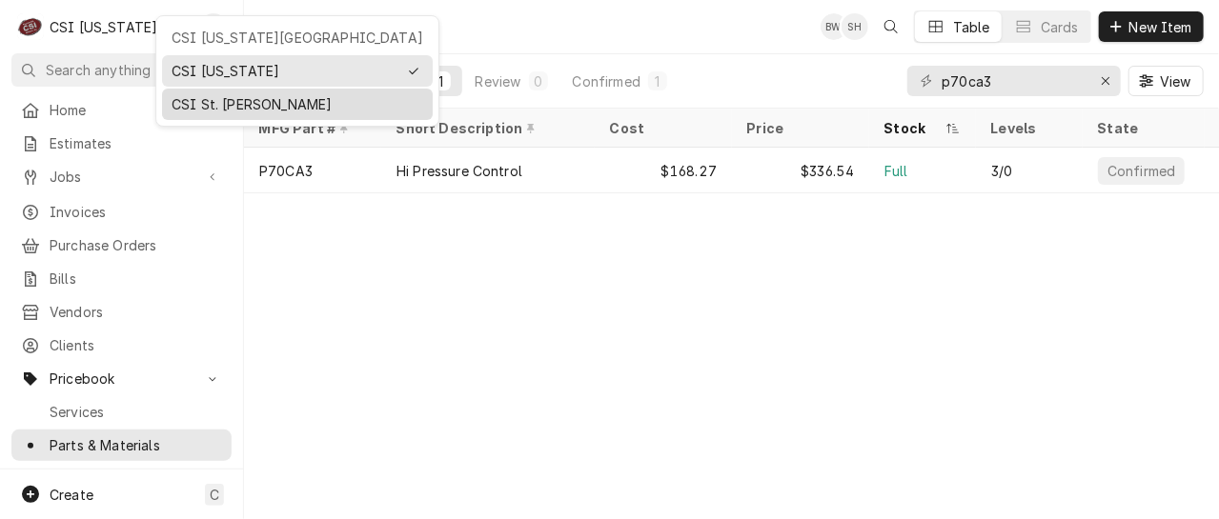
click at [203, 94] on div "CSI St. Louis" at bounding box center [298, 104] width 252 height 20
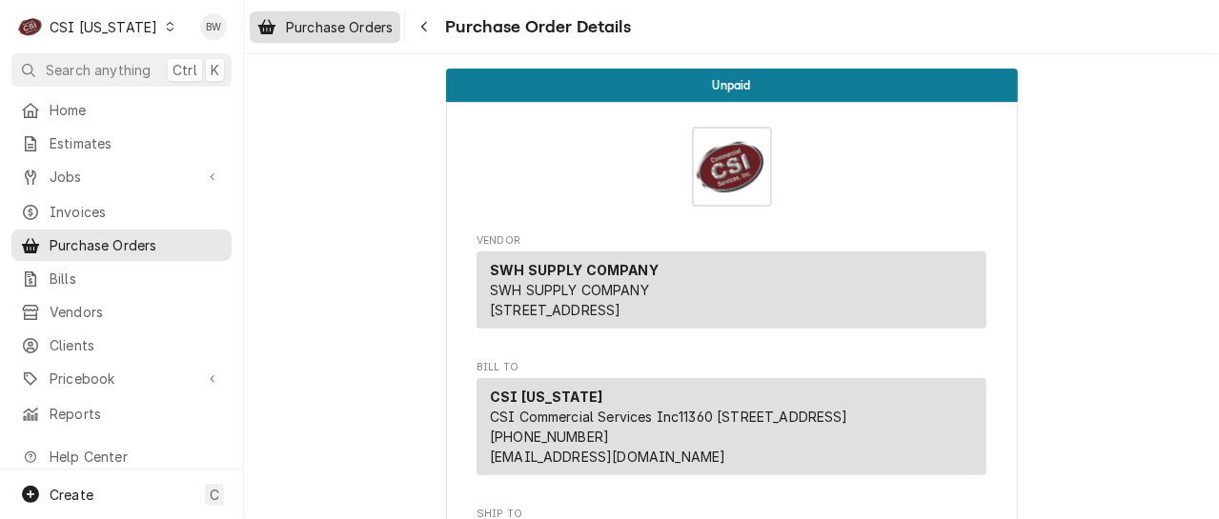
scroll to position [1811, 0]
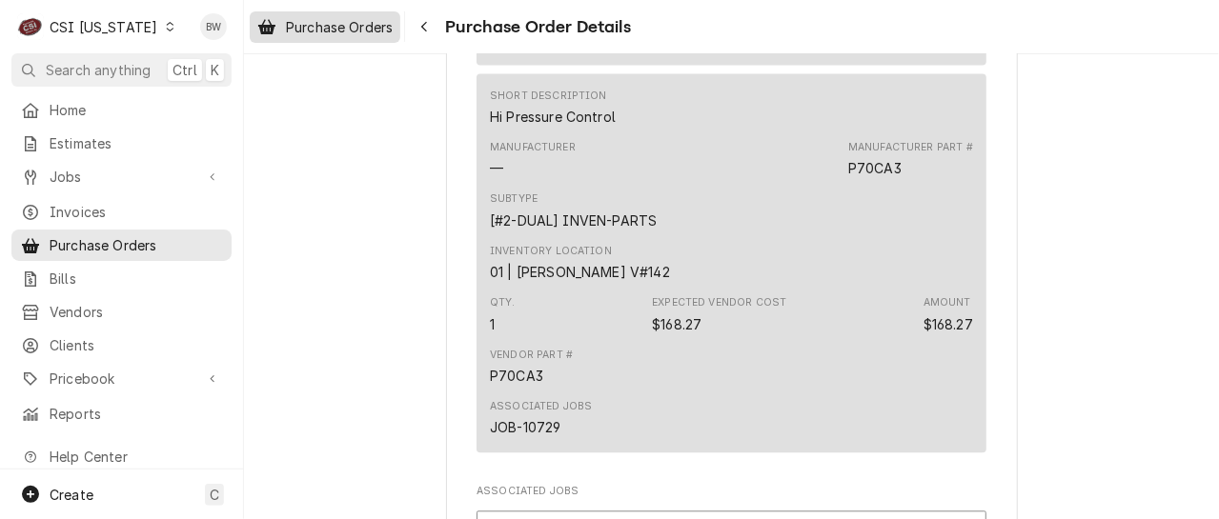
click at [374, 27] on span "Purchase Orders" at bounding box center [339, 27] width 107 height 20
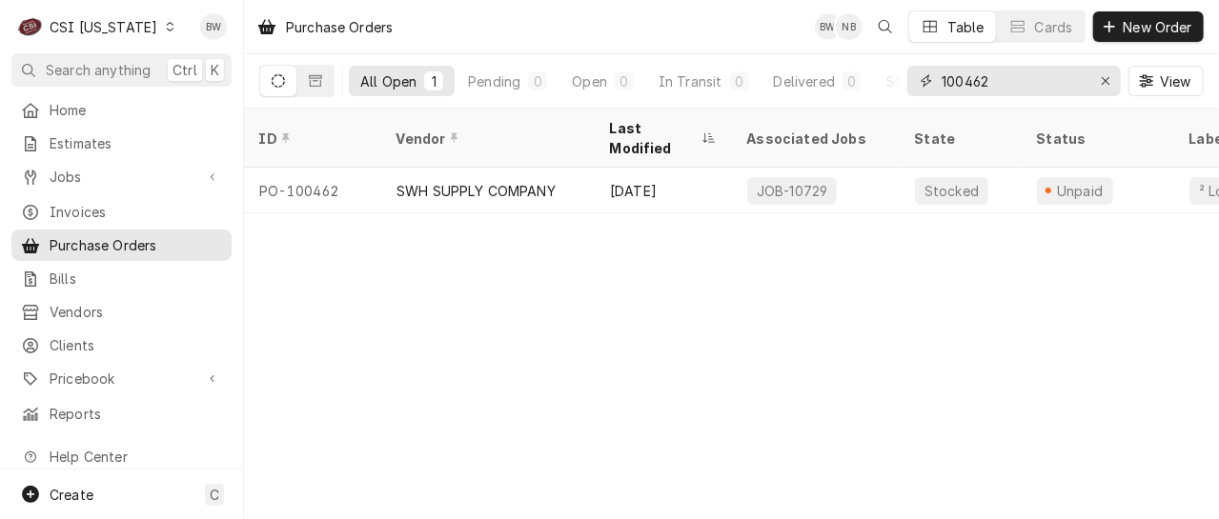
drag, startPoint x: 1001, startPoint y: 87, endPoint x: 915, endPoint y: 83, distance: 85.8
click at [915, 83] on div "100462" at bounding box center [1013, 81] width 213 height 30
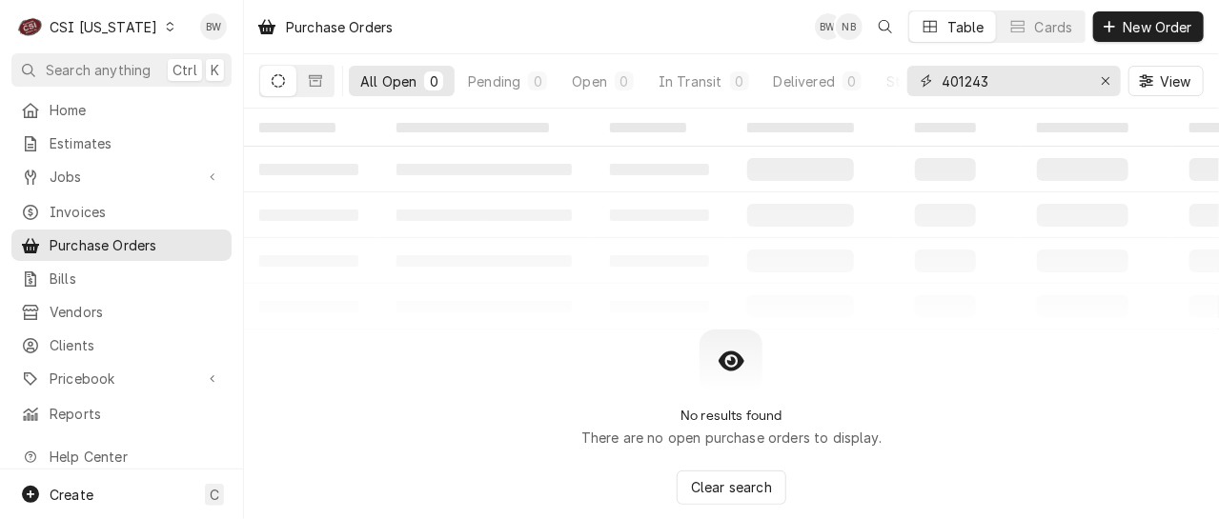
type input "401243"
click at [166, 29] on icon "Dynamic Content Wrapper" at bounding box center [170, 27] width 9 height 10
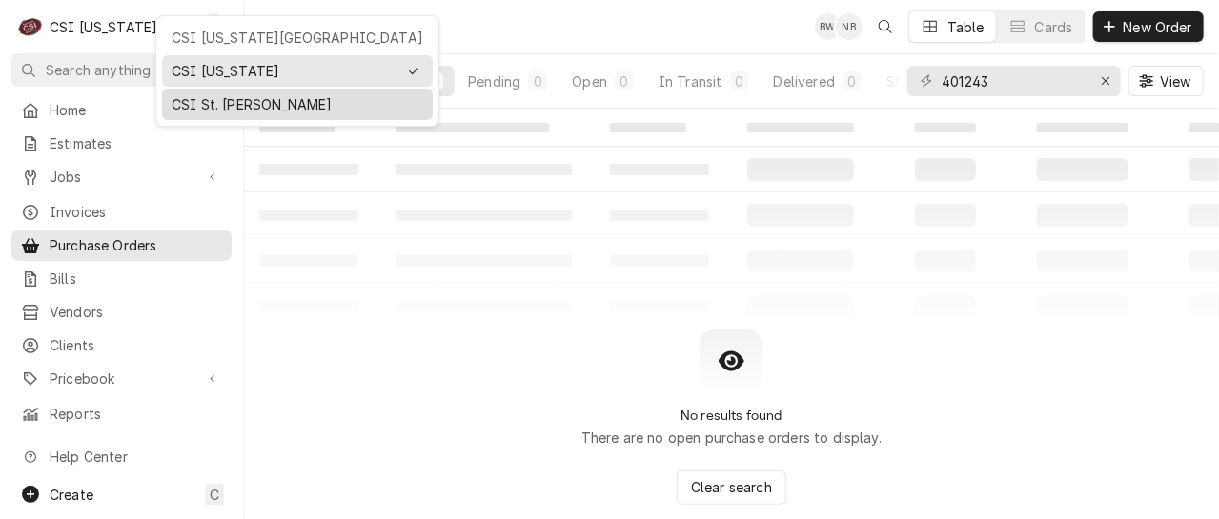
click at [206, 98] on div "CSI St. [PERSON_NAME]" at bounding box center [298, 104] width 252 height 20
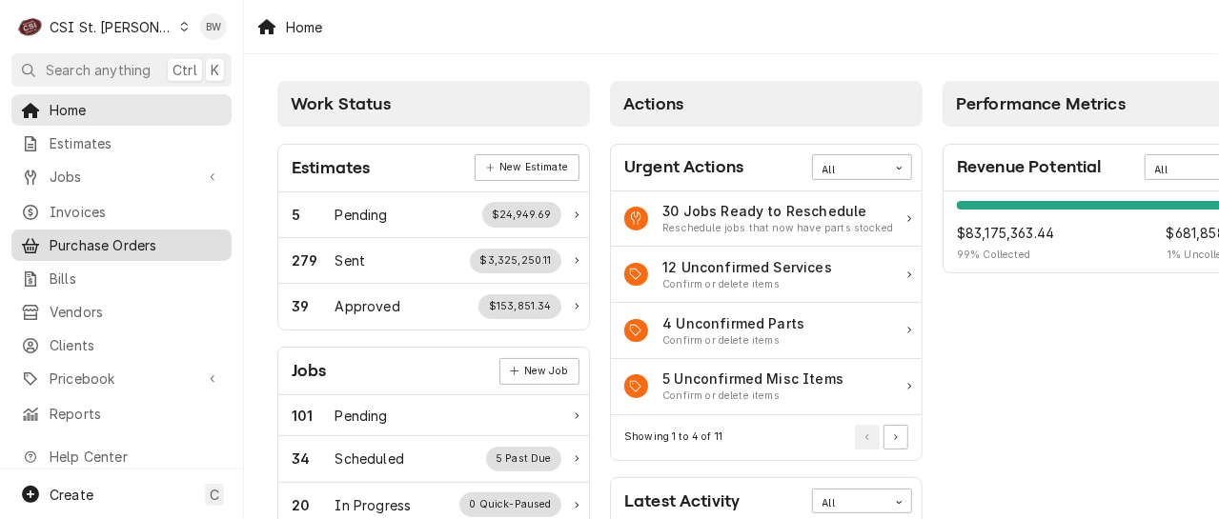
click at [98, 243] on span "Purchase Orders" at bounding box center [136, 245] width 172 height 20
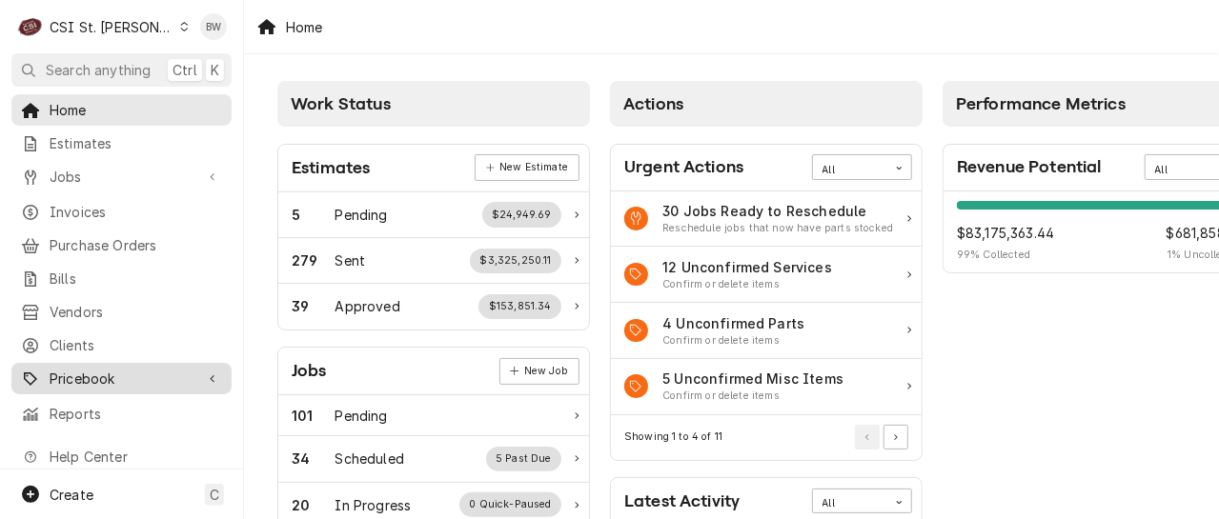
click at [142, 369] on span "Pricebook" at bounding box center [122, 379] width 144 height 20
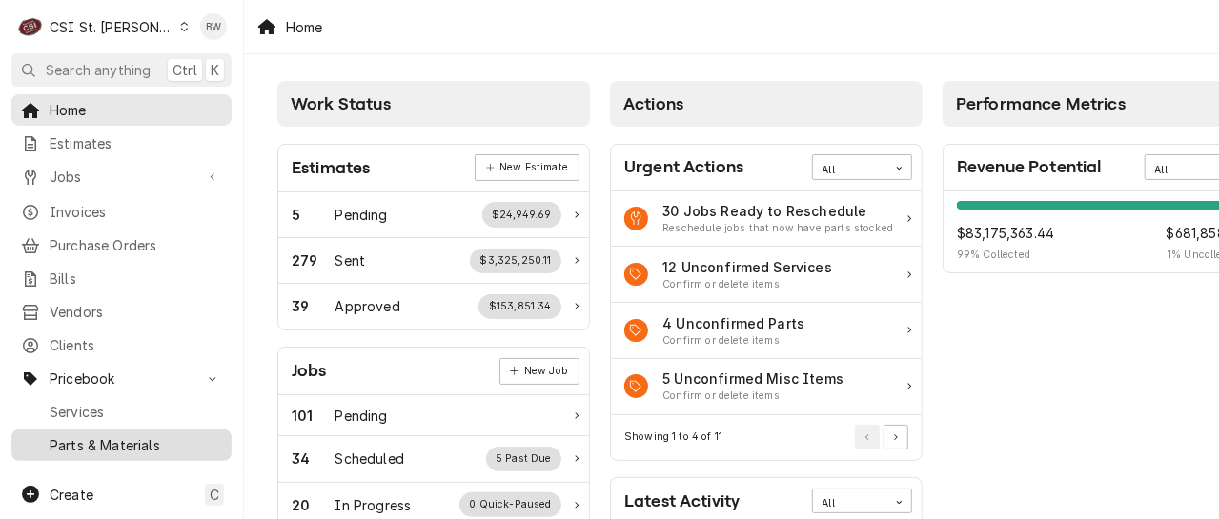
click at [118, 435] on span "Parts & Materials" at bounding box center [136, 445] width 172 height 20
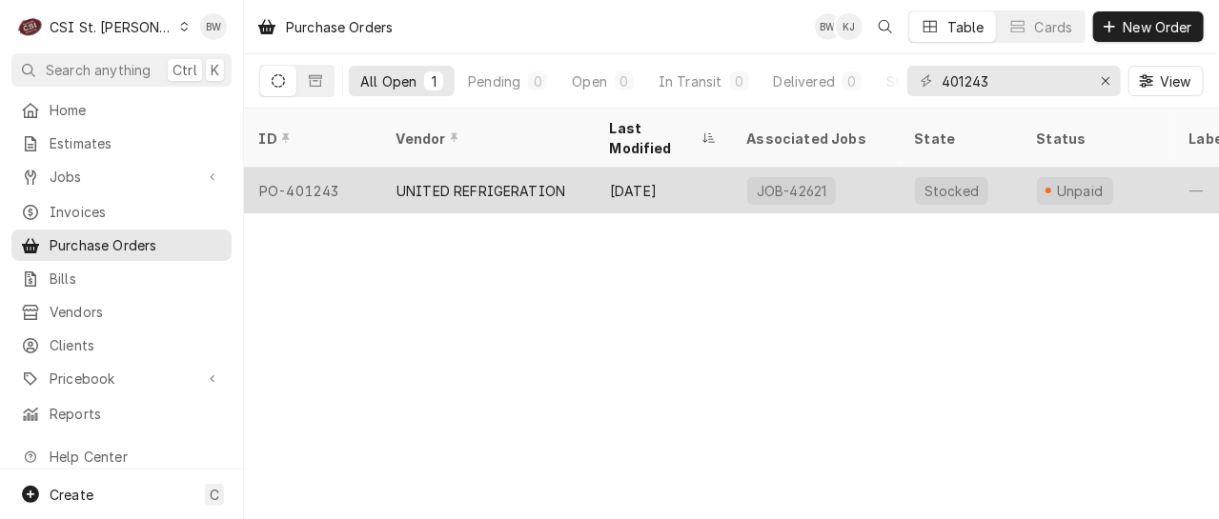
click at [325, 168] on div "PO-401243" at bounding box center [312, 191] width 137 height 46
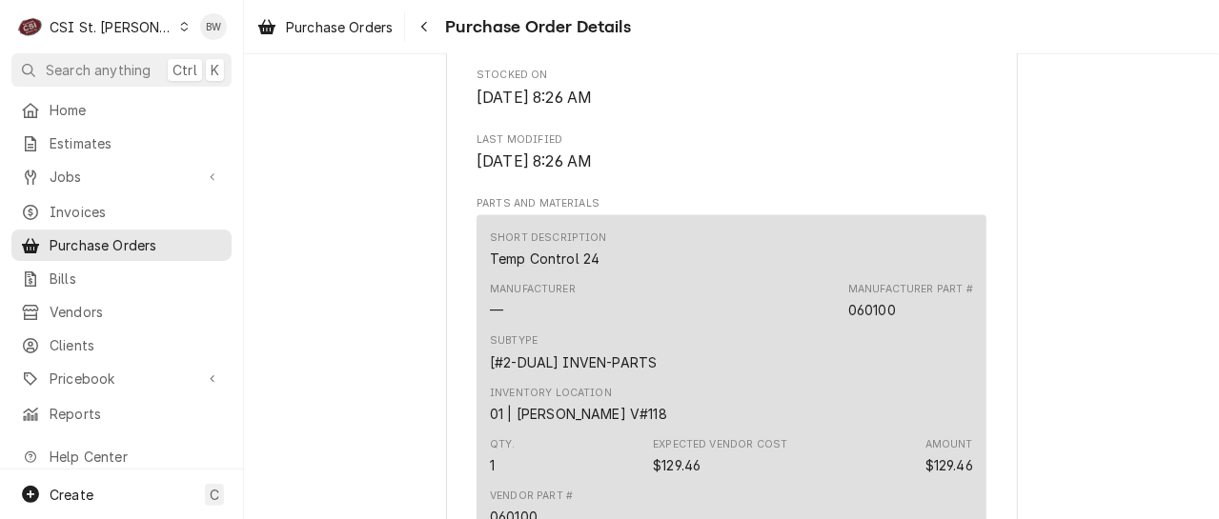
scroll to position [1143, 0]
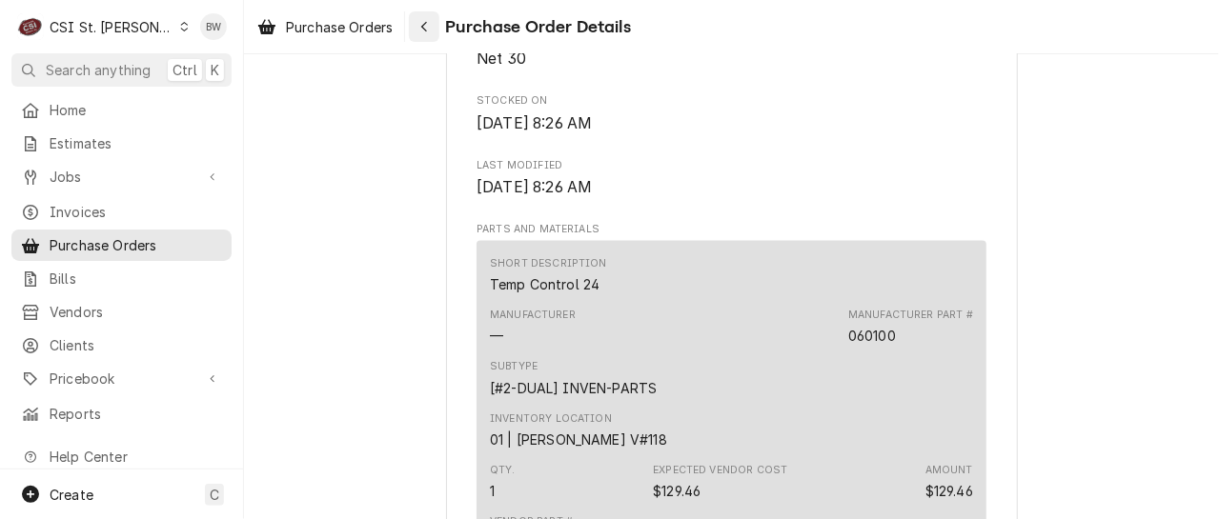
click at [429, 23] on icon "Navigate back" at bounding box center [424, 26] width 9 height 13
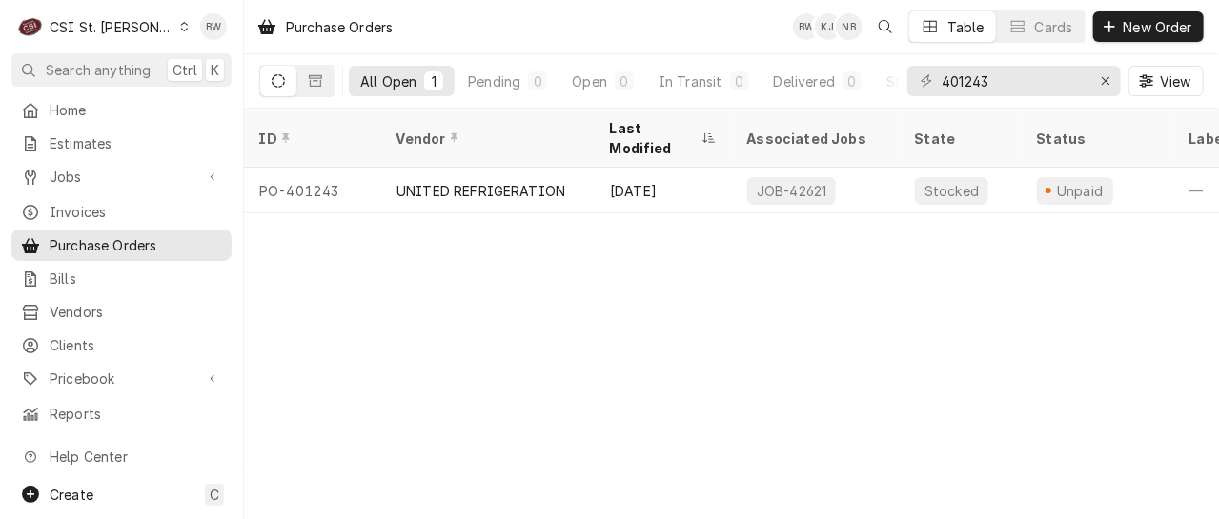
drag, startPoint x: 472, startPoint y: 330, endPoint x: 456, endPoint y: 330, distance: 15.2
click at [460, 333] on div "Purchase Orders BW KJ NB Table Cards New Order All Open 1 Pending 0 Open 0 In T…" at bounding box center [731, 259] width 975 height 519
click at [990, 81] on input "401243" at bounding box center [1012, 81] width 143 height 30
type input "401443"
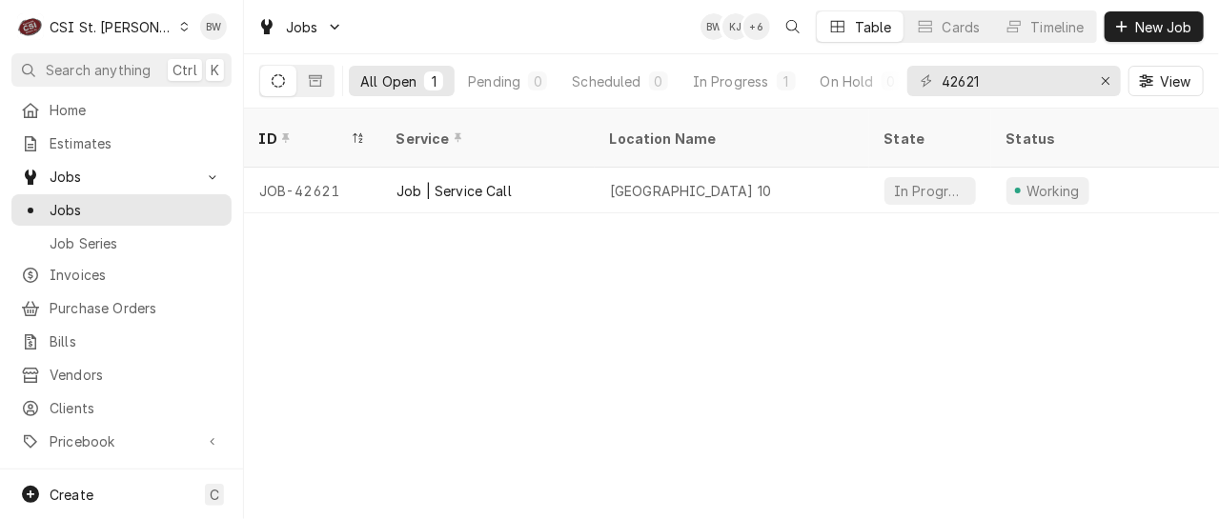
click at [425, 395] on div "ID Service Location Name State Status Labels Techs Date Received Client Locatio…" at bounding box center [731, 314] width 975 height 411
